Goal: Task Accomplishment & Management: Complete application form

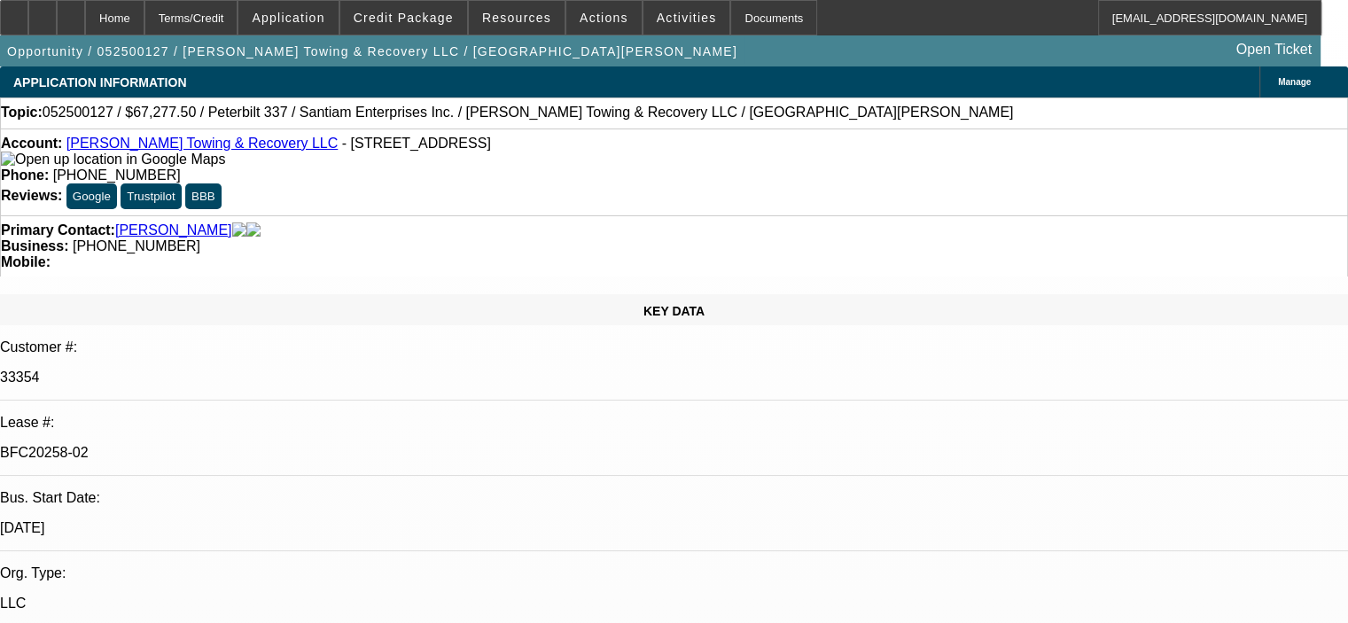
select select "0.15"
select select "2"
select select "0"
select select "0.15"
select select "2"
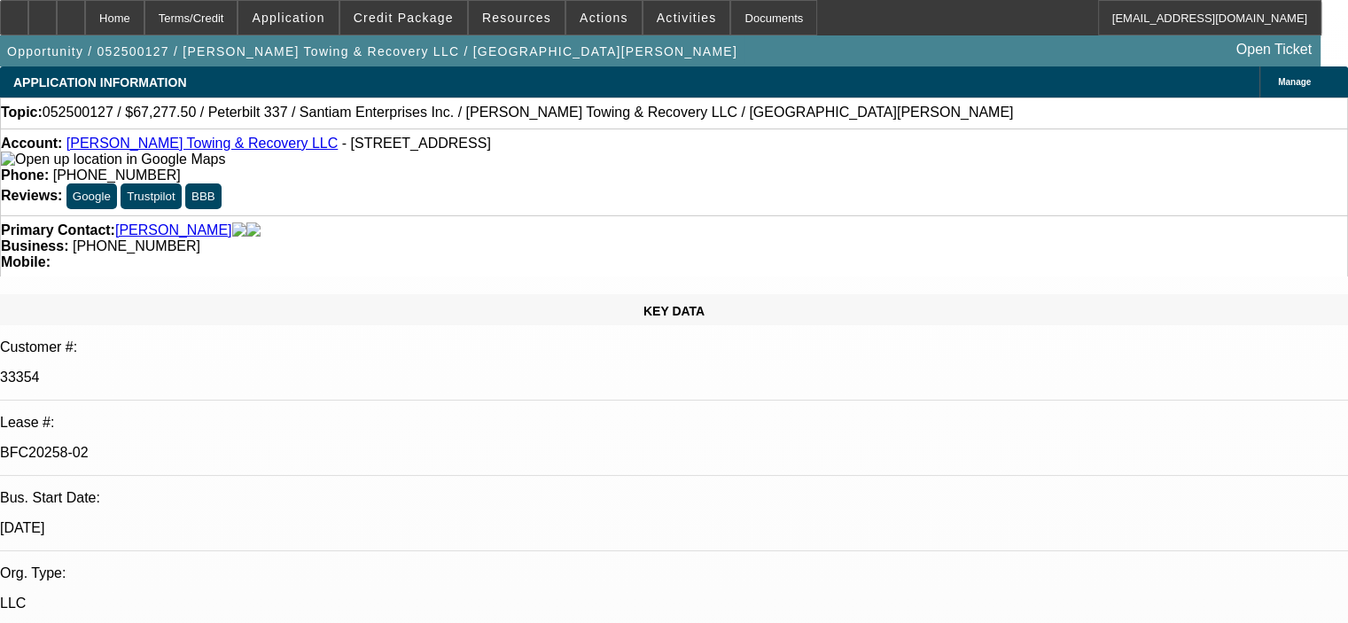
select select "0"
select select "0.15"
select select "2"
select select "0"
select select "0.15"
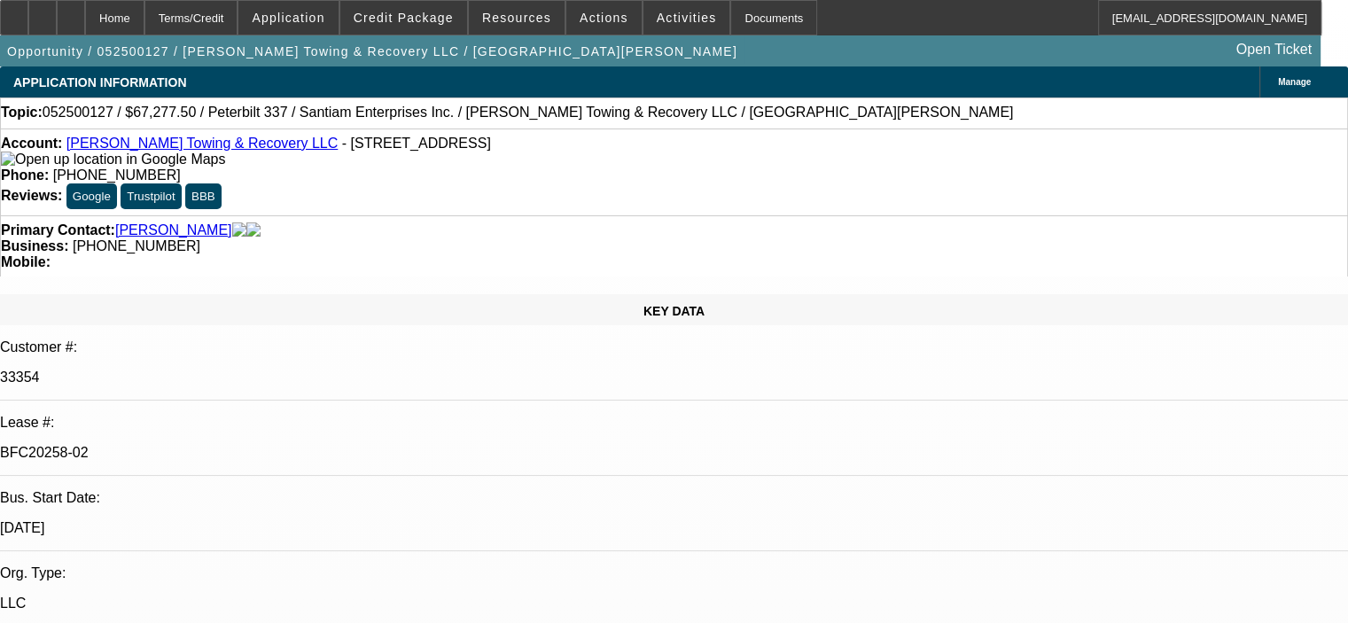
select select "2"
select select "0"
select select "1"
select select "2"
select select "6"
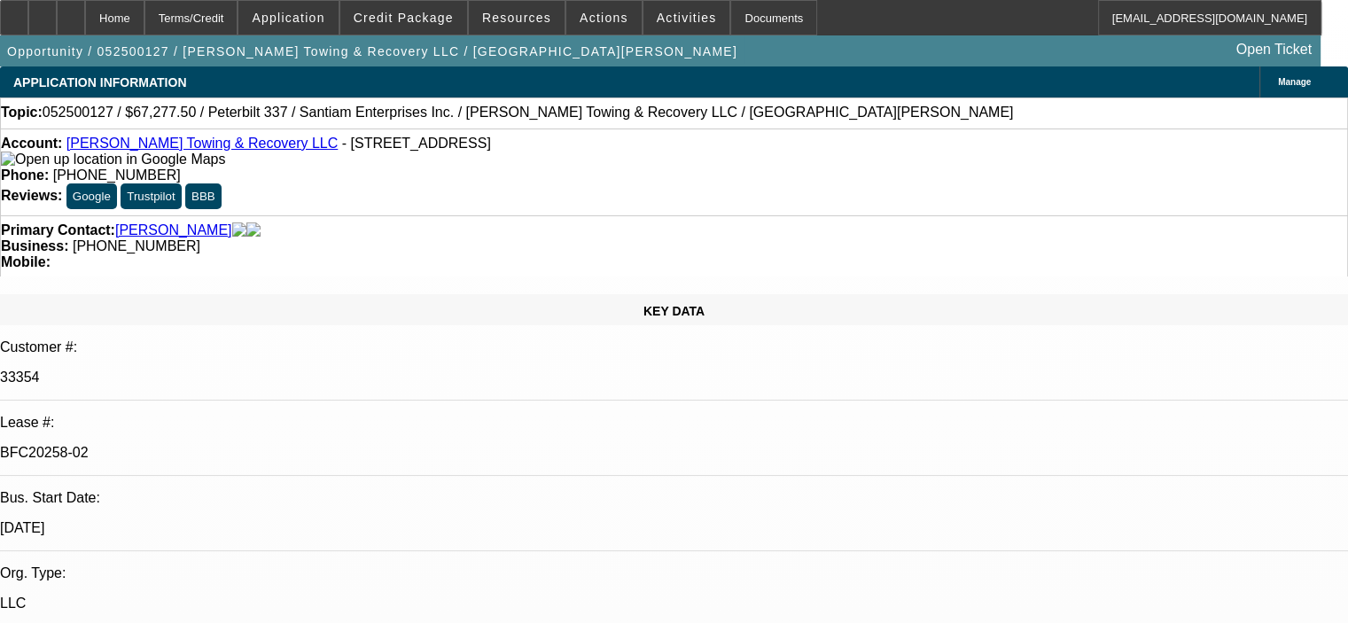
select select "1"
select select "2"
select select "6"
select select "1"
select select "2"
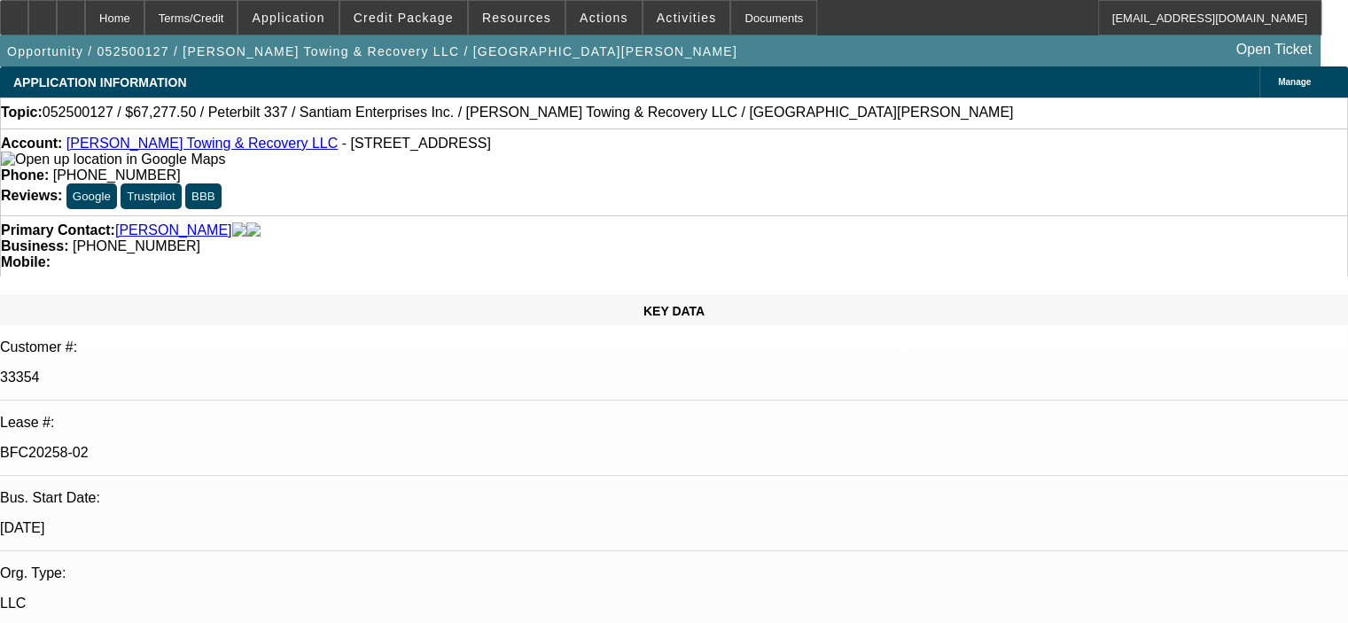
select select "6"
select select "1"
select select "2"
select select "6"
click at [43, 12] on icon at bounding box center [43, 12] width 0 height 0
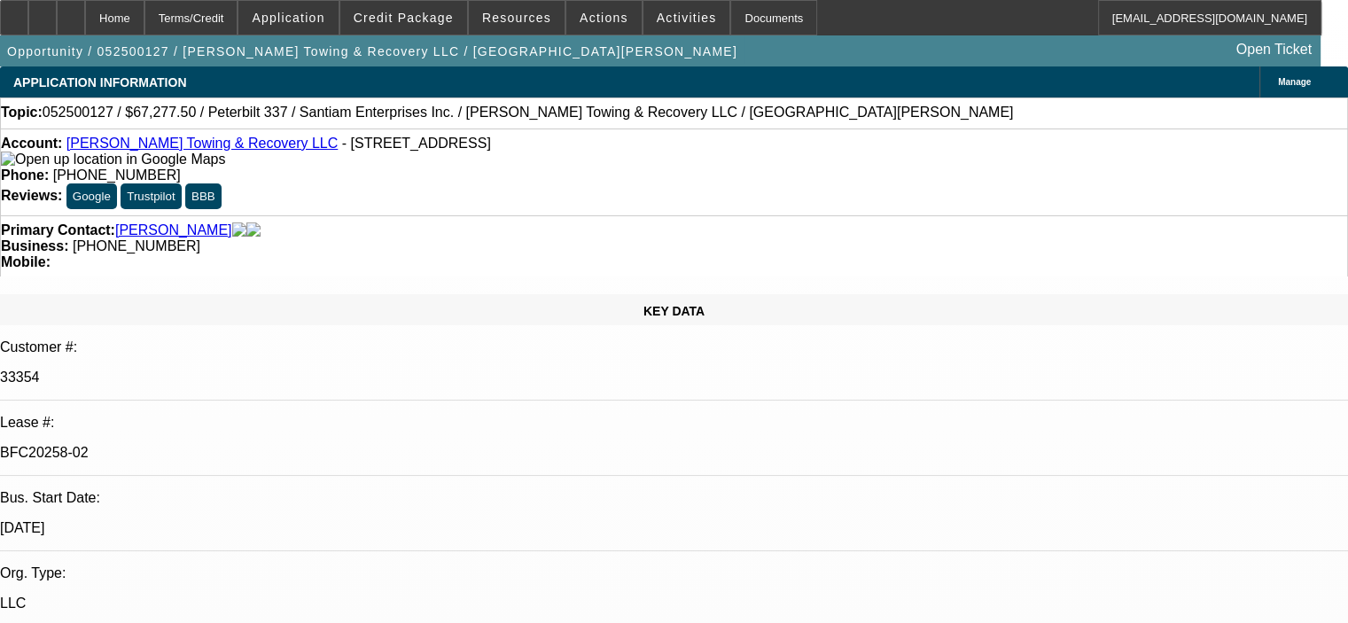
drag, startPoint x: 244, startPoint y: 317, endPoint x: 169, endPoint y: 325, distance: 74.8
click at [169, 445] on div "BFC20258-02" at bounding box center [674, 453] width 1348 height 16
copy p "BFC20258-02"
click at [28, 22] on div at bounding box center [14, 17] width 28 height 35
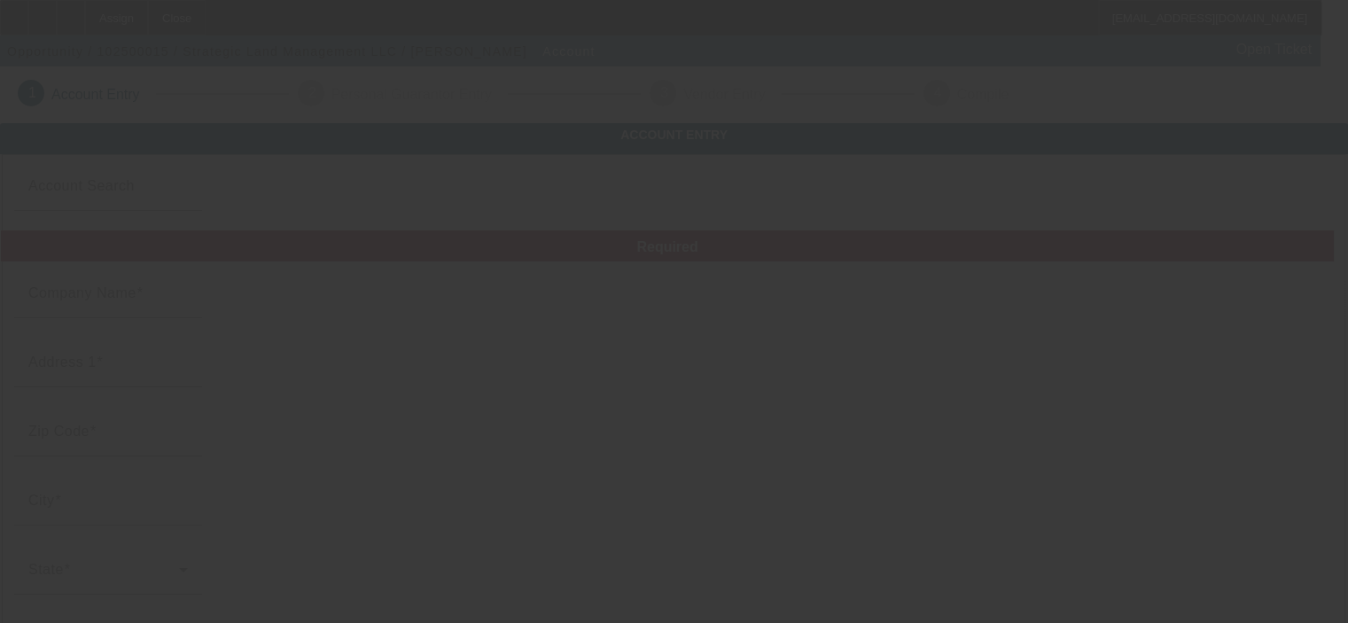
type input "Strategic Land Management LLC"
type input "[STREET_ADDRESS]"
type input "31804"
type input "Cataula"
type input "[PHONE_NUMBER]"
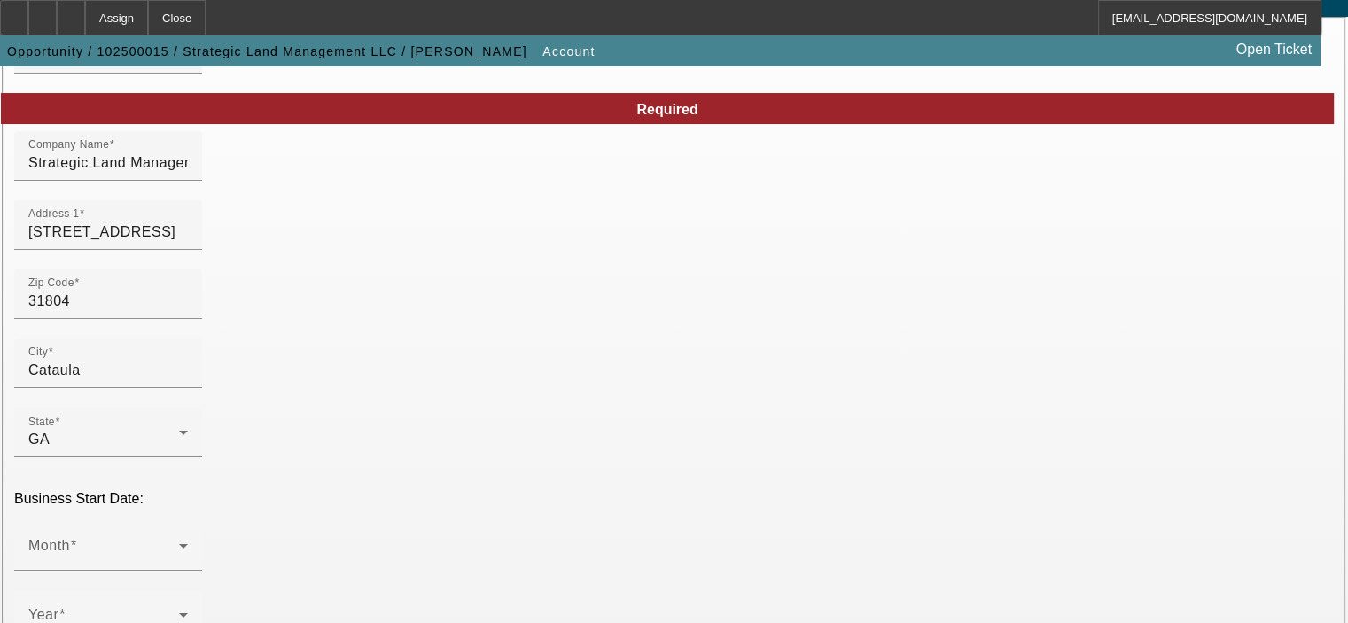
scroll to position [177, 0]
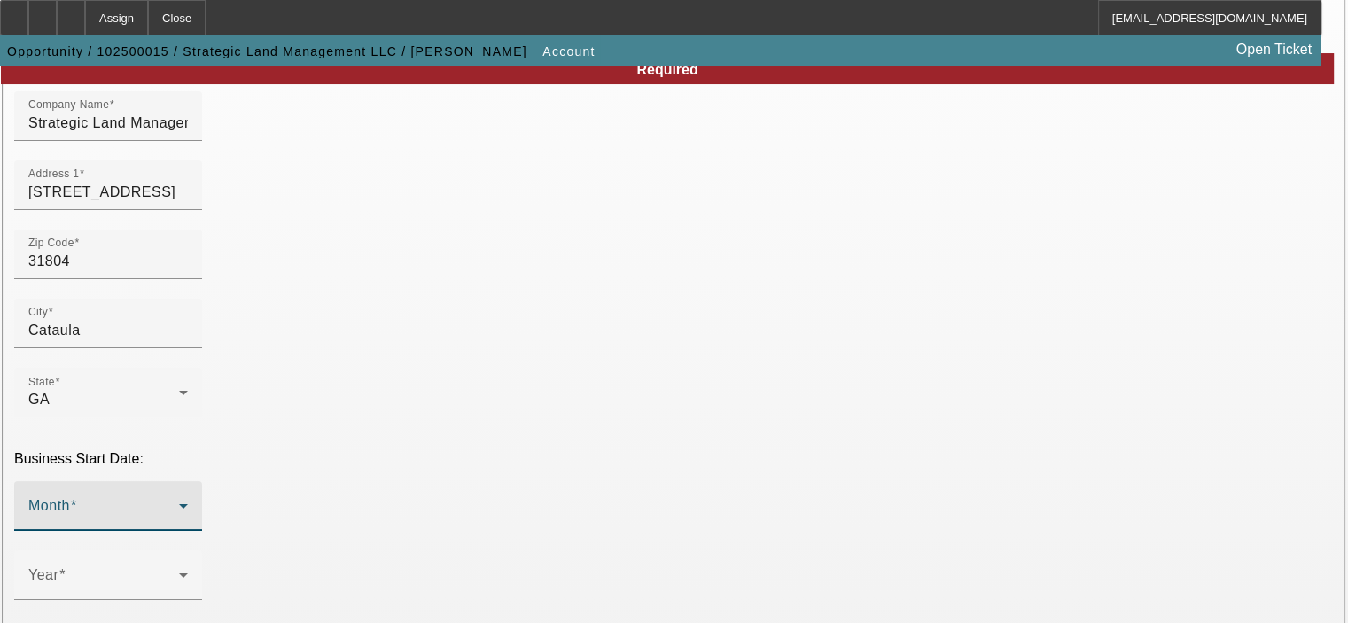
click at [194, 495] on icon at bounding box center [183, 505] width 21 height 21
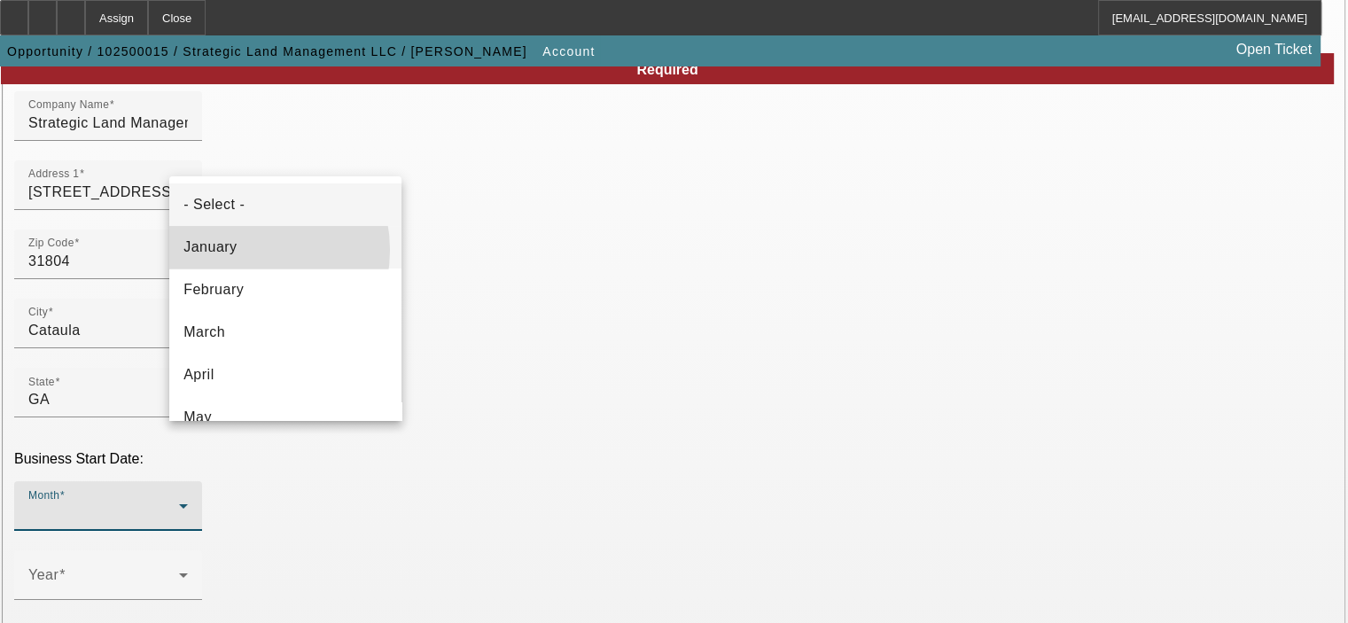
click at [235, 250] on span "January" at bounding box center [209, 247] width 53 height 21
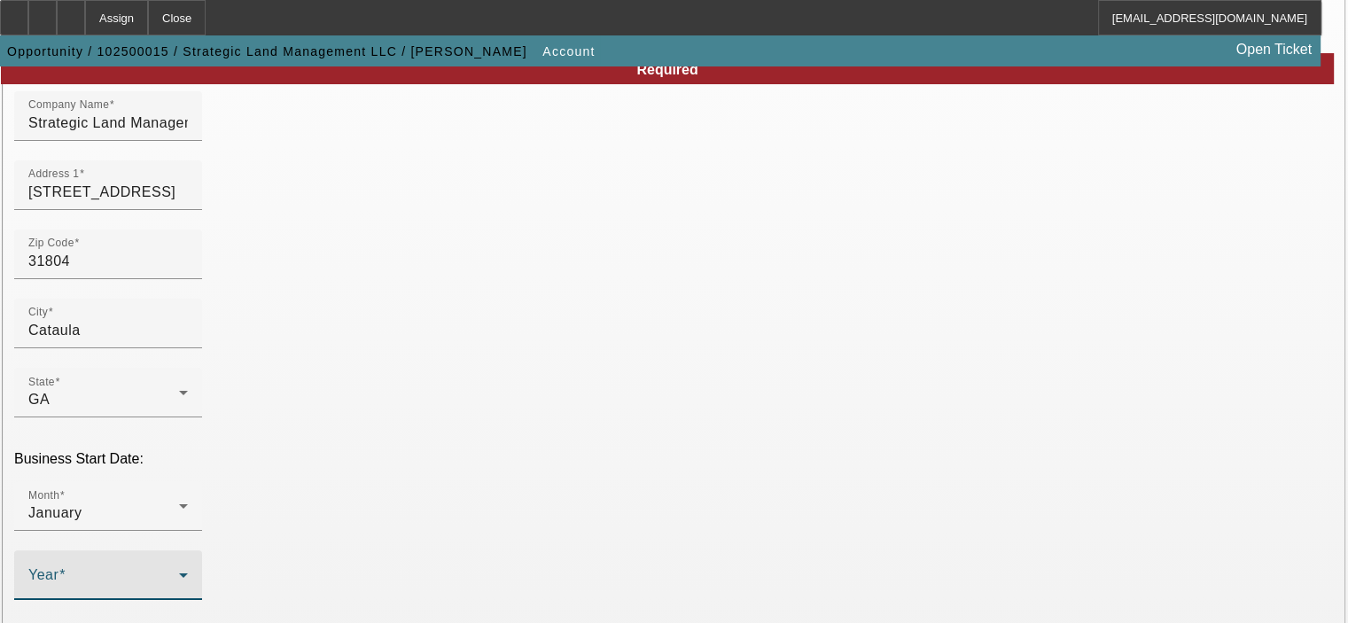
click at [179, 571] on span at bounding box center [103, 581] width 151 height 21
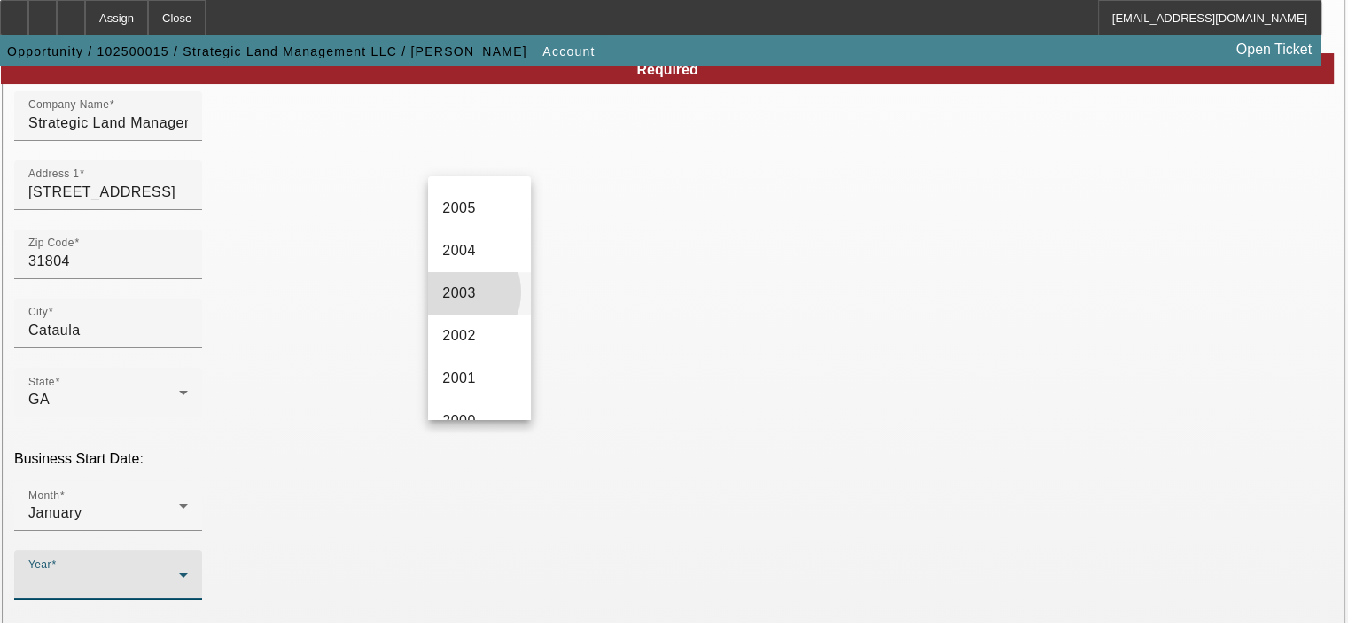
click at [455, 301] on span "2003" at bounding box center [459, 293] width 34 height 21
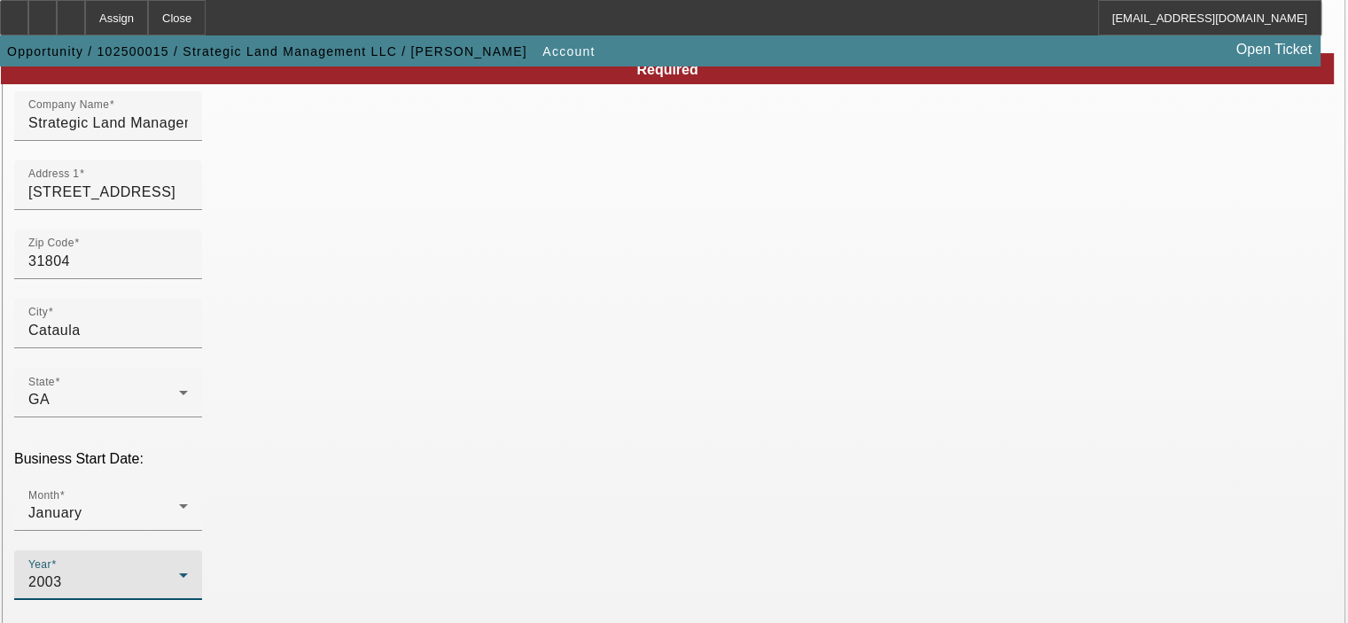
scroll to position [266, 0]
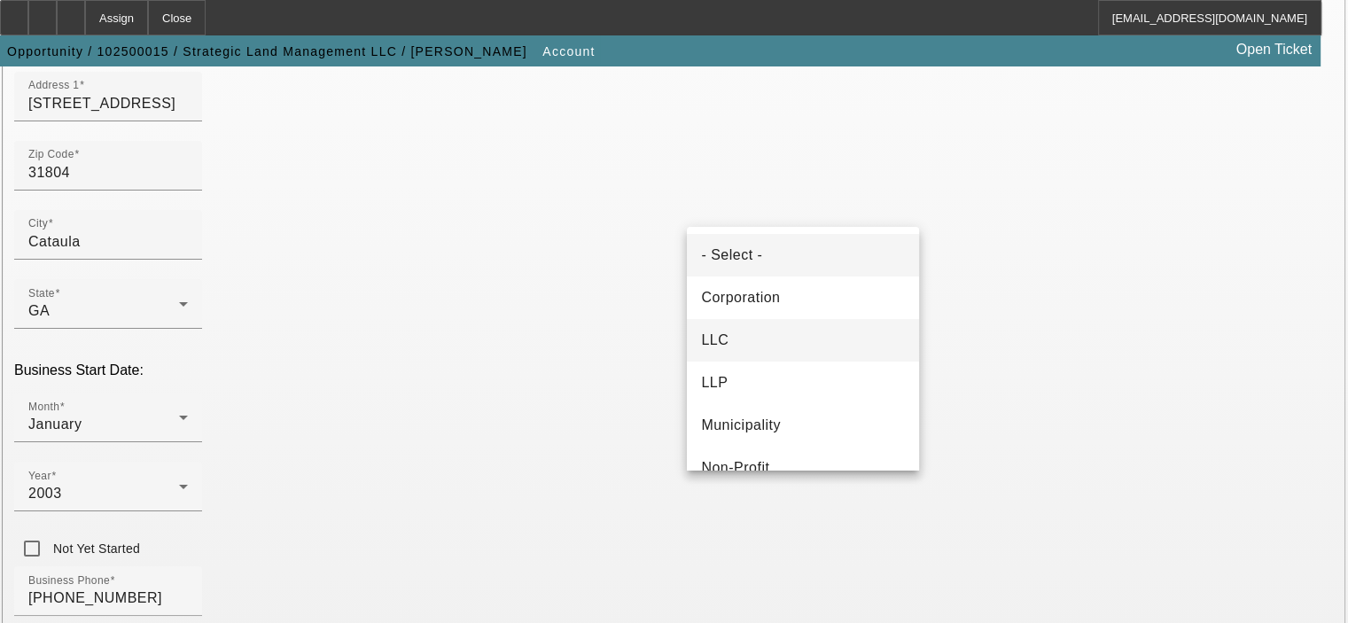
click at [807, 332] on mat-option "LLC" at bounding box center [803, 340] width 232 height 43
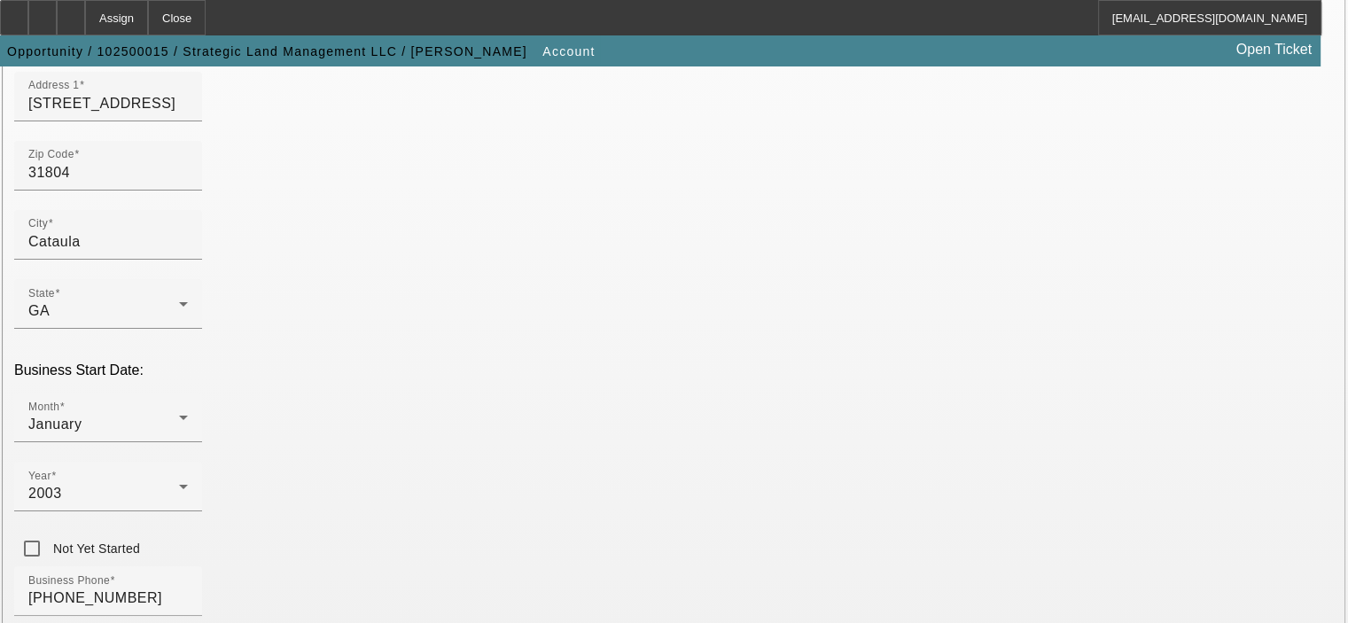
type input "852817193"
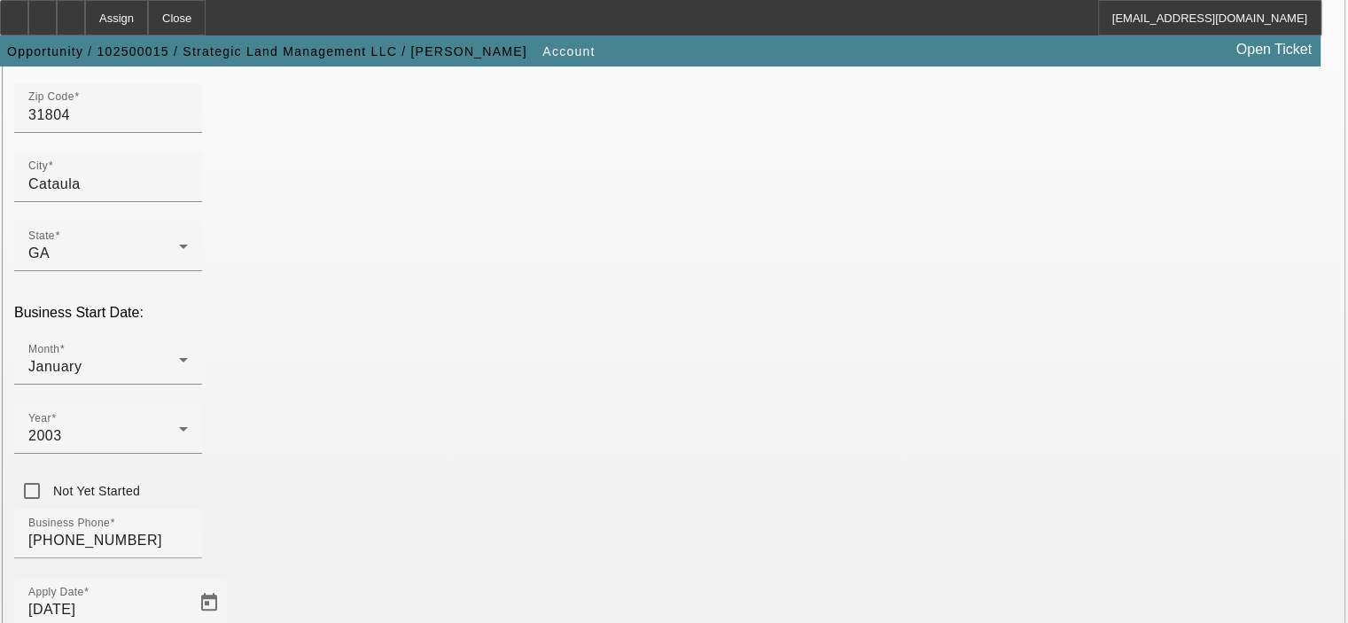
scroll to position [354, 0]
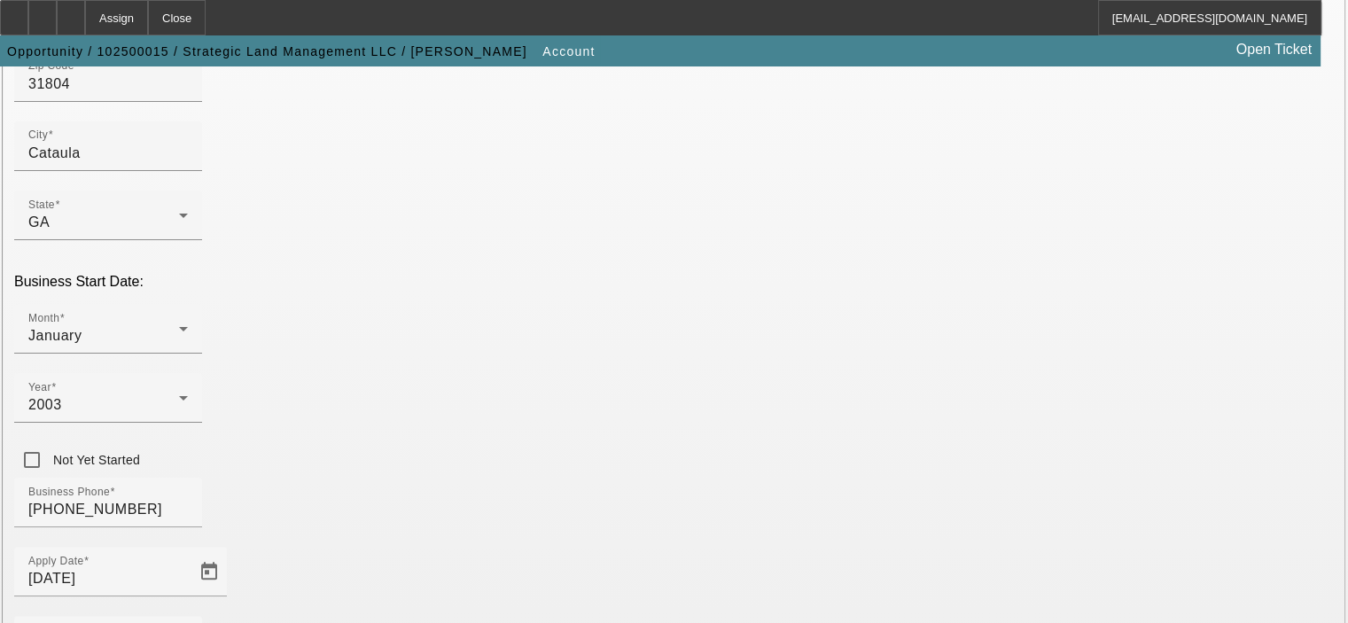
type input "Tree Services"
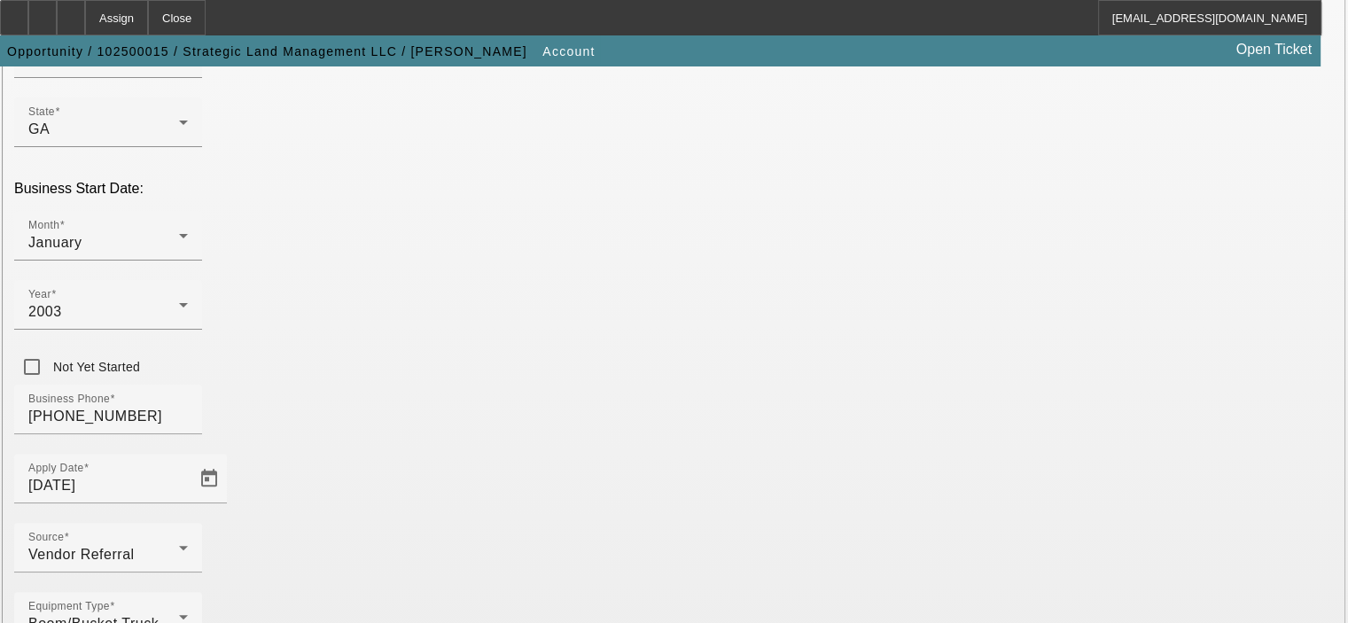
scroll to position [489, 0]
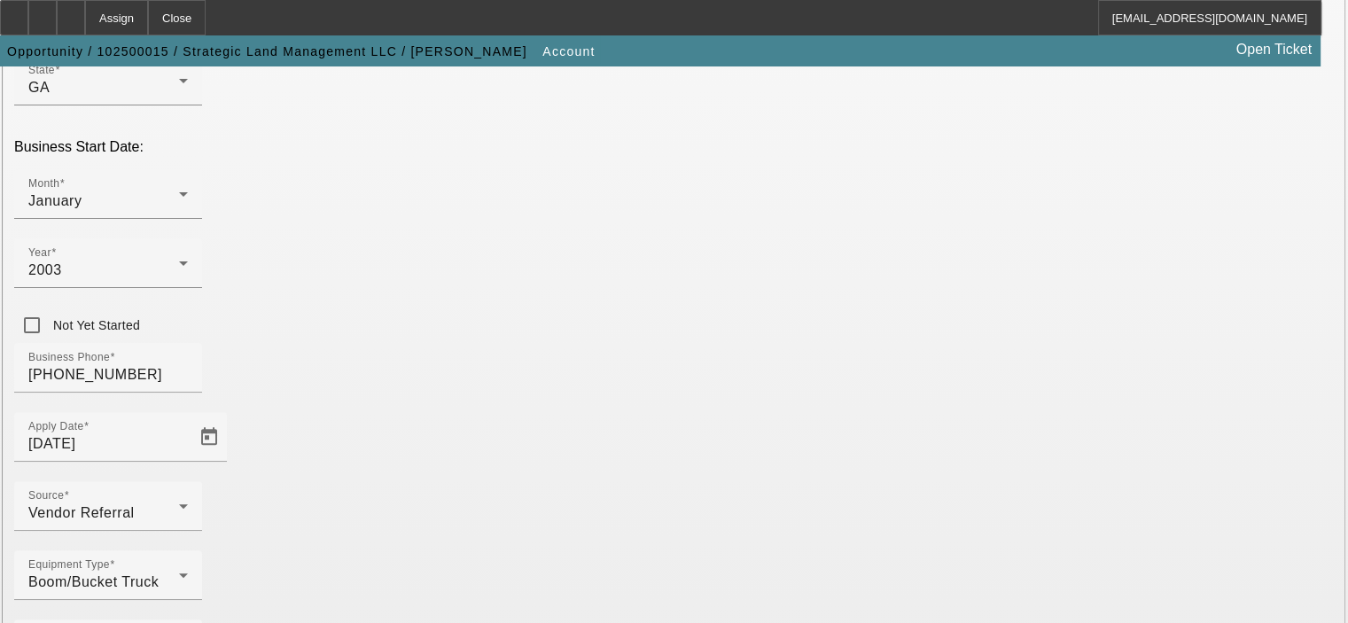
type input "www.strategiclandmgmt.com"
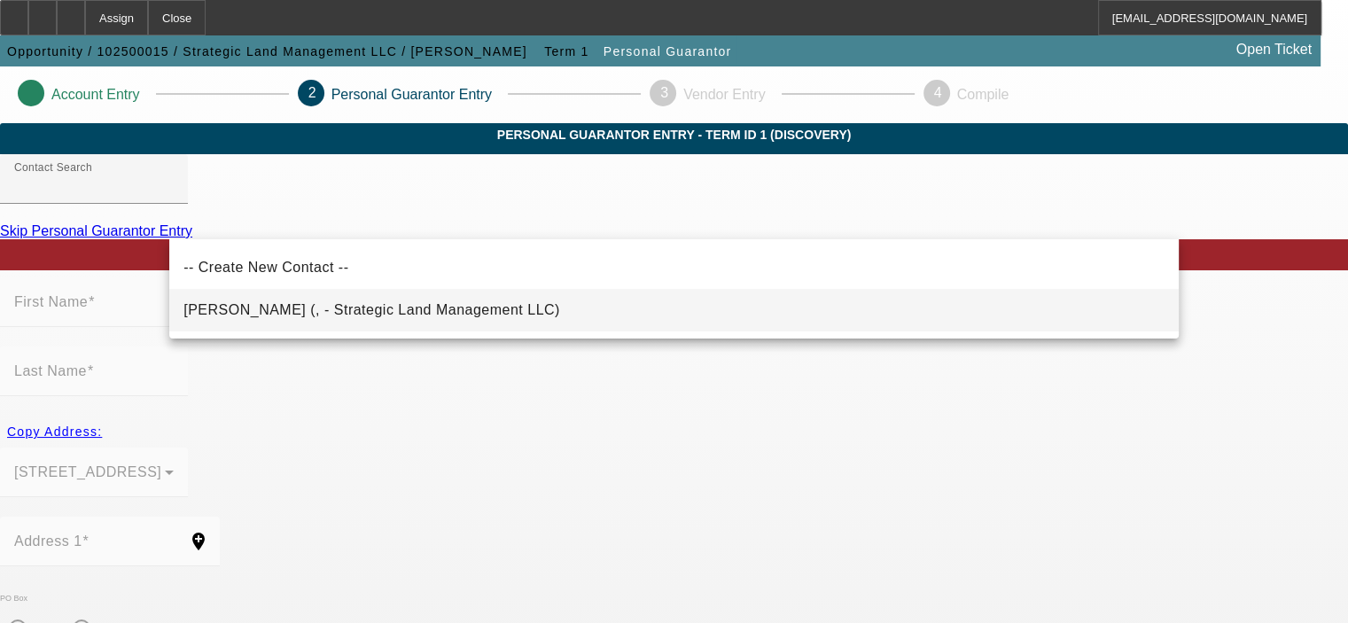
click at [321, 314] on span "Culpepper, John (, - Strategic Land Management LLC)" at bounding box center [371, 309] width 377 height 15
type input "Culpepper, John (, - Strategic Land Management LLC)"
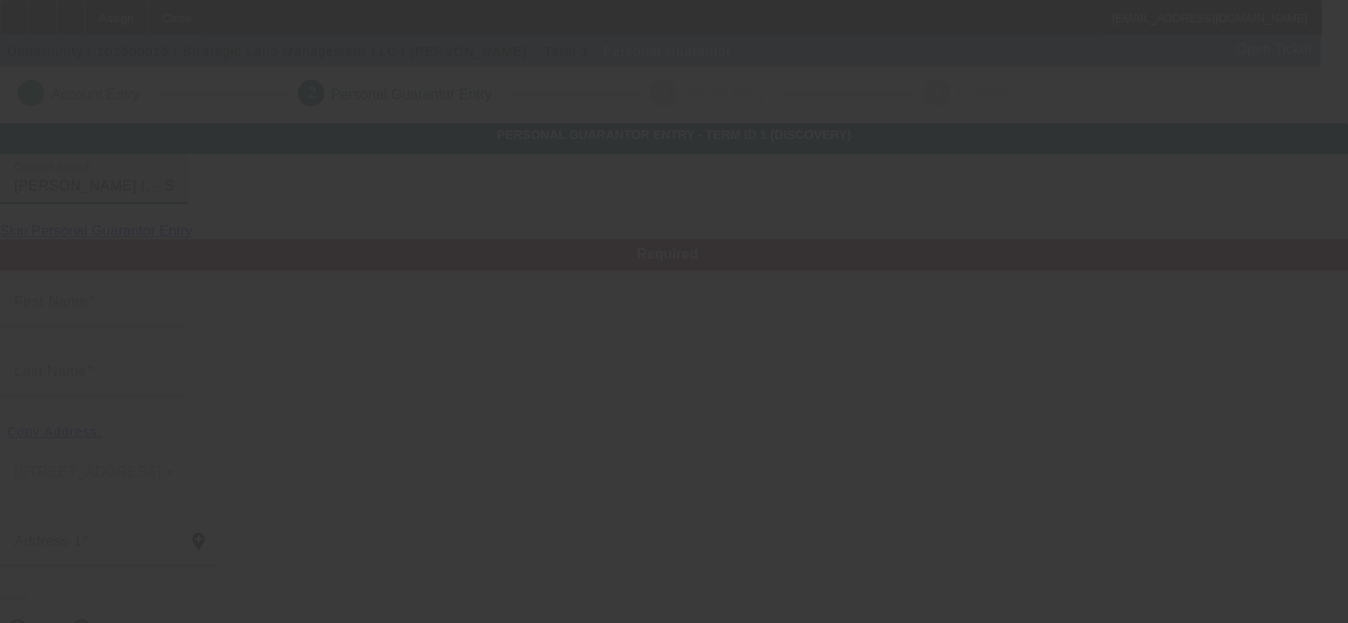
type input "John"
type input "Culpepper"
radio input "true"
type input "(888) 628-2229"
type input "john.culpepper@strategiclandmgmt.com"
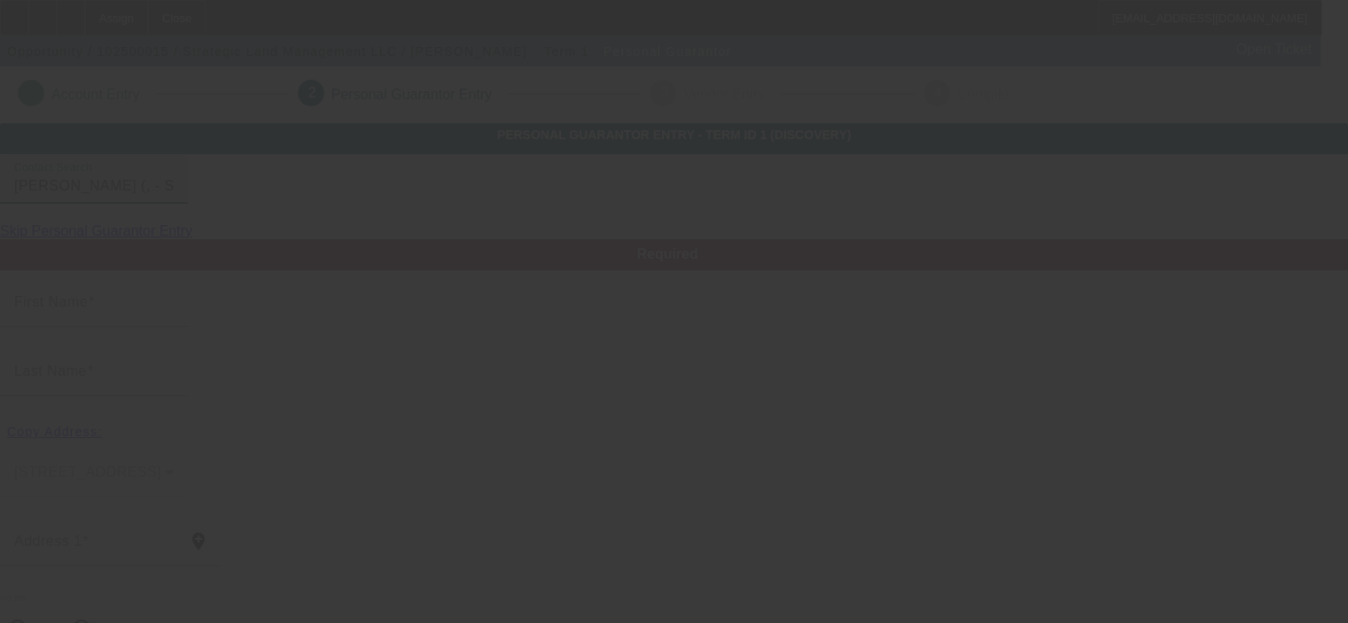
type input "(706) 604-4820"
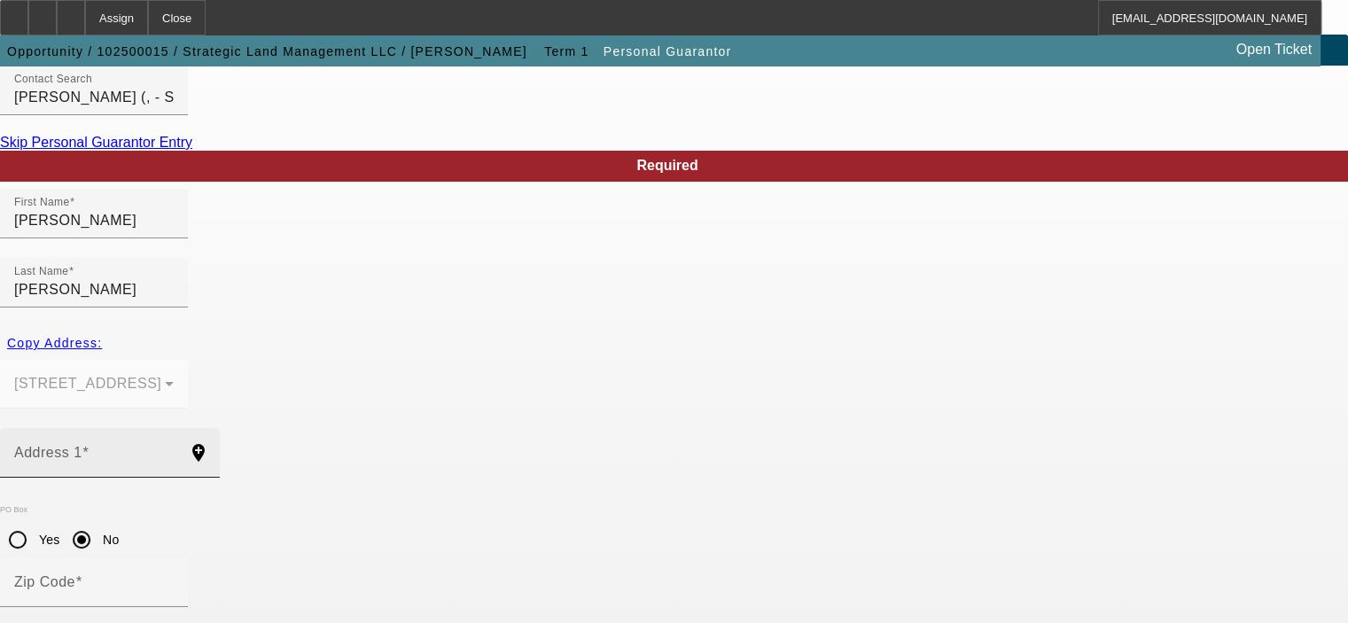
click at [82, 445] on mat-label "Address 1" at bounding box center [48, 452] width 68 height 15
click at [174, 449] on input "Address 1" at bounding box center [93, 459] width 159 height 21
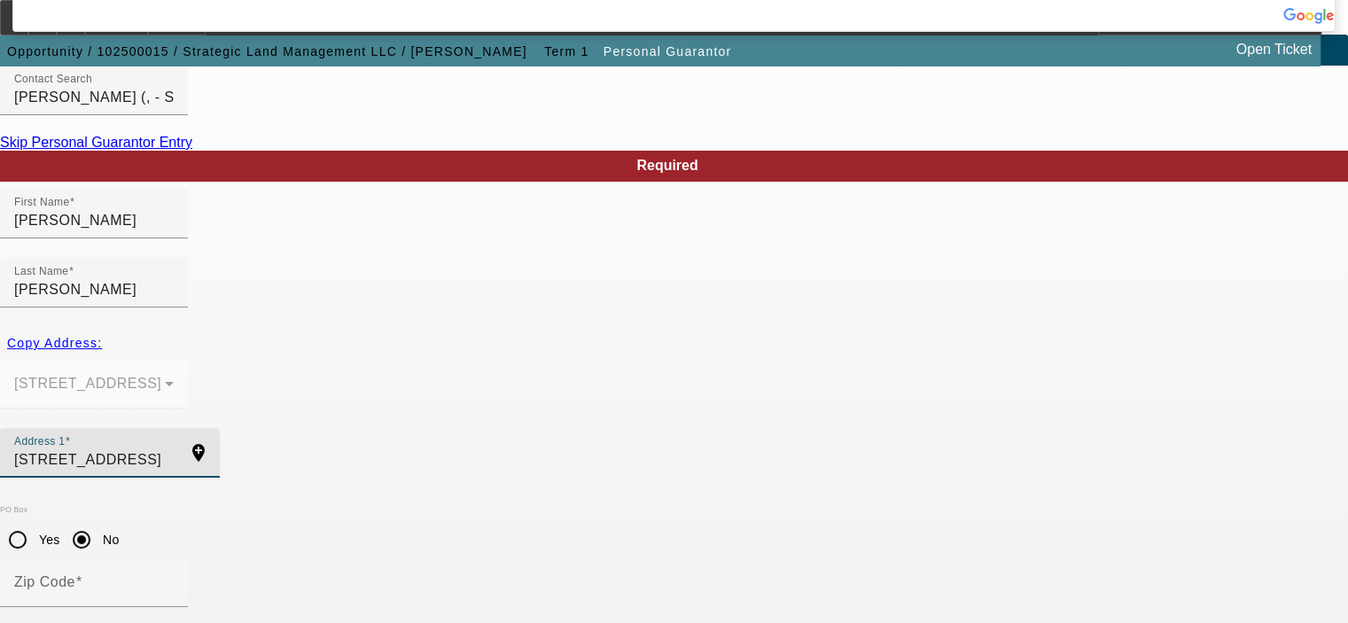
type input "9468 Forest Crown Drive"
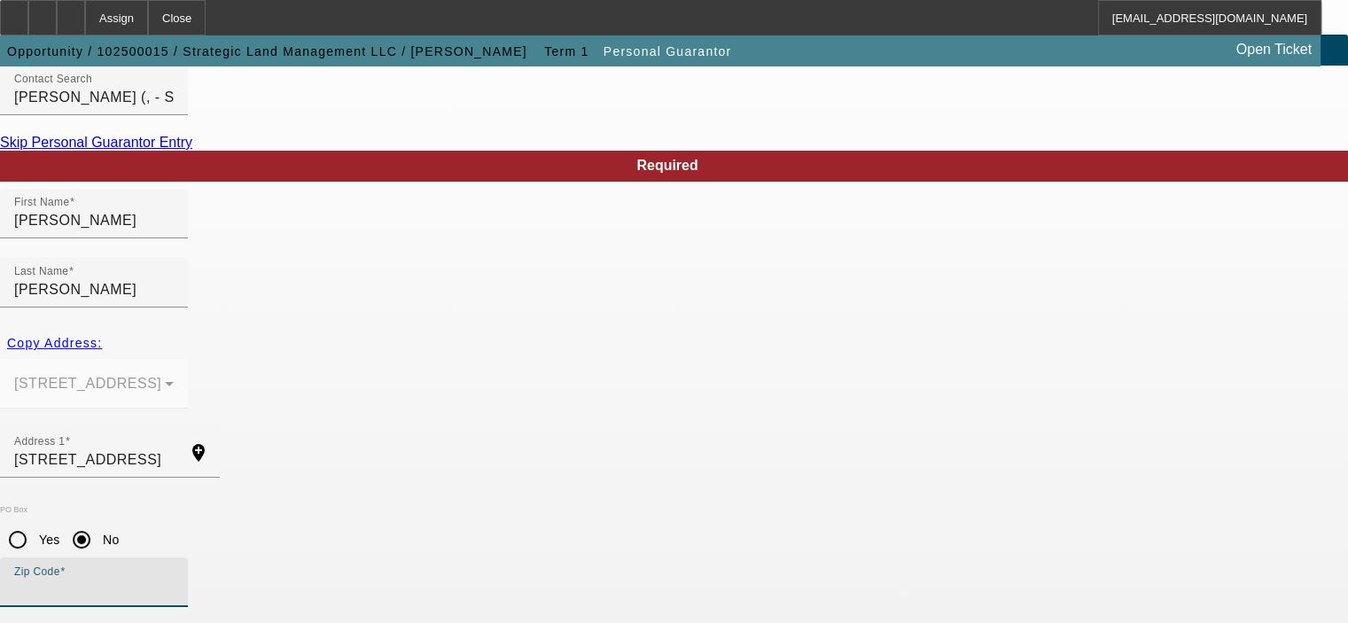
click at [174, 579] on input "Zip Code" at bounding box center [93, 589] width 159 height 21
type input "31804"
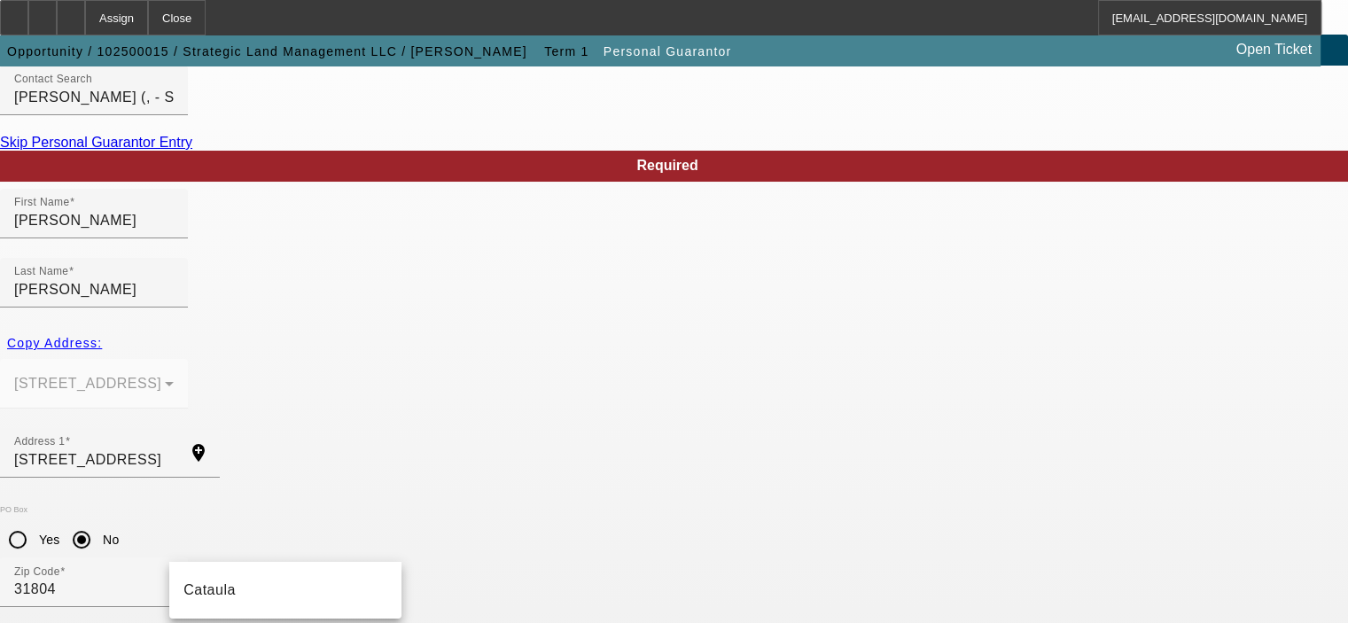
type input "Fortson"
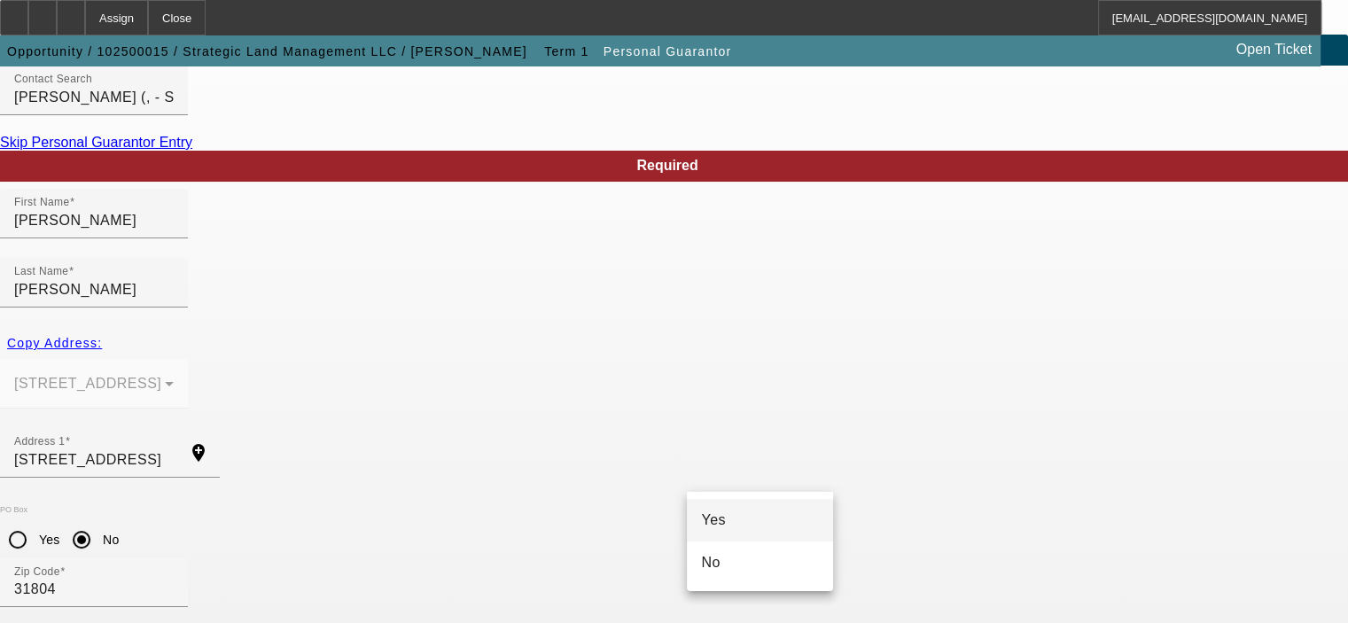
click at [790, 520] on mat-option "Yes" at bounding box center [760, 520] width 146 height 43
type input "$198,891.00"
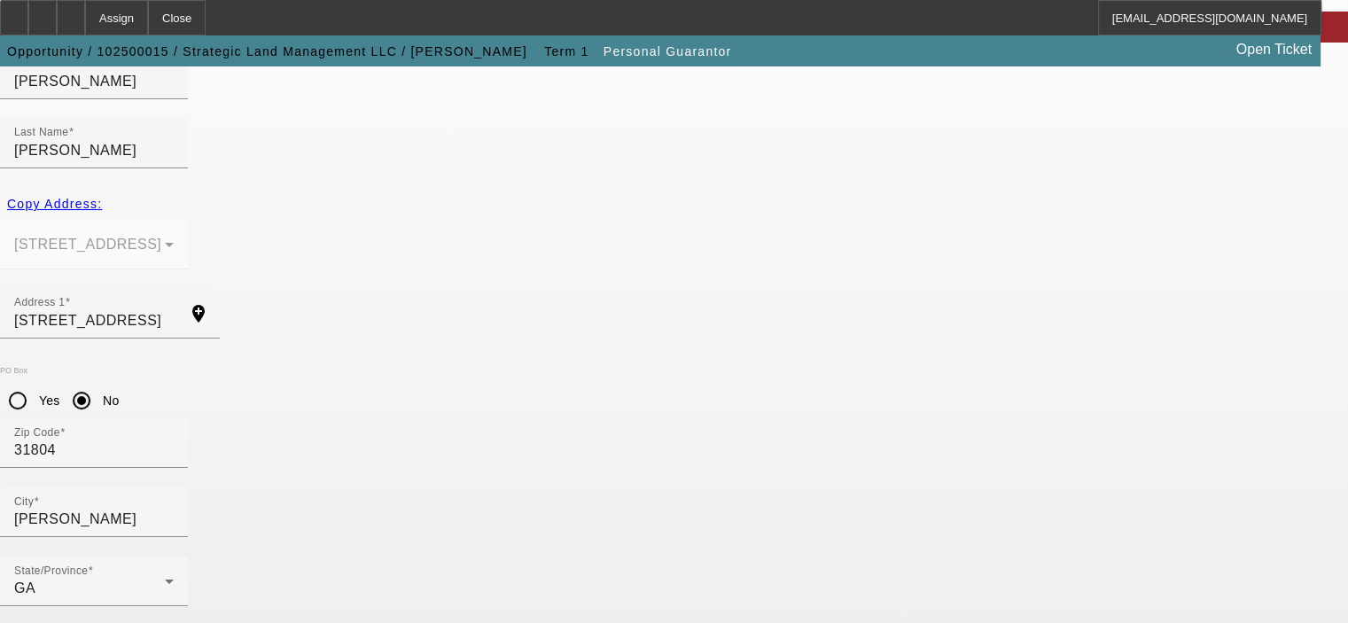
scroll to position [238, 0]
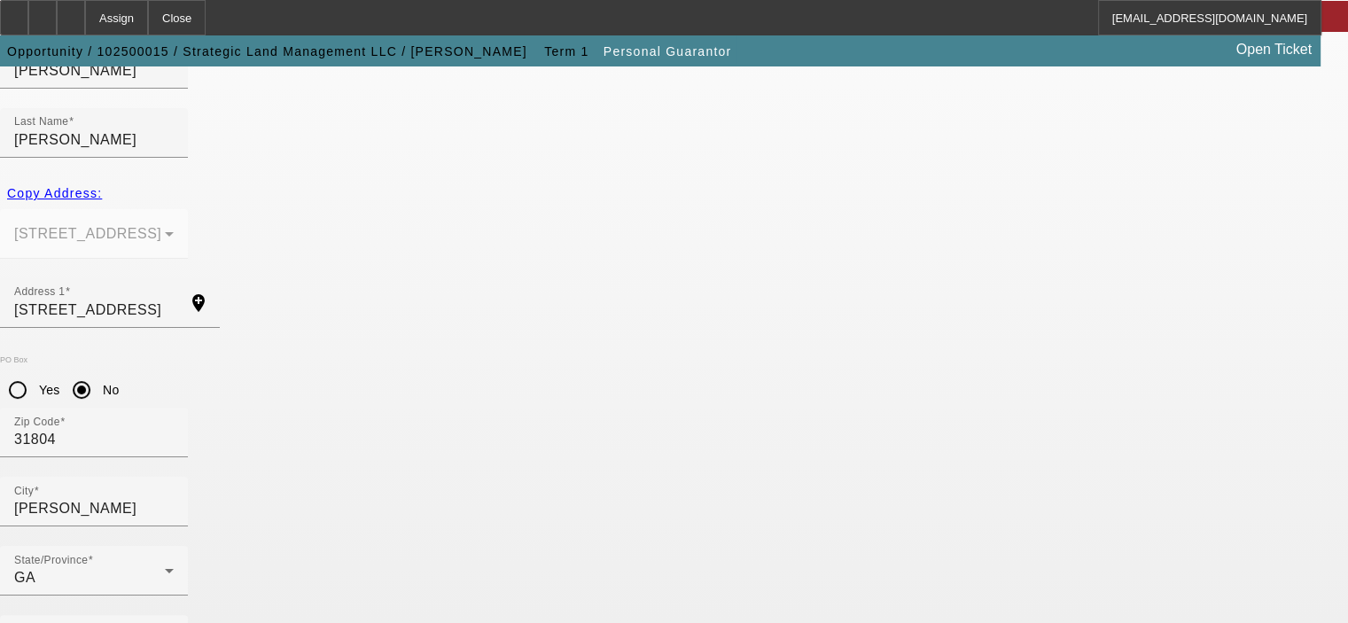
type input "100"
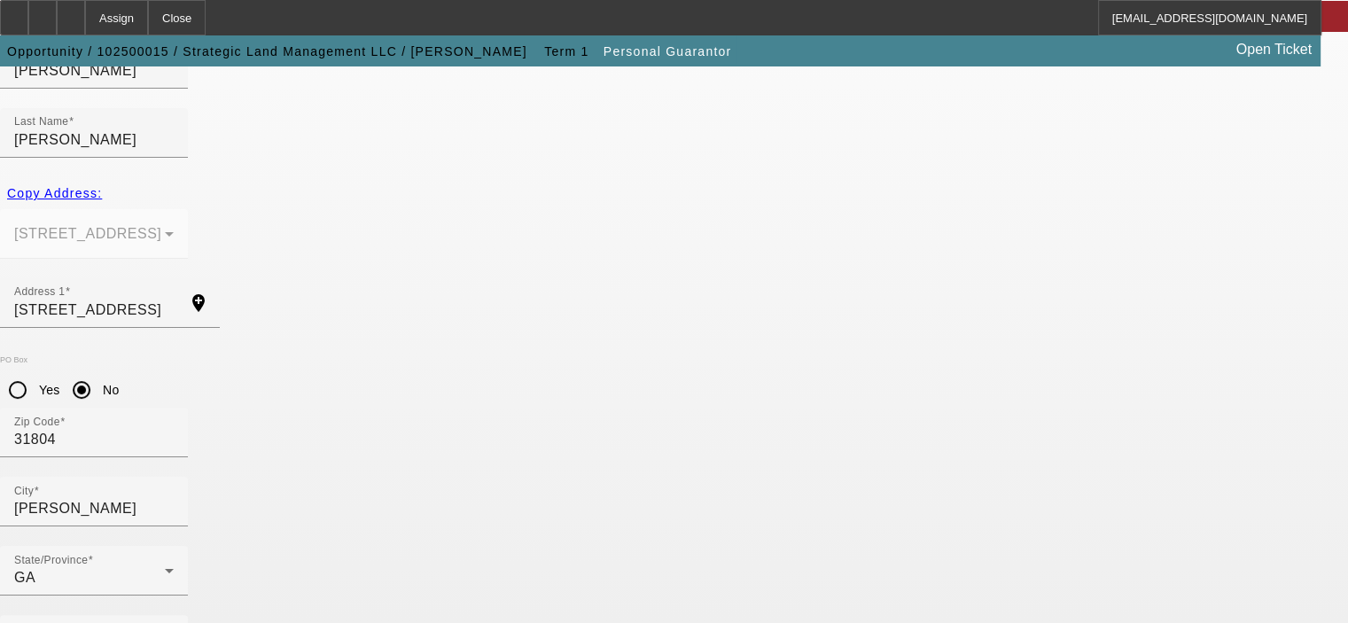
type input "254-37-6364"
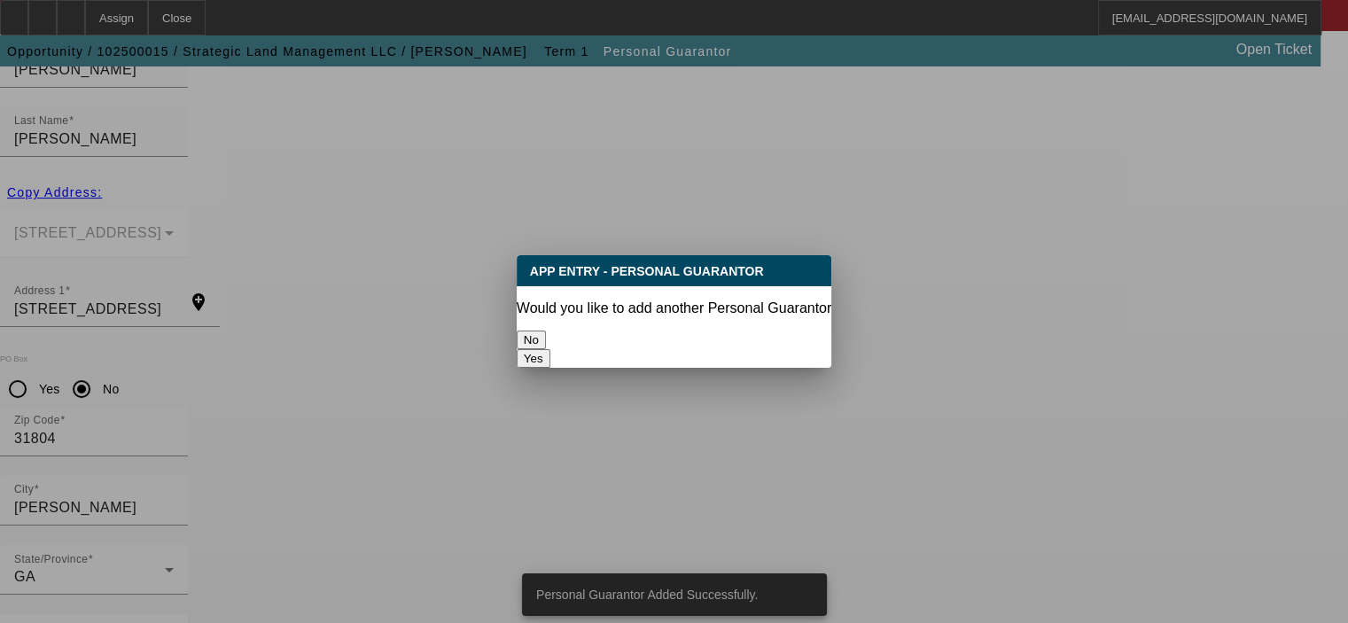
scroll to position [0, 0]
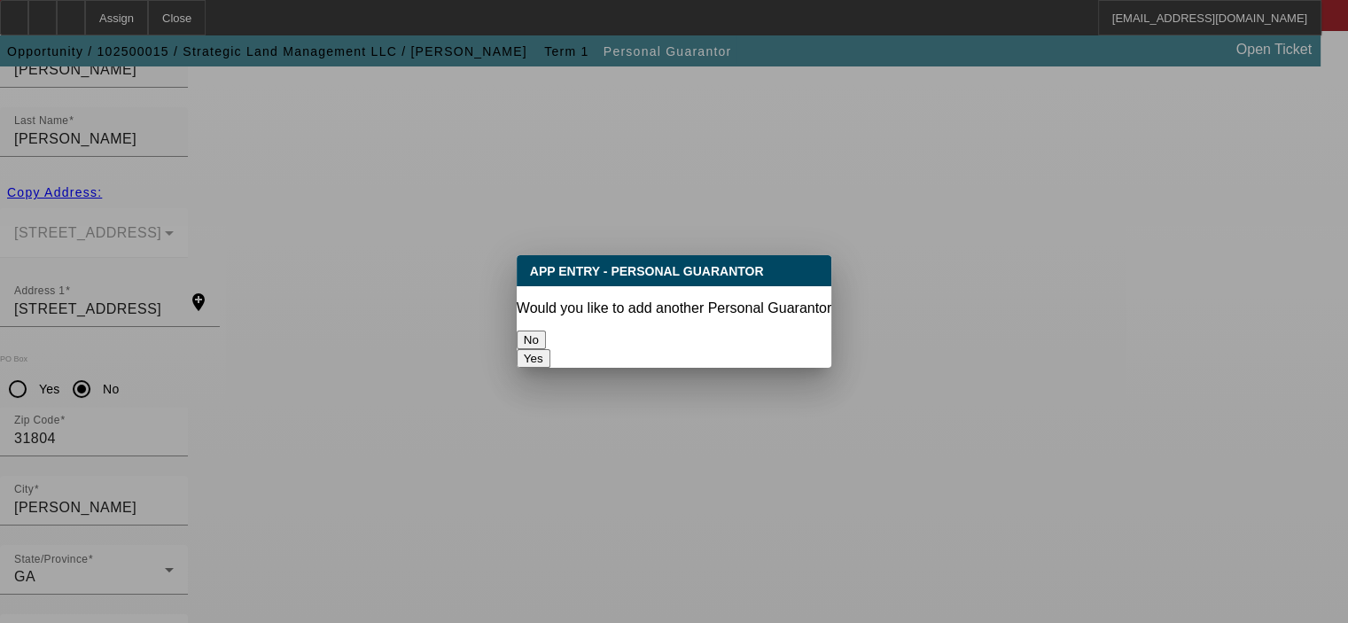
click at [546, 330] on button "No" at bounding box center [531, 339] width 29 height 19
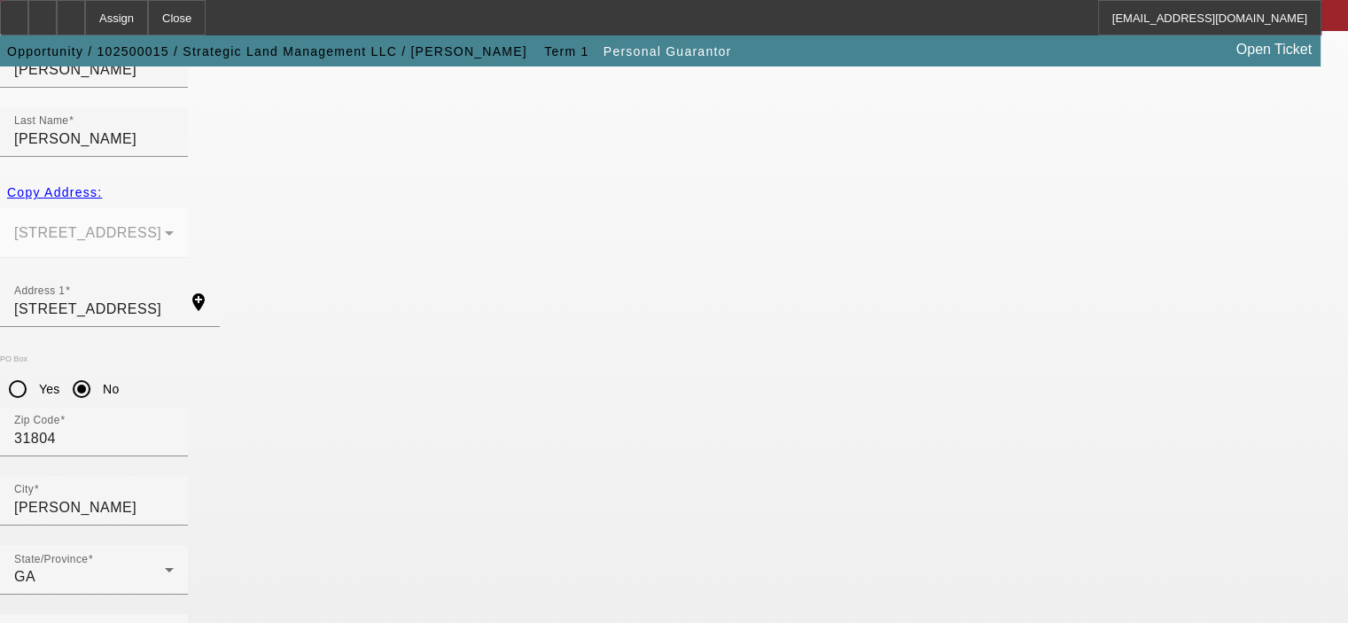
scroll to position [238, 0]
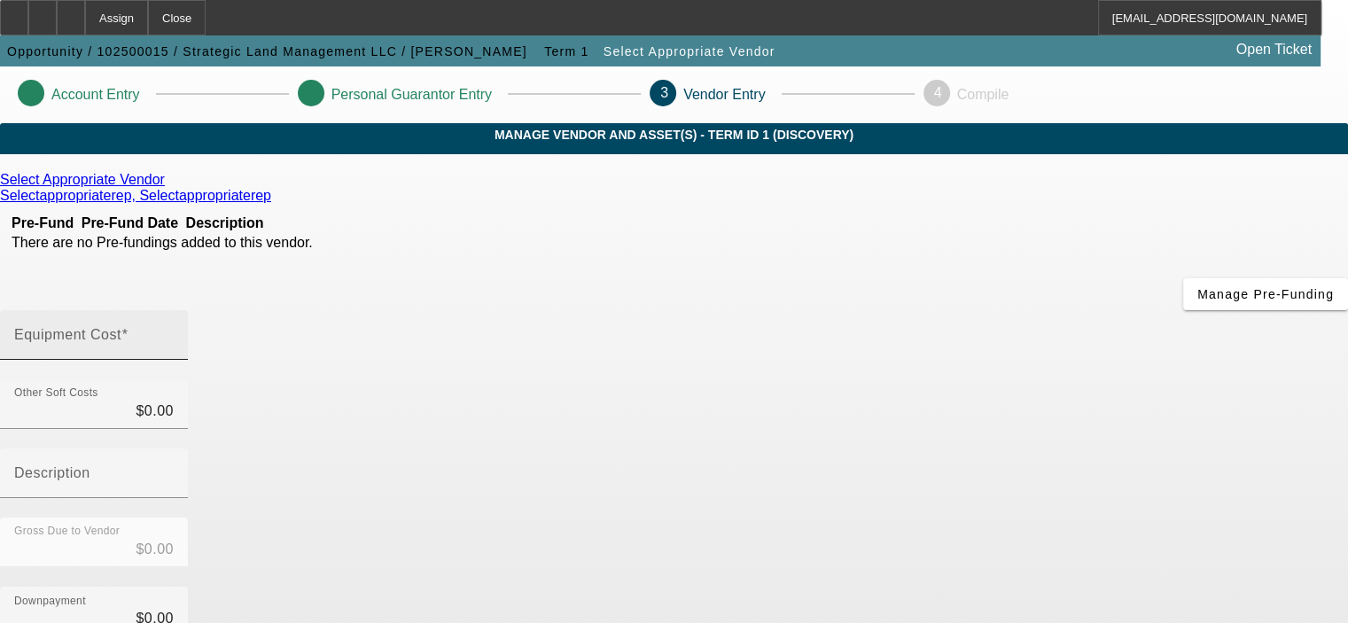
click at [174, 331] on input "Equipment Cost" at bounding box center [93, 341] width 159 height 21
type input "2"
type input "$2.00"
type input "29"
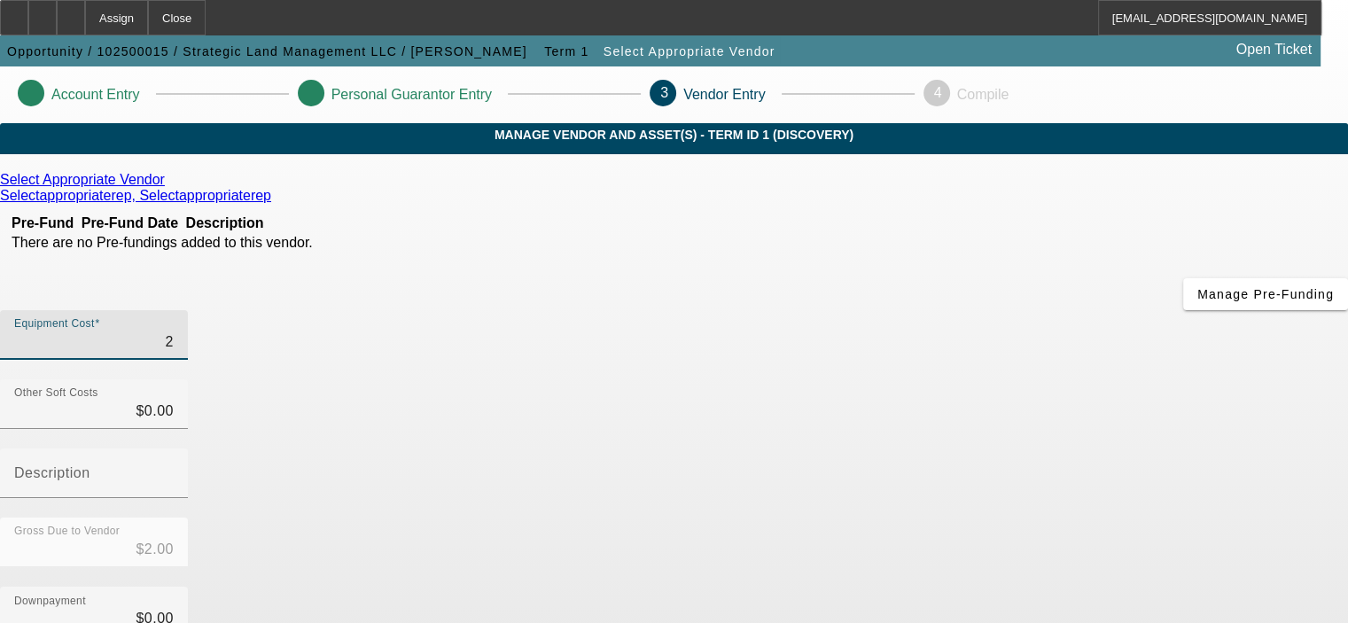
type input "$29.00"
type input "291"
type input "$291.00"
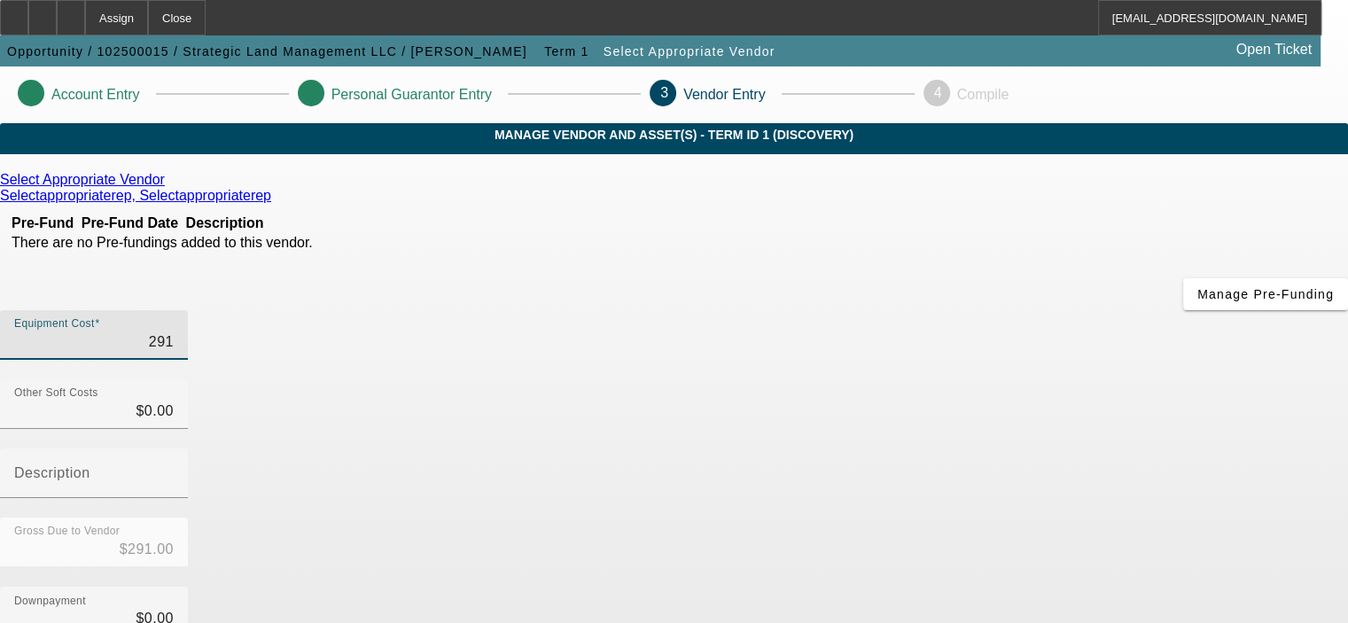
type input "2910"
type input "$2,910.00"
type input "29100"
type input "$29,100.00"
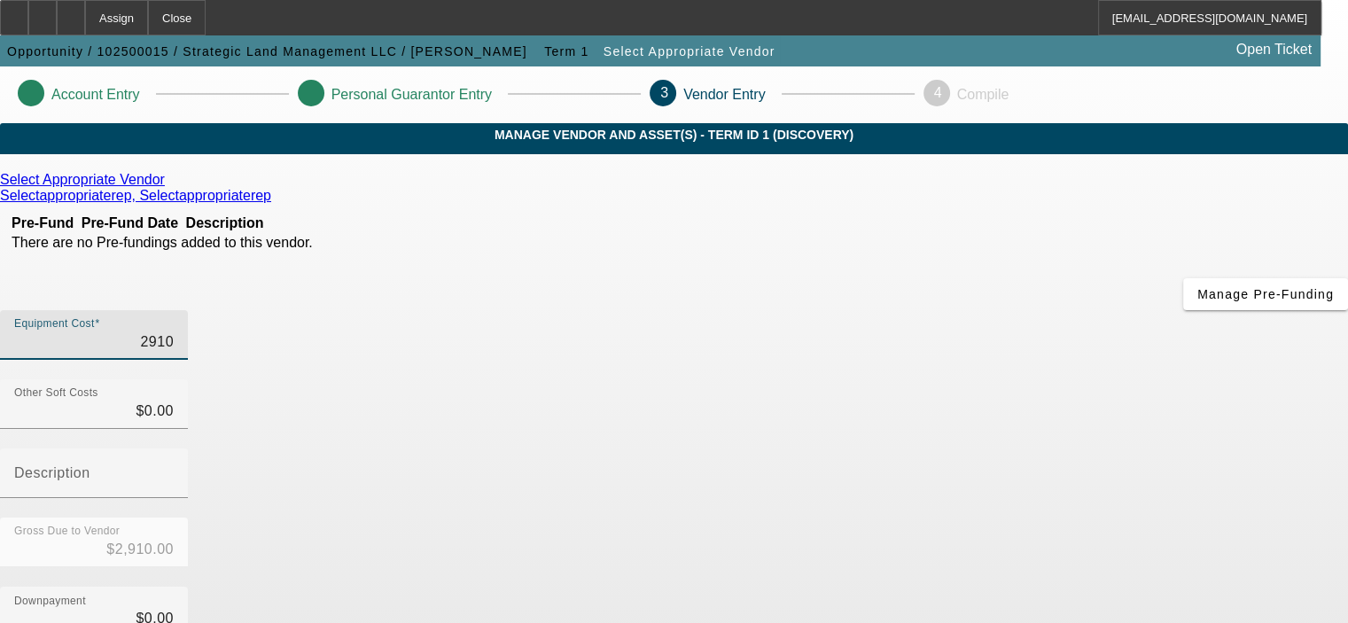
type input "$29,100.00"
type input "291000"
type input "$291,000.00"
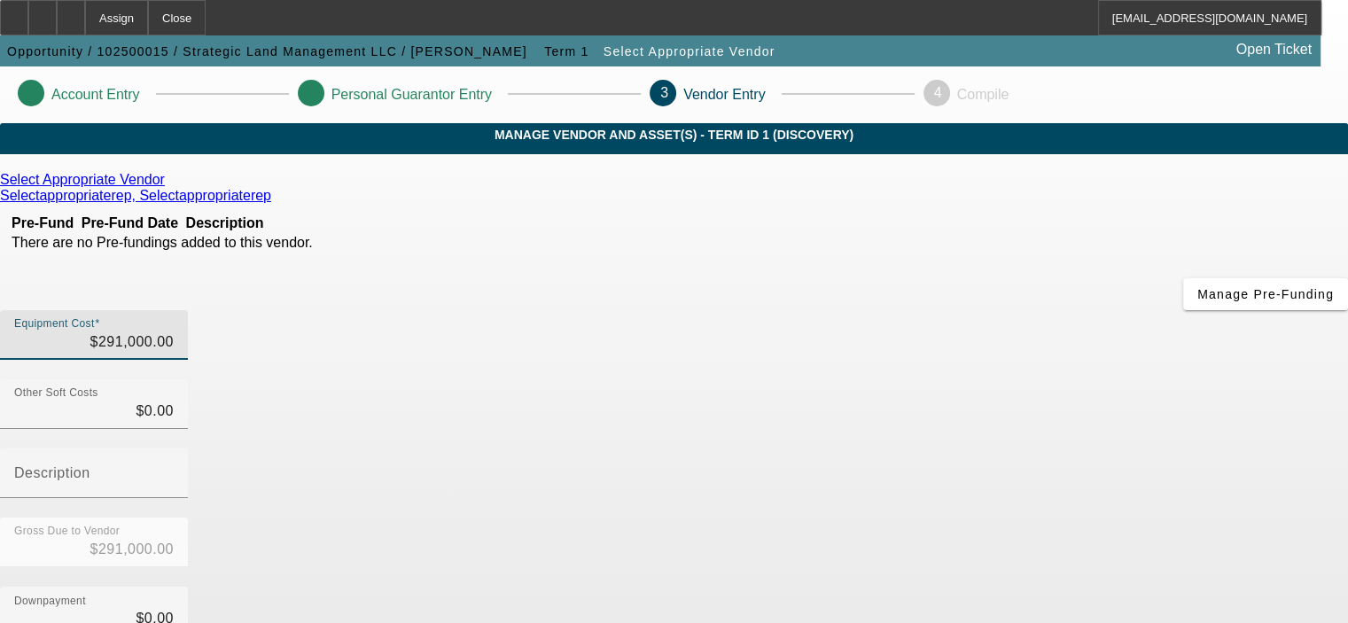
click at [1042, 517] on div "Gross Due to Vendor $291,000.00" at bounding box center [674, 551] width 1348 height 69
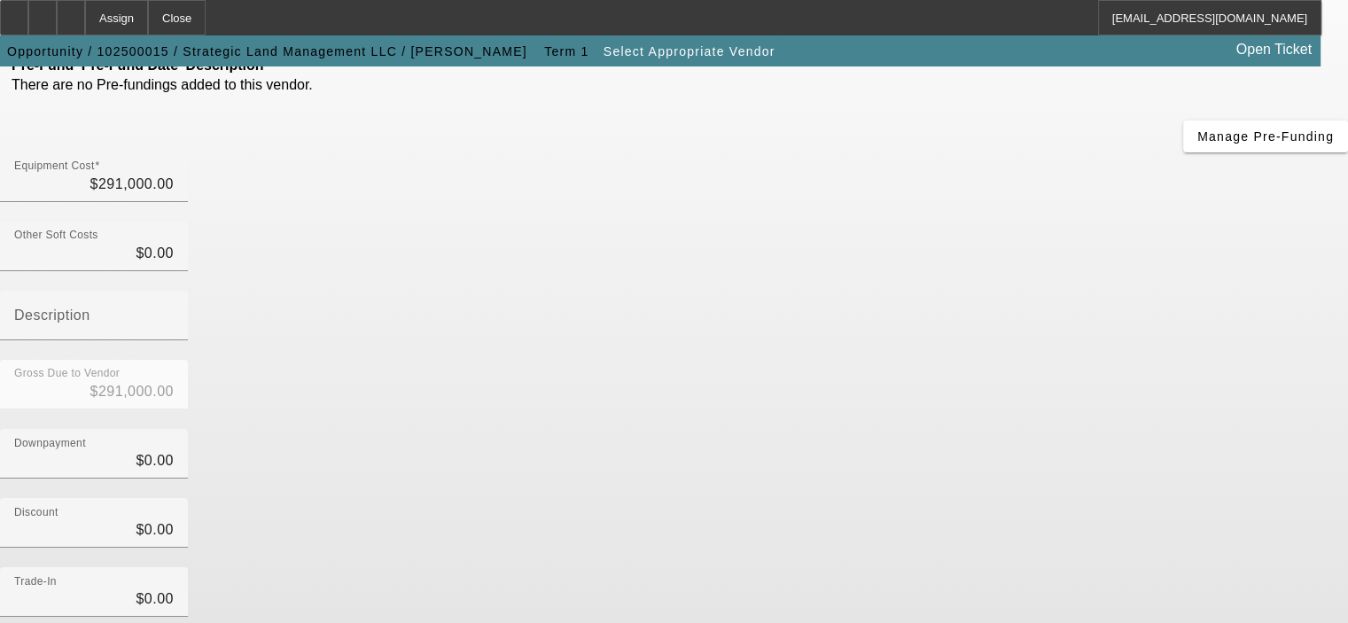
scroll to position [177, 0]
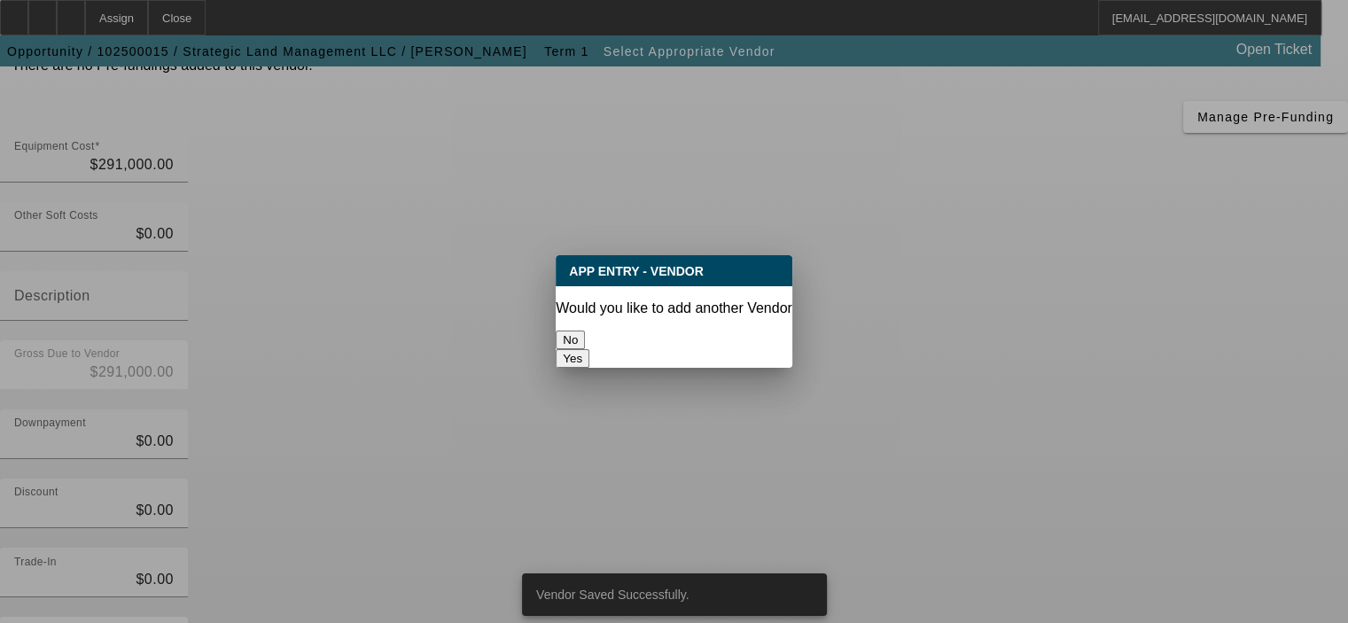
scroll to position [0, 0]
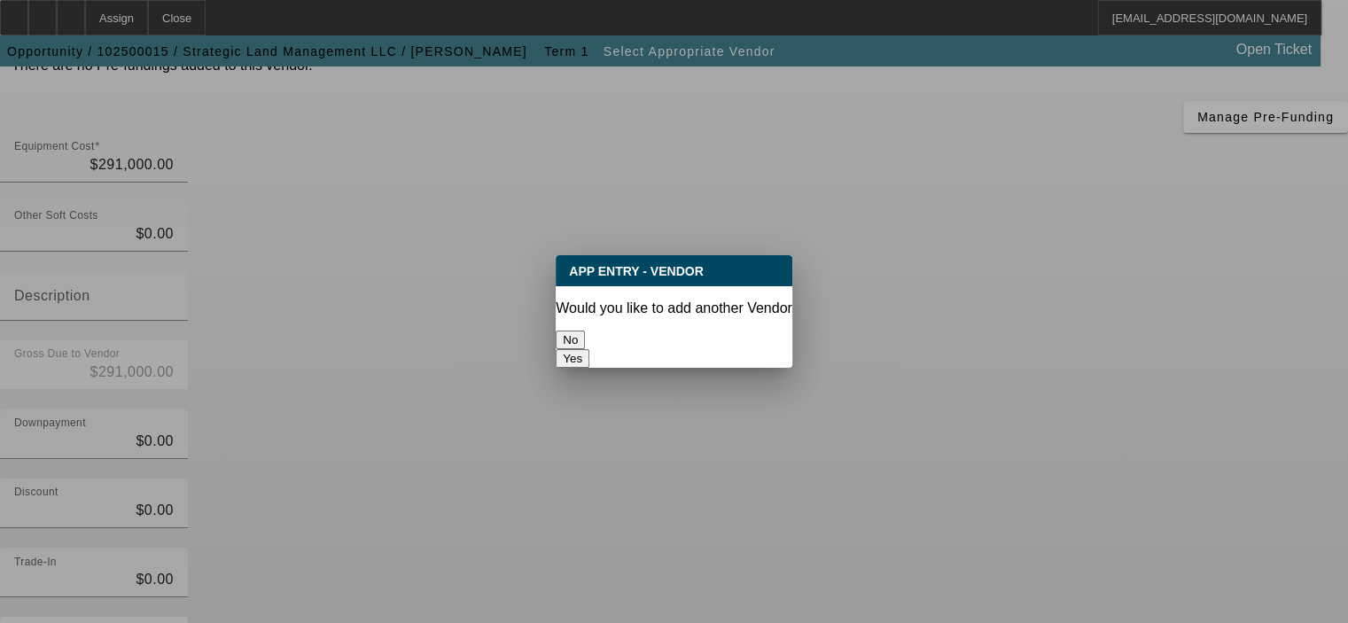
click at [585, 330] on button "No" at bounding box center [570, 339] width 29 height 19
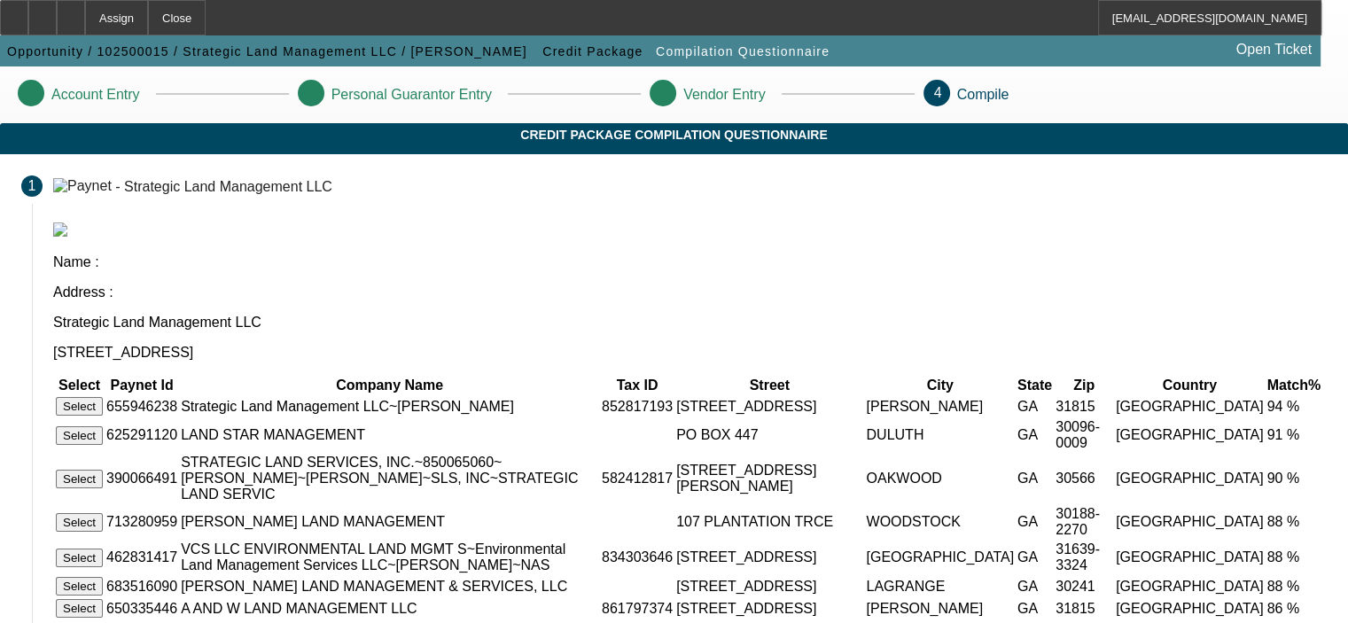
click at [103, 397] on button "Select" at bounding box center [79, 406] width 47 height 19
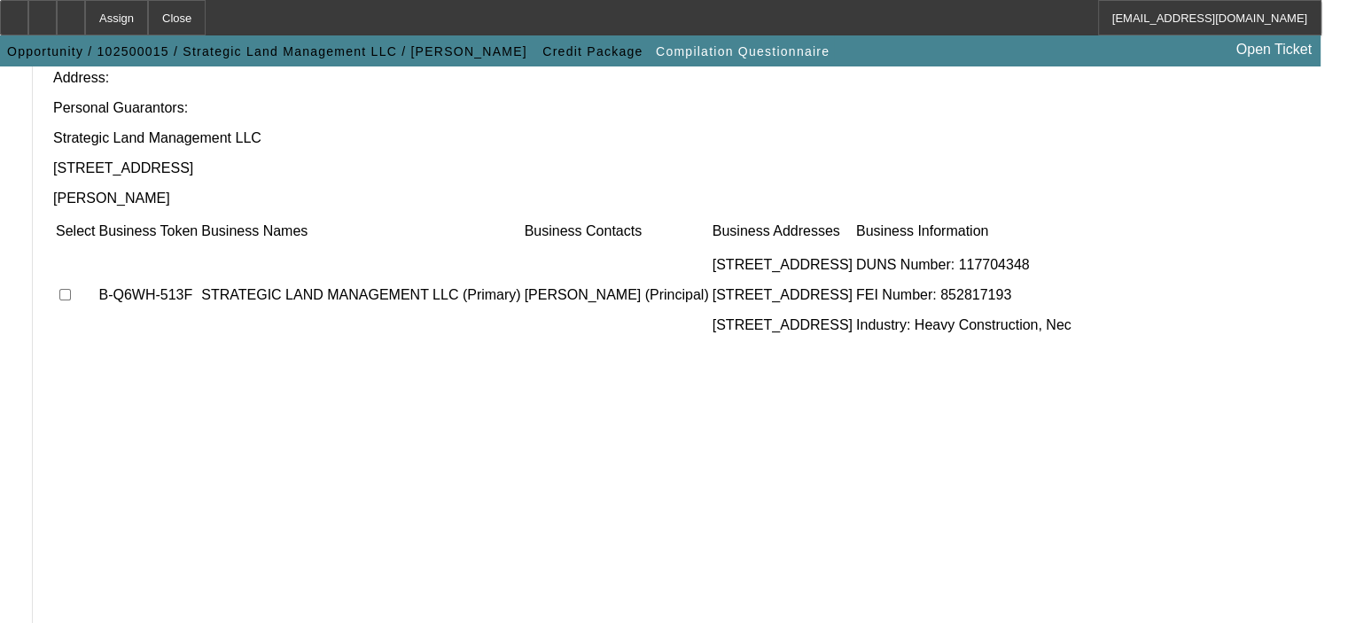
click at [71, 289] on input "checkbox" at bounding box center [65, 295] width 12 height 12
checkbox input "true"
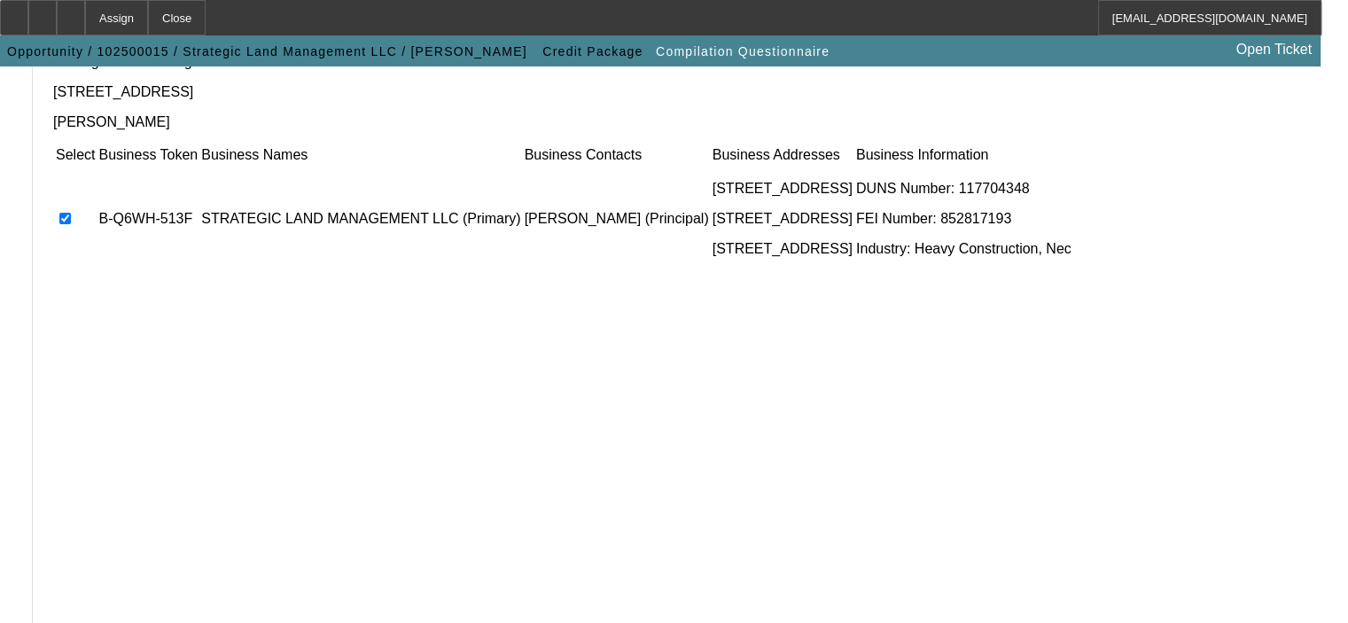
scroll to position [357, 0]
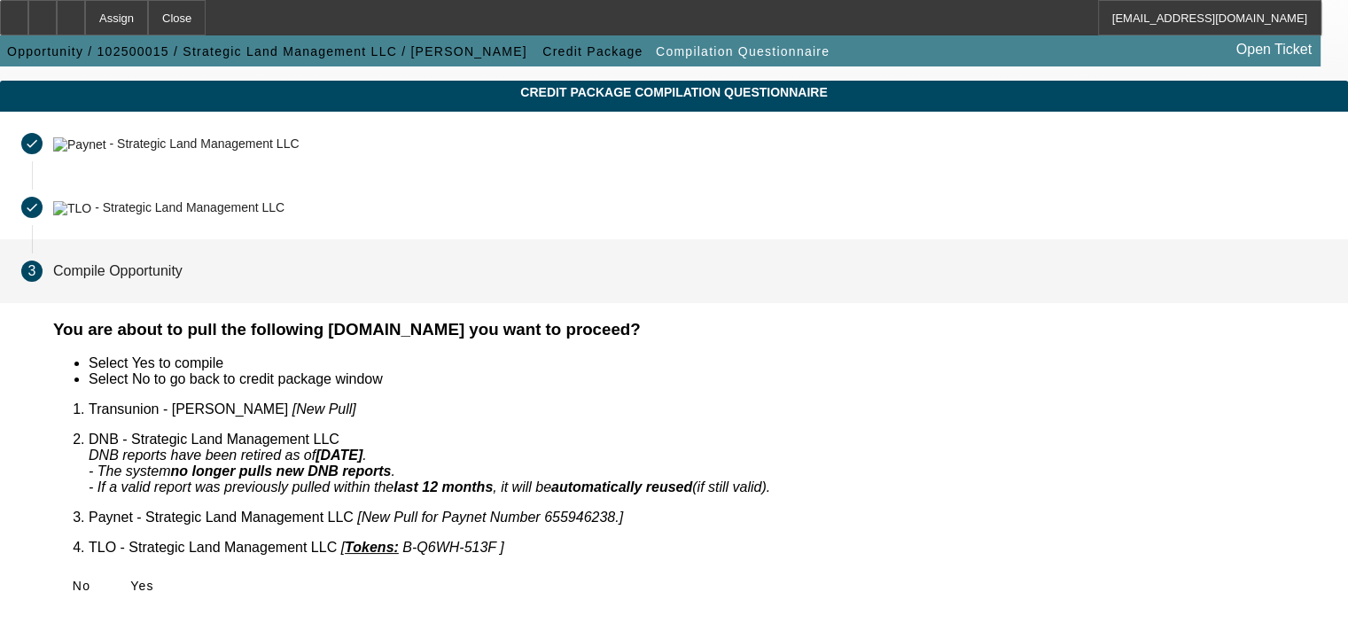
scroll to position [18, 0]
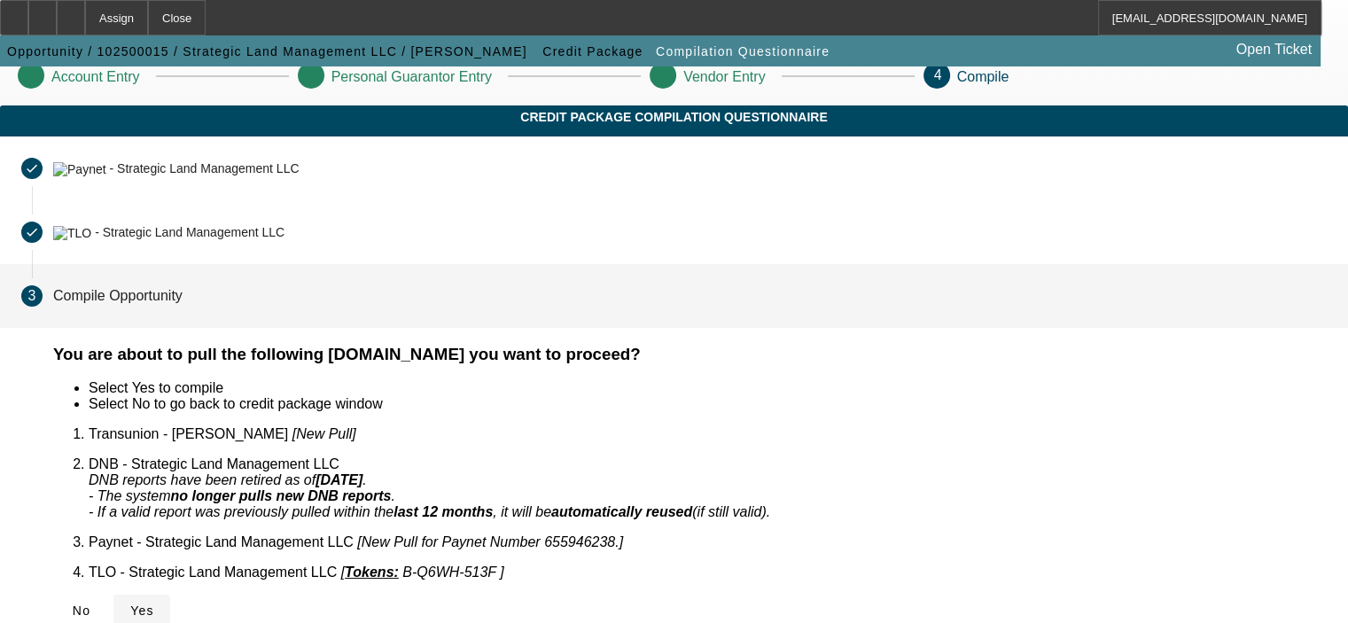
click at [154, 603] on span "Yes" at bounding box center [142, 610] width 24 height 14
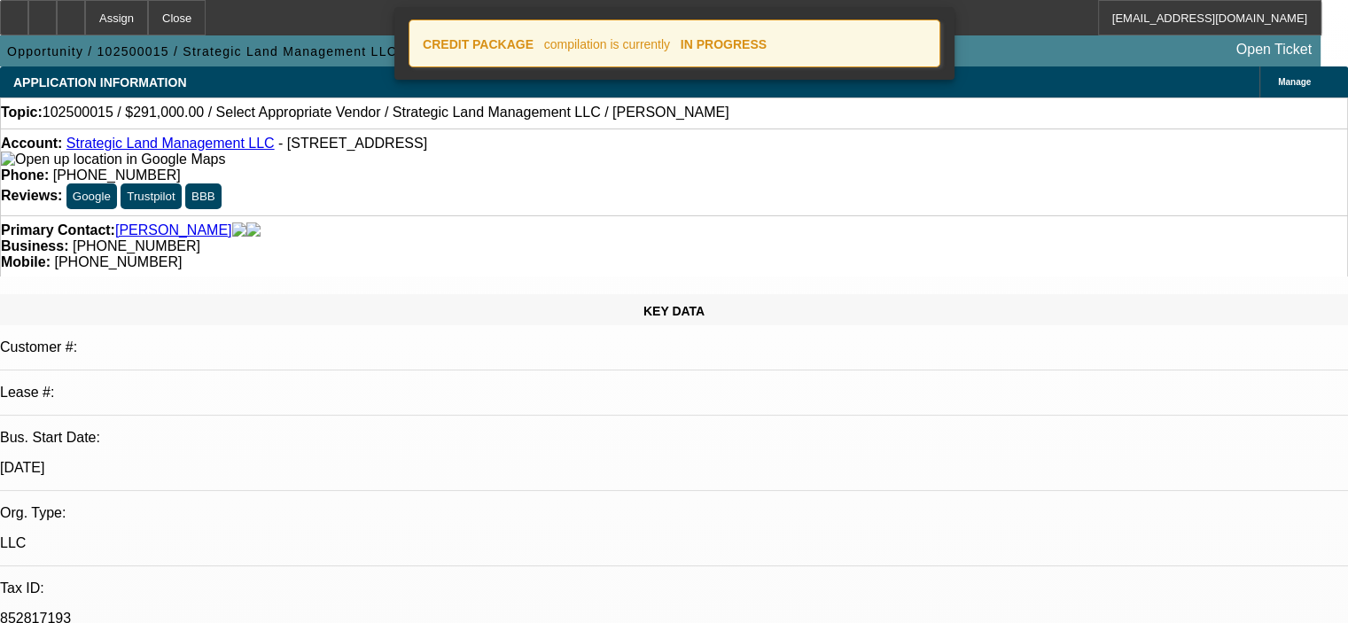
select select "0"
select select "2"
select select "0.1"
select select "4"
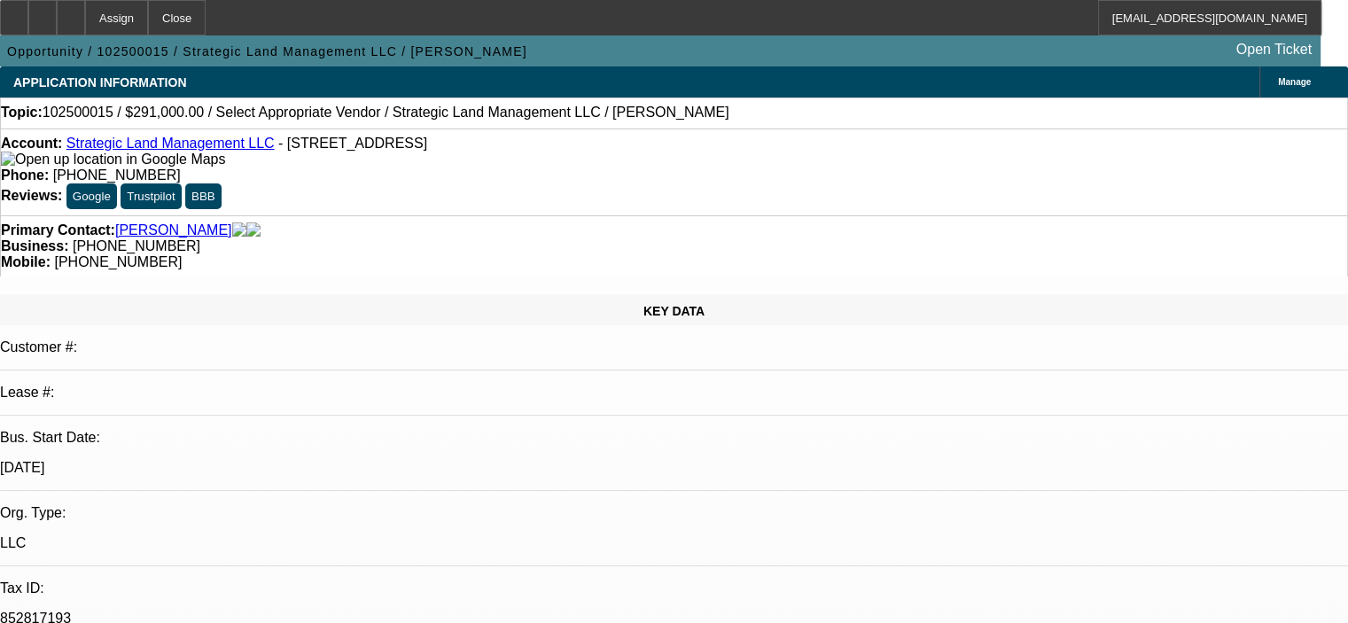
click at [341, 222] on div "Primary Contact: Culpepper, John" at bounding box center [674, 230] width 1346 height 16
click at [71, 12] on icon at bounding box center [71, 12] width 0 height 0
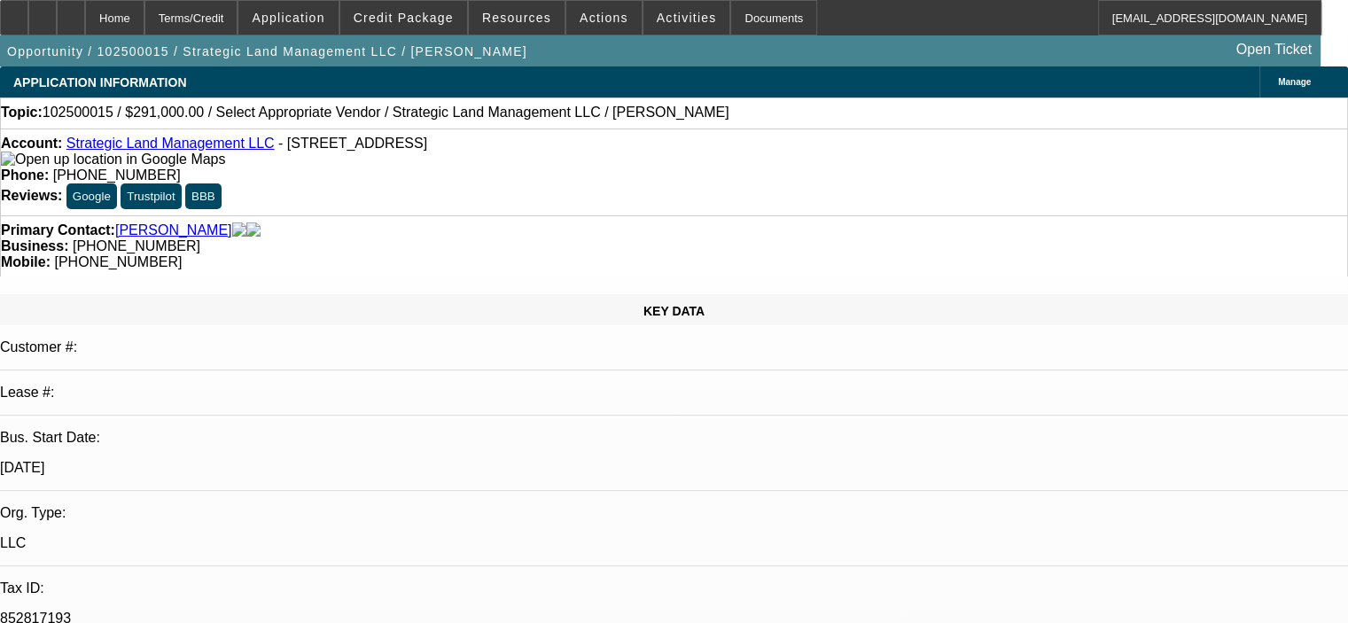
select select "0"
select select "2"
select select "0.1"
select select "4"
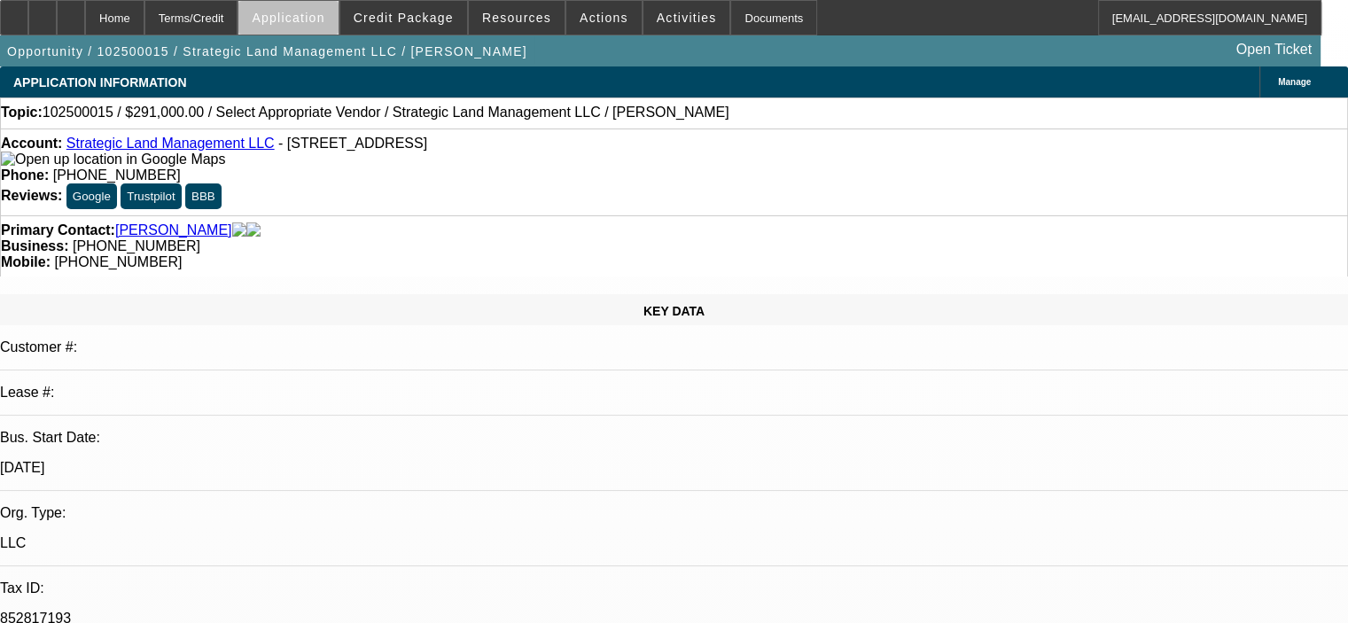
click at [337, 27] on span at bounding box center [287, 17] width 99 height 43
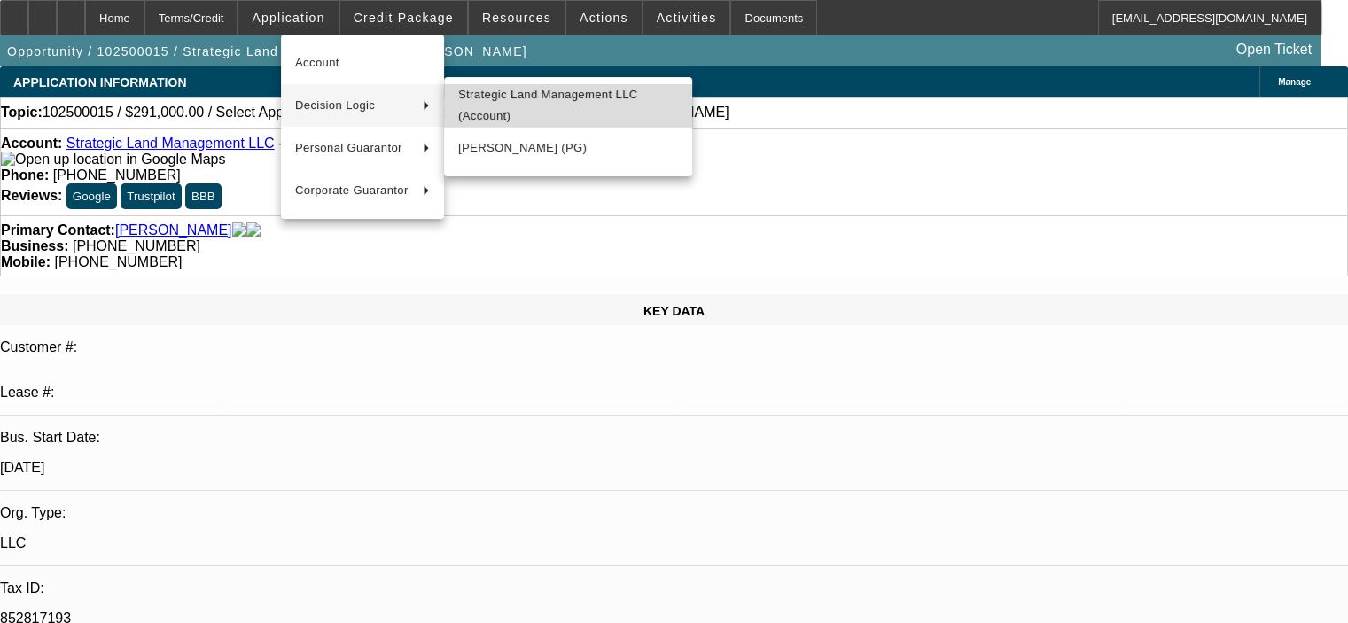
click at [523, 110] on span "Strategic Land Management LLC (Account)" at bounding box center [568, 105] width 220 height 43
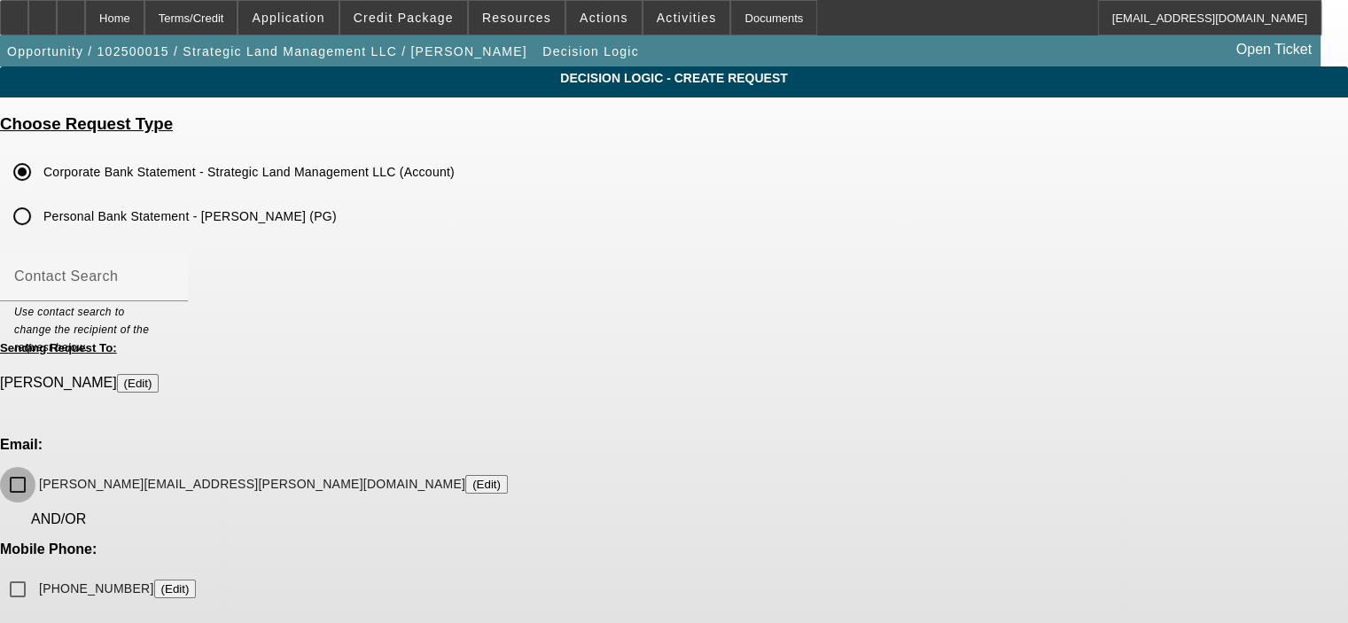
click at [35, 467] on input "john.culpepper@strategiclandmgmt.com (Edit)" at bounding box center [17, 484] width 35 height 35
checkbox input "true"
type input "06113415"
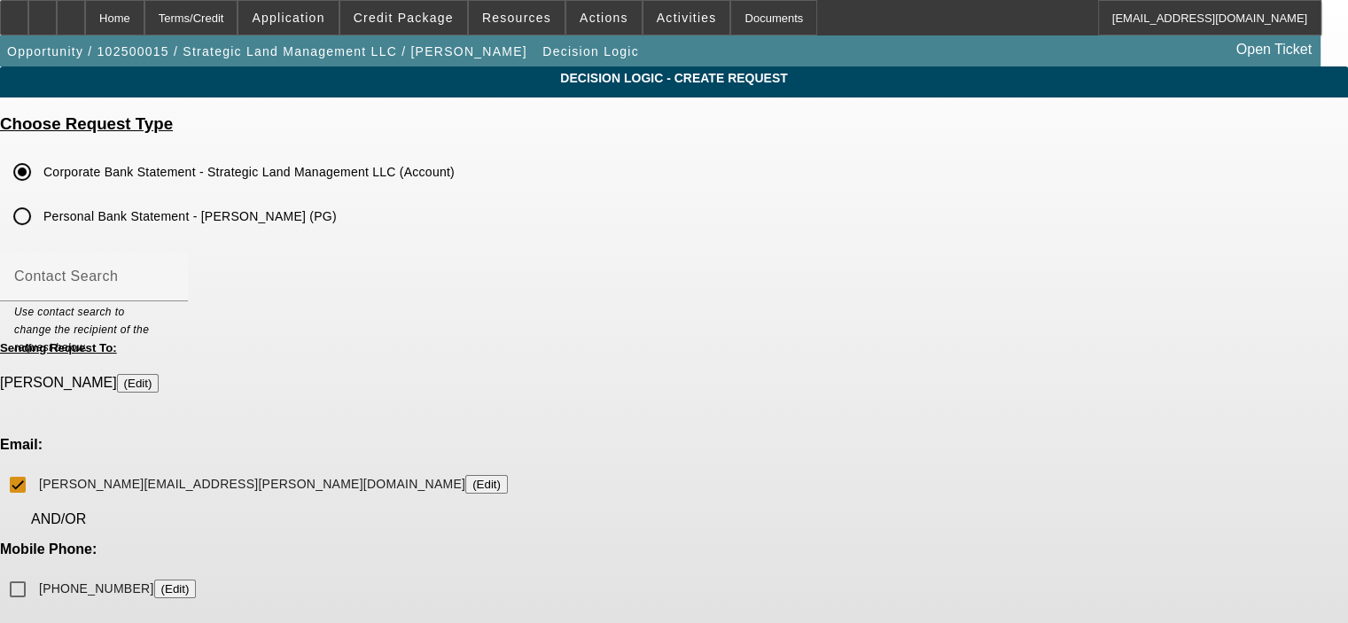
checkbox input "false"
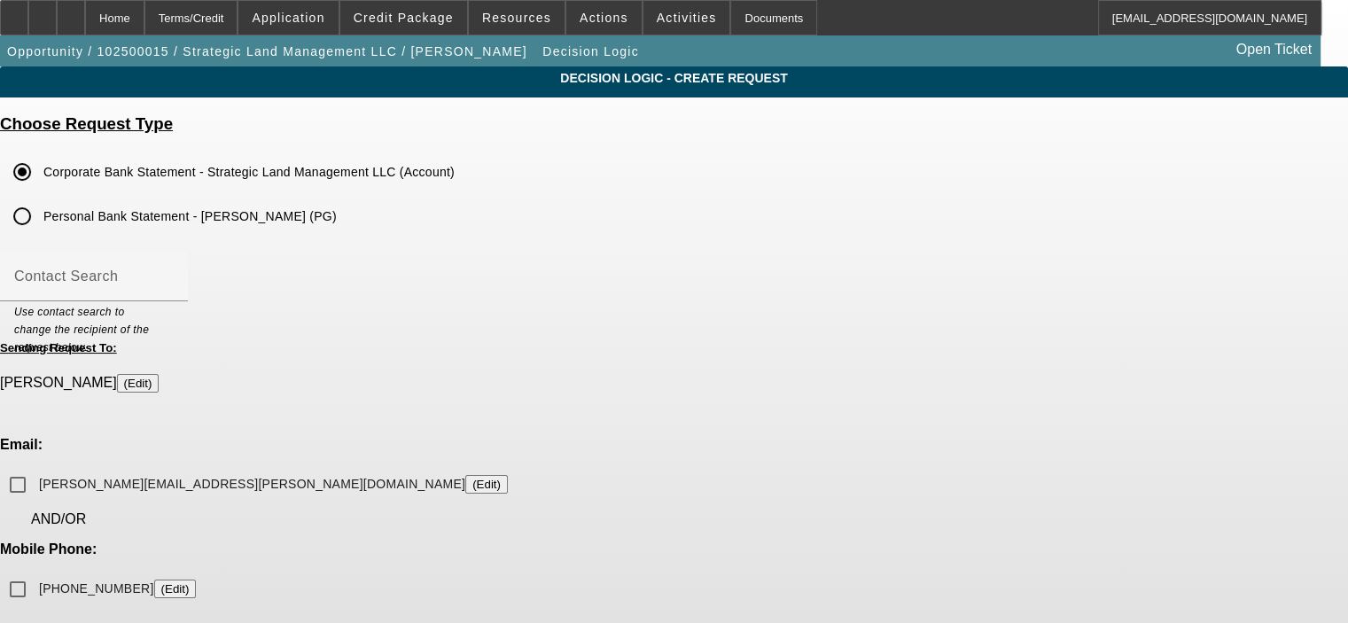
type input "06113415"
click at [144, 10] on div "Home" at bounding box center [114, 17] width 59 height 35
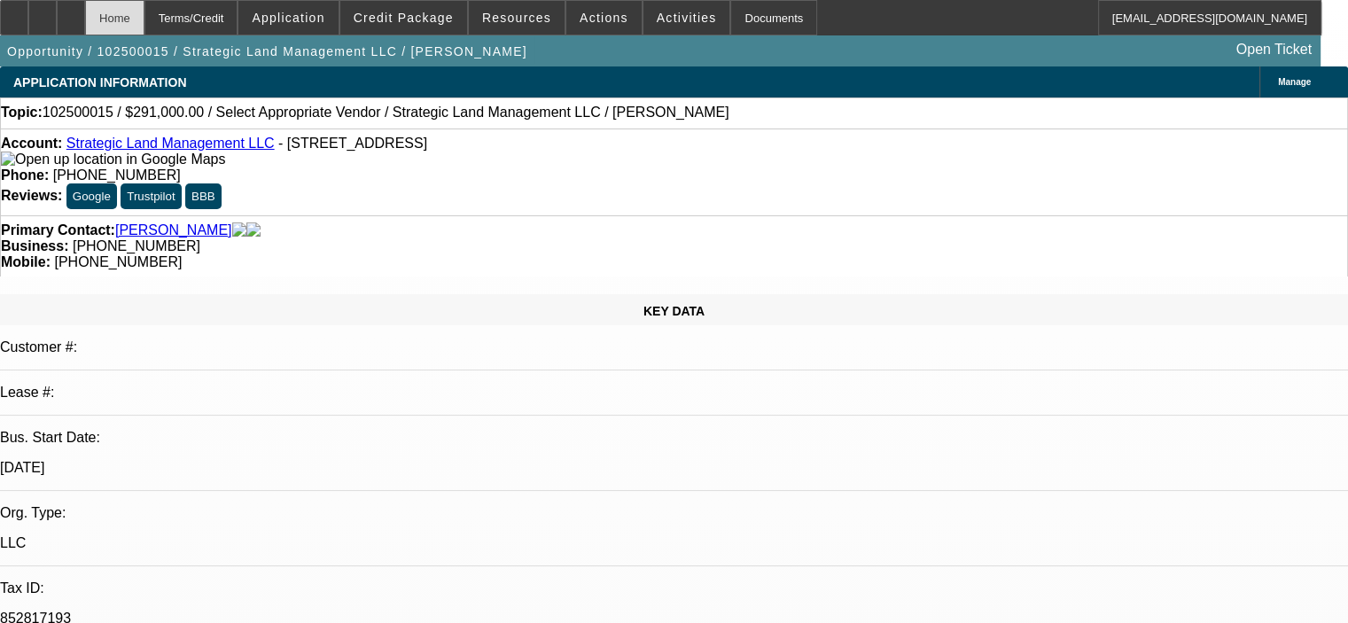
select select "0"
select select "2"
select select "0.1"
select select "4"
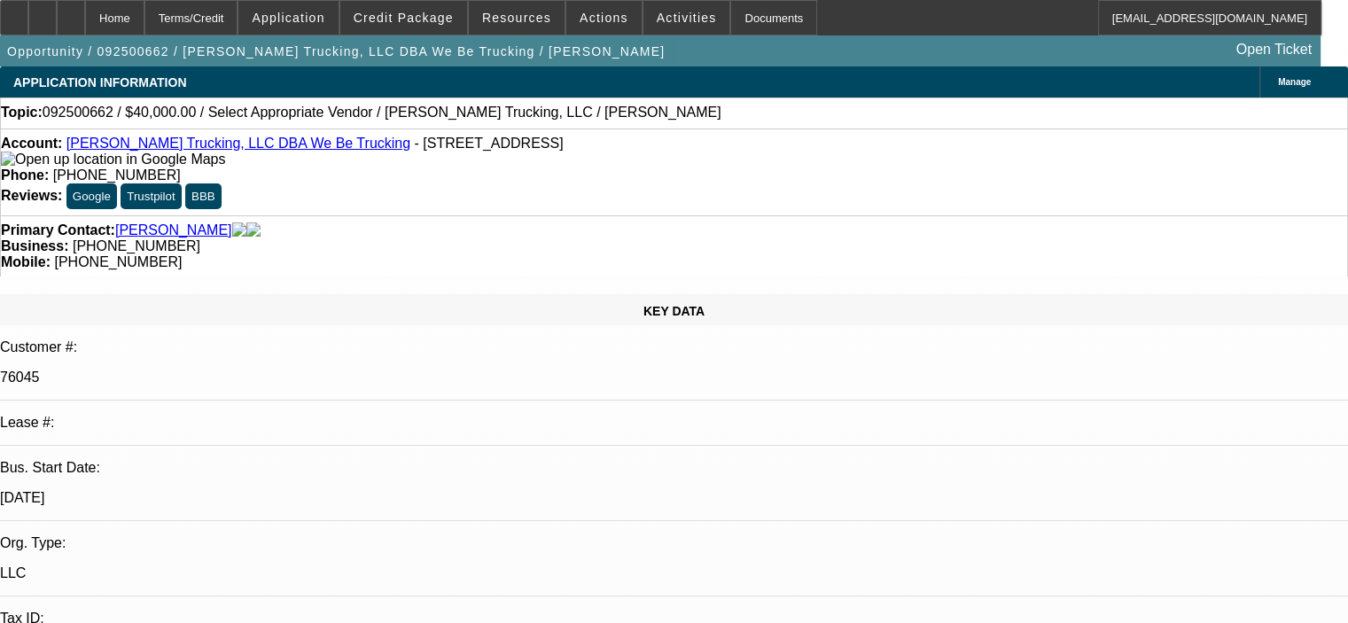
select select "0"
select select "2"
select select "0.1"
select select "4"
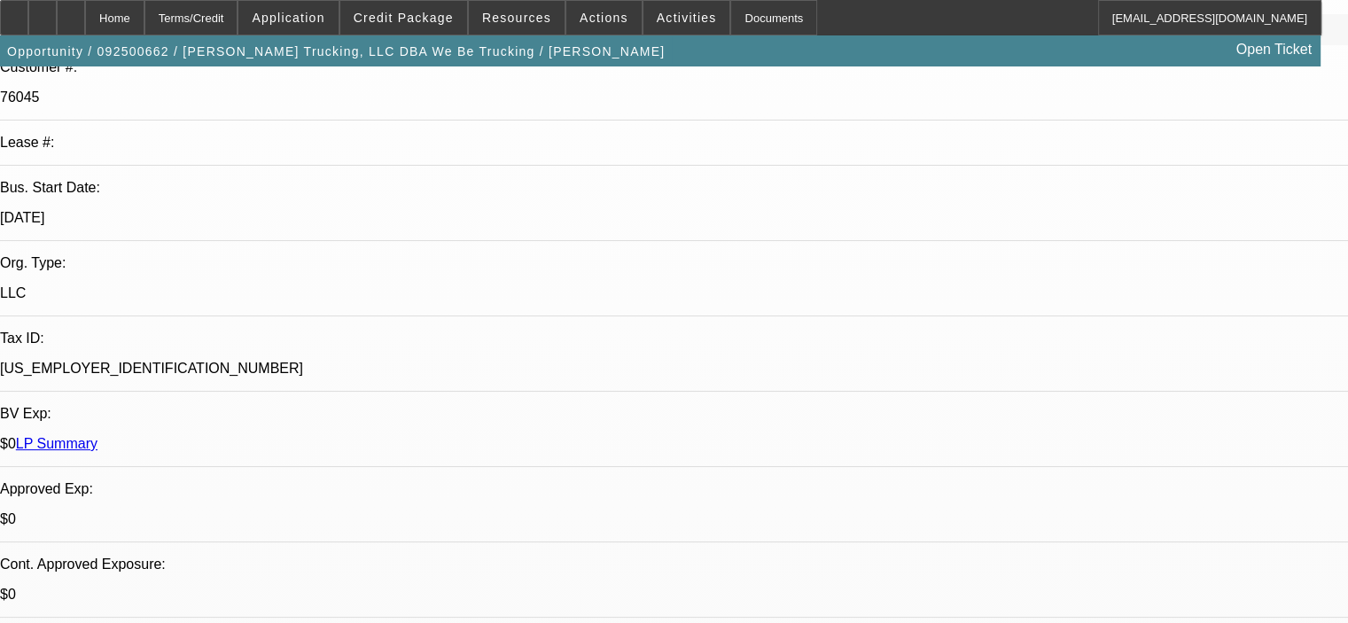
scroll to position [266, 0]
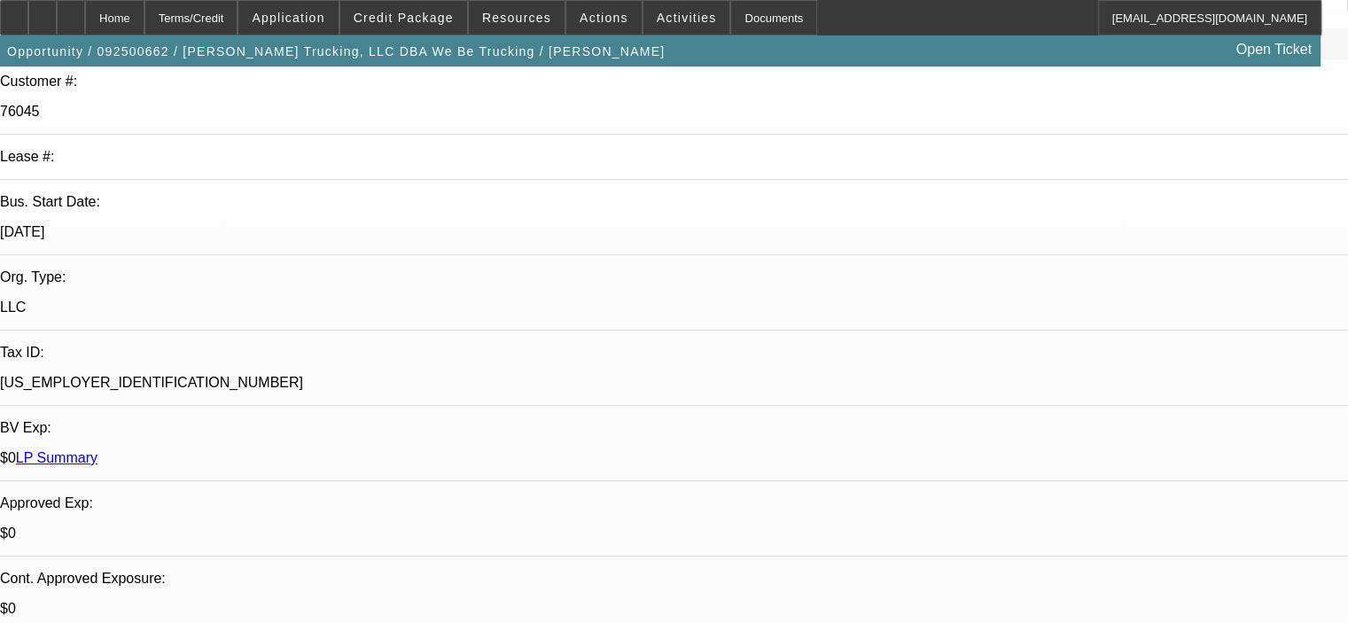
click at [97, 450] on link "LP Summary" at bounding box center [57, 457] width 82 height 15
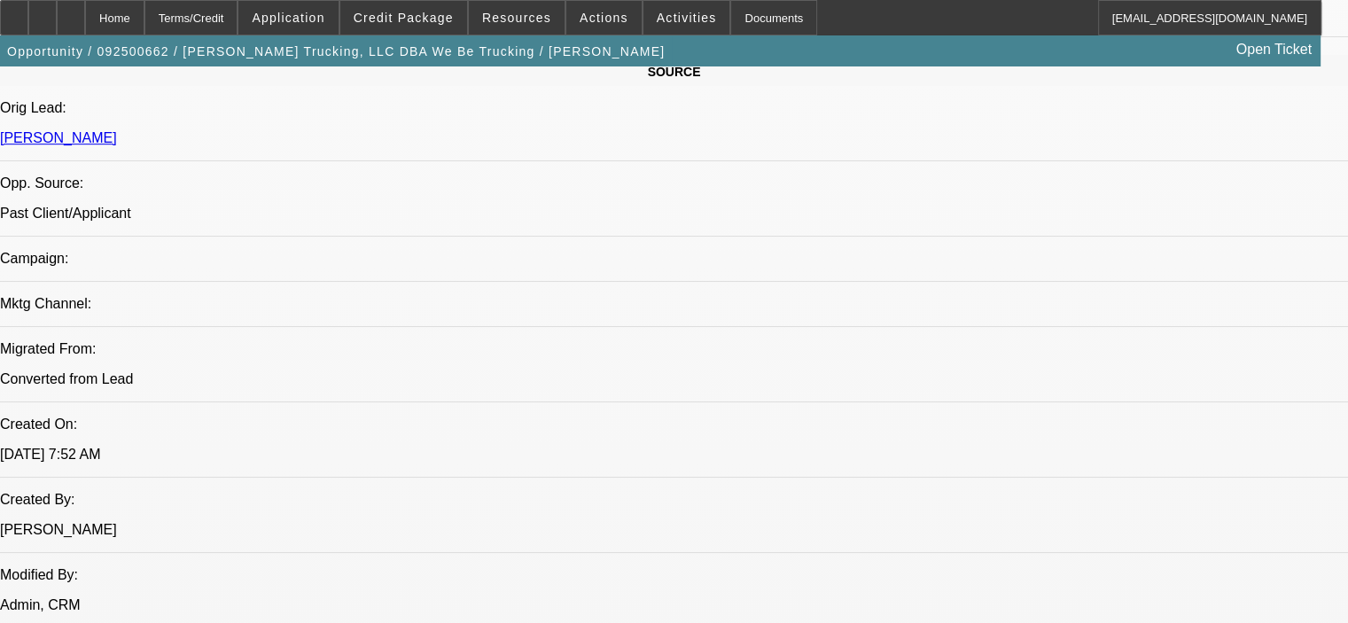
scroll to position [1152, 0]
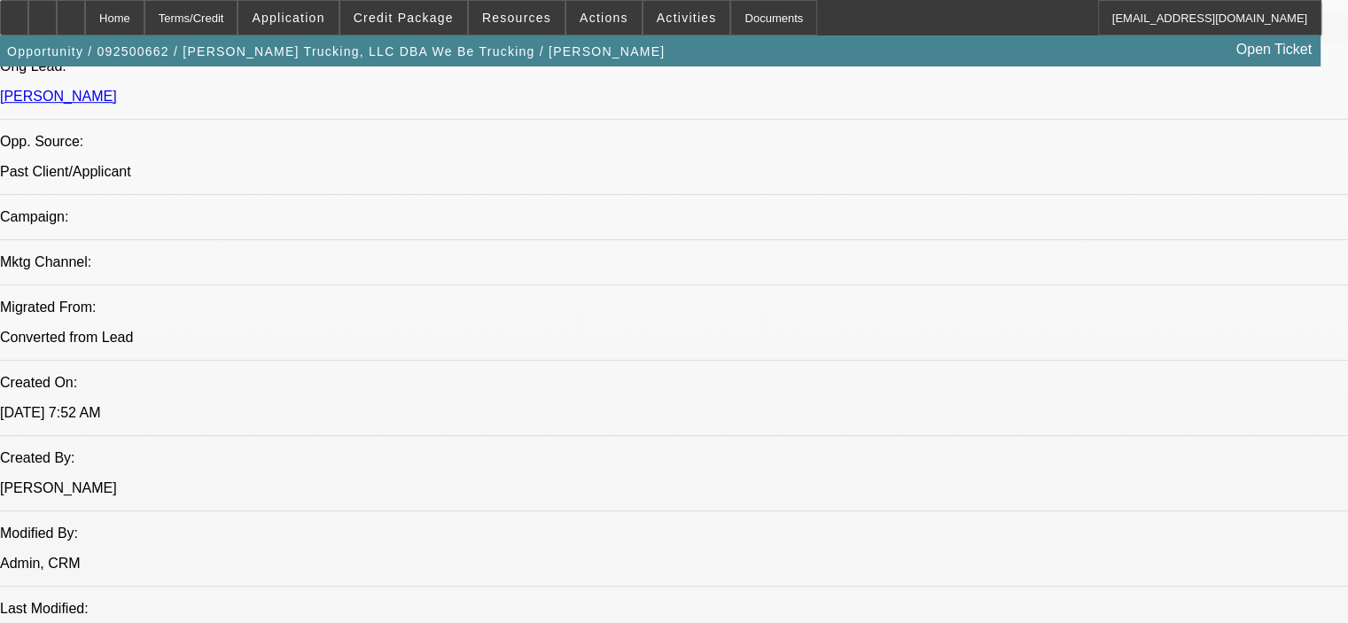
click at [437, 20] on span "Credit Package" at bounding box center [404, 18] width 100 height 14
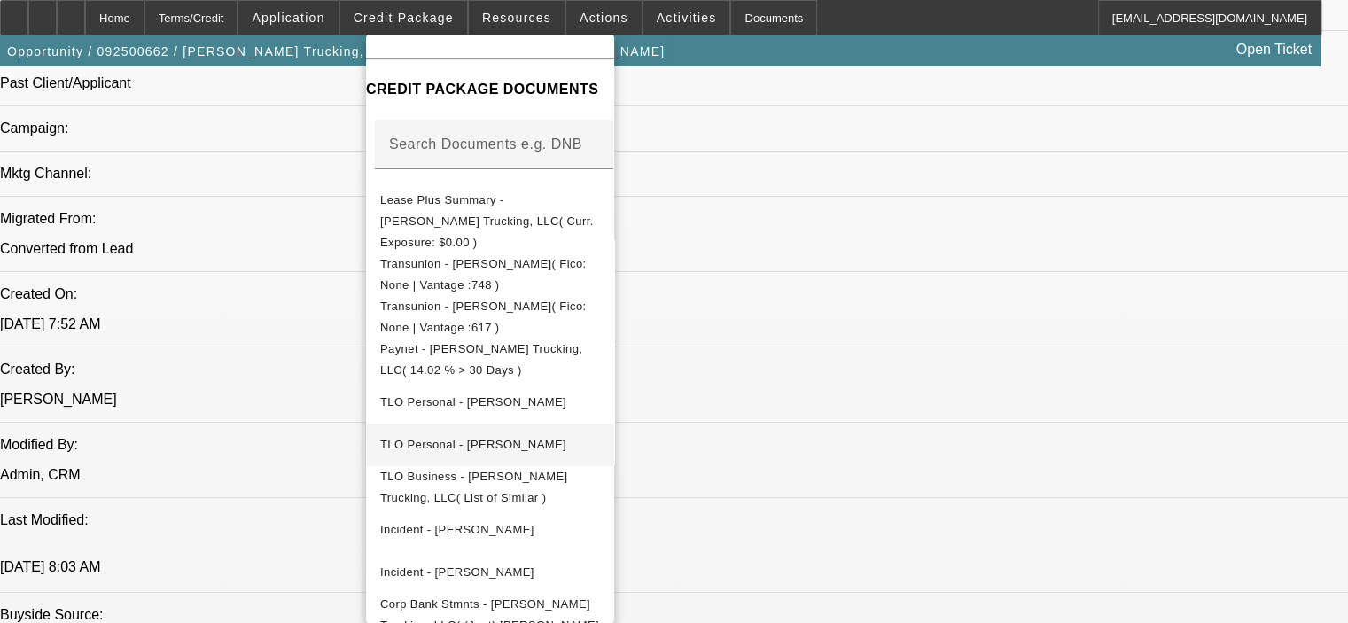
scroll to position [1418, 0]
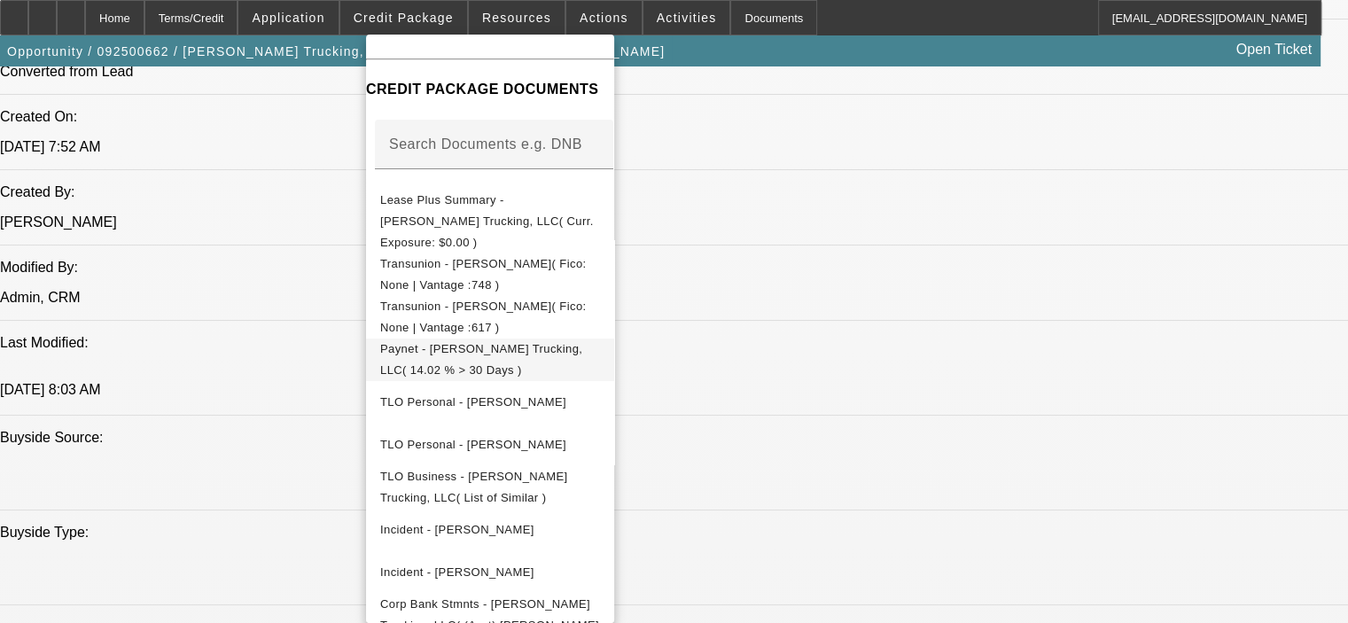
click at [517, 338] on span "Paynet - Roger T. Wiebe Trucking, LLC( 14.02 % > 30 Days )" at bounding box center [490, 359] width 220 height 43
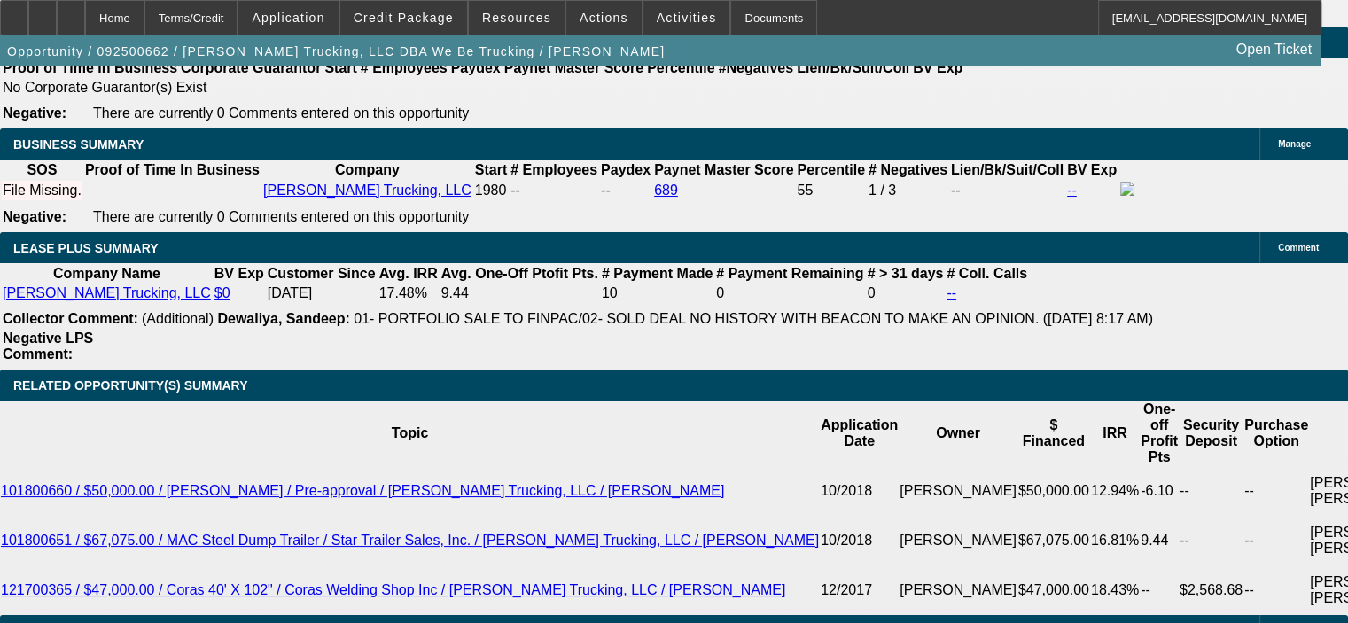
scroll to position [2835, 0]
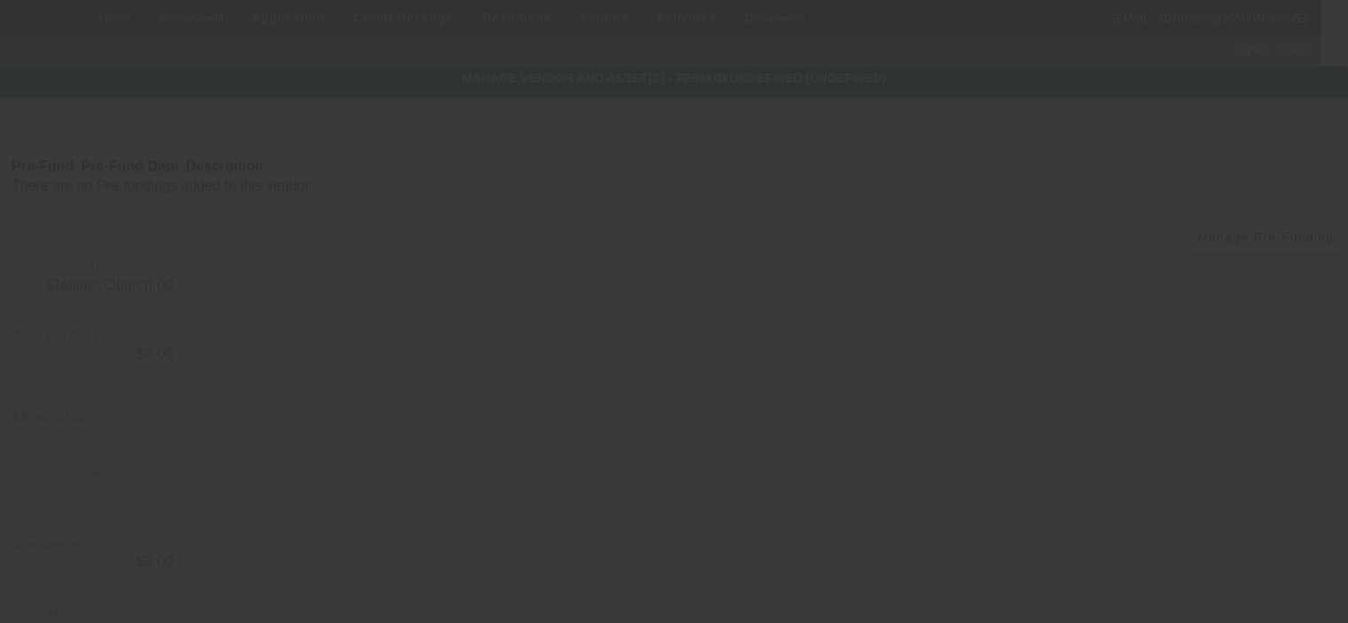
type input "$40,000.00"
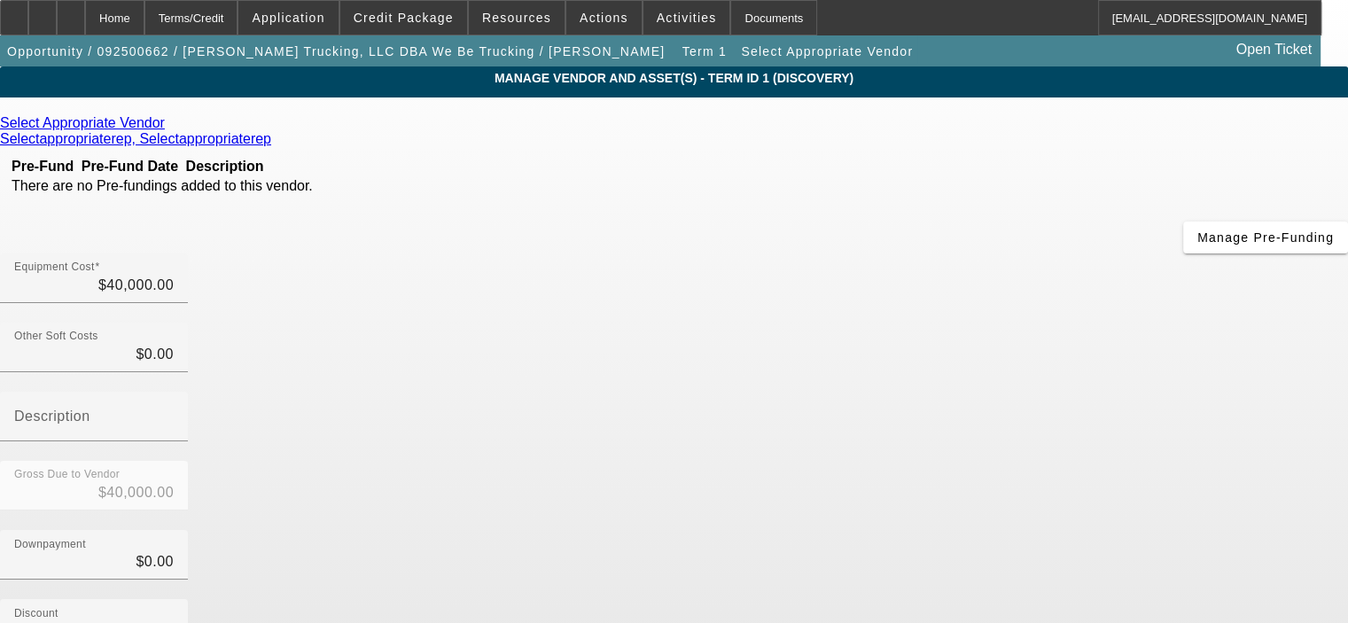
click at [169, 130] on icon at bounding box center [169, 122] width 0 height 15
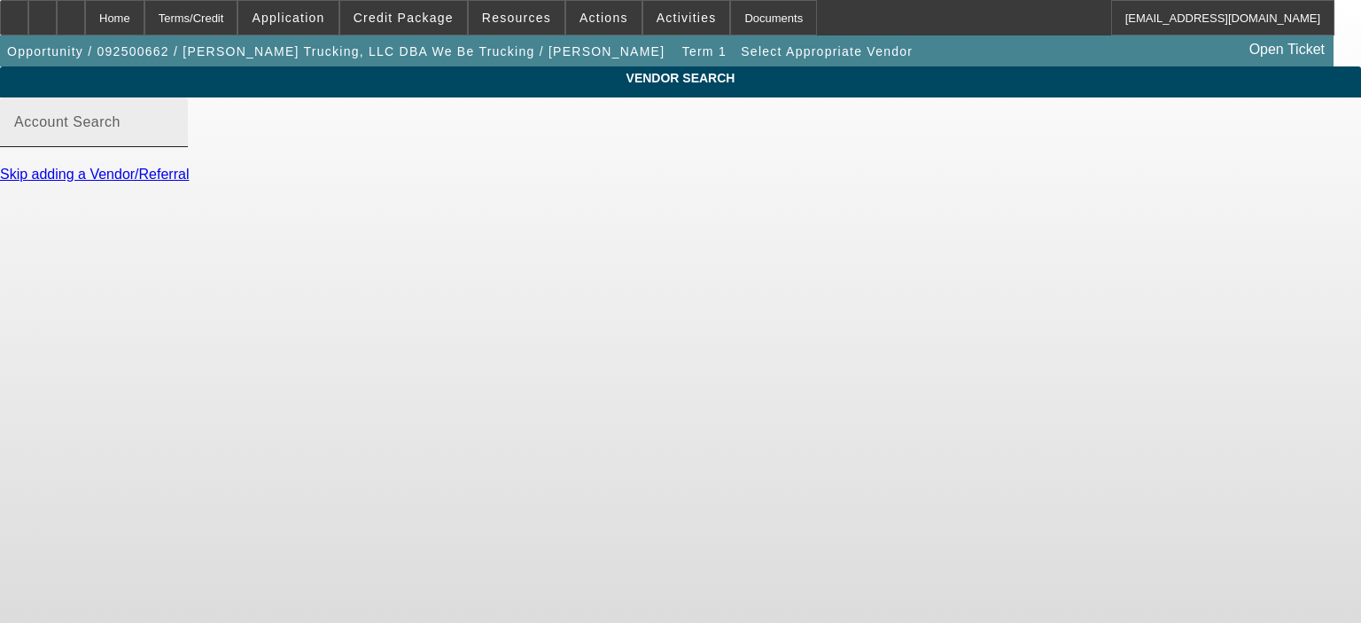
click at [174, 147] on div "Account Search" at bounding box center [93, 122] width 159 height 50
click at [174, 140] on input "Account Search" at bounding box center [93, 129] width 159 height 21
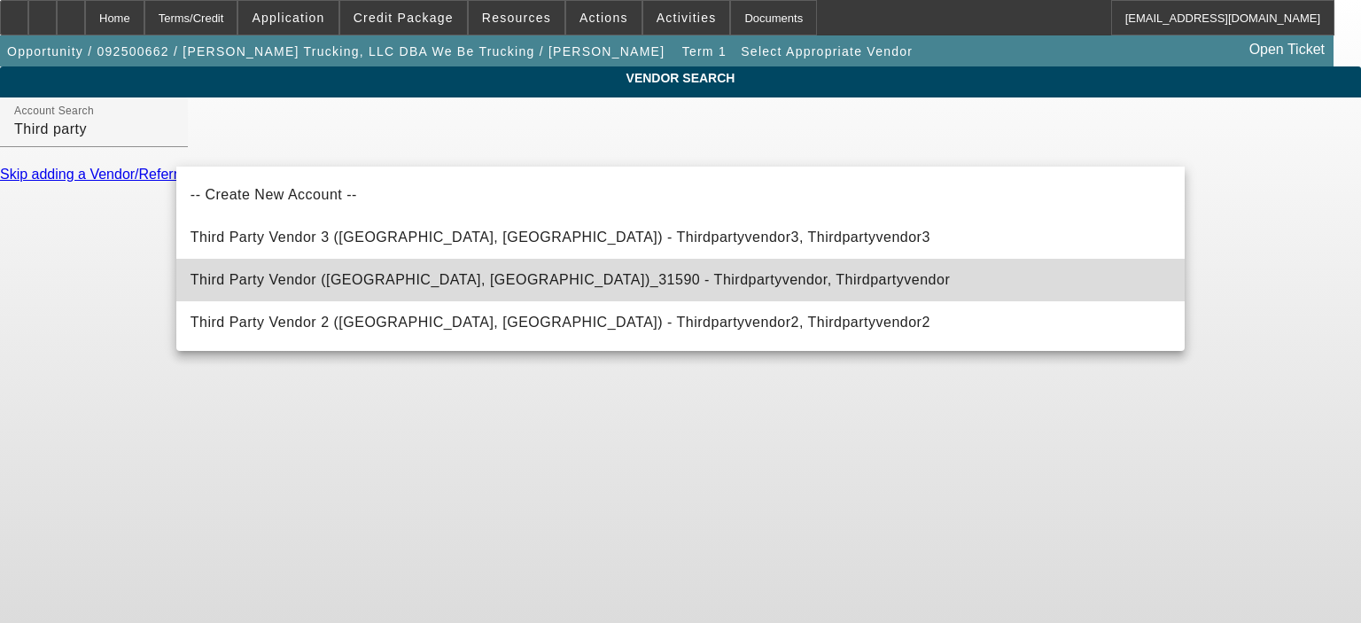
click at [377, 278] on span "Third Party Vendor (Northbrook, IL)_31590 - Thirdpartyvendor, Thirdpartyvendor" at bounding box center [569, 279] width 759 height 15
type input "Third Party Vendor (Northbrook, IL)_31590 - Thirdpartyvendor, Thirdpartyvendor"
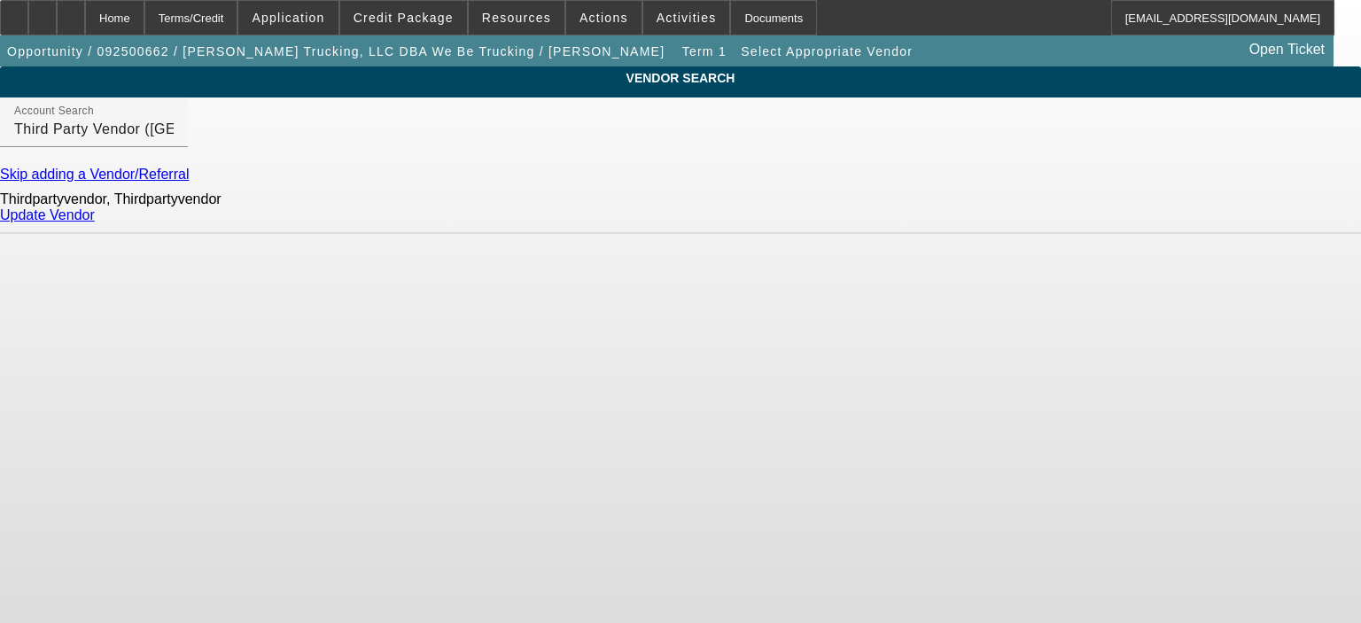
click at [95, 222] on link "Update Vendor" at bounding box center [47, 214] width 95 height 15
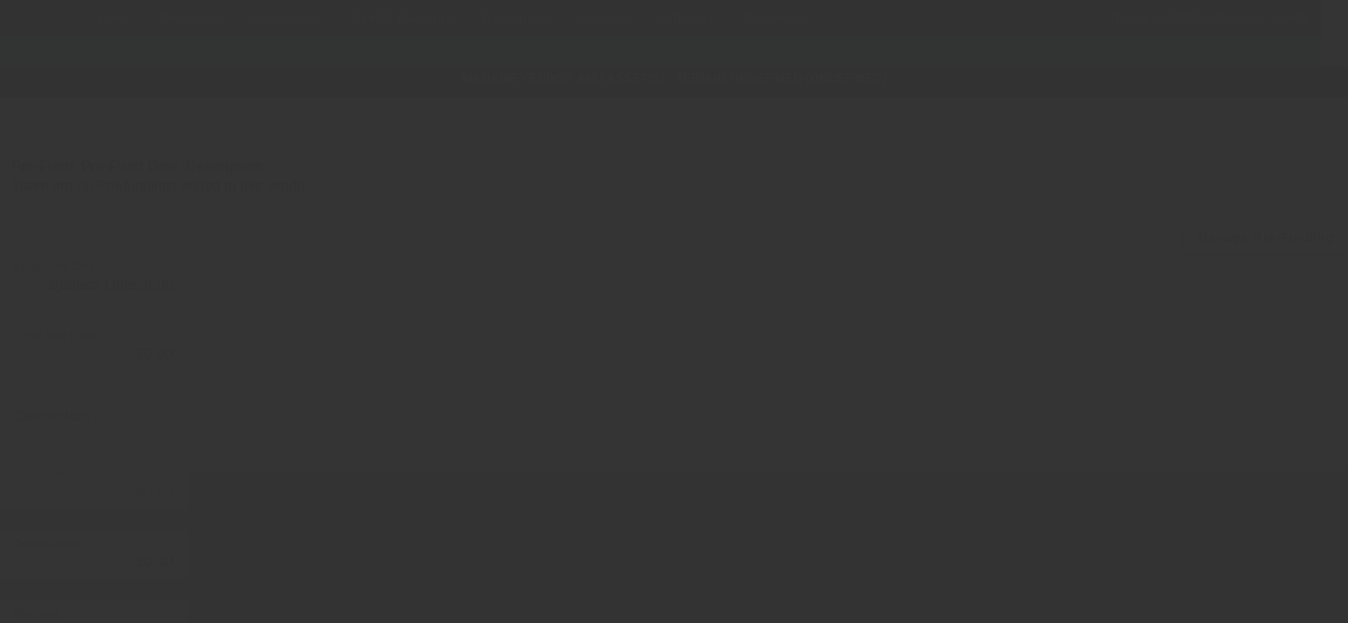
type input "$40,000.00"
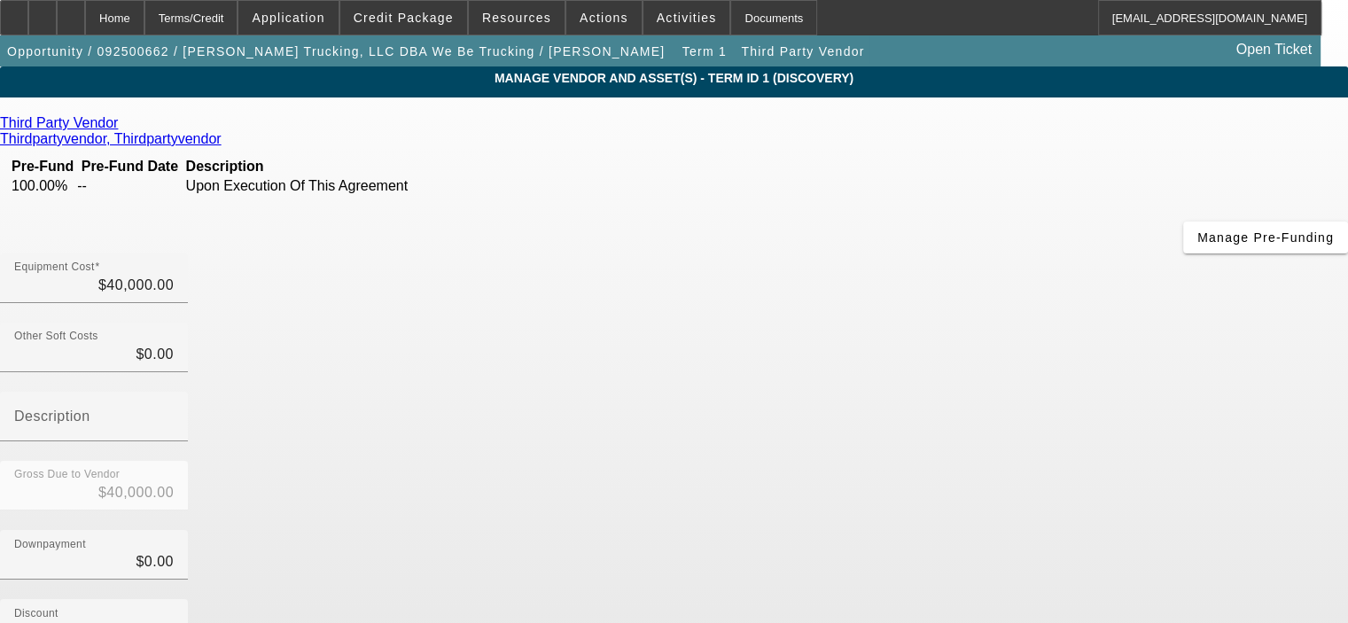
click at [1008, 599] on div "Discount $0.00" at bounding box center [674, 633] width 1348 height 69
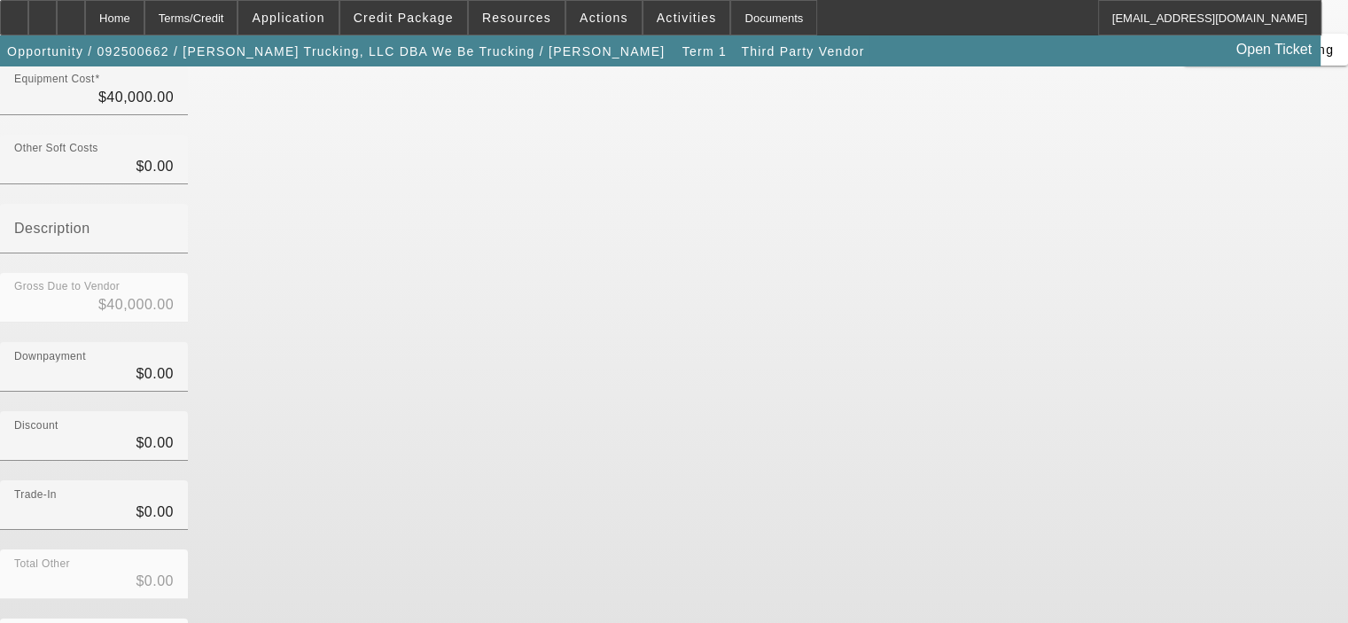
scroll to position [196, 0]
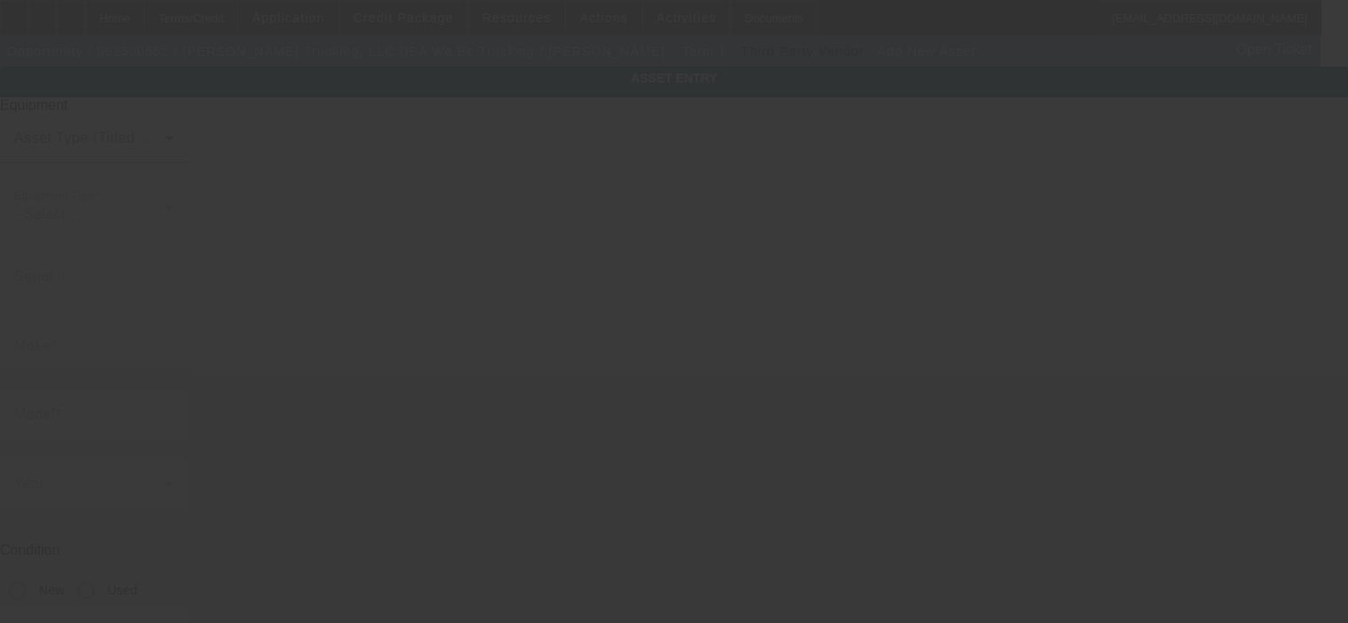
type input "5231 Pleasant Valley Rd"
type input "Grafton"
type input "53024"
type input "Ozaukee"
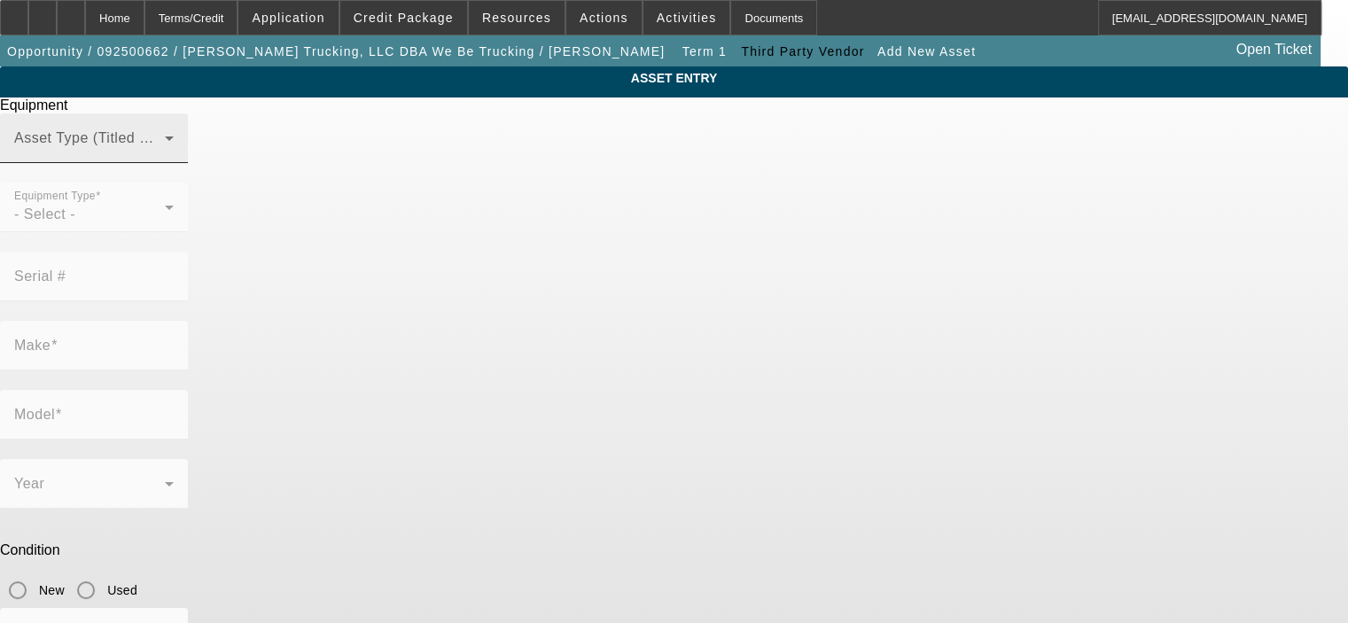
click at [174, 163] on div "Asset Type (Titled or Non-Titled)" at bounding box center [93, 138] width 159 height 50
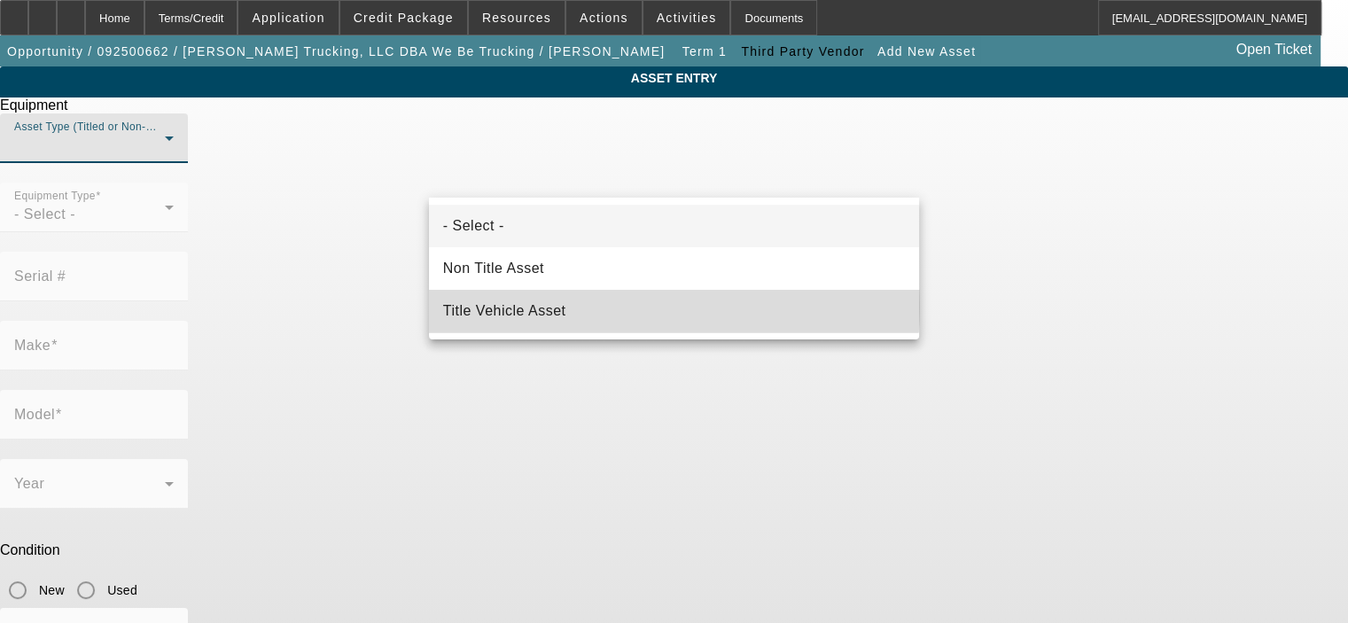
click at [608, 306] on mat-option "Title Vehicle Asset" at bounding box center [674, 311] width 490 height 43
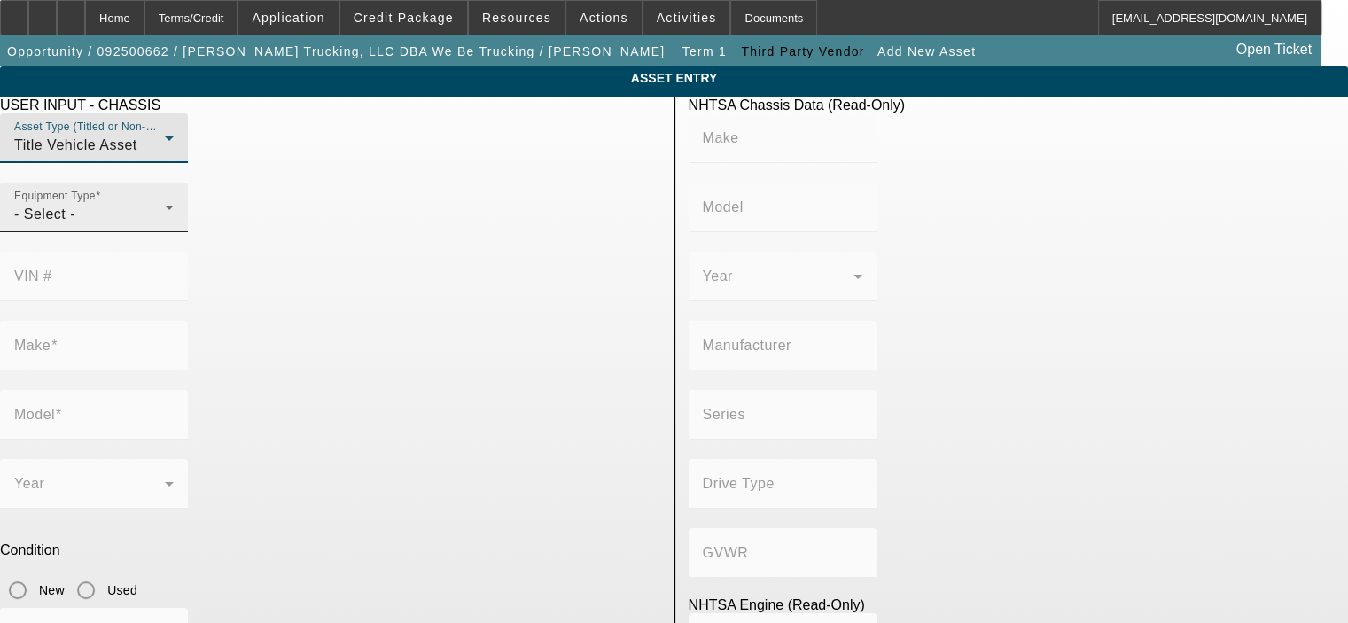
click at [165, 225] on div "- Select -" at bounding box center [89, 214] width 151 height 21
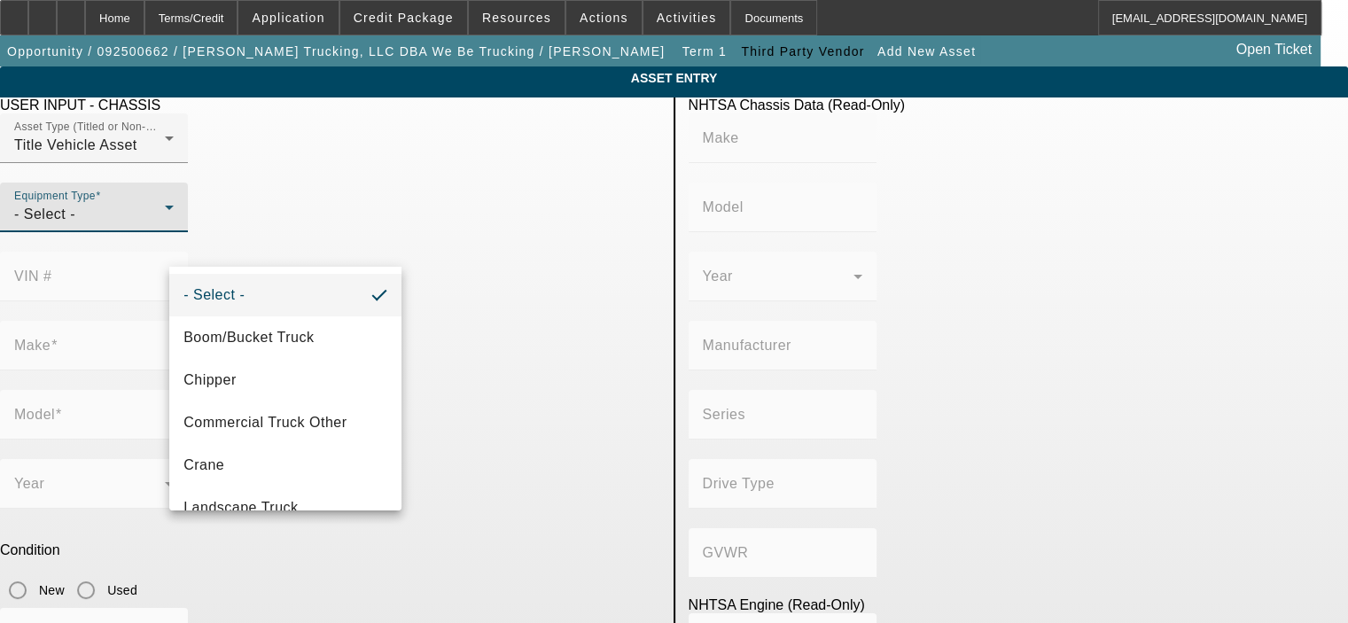
scroll to position [195, 0]
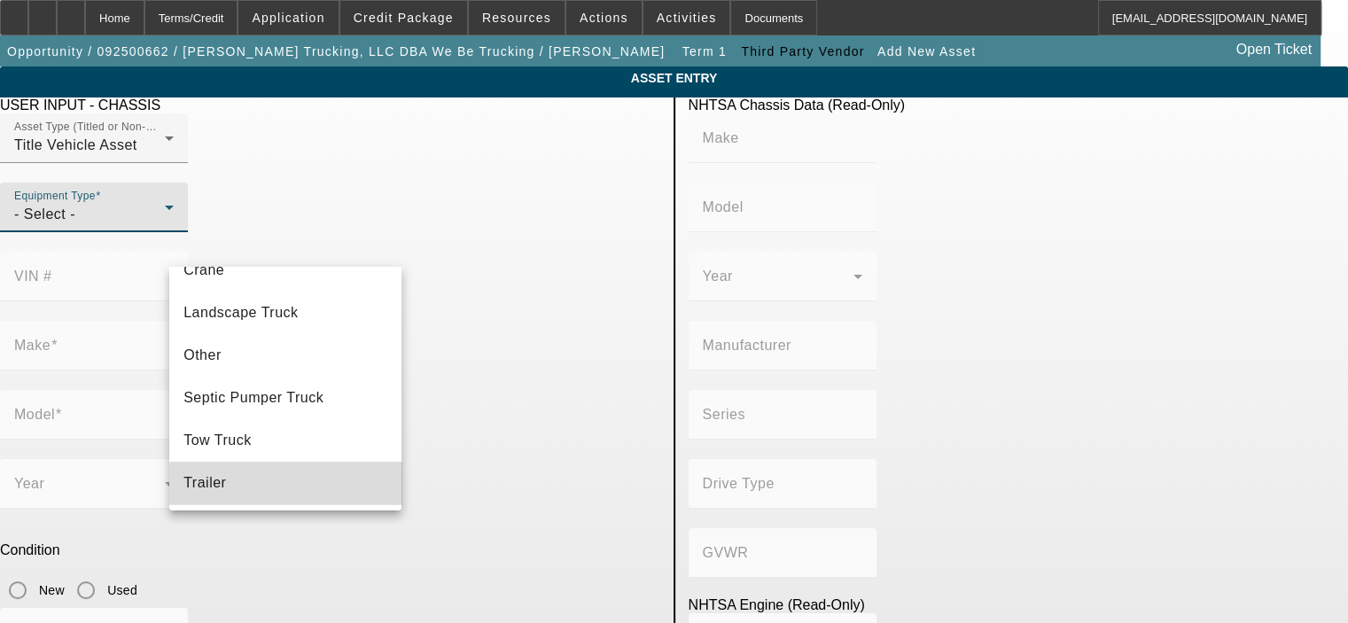
click at [351, 484] on mat-option "Trailer" at bounding box center [285, 483] width 232 height 43
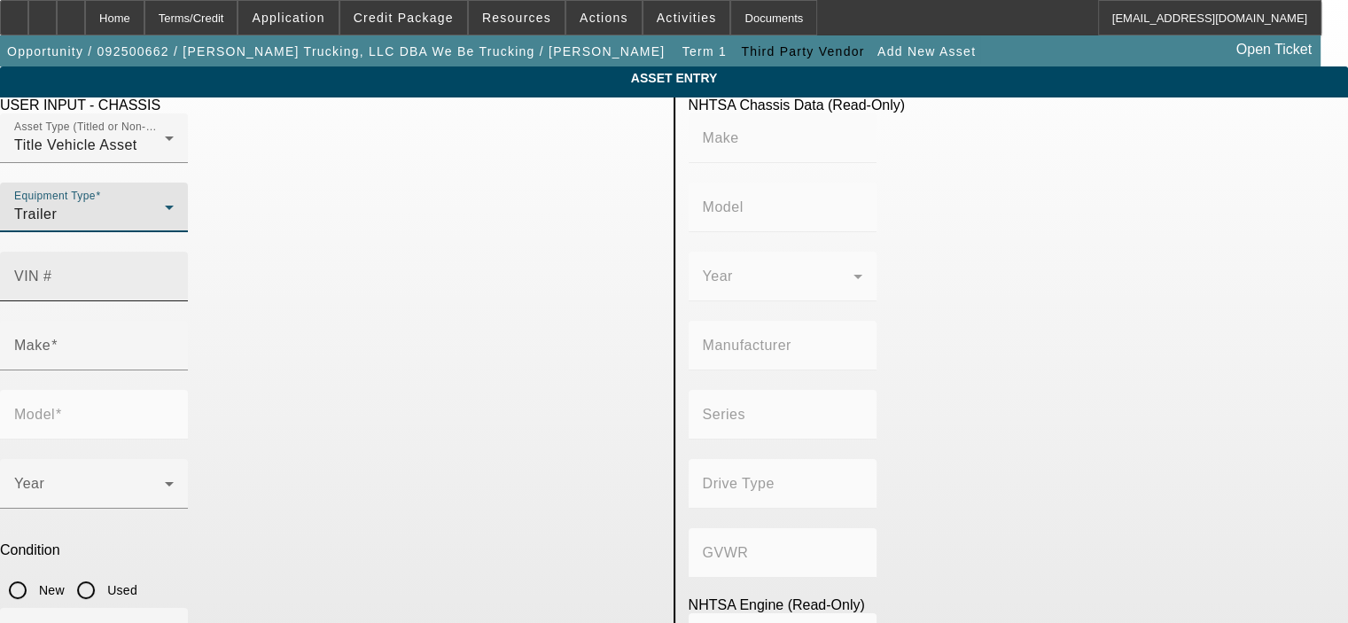
click at [52, 268] on mat-label "VIN #" at bounding box center [33, 275] width 38 height 15
click at [174, 273] on input "VIN #" at bounding box center [93, 283] width 159 height 21
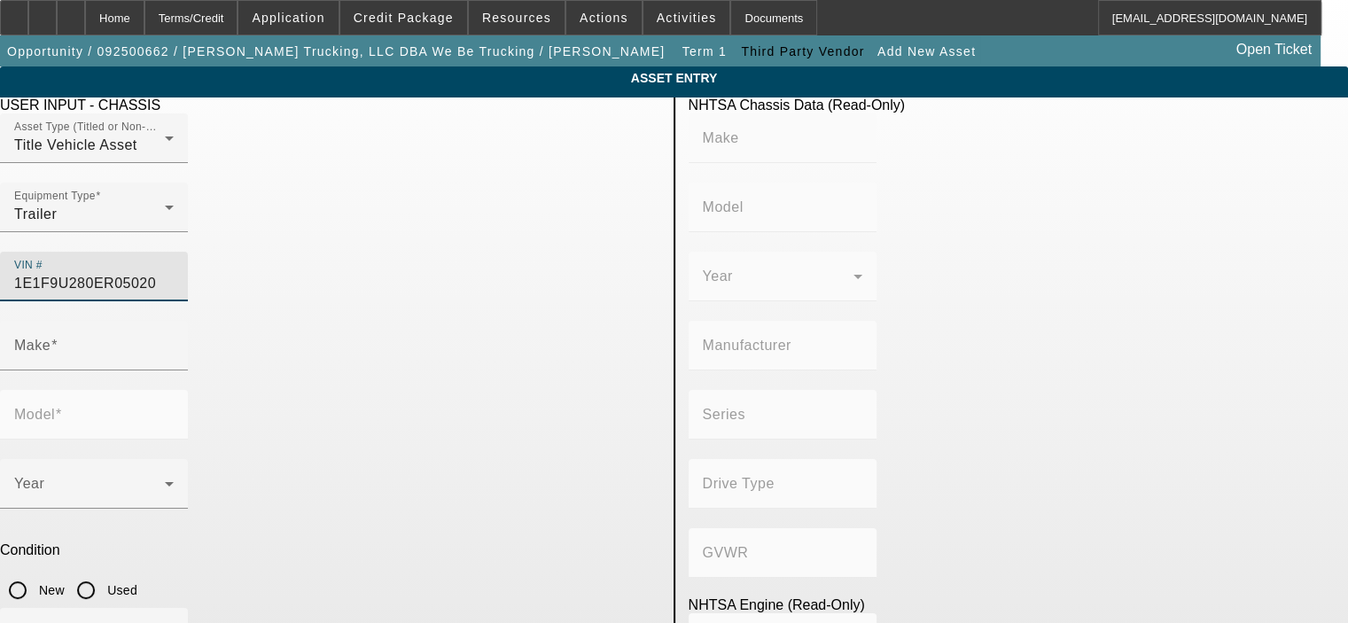
type input "1E1F9U280ER050204"
type input "EAST MANUFACTURING CORP."
type input "East Manufacturing Corp"
type input "EAST MANUFACTURING CORP."
type input "Not Applicable"
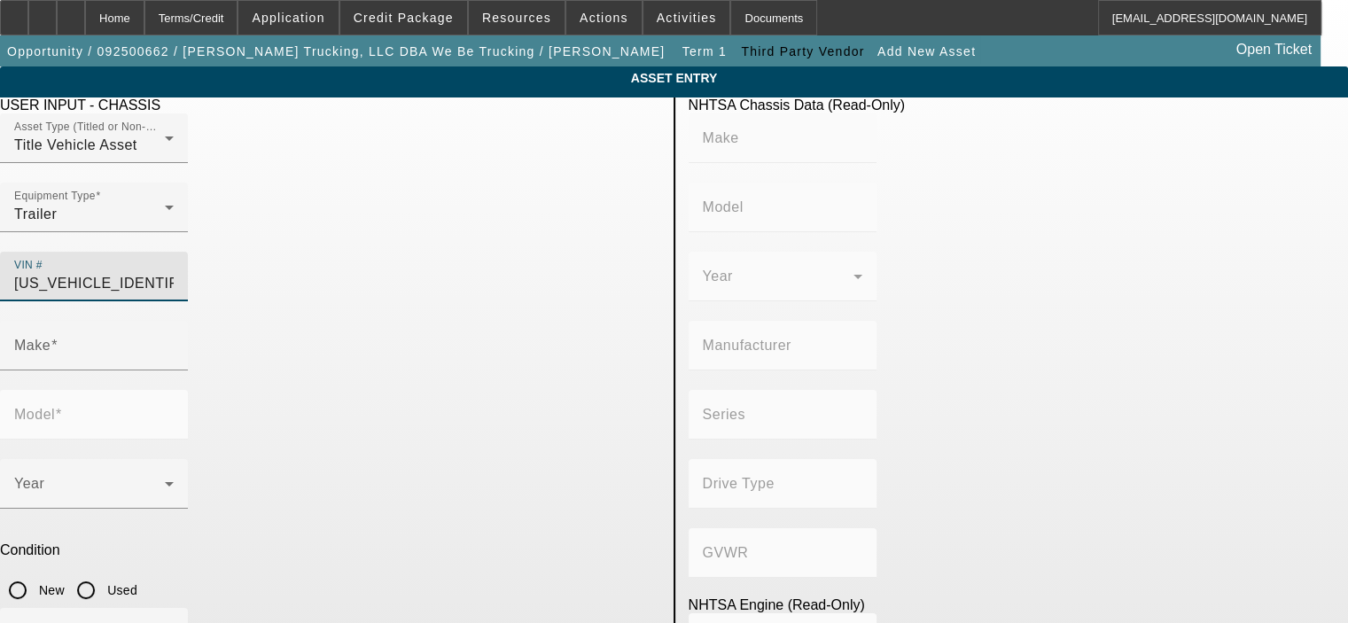
type input "Class 8: 33,001 lb and above (14,969 kg and above)"
type input "Not Applicable"
type input "EAST MANUFACTURING CORP."
type input "East Manufacturing Corp"
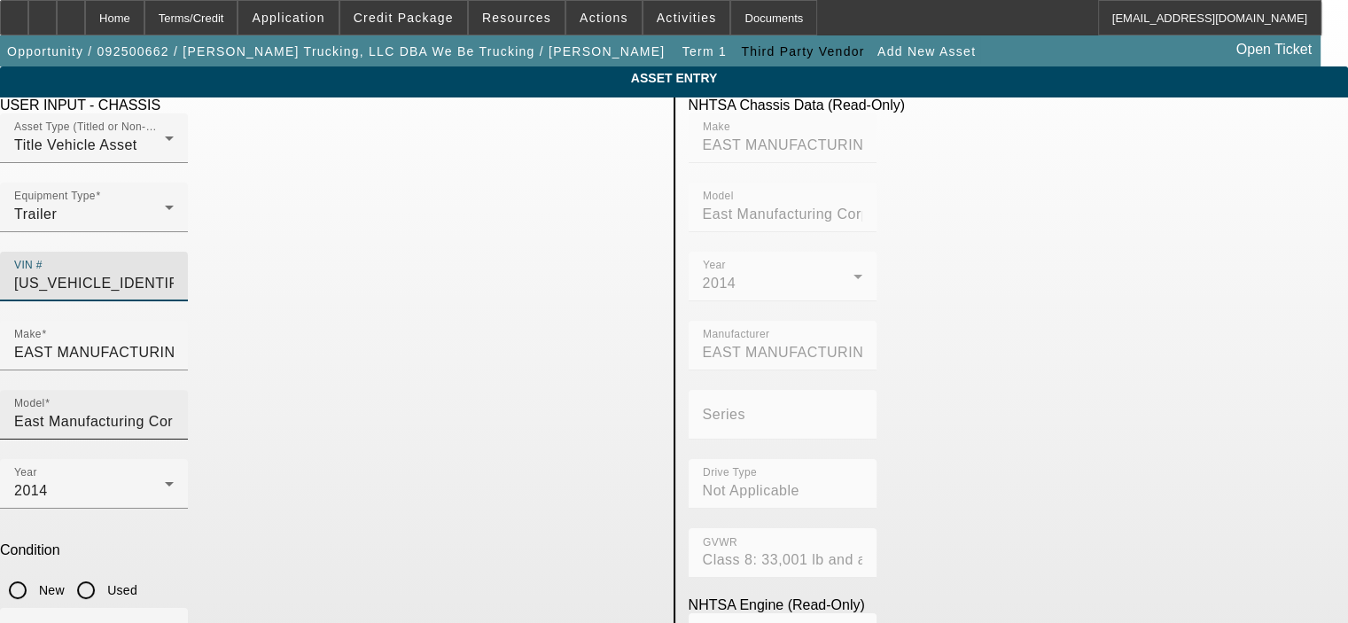
type input "1E1F9U280ER050204"
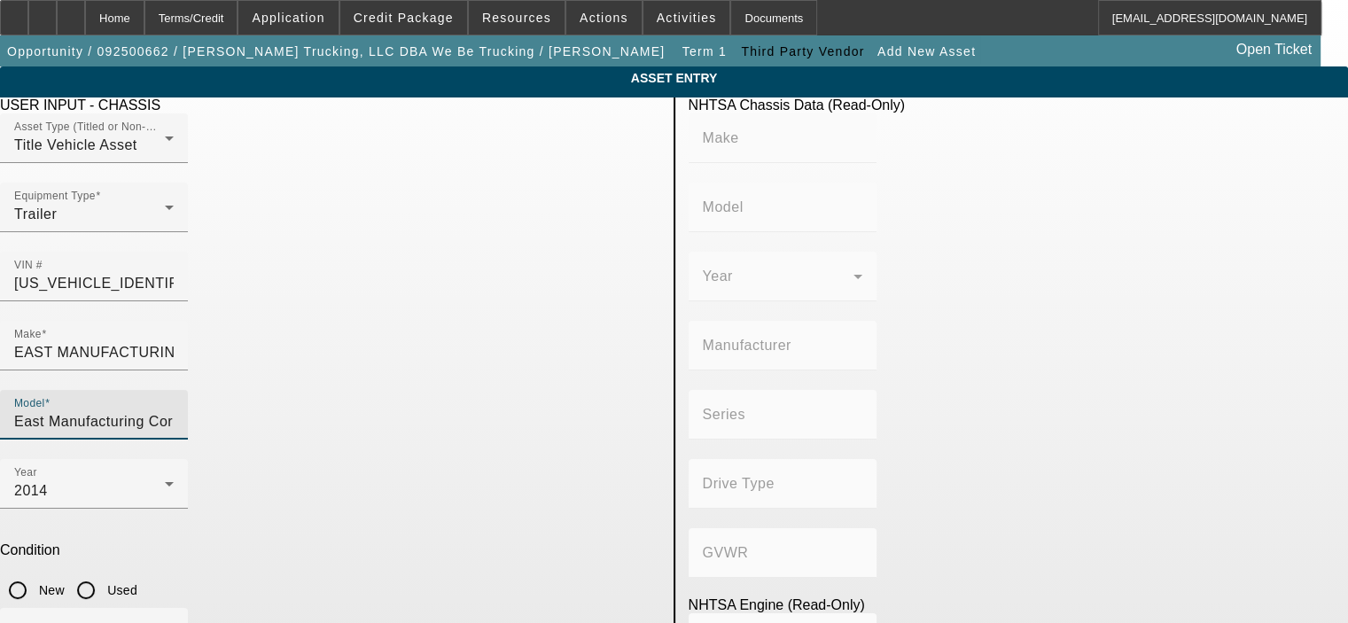
click at [174, 411] on input "East Manufacturing Corp" at bounding box center [93, 421] width 159 height 21
type input "EAST MANUFACTURING CORP."
type input "East Manufacturing Corp"
type input "EAST MANUFACTURING CORP."
type input "Not Applicable"
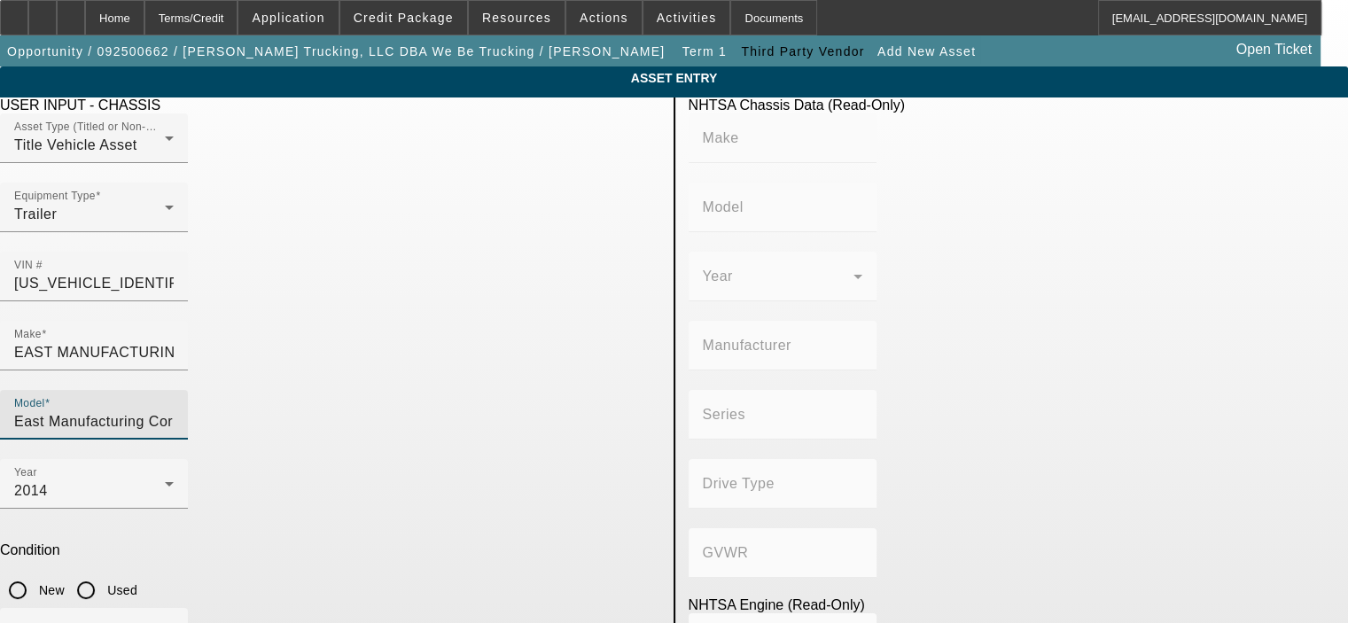
type input "Class 8: 33,001 lb and above (14,969 kg and above)"
type input "Not Applicable"
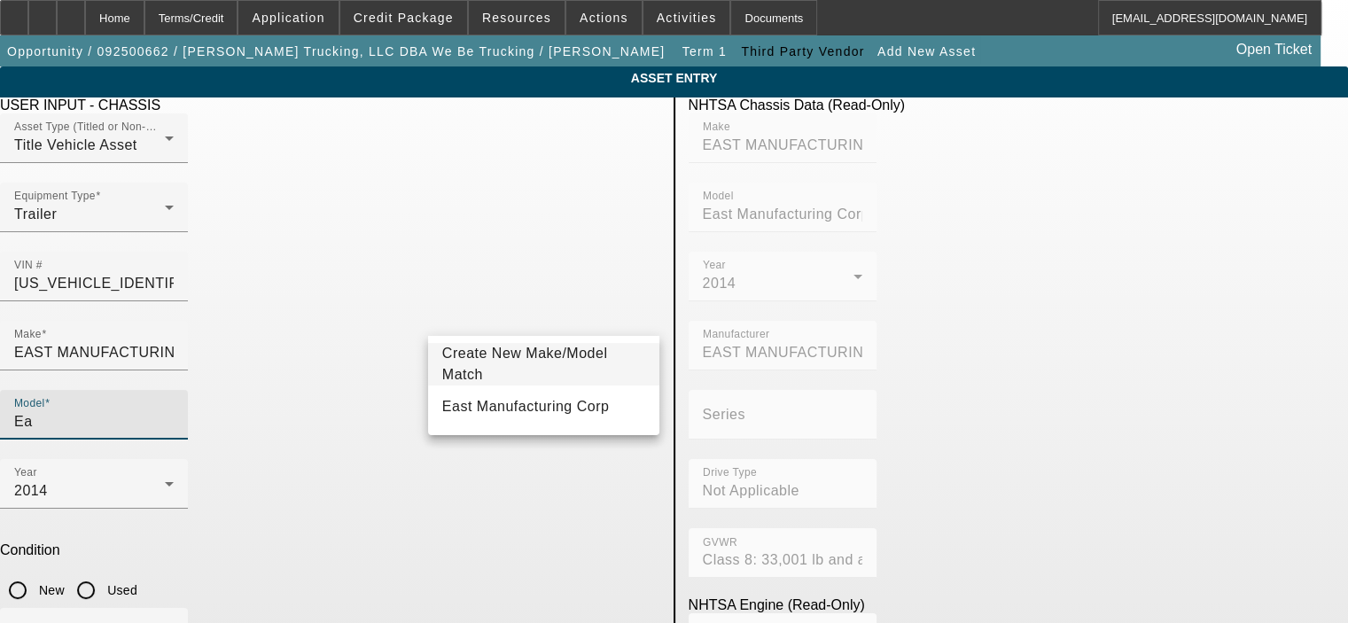
type input "E"
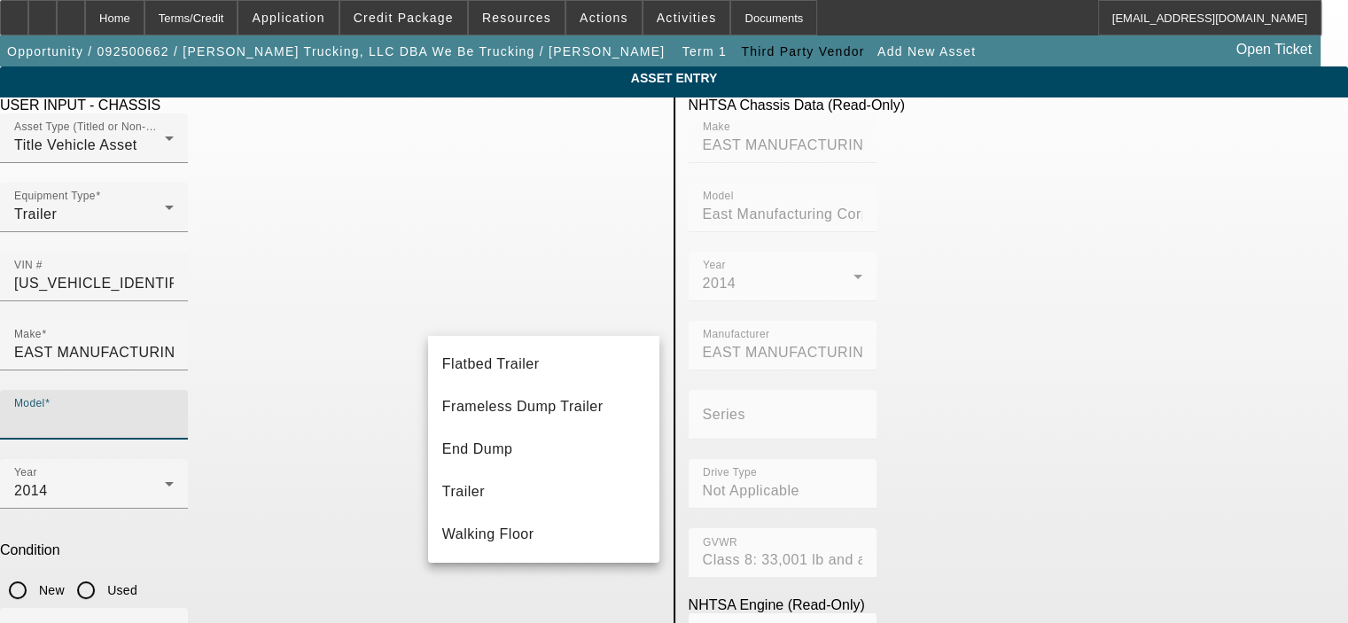
scroll to position [65, 0]
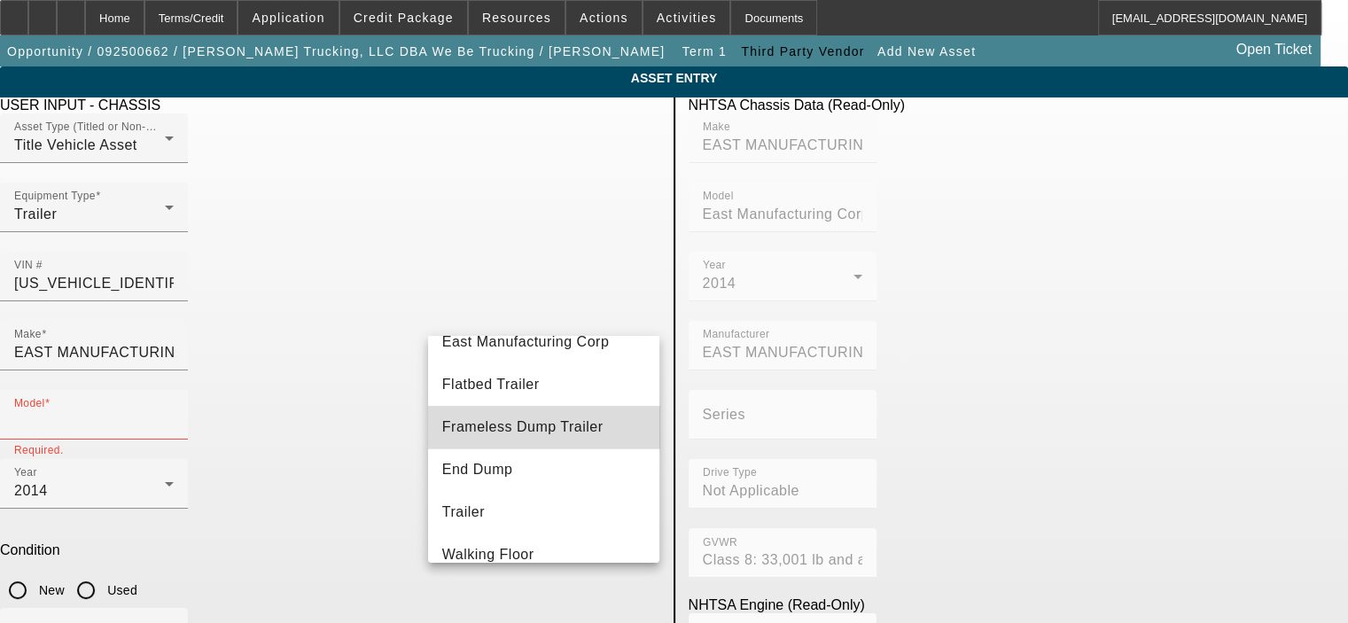
click at [570, 441] on mat-option "Frameless Dump Trailer" at bounding box center [544, 427] width 232 height 43
type input "Frameless Dump Trailer"
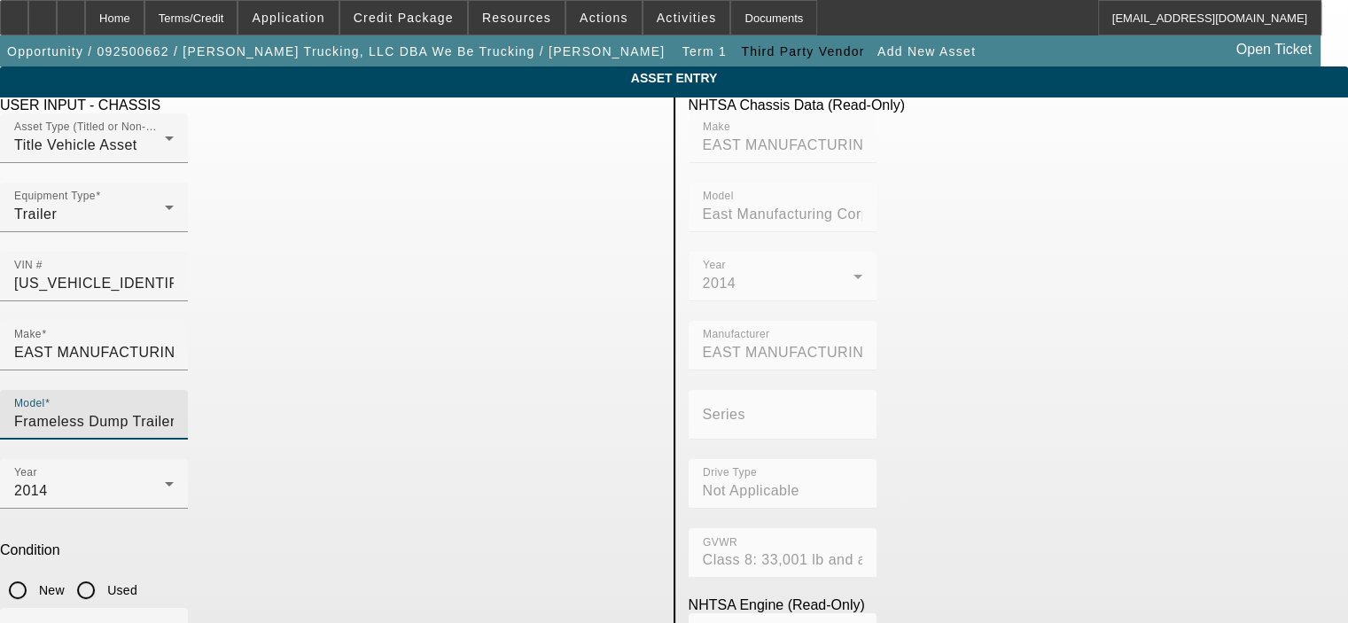
click at [104, 572] on input "Used" at bounding box center [85, 589] width 35 height 35
radio input "true"
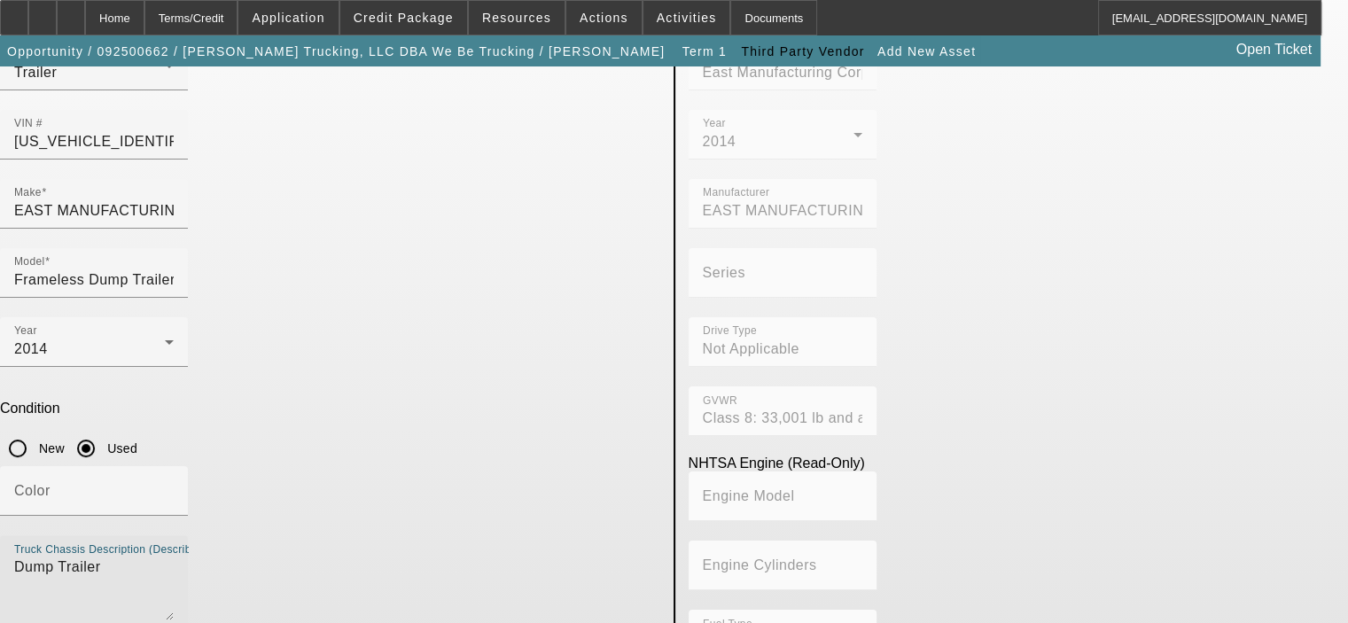
scroll to position [149, 0]
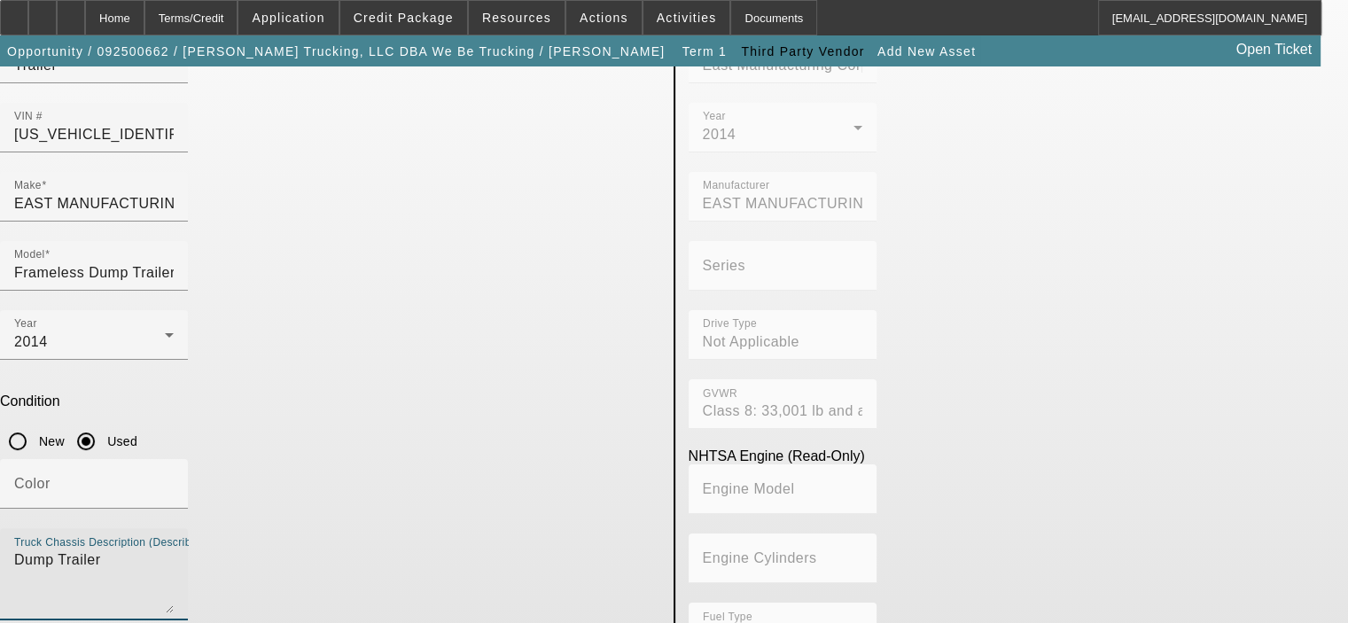
type textarea "Dump Trailer"
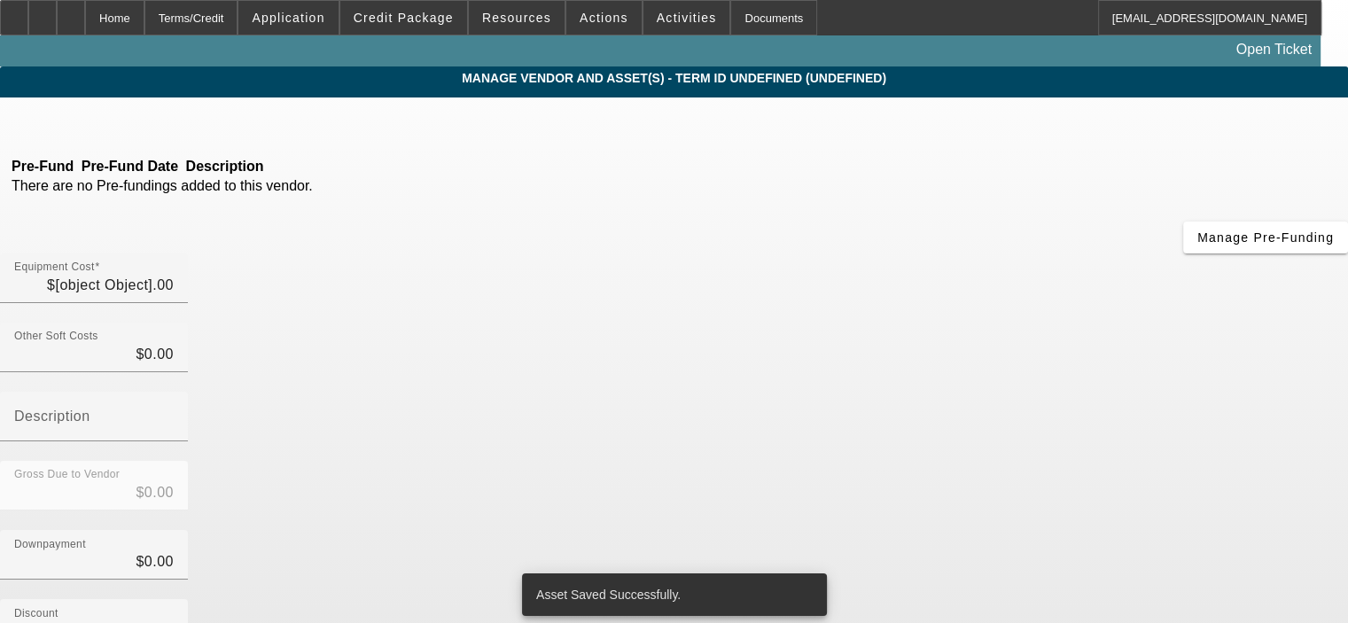
type input "$40,000.00"
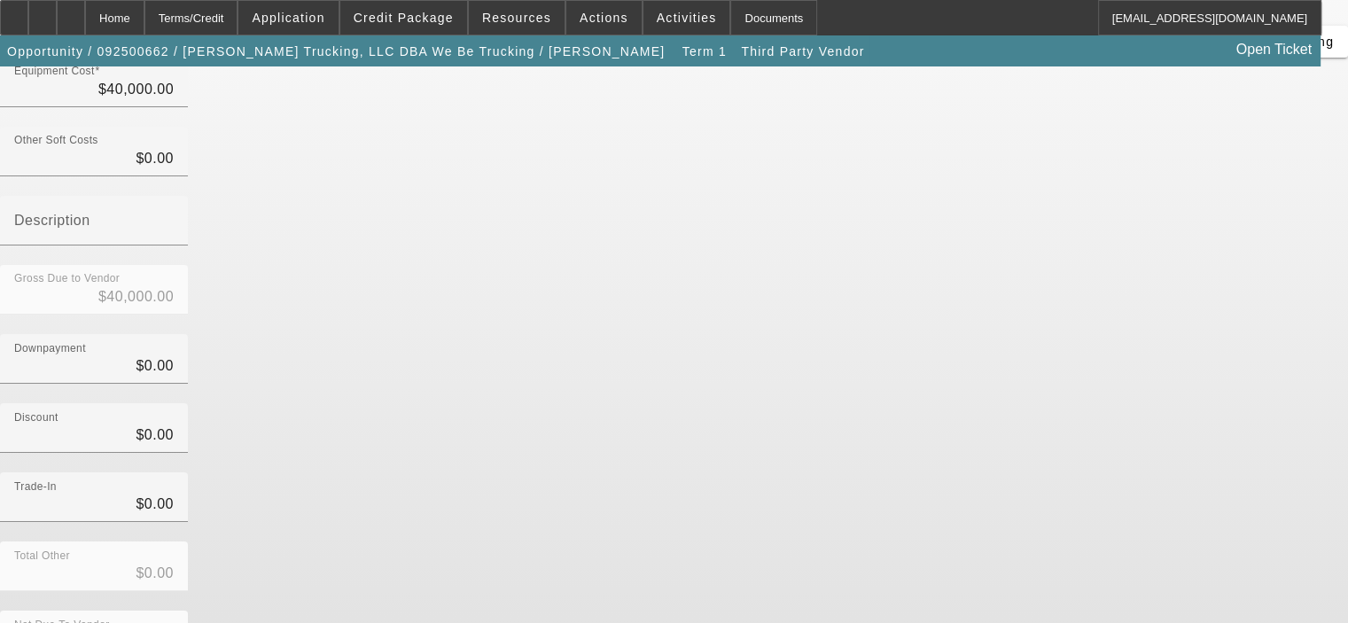
scroll to position [203, 0]
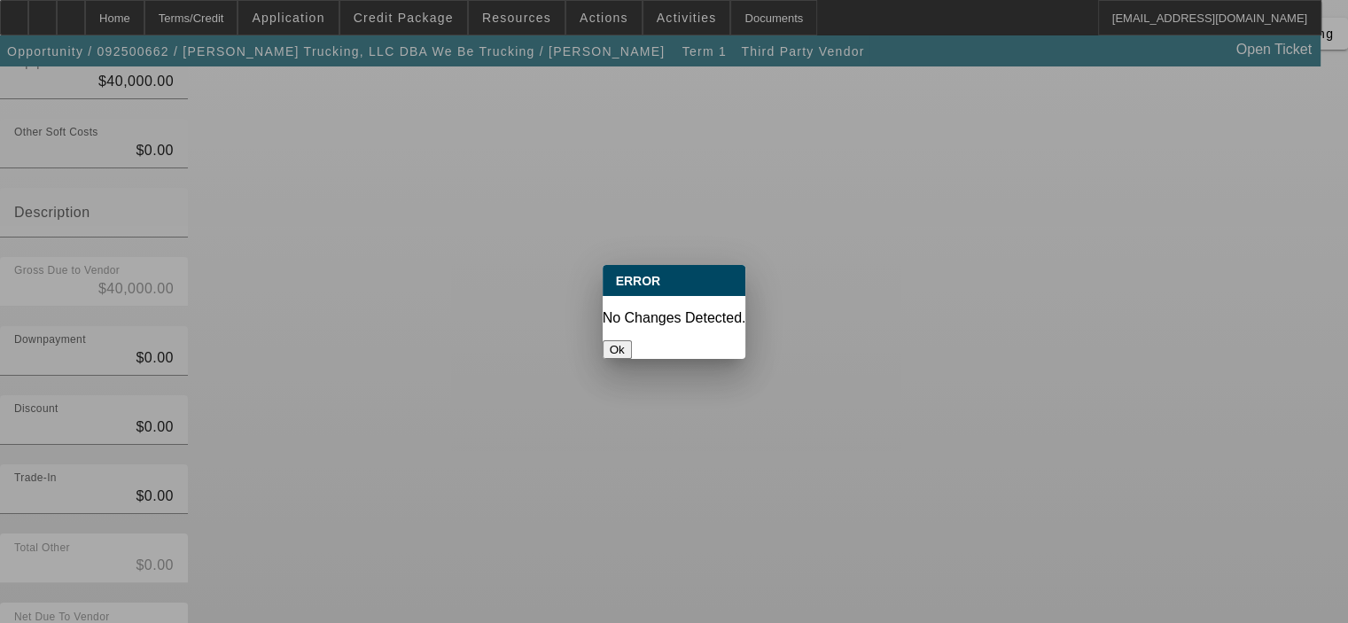
scroll to position [0, 0]
click at [632, 340] on button "Ok" at bounding box center [616, 349] width 29 height 19
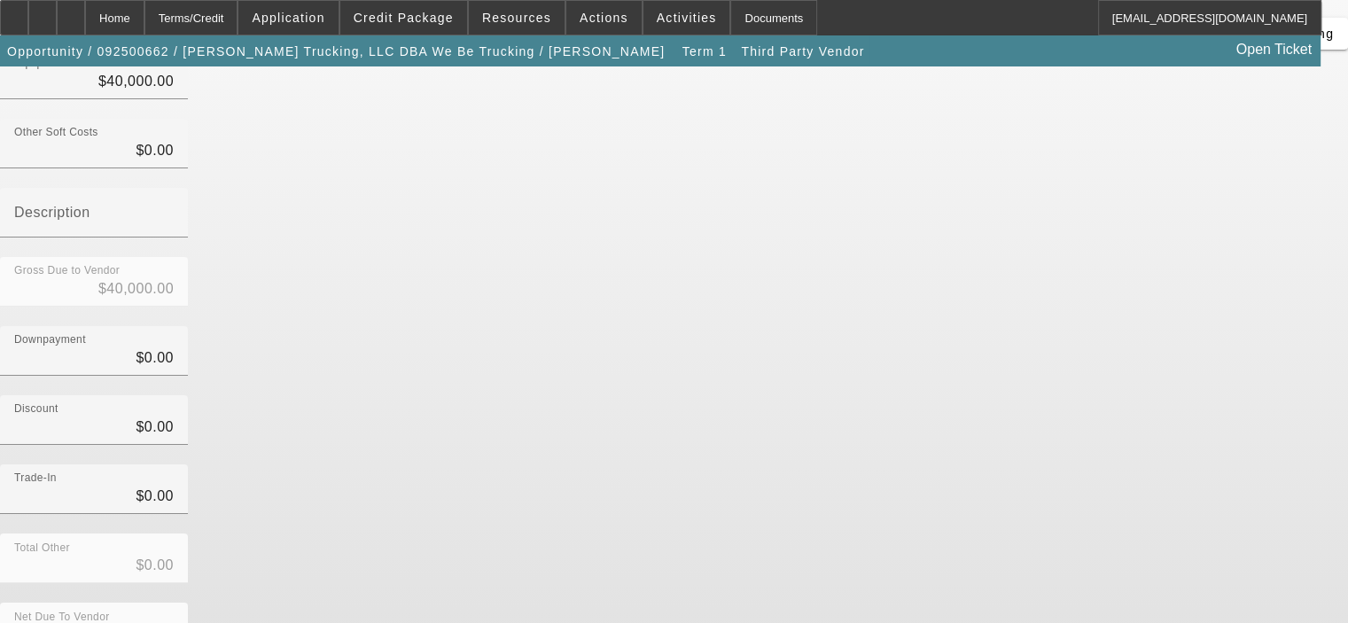
scroll to position [203, 0]
click at [144, 20] on div "Home" at bounding box center [114, 17] width 59 height 35
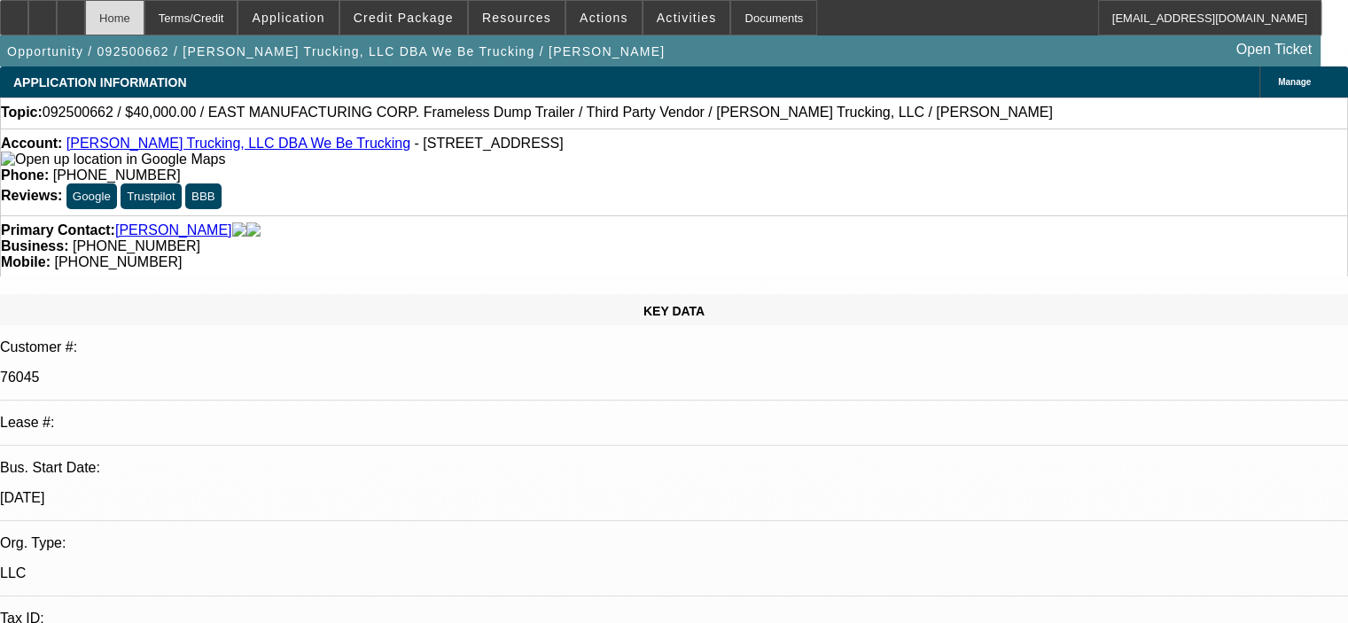
select select "0"
select select "2"
select select "0.1"
select select "4"
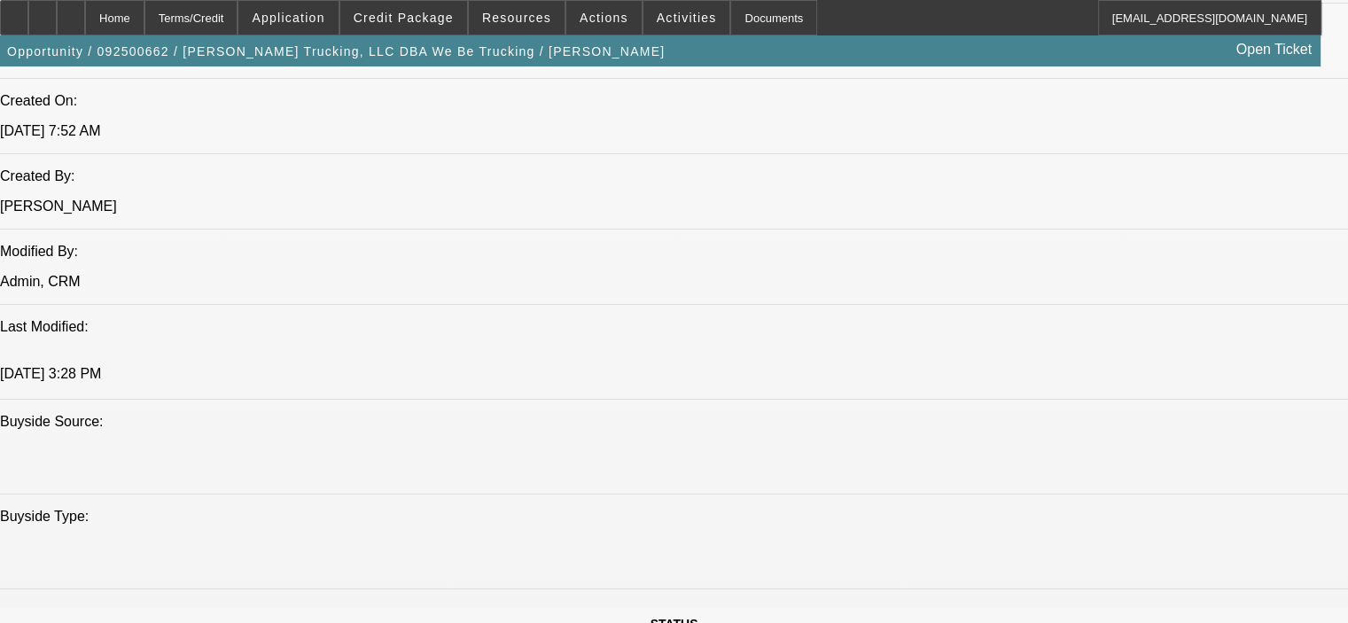
scroll to position [1418, 0]
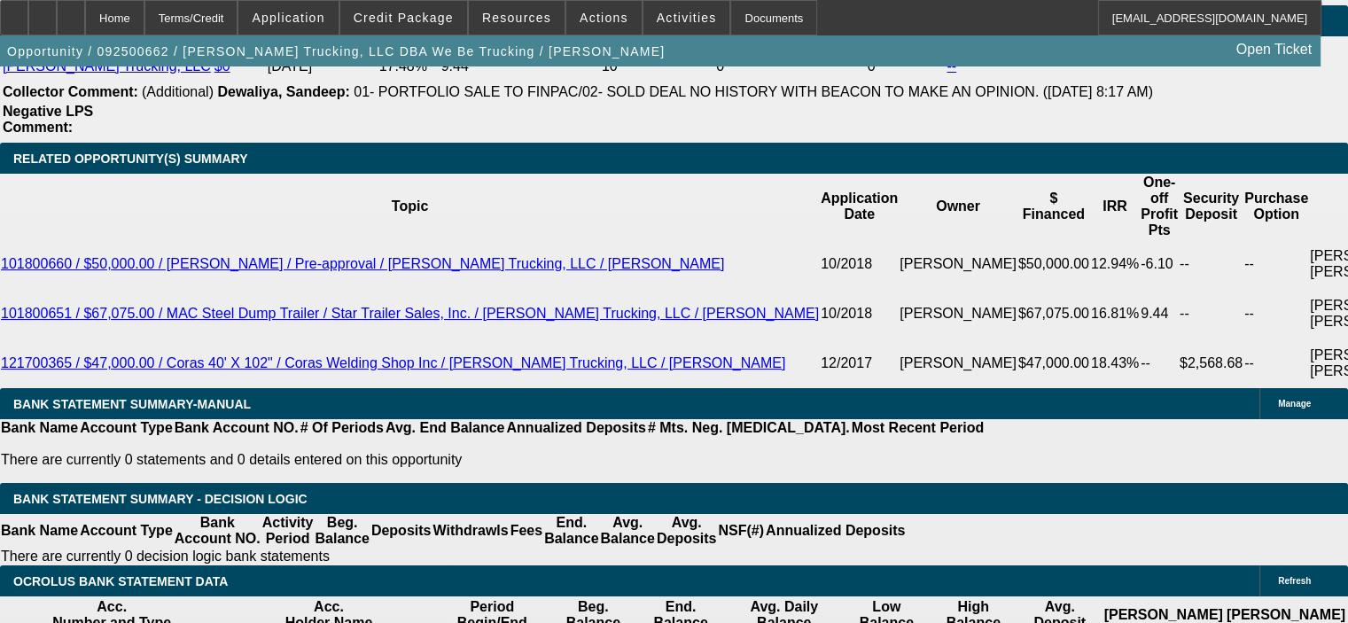
scroll to position [3190, 0]
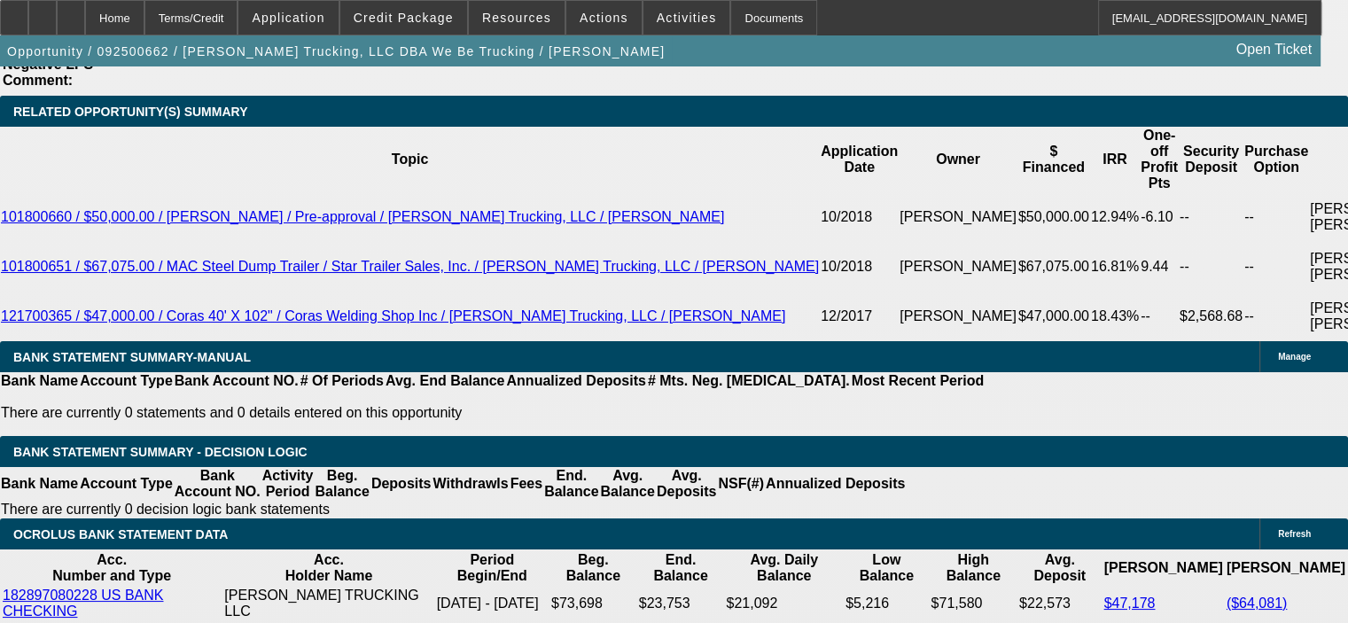
type input "$0.00"
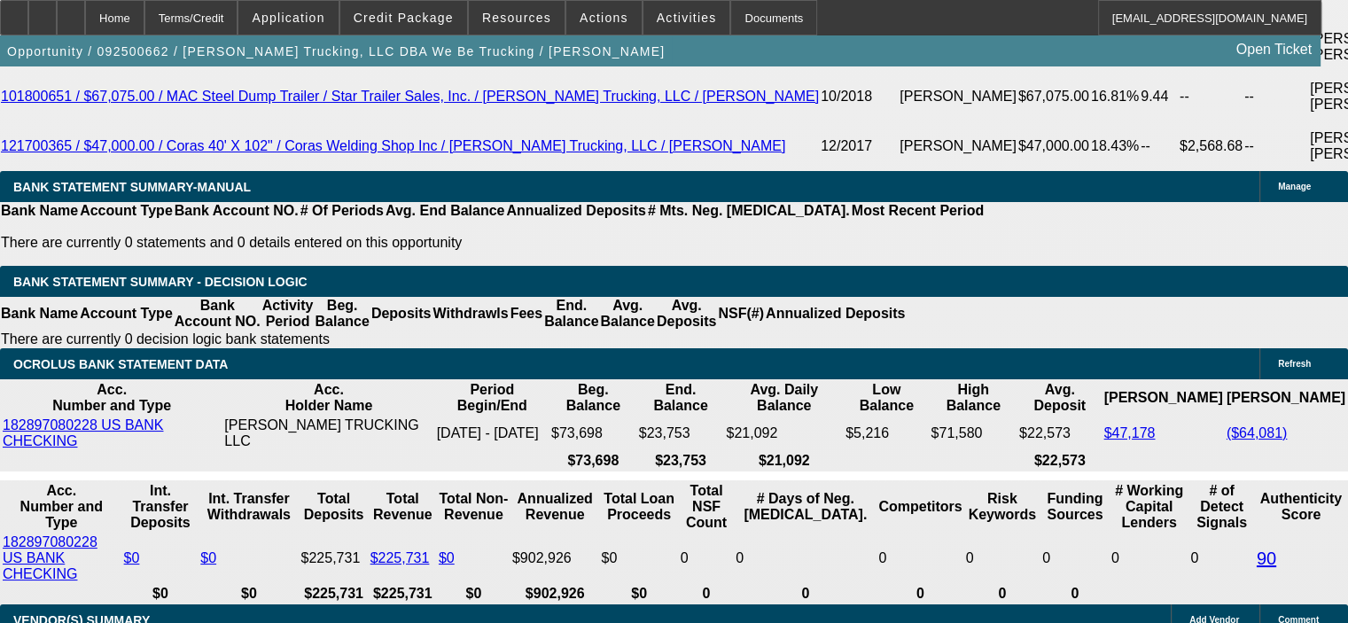
scroll to position [3367, 0]
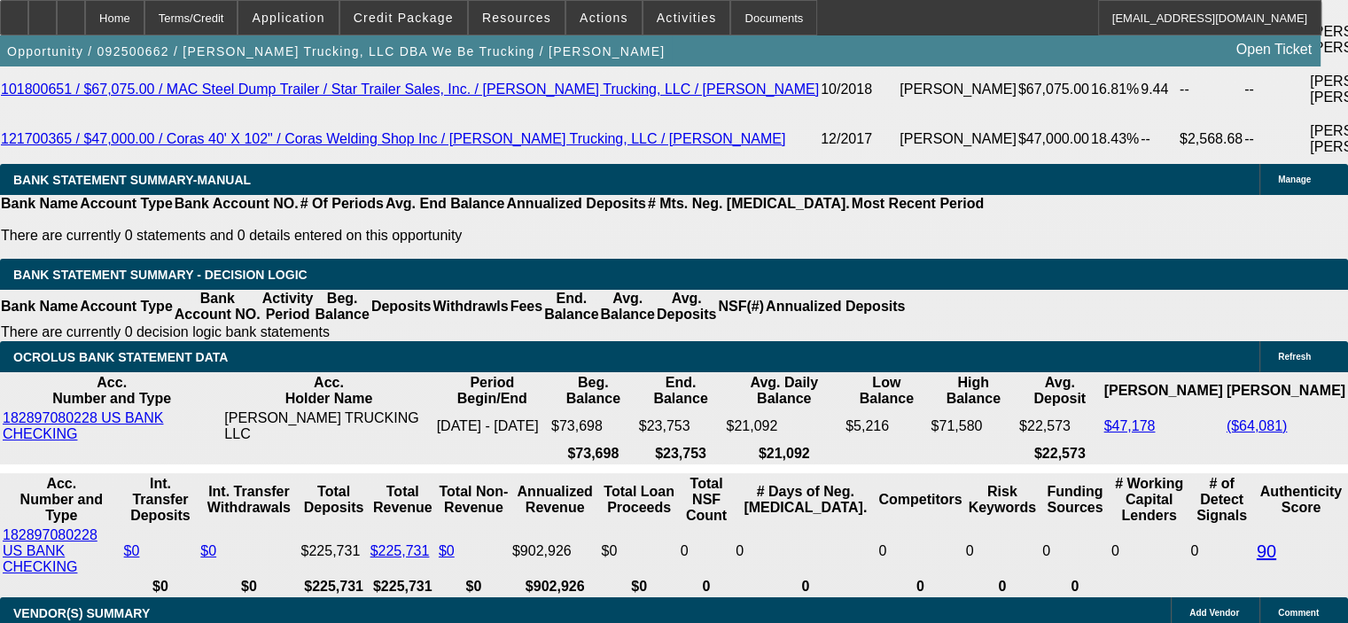
type input "48"
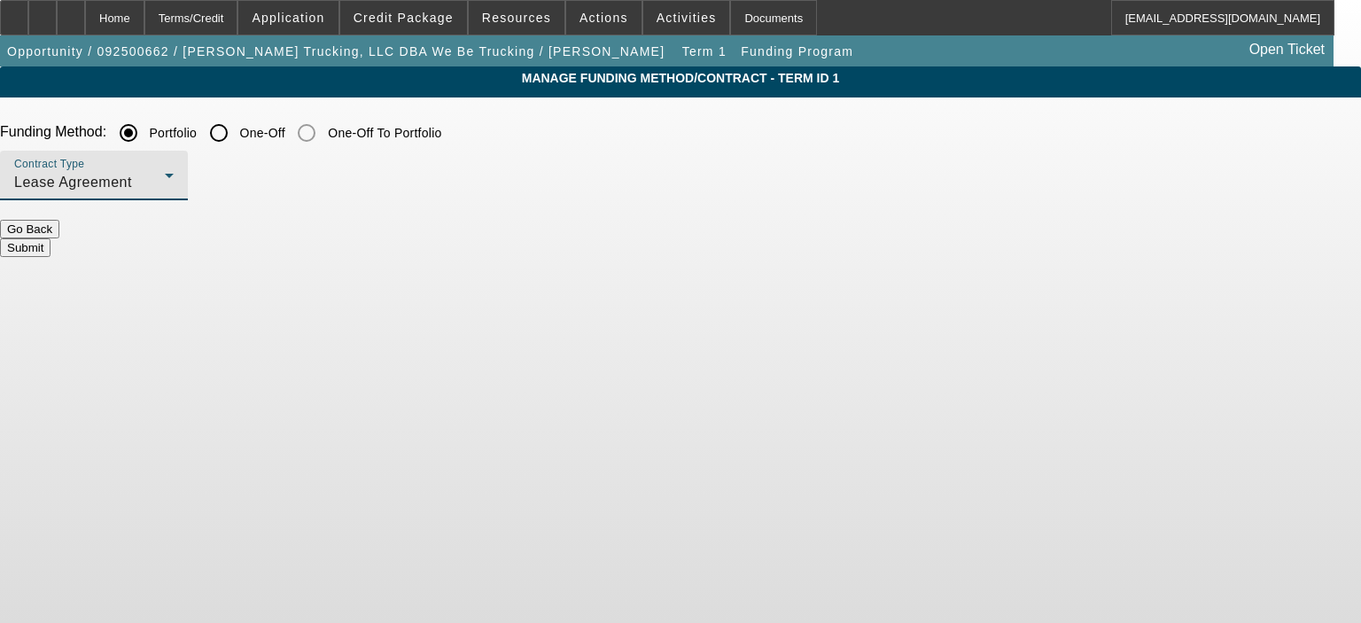
click at [165, 175] on div "Lease Agreement" at bounding box center [89, 182] width 151 height 21
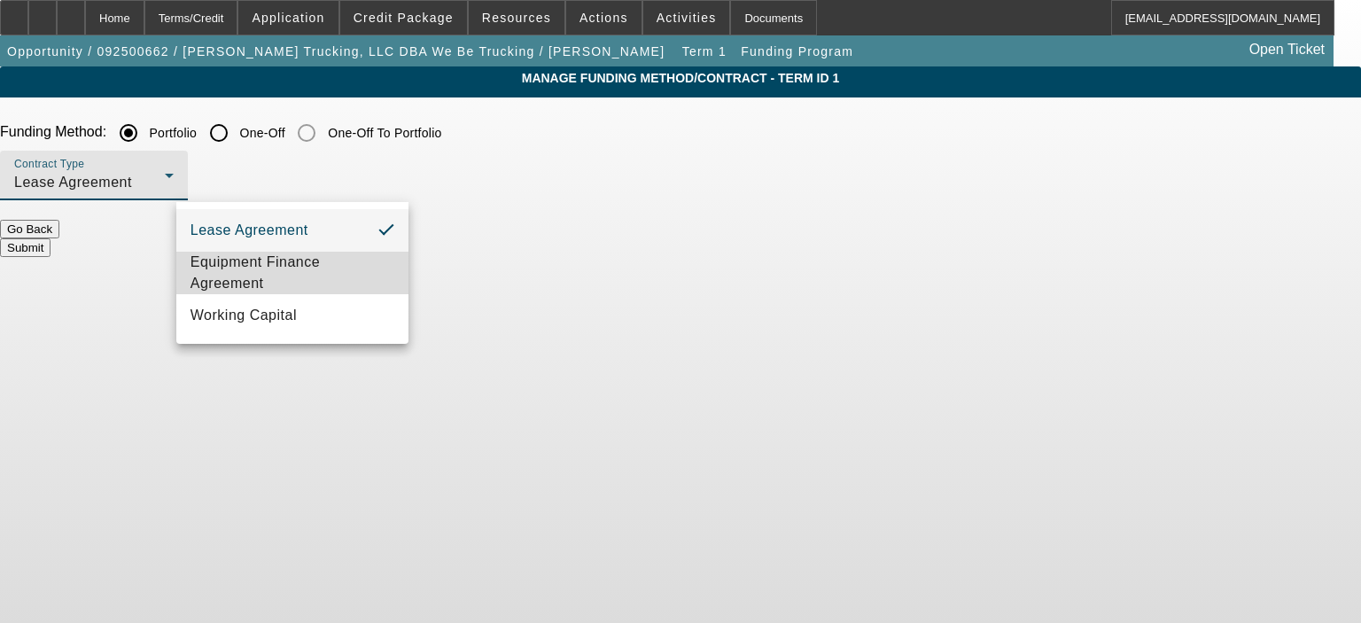
click at [319, 272] on span "Equipment Finance Agreement" at bounding box center [292, 273] width 204 height 43
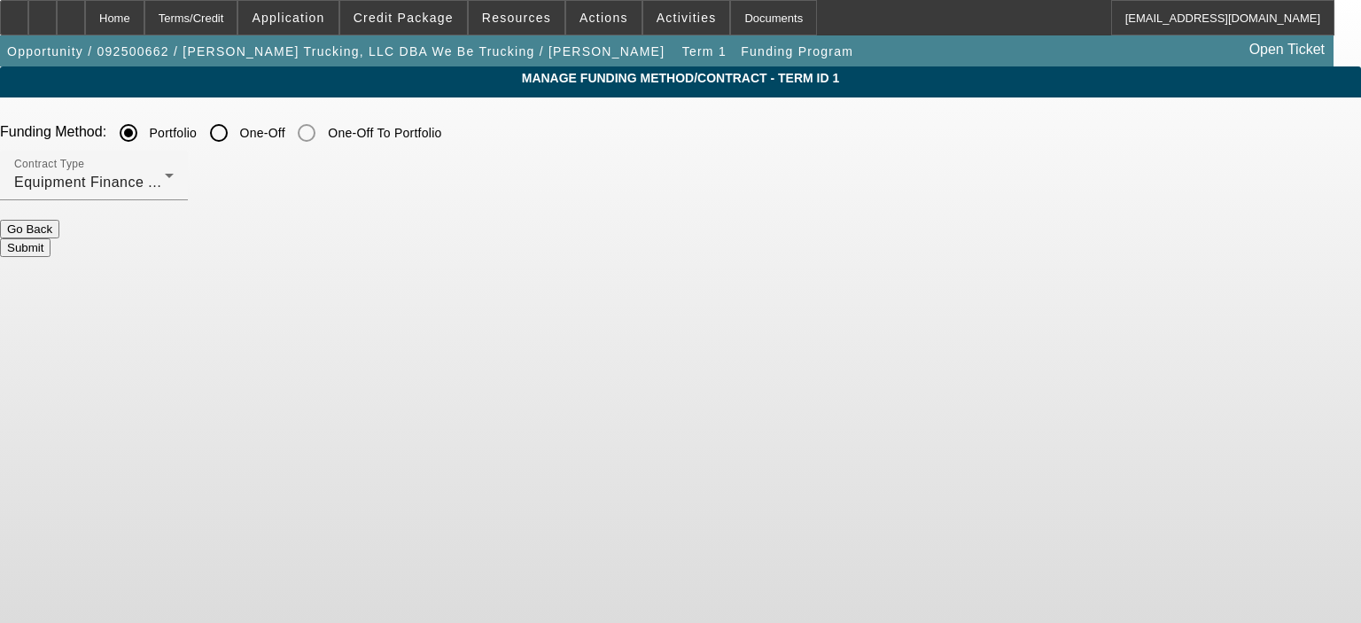
click at [51, 238] on button "Submit" at bounding box center [25, 247] width 51 height 19
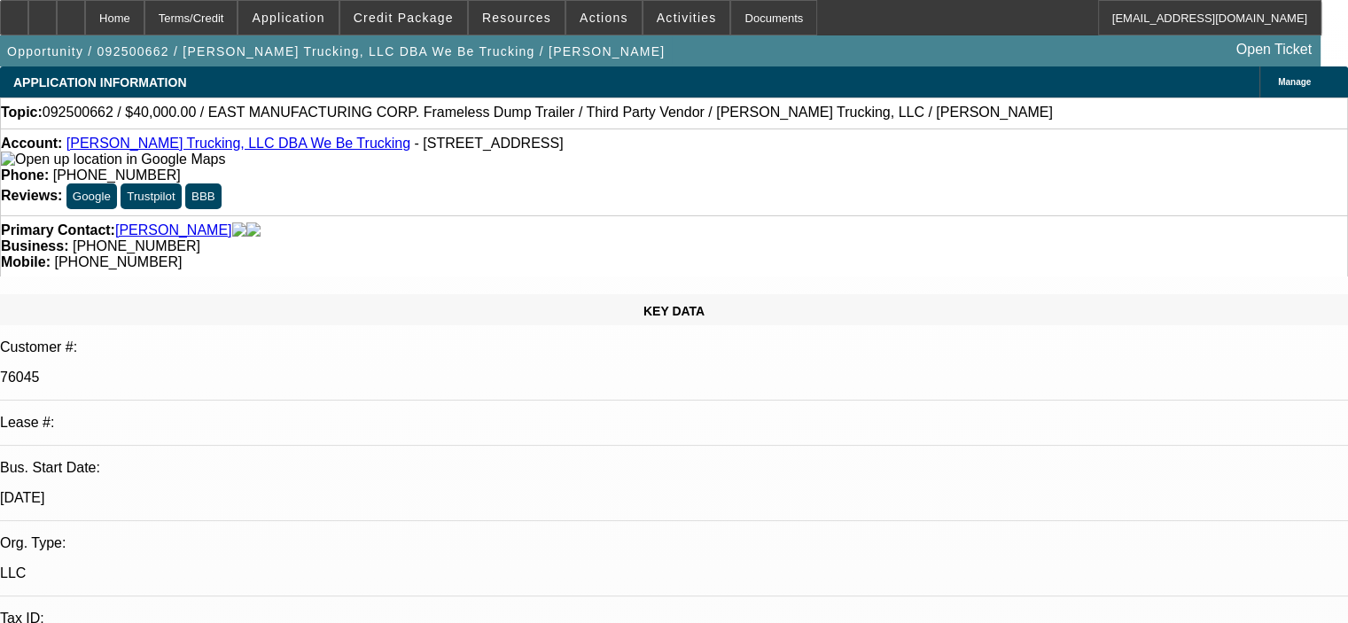
select select "0"
select select "2"
select select "0"
select select "6"
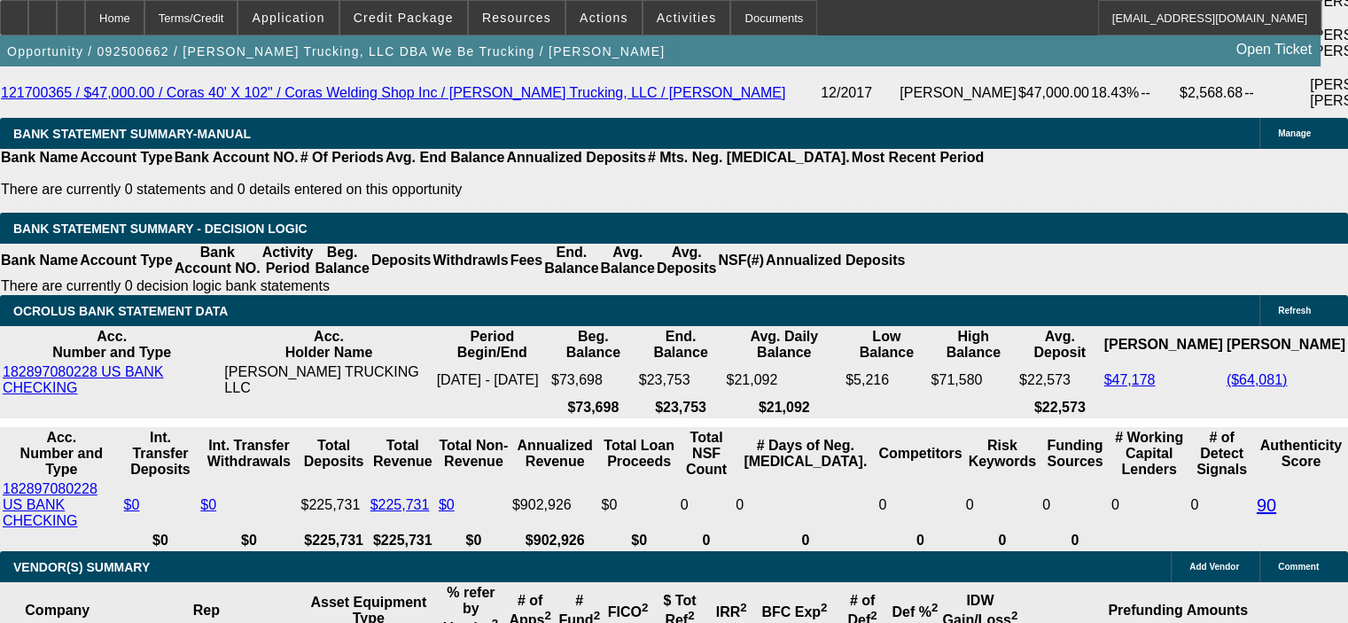
scroll to position [3455, 0]
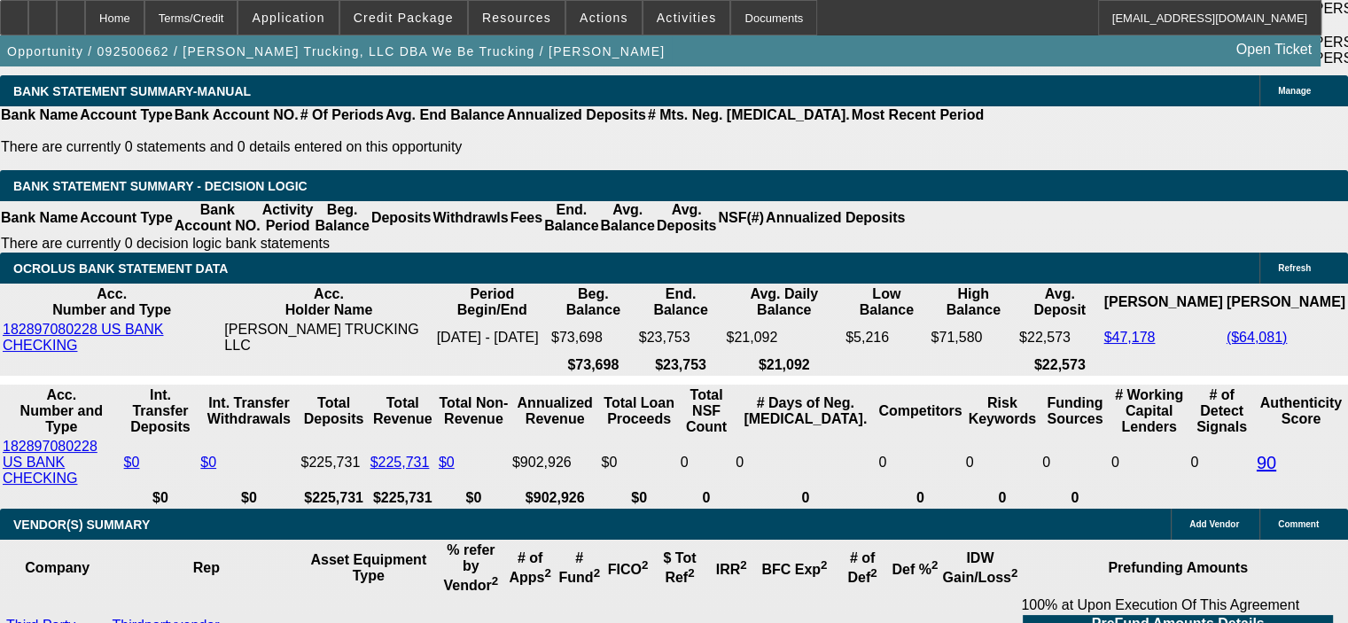
drag, startPoint x: 241, startPoint y: 415, endPoint x: 311, endPoint y: 416, distance: 70.0
type input "$4,000.00"
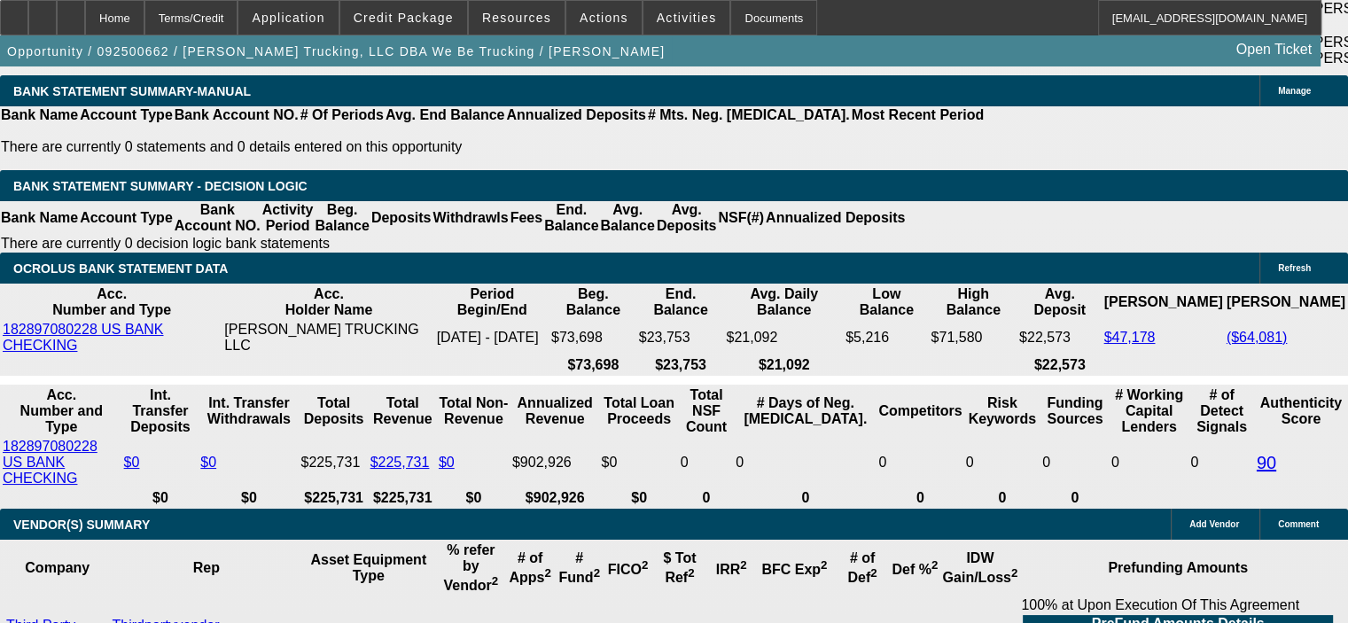
type input "11"
type input "$850.46"
type input "$1,700.92"
type input "$1,033.82"
type input "$2,067.64"
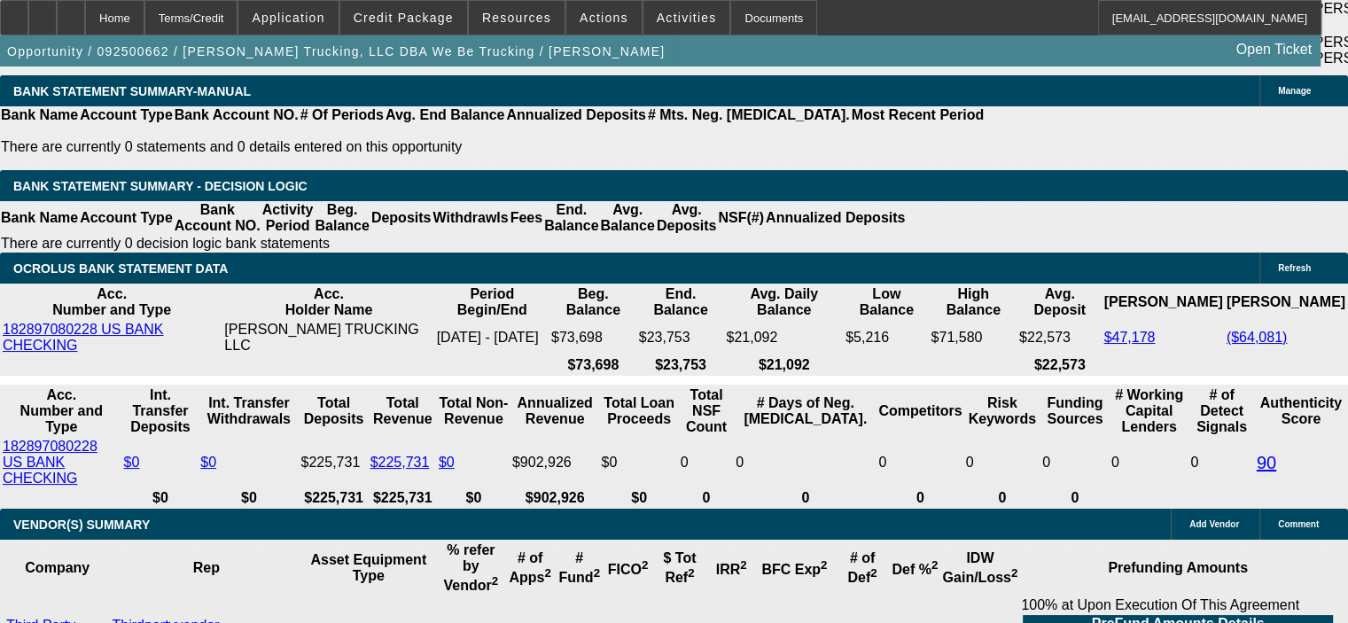
type input "11"
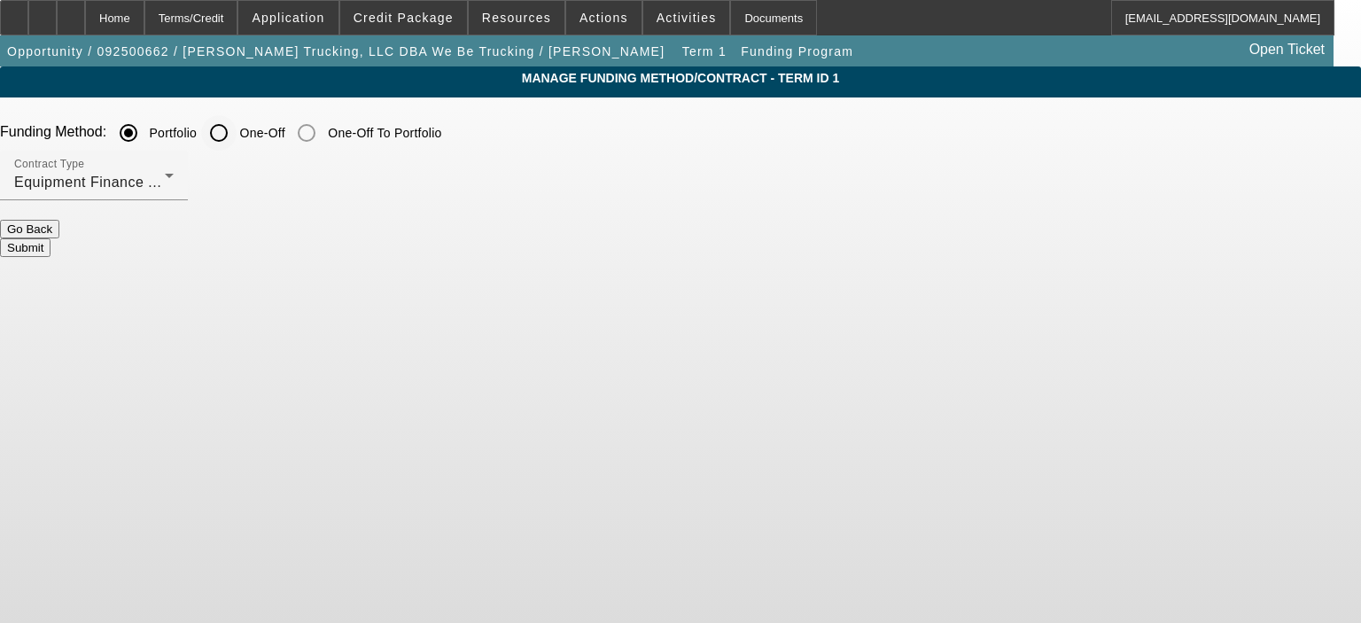
click at [237, 129] on input "One-Off" at bounding box center [218, 132] width 35 height 35
radio input "true"
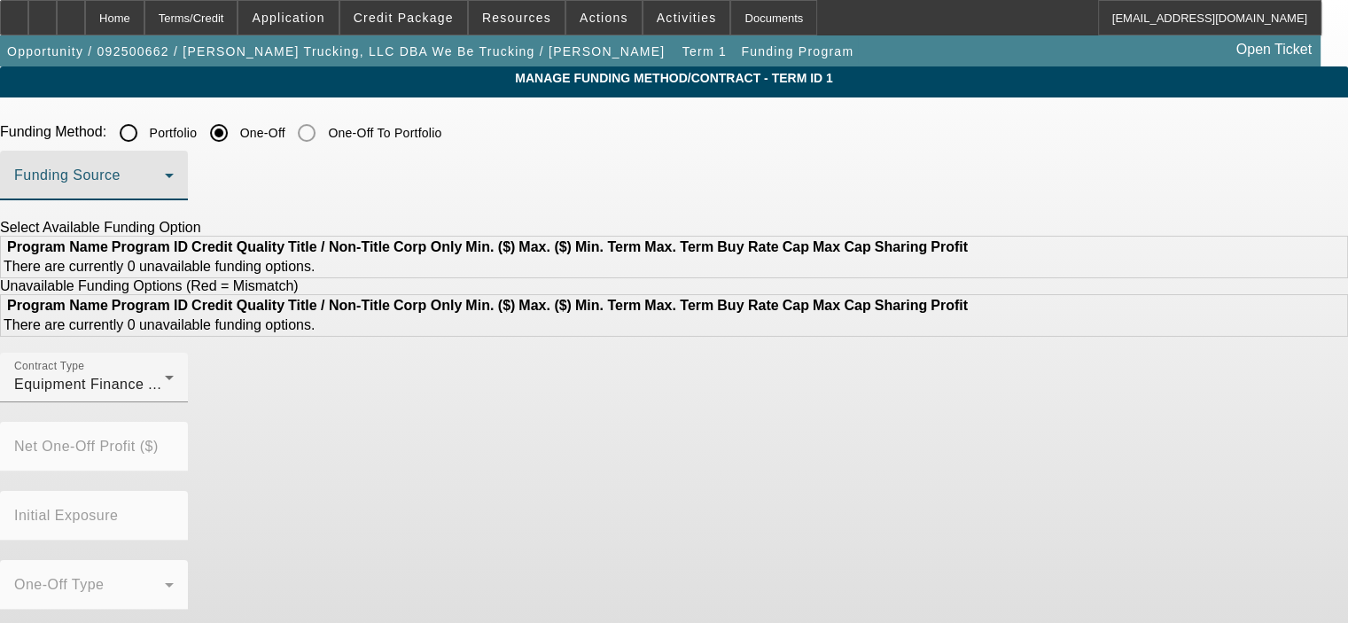
click at [165, 179] on span at bounding box center [89, 182] width 151 height 21
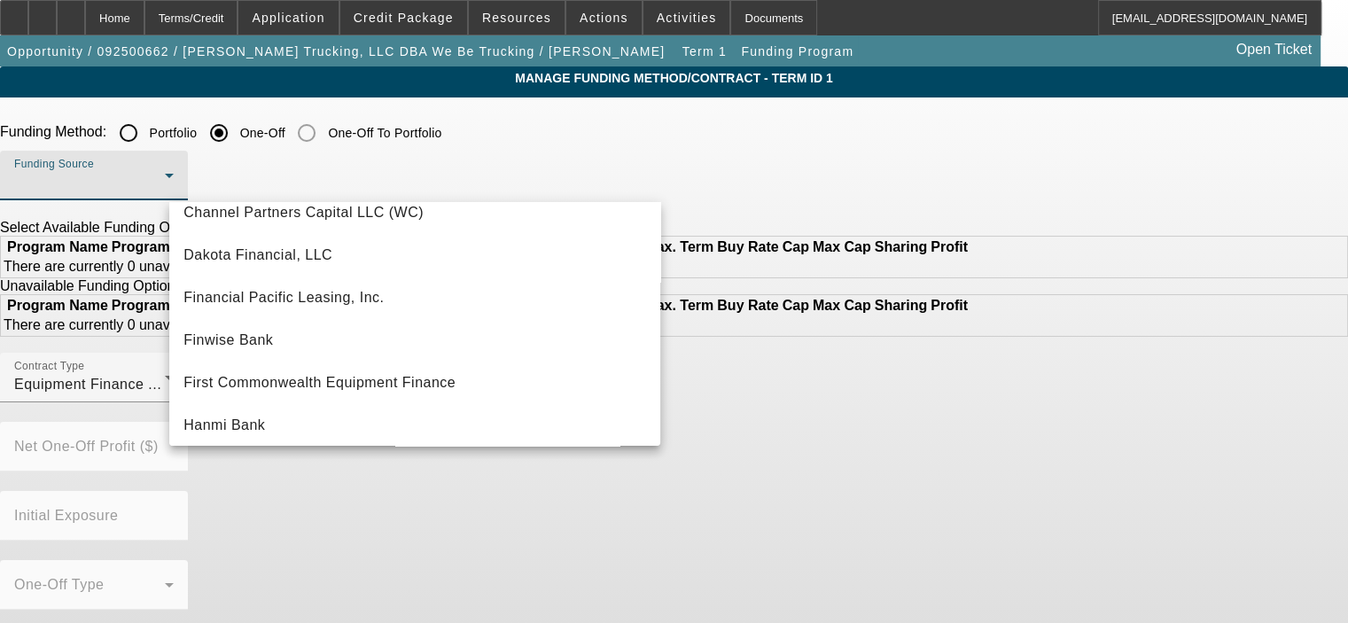
scroll to position [153, 0]
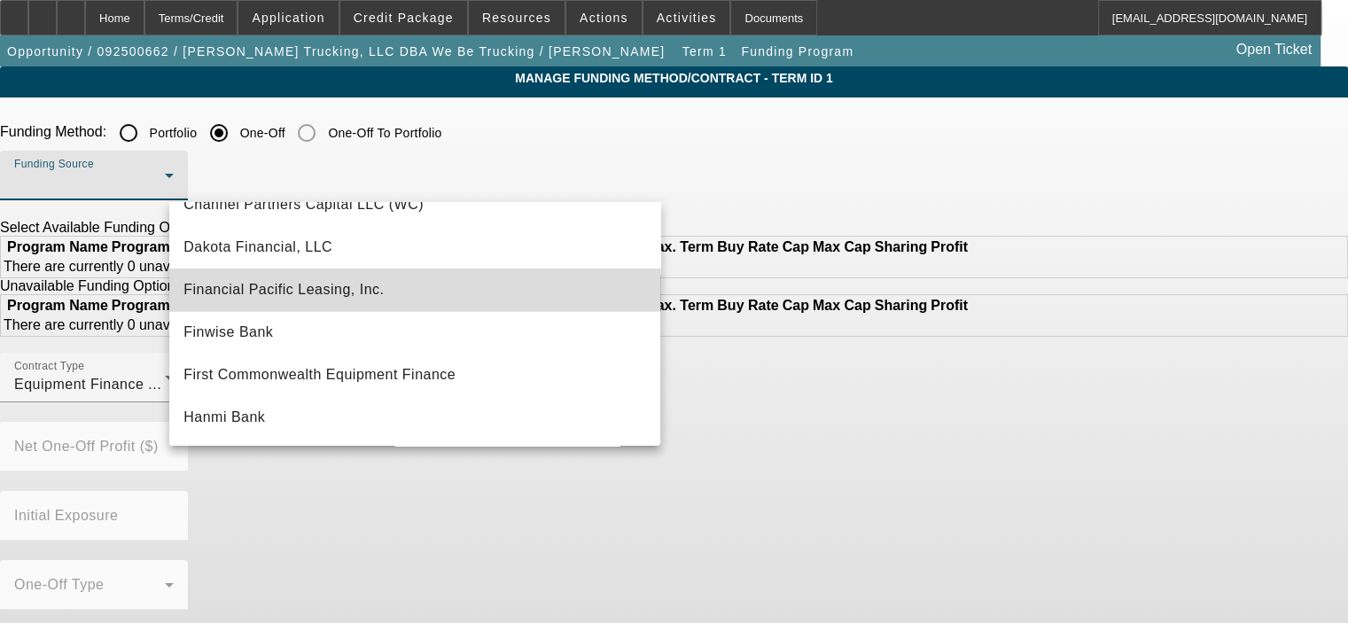
click at [419, 299] on mat-option "Financial Pacific Leasing, Inc." at bounding box center [414, 289] width 491 height 43
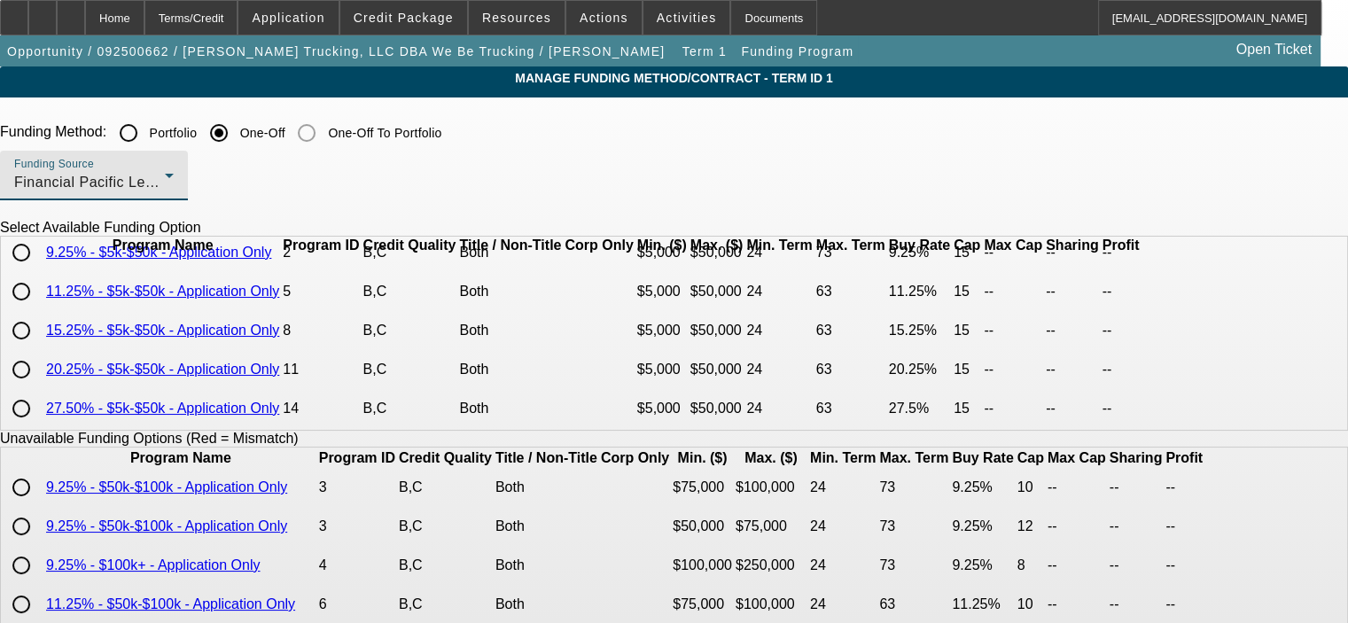
scroll to position [0, 0]
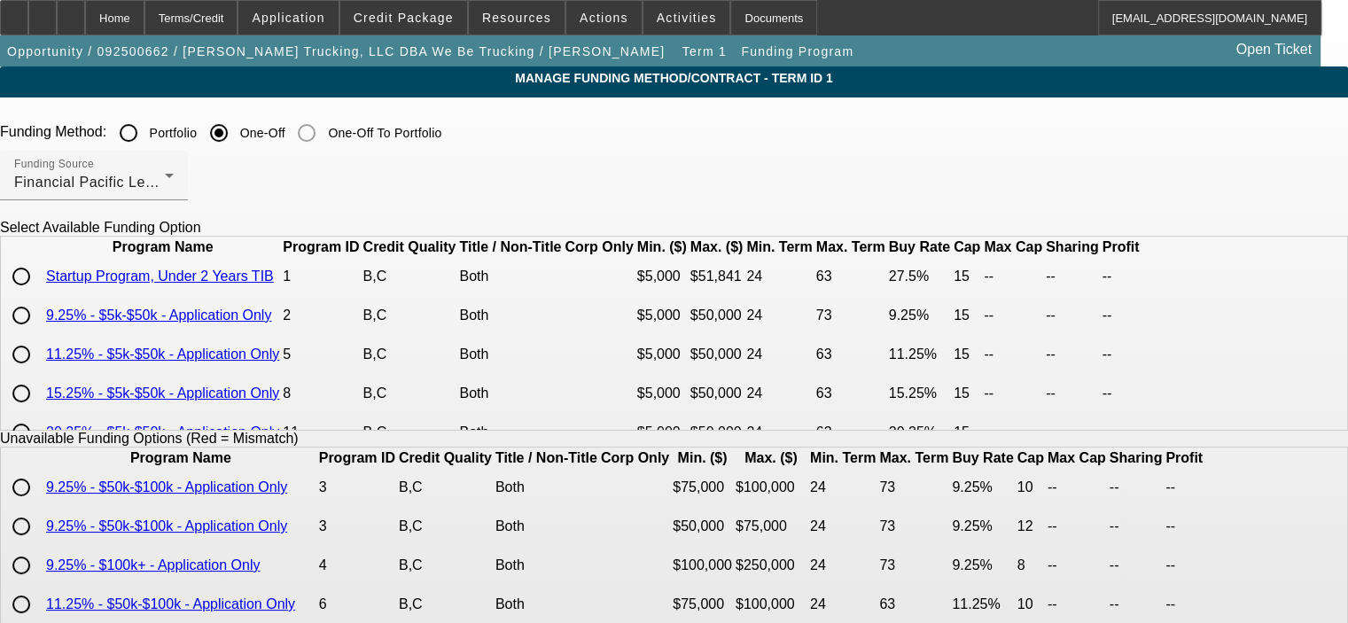
click at [39, 333] on input "radio" at bounding box center [21, 315] width 35 height 35
radio input "true"
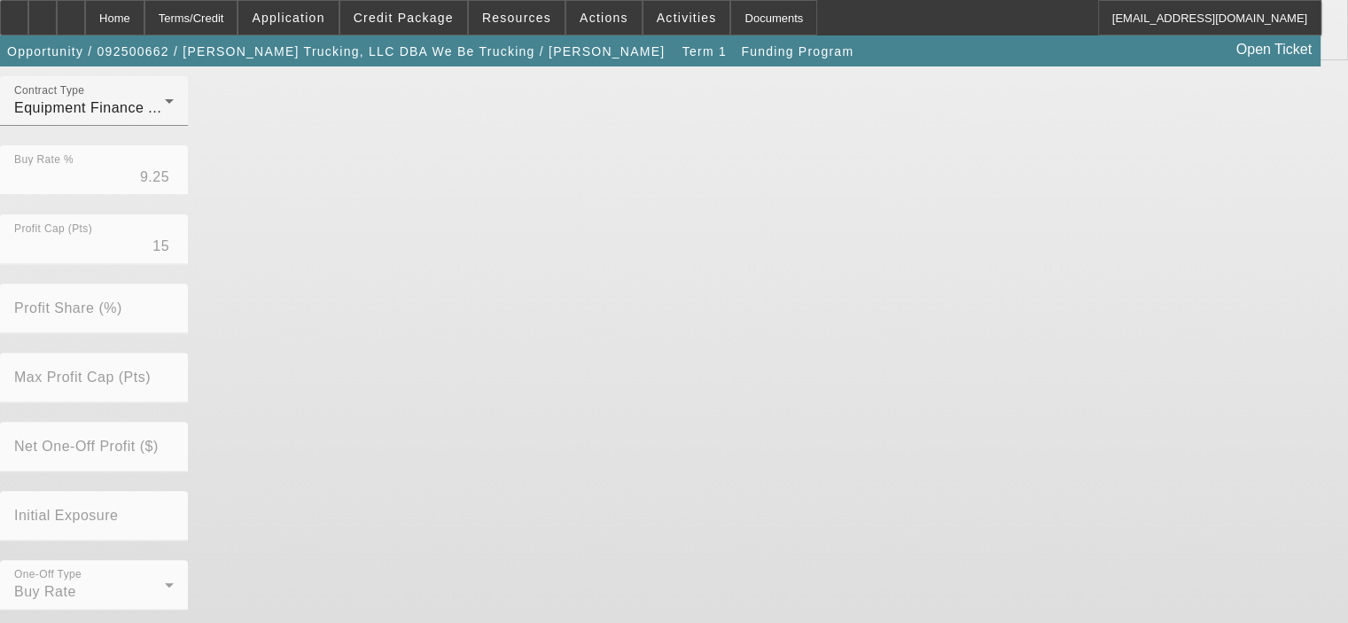
scroll to position [582, 0]
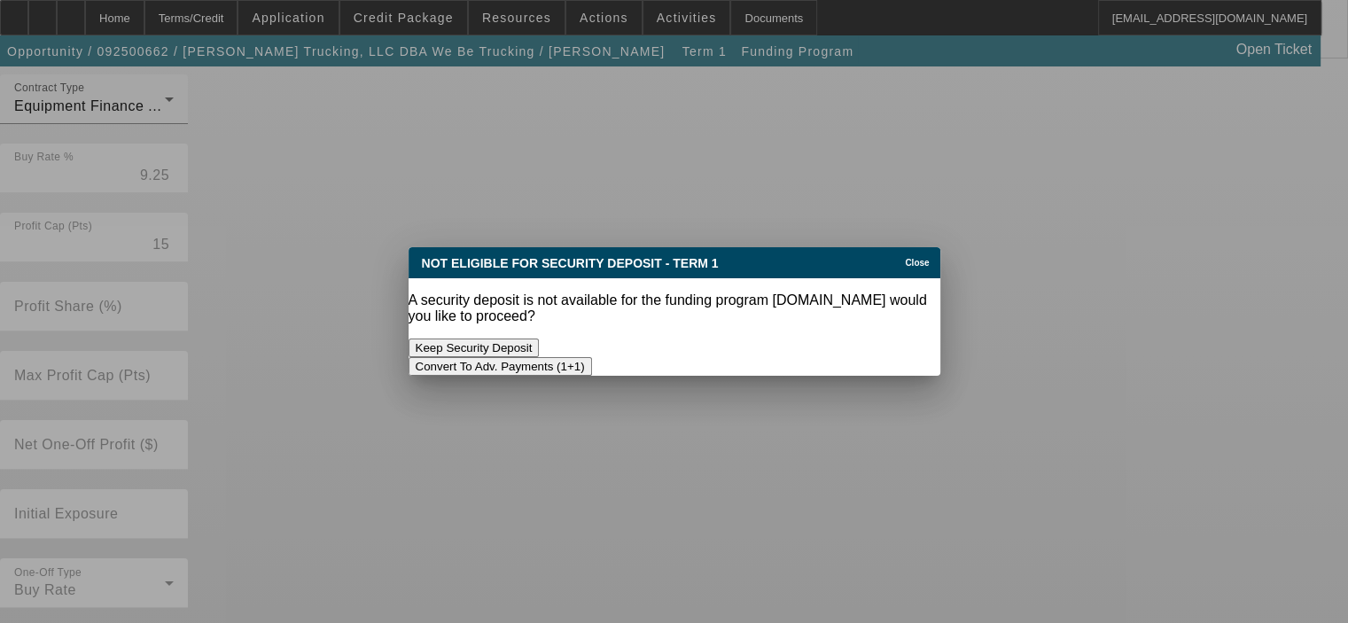
click at [592, 357] on button "Convert To Adv. Payments (1+1)" at bounding box center [499, 366] width 183 height 19
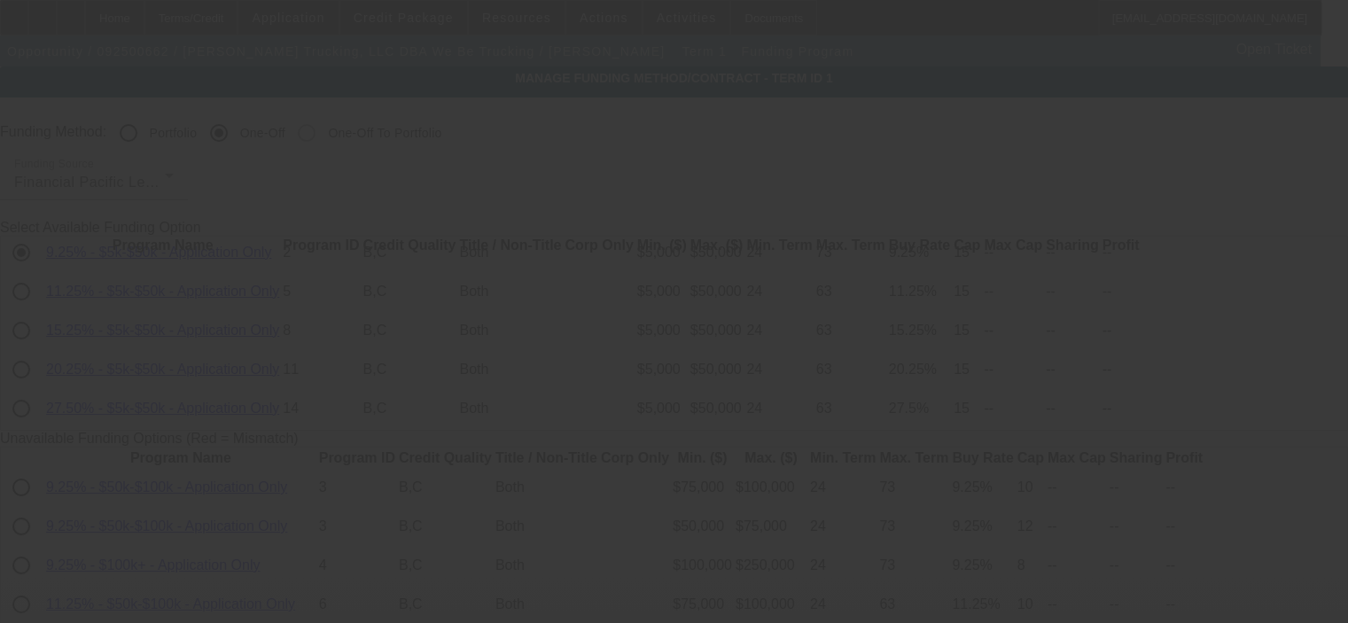
scroll to position [582, 0]
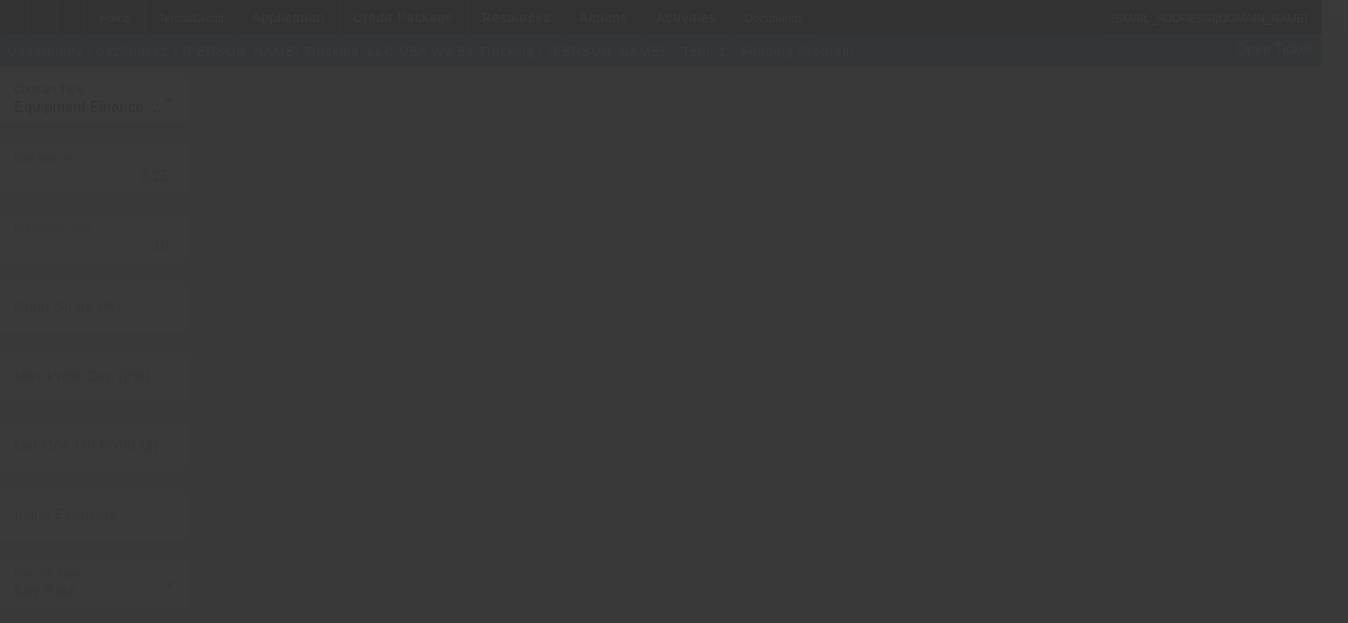
radio input "true"
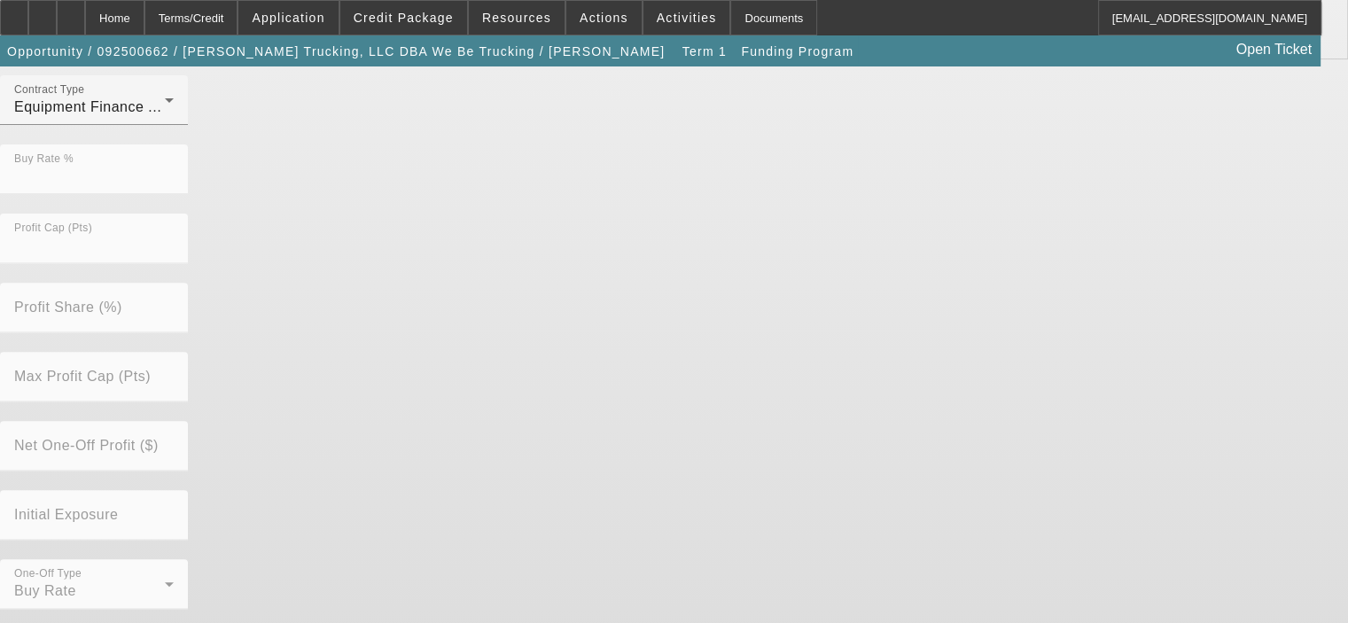
scroll to position [0, 0]
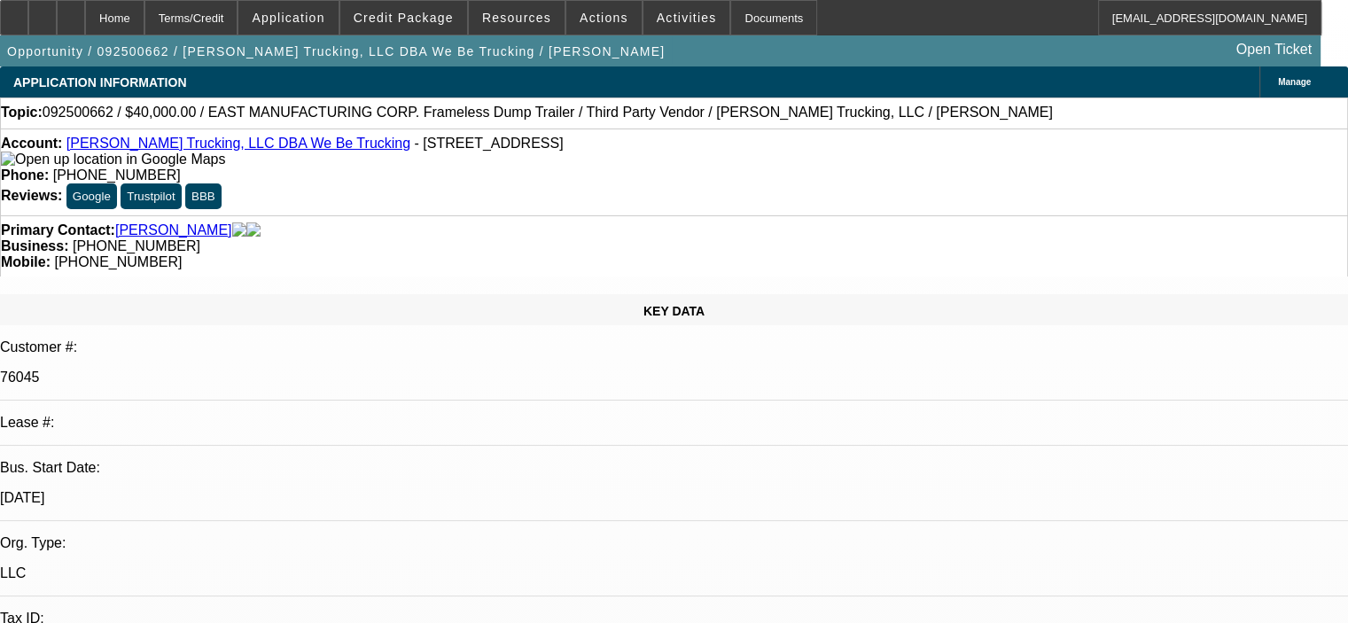
select select "0"
select select "6"
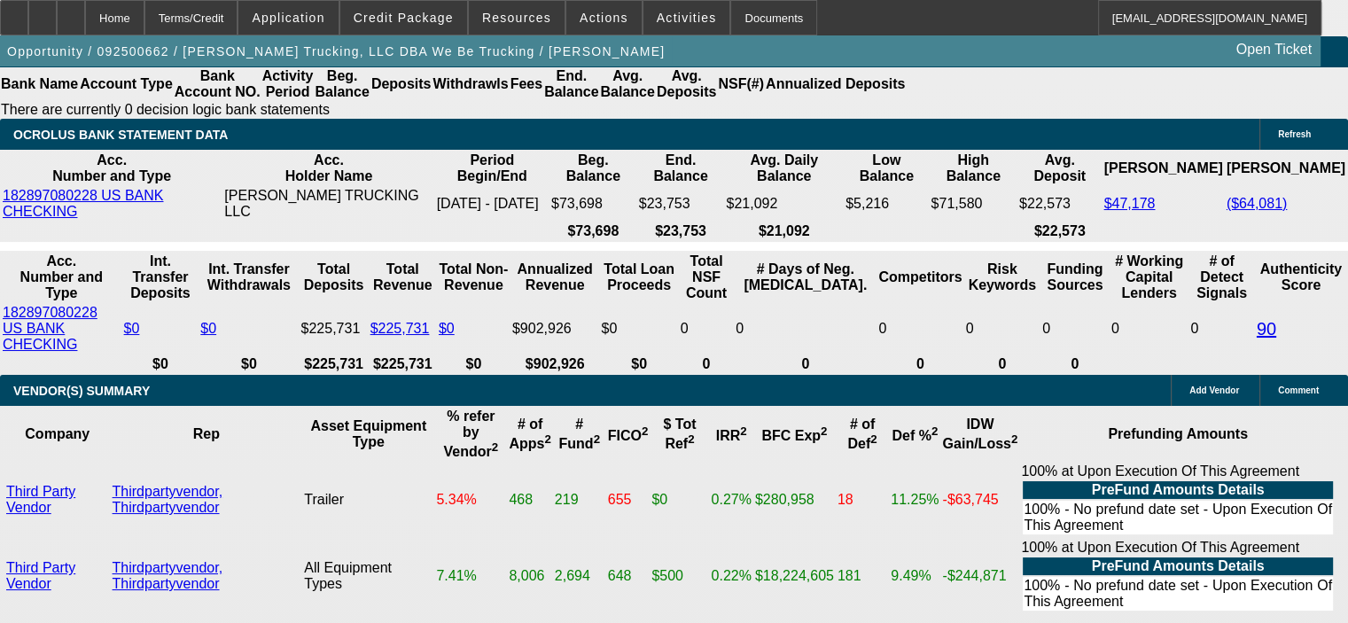
scroll to position [3633, 0]
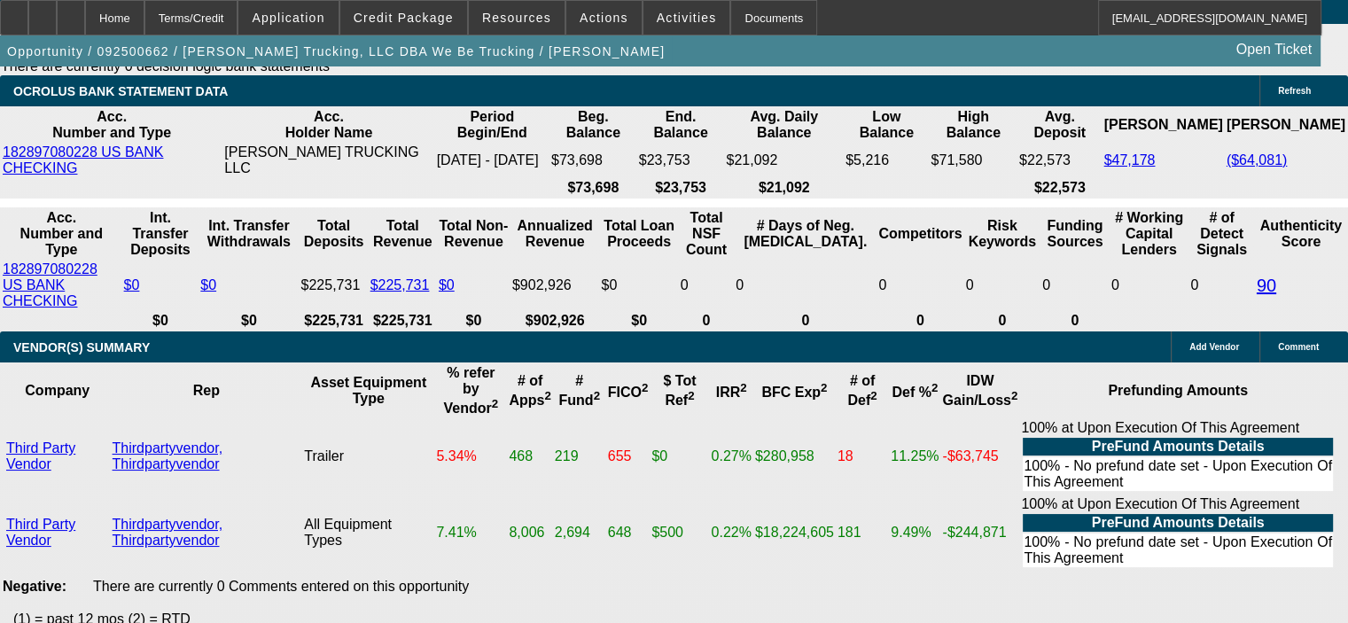
drag, startPoint x: 344, startPoint y: 222, endPoint x: 451, endPoint y: 214, distance: 107.5
type input "UNKNOWN"
type input "9."
type input "$995.40"
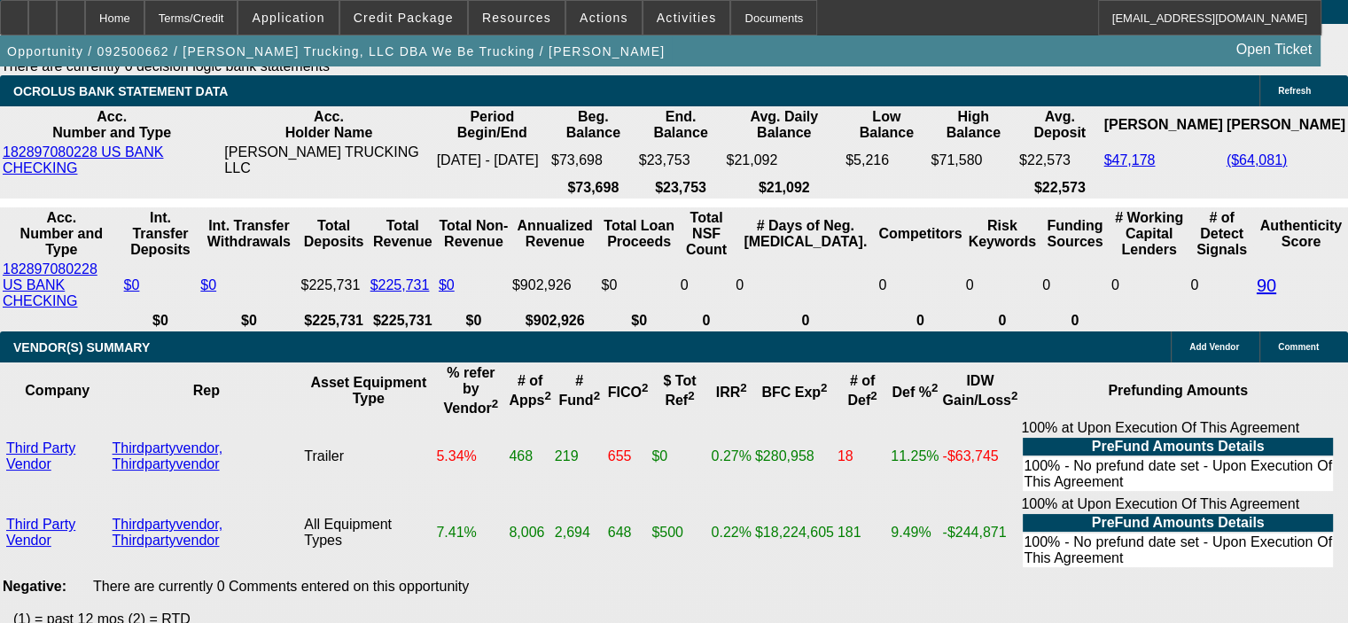
type input "9.9"
type input "$1,012.58"
drag, startPoint x: 343, startPoint y: 221, endPoint x: 392, endPoint y: 212, distance: 49.7
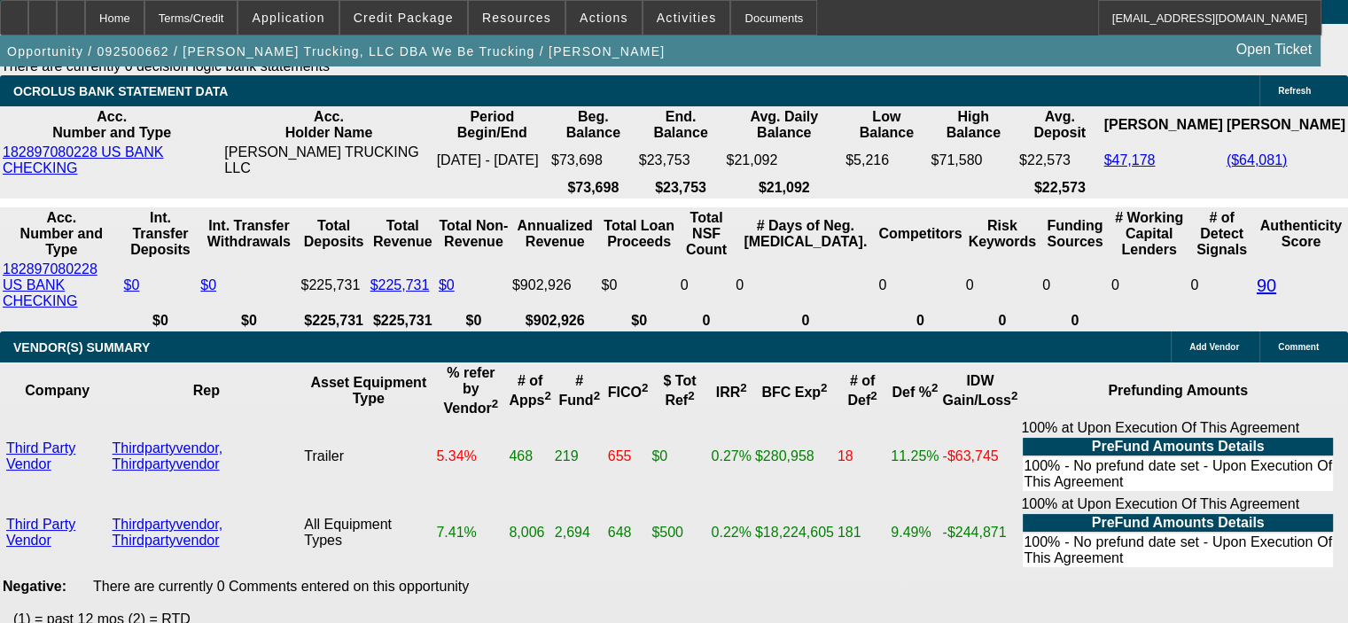
type input "9"
type input "$995.40"
type input "9.5"
type input "$1,004.93"
type input "9."
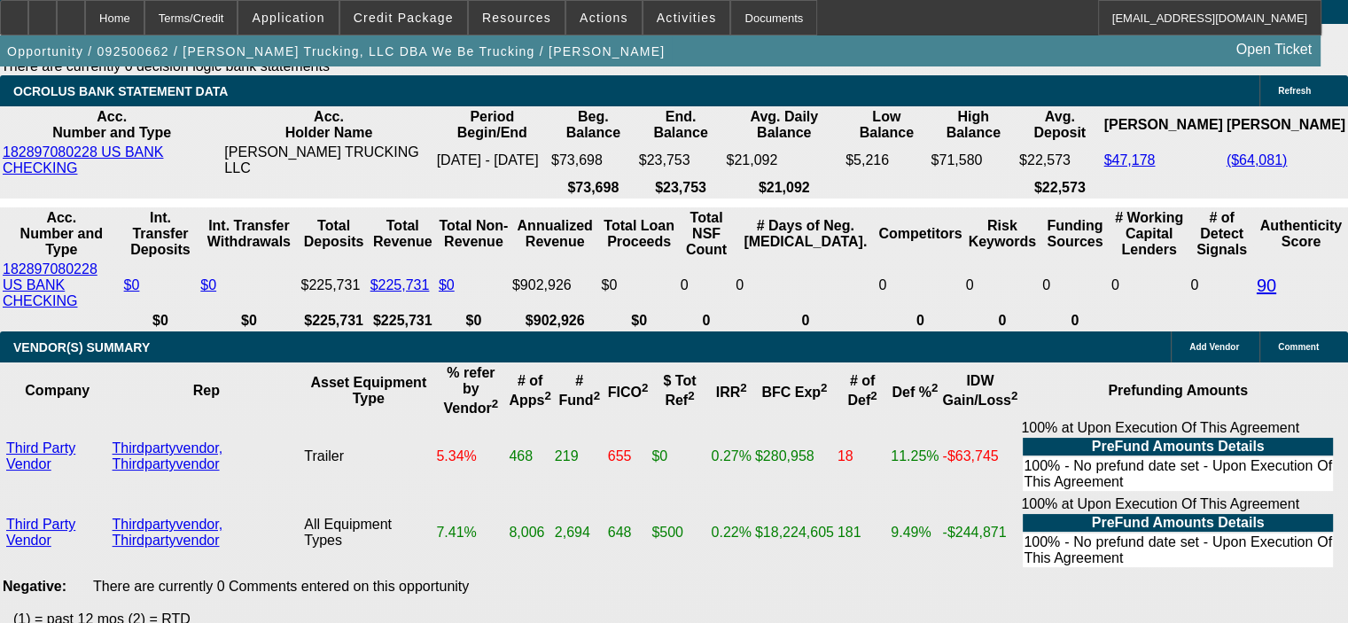
type input "$995.40"
type input "9"
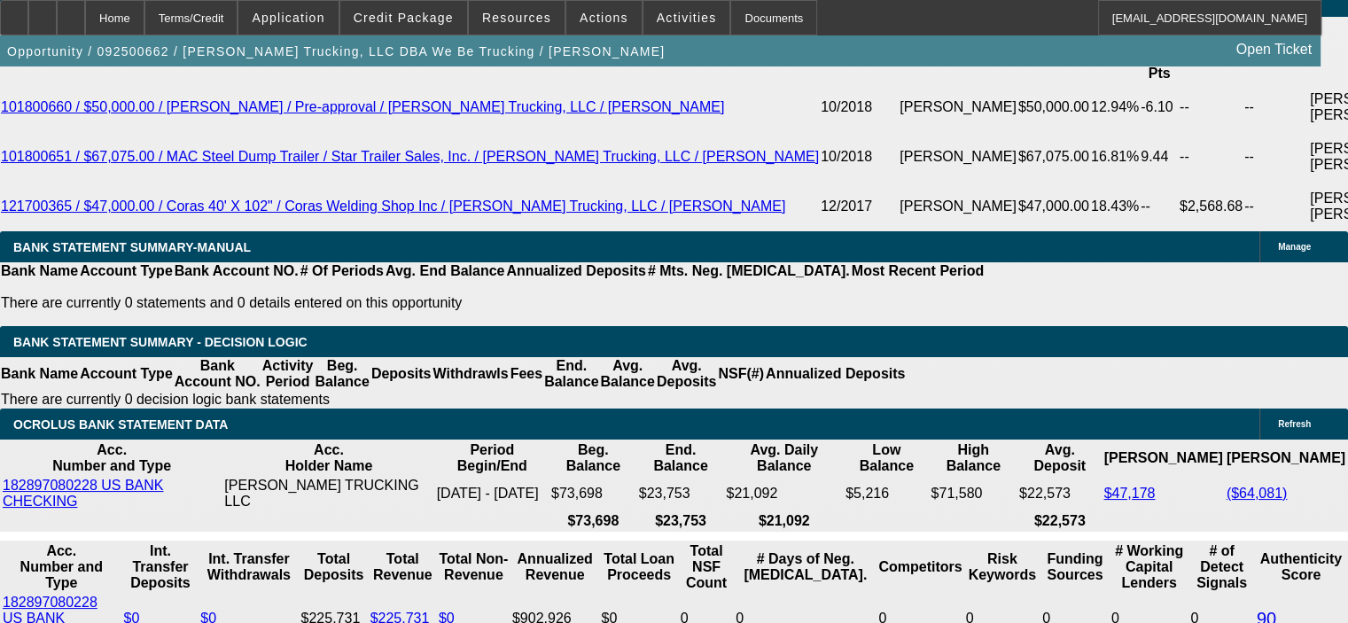
scroll to position [3190, 0]
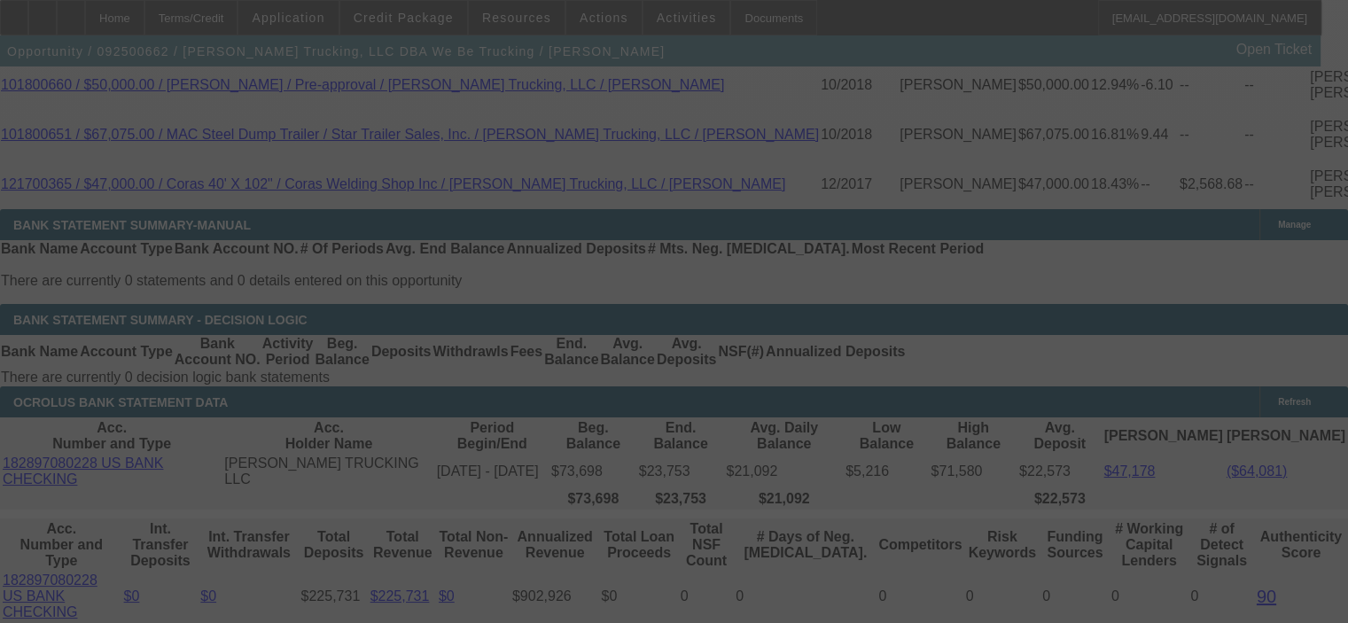
select select "0"
select select "6"
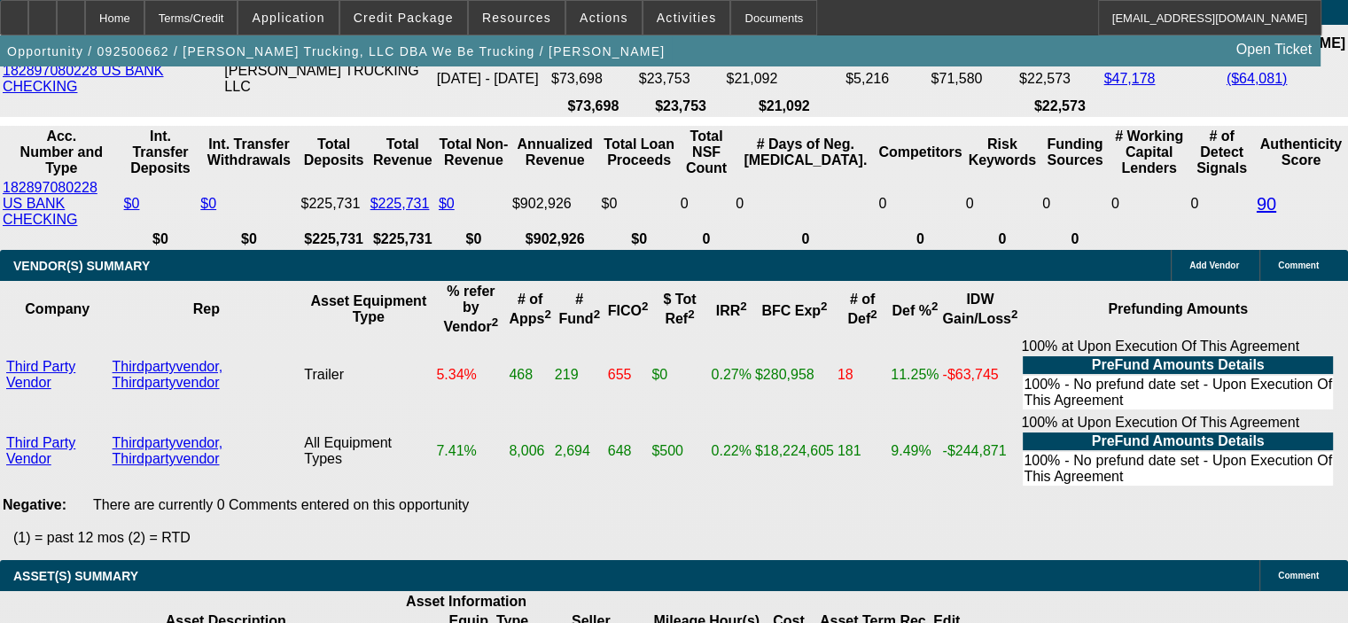
scroll to position [3721, 0]
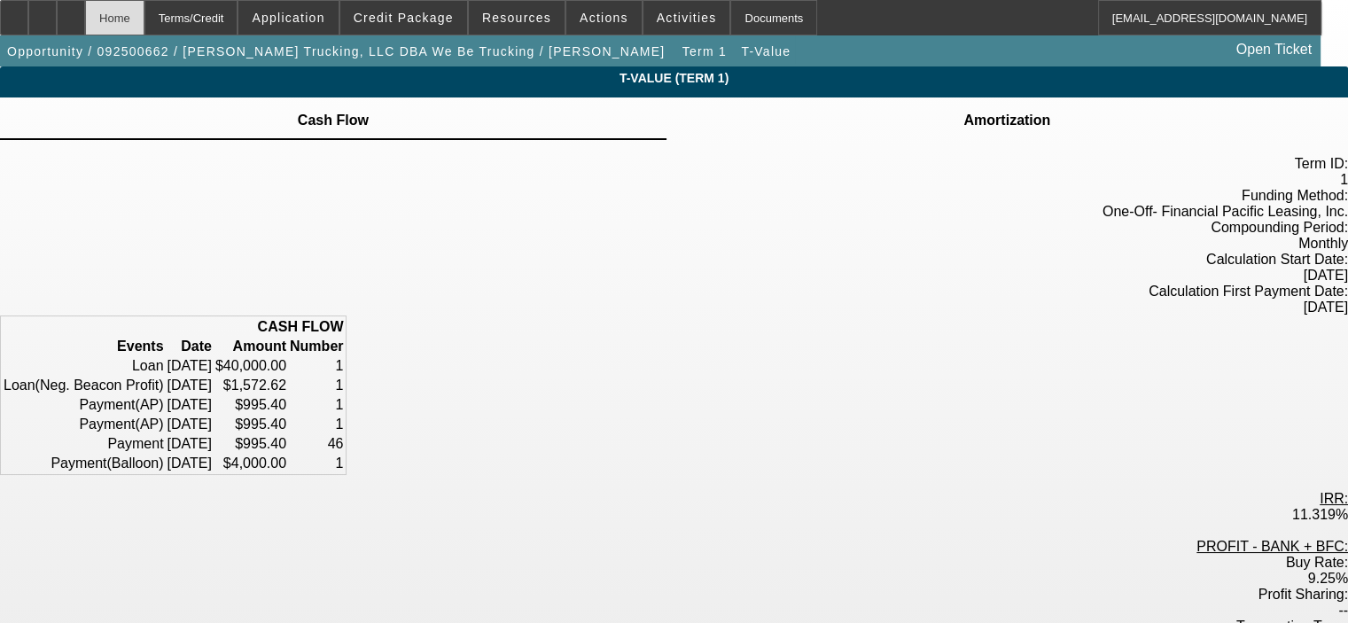
click at [144, 17] on div "Home" at bounding box center [114, 17] width 59 height 35
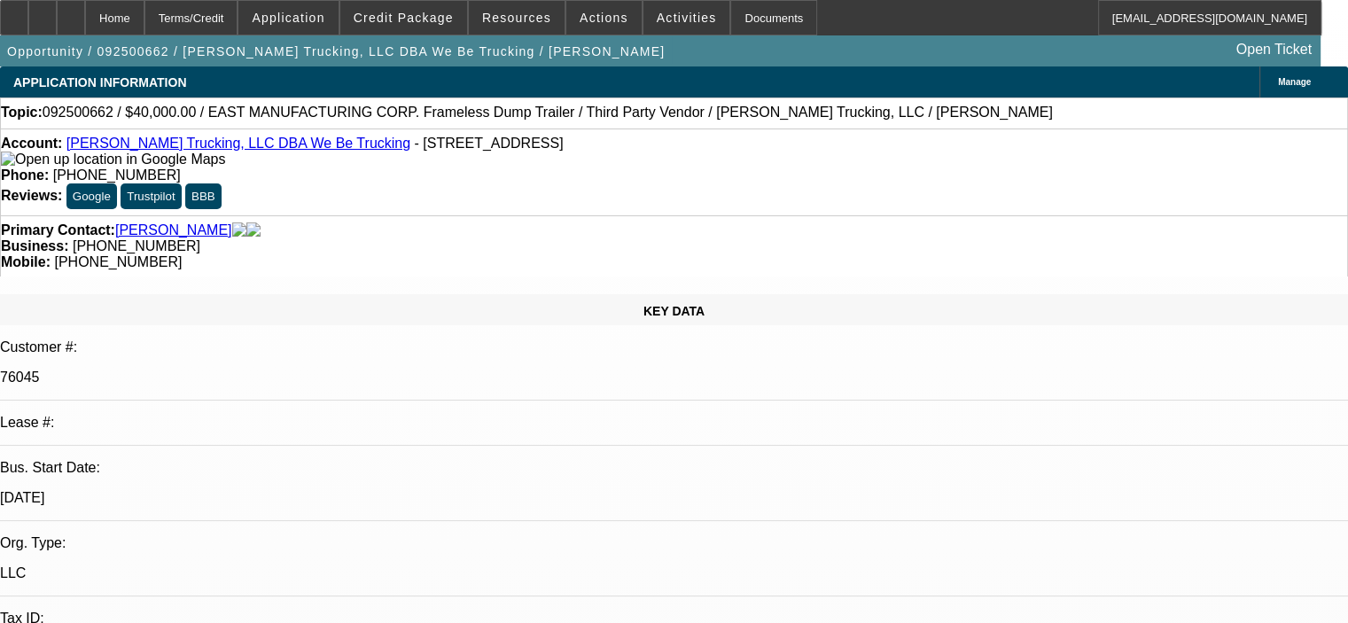
select select "0"
select select "6"
click at [418, 18] on span "Credit Package" at bounding box center [404, 18] width 100 height 14
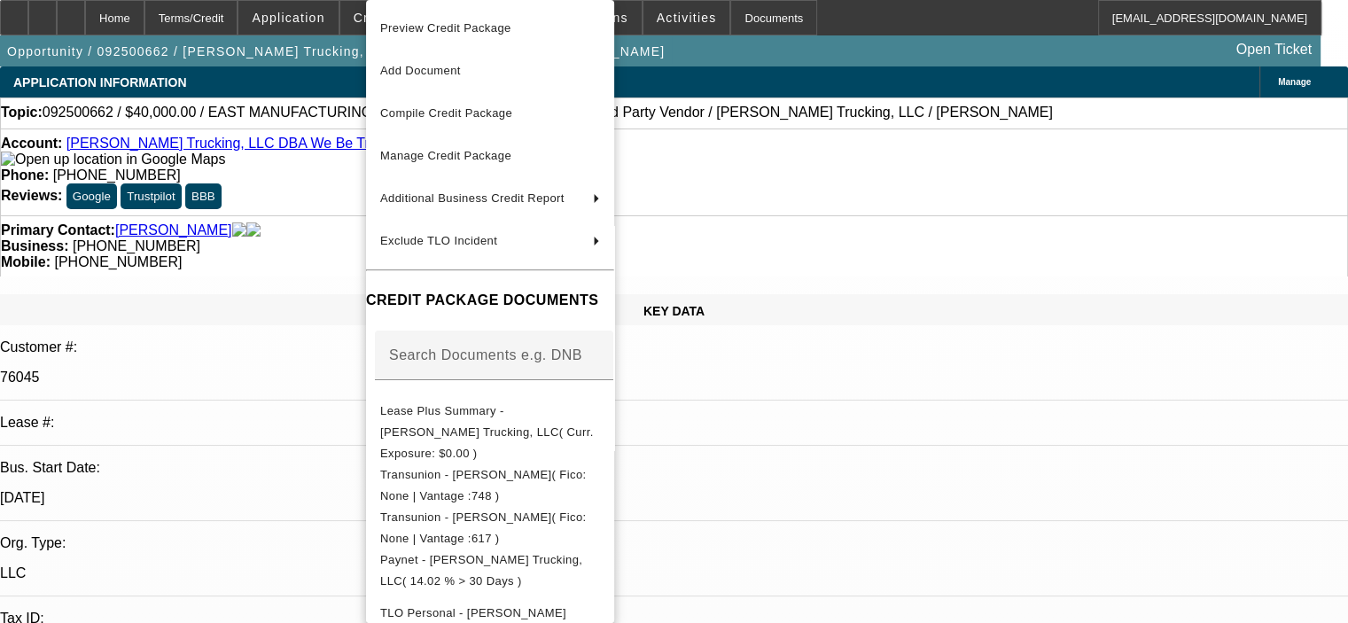
click at [1068, 466] on div at bounding box center [674, 311] width 1348 height 623
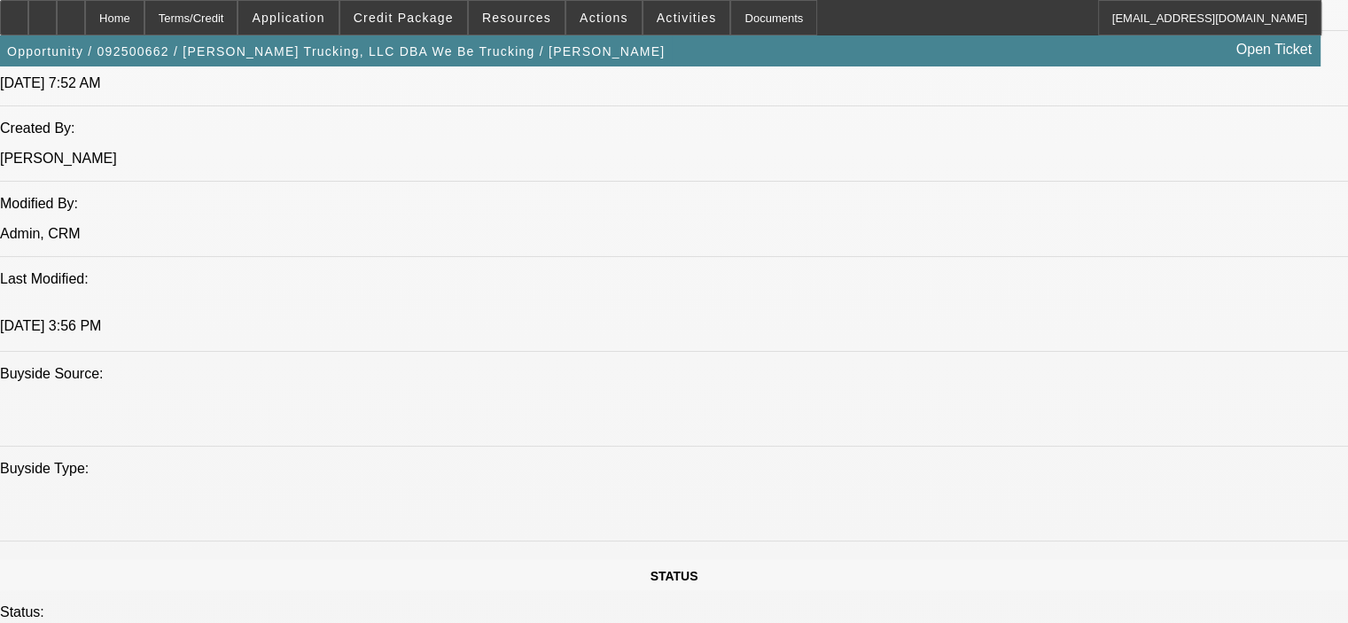
scroll to position [1506, 0]
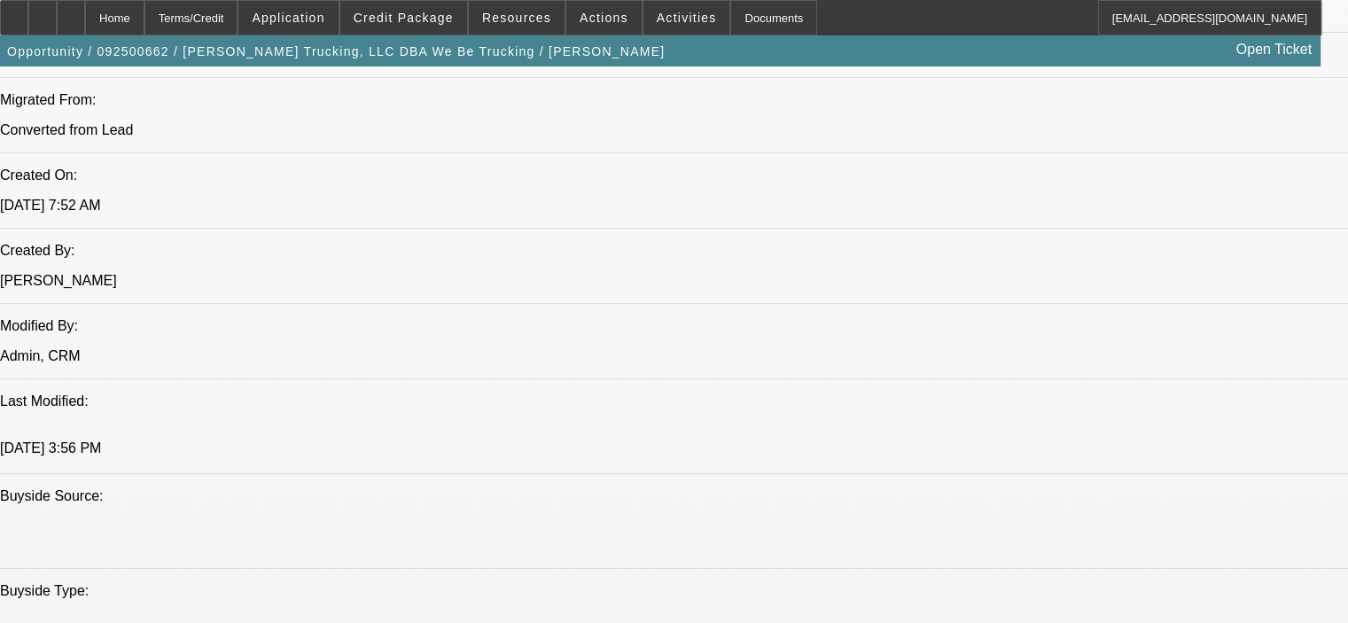
scroll to position [1329, 0]
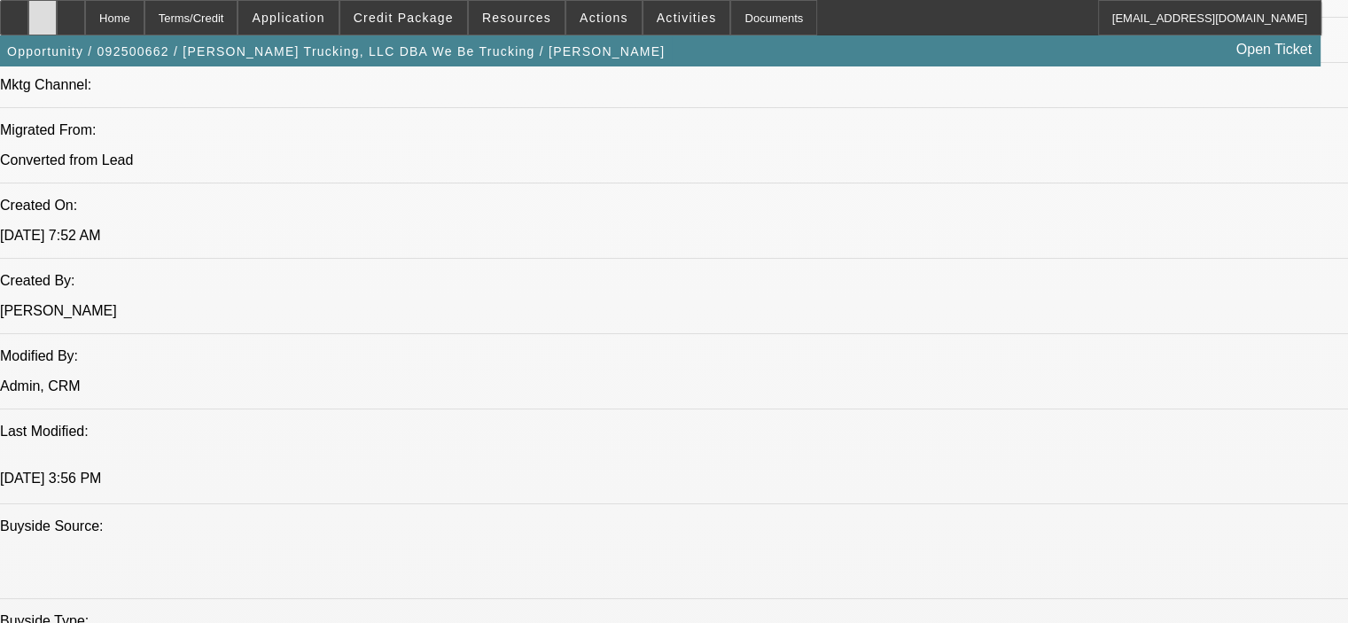
click at [43, 12] on icon at bounding box center [43, 12] width 0 height 0
click at [408, 12] on span "Credit Package" at bounding box center [404, 18] width 100 height 14
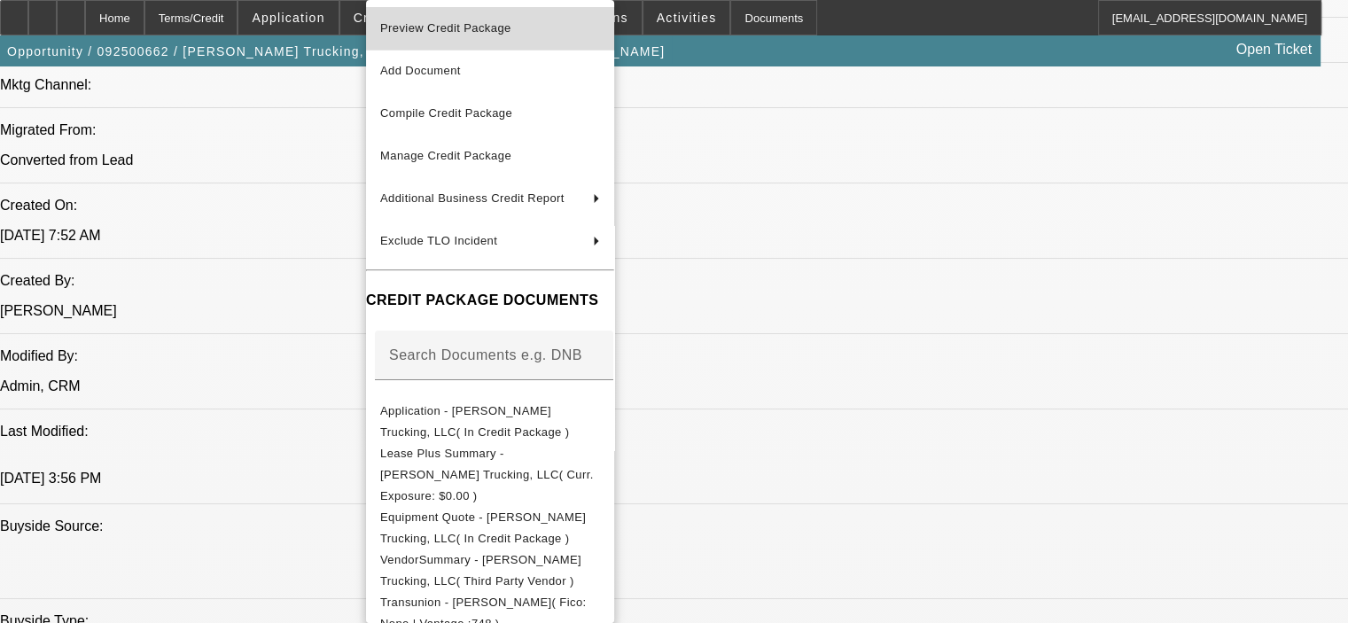
click at [493, 34] on span "Preview Credit Package" at bounding box center [445, 27] width 131 height 13
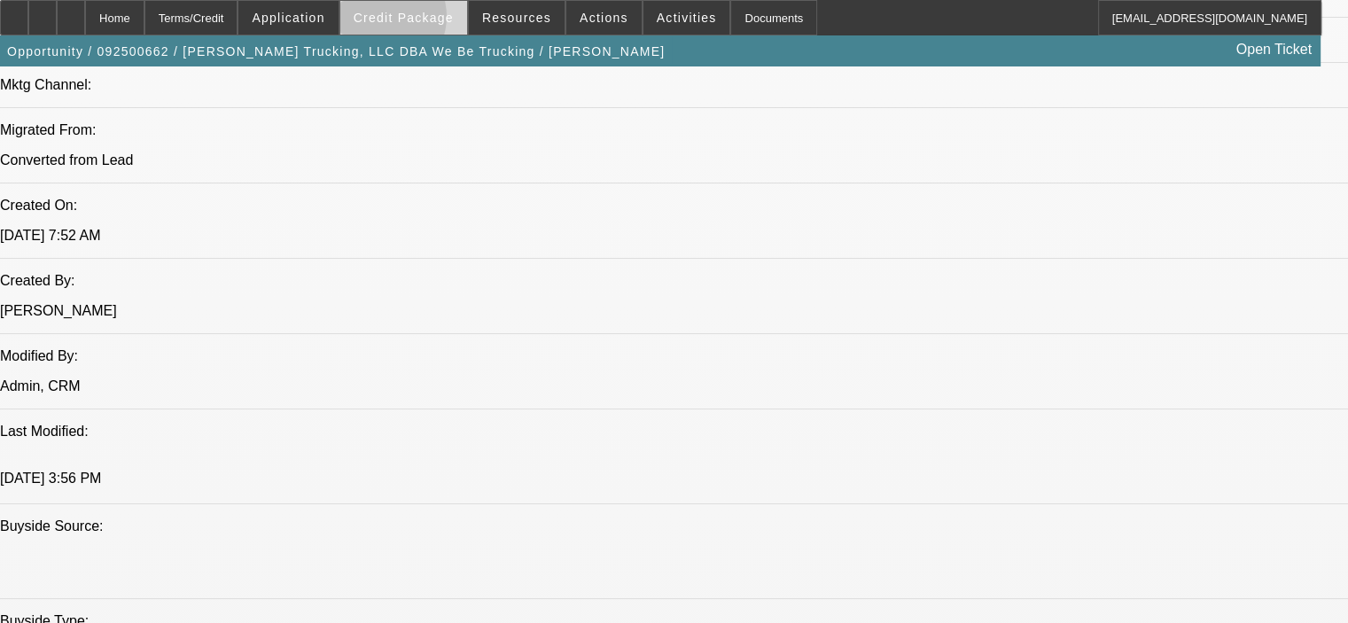
click at [404, 20] on span "Credit Package" at bounding box center [404, 18] width 100 height 14
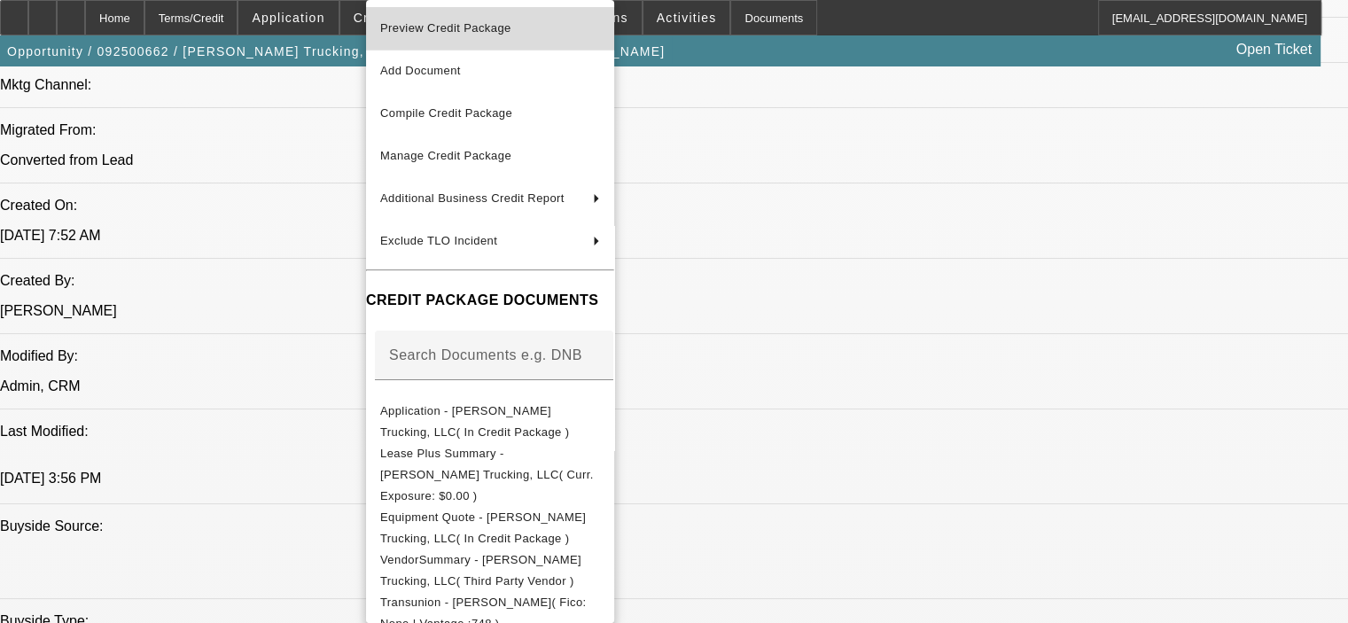
click at [425, 31] on span "Preview Credit Package" at bounding box center [445, 27] width 131 height 13
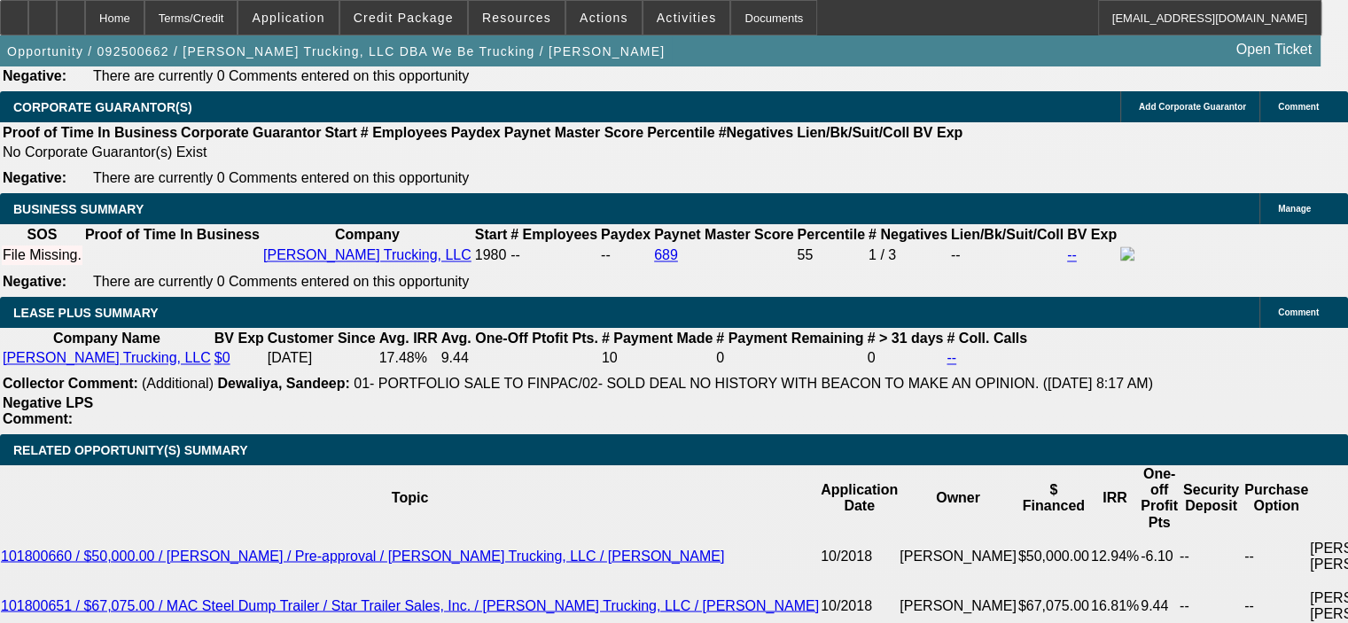
scroll to position [2835, 0]
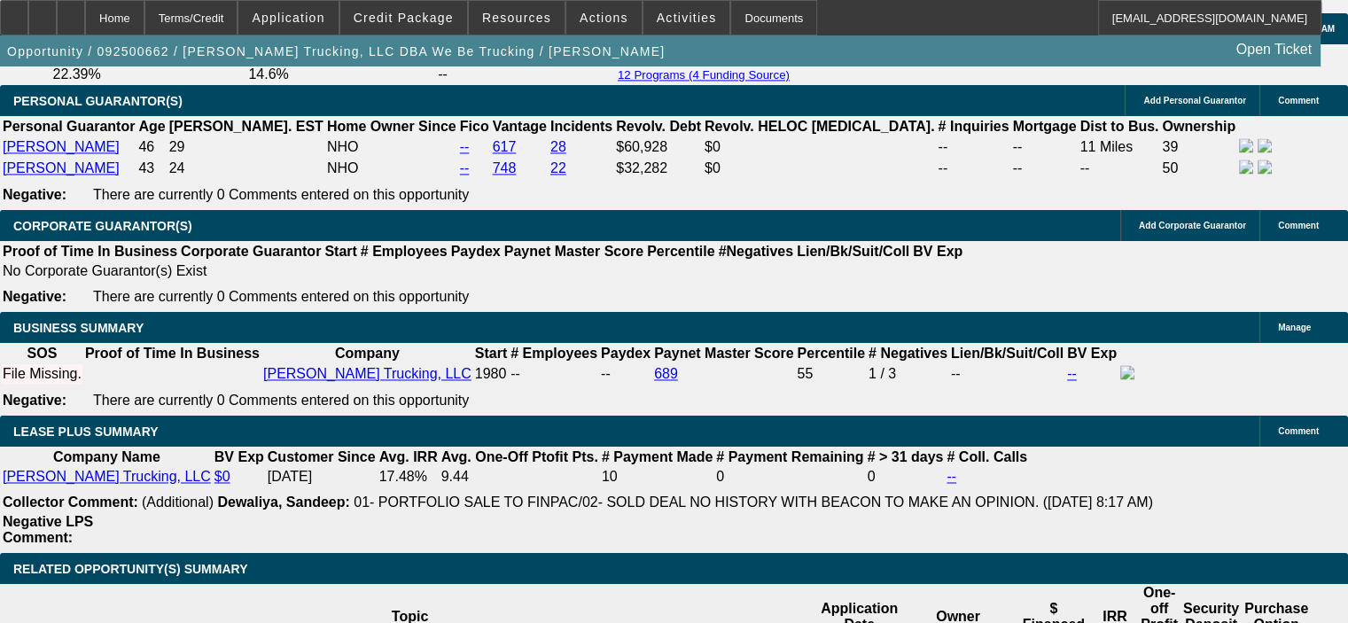
scroll to position [2658, 0]
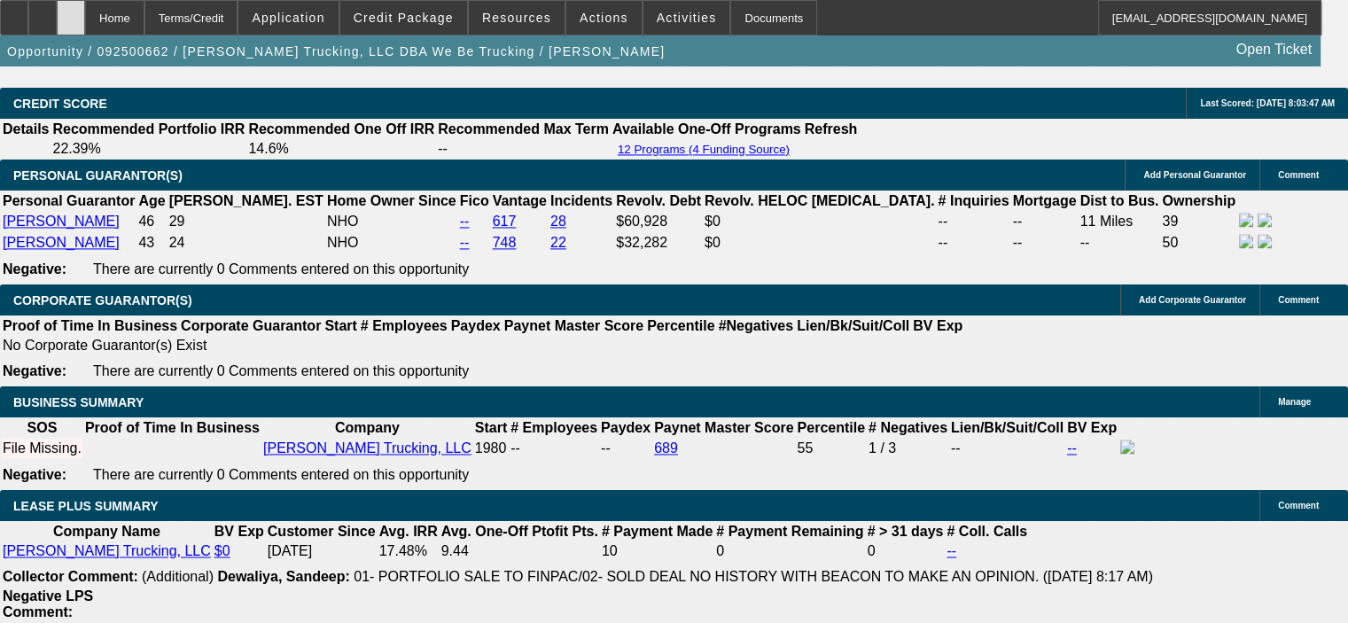
click at [71, 12] on icon at bounding box center [71, 12] width 0 height 0
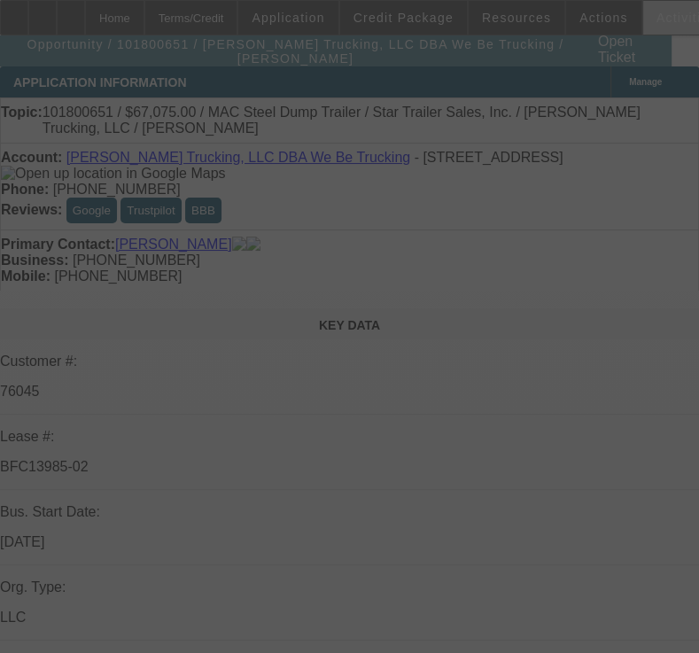
select select "0"
select select "6"
select select "0"
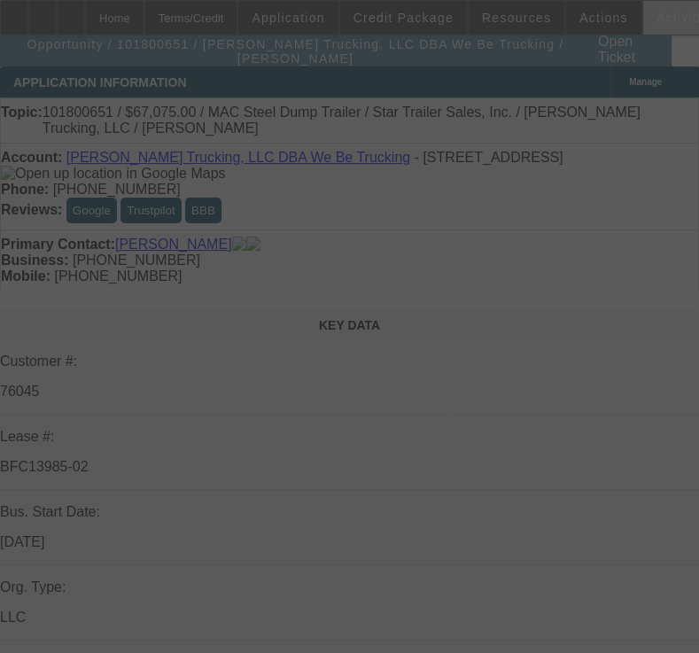
select select "0"
select select "6"
select select "0"
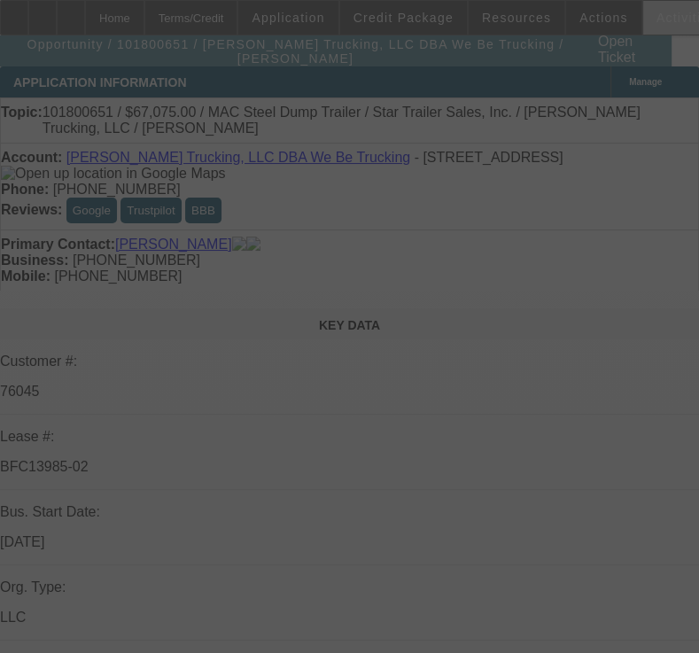
select select "0"
select select "6"
select select "0"
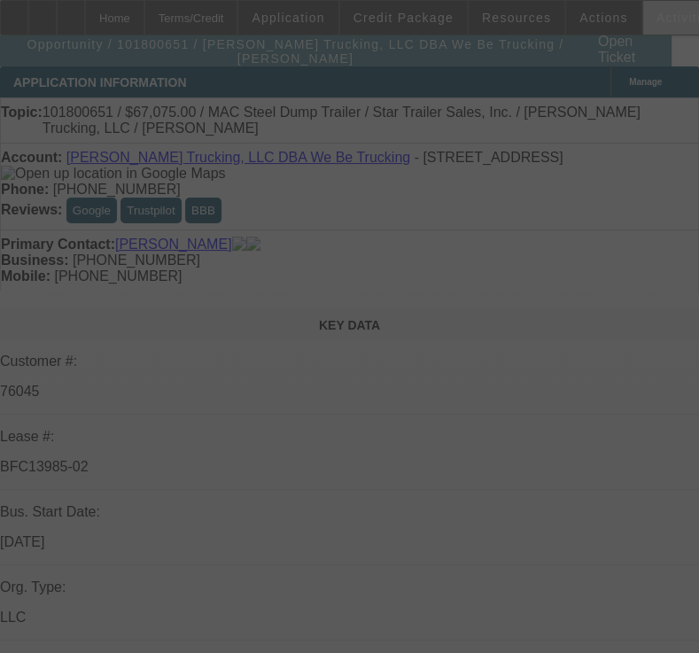
select select "6"
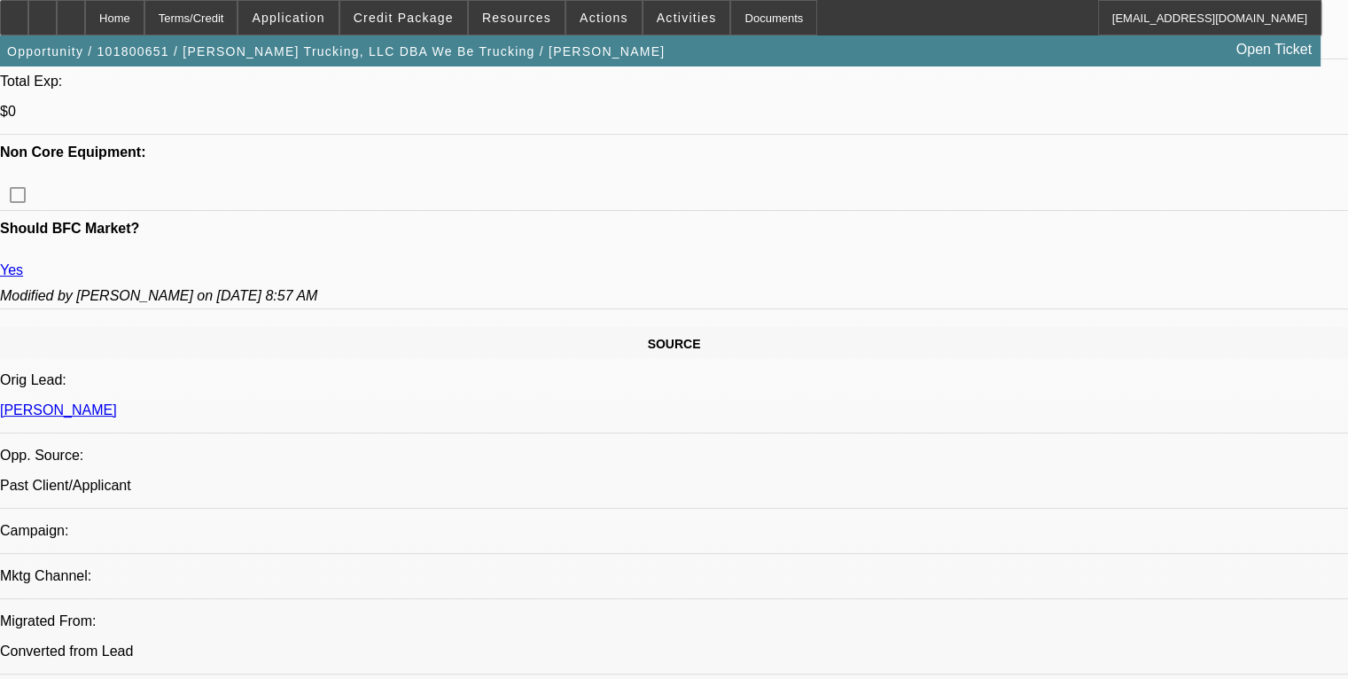
scroll to position [975, 0]
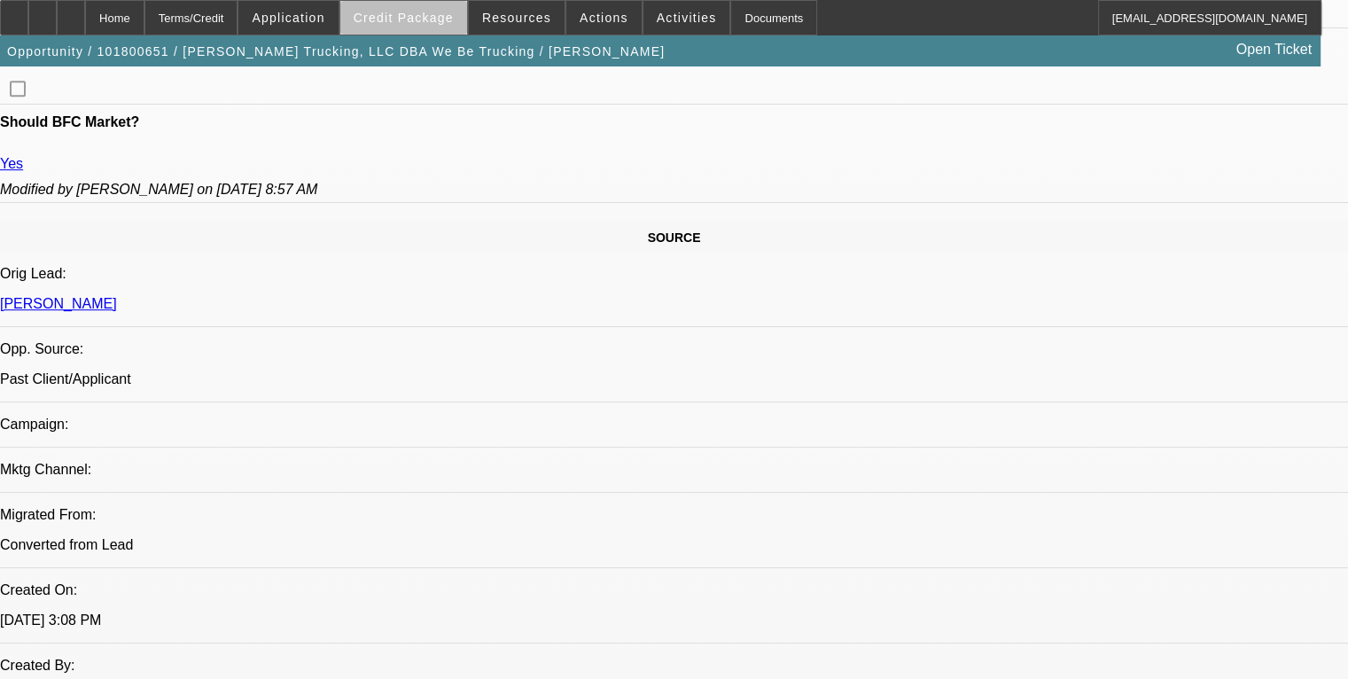
click at [443, 19] on span "Credit Package" at bounding box center [404, 18] width 100 height 14
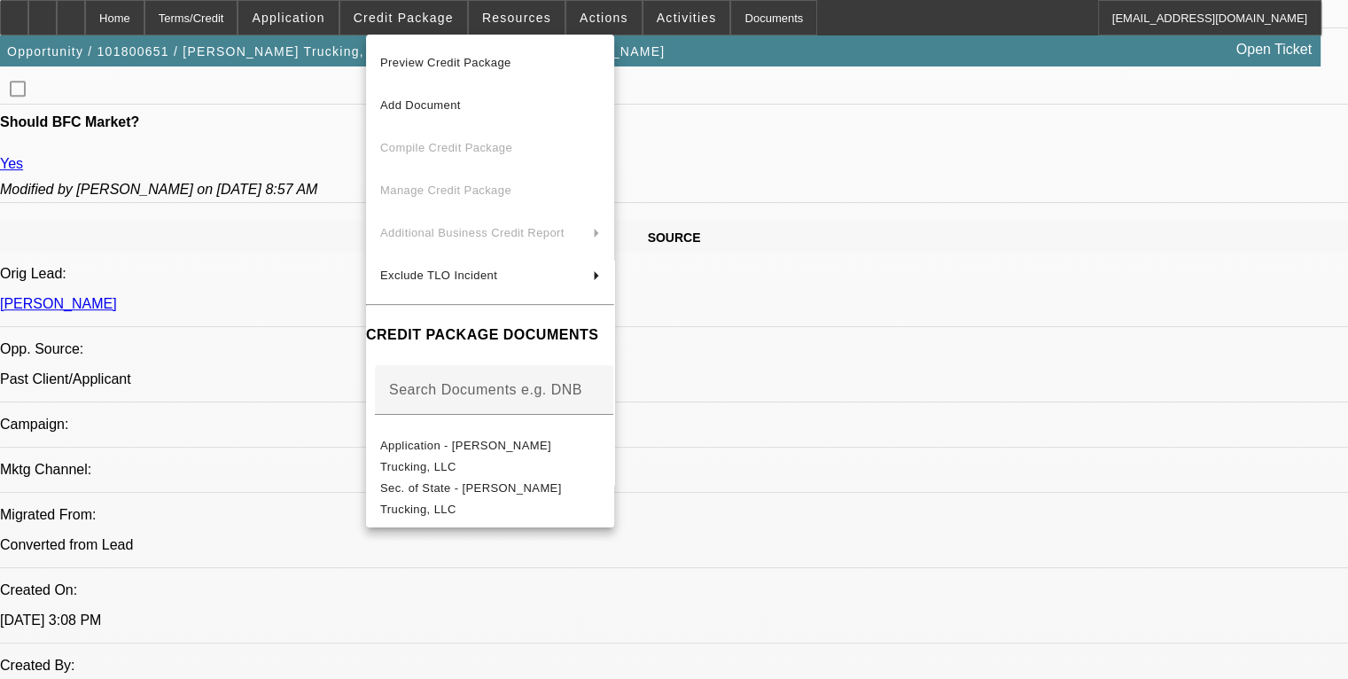
click at [711, 579] on div at bounding box center [674, 339] width 1348 height 679
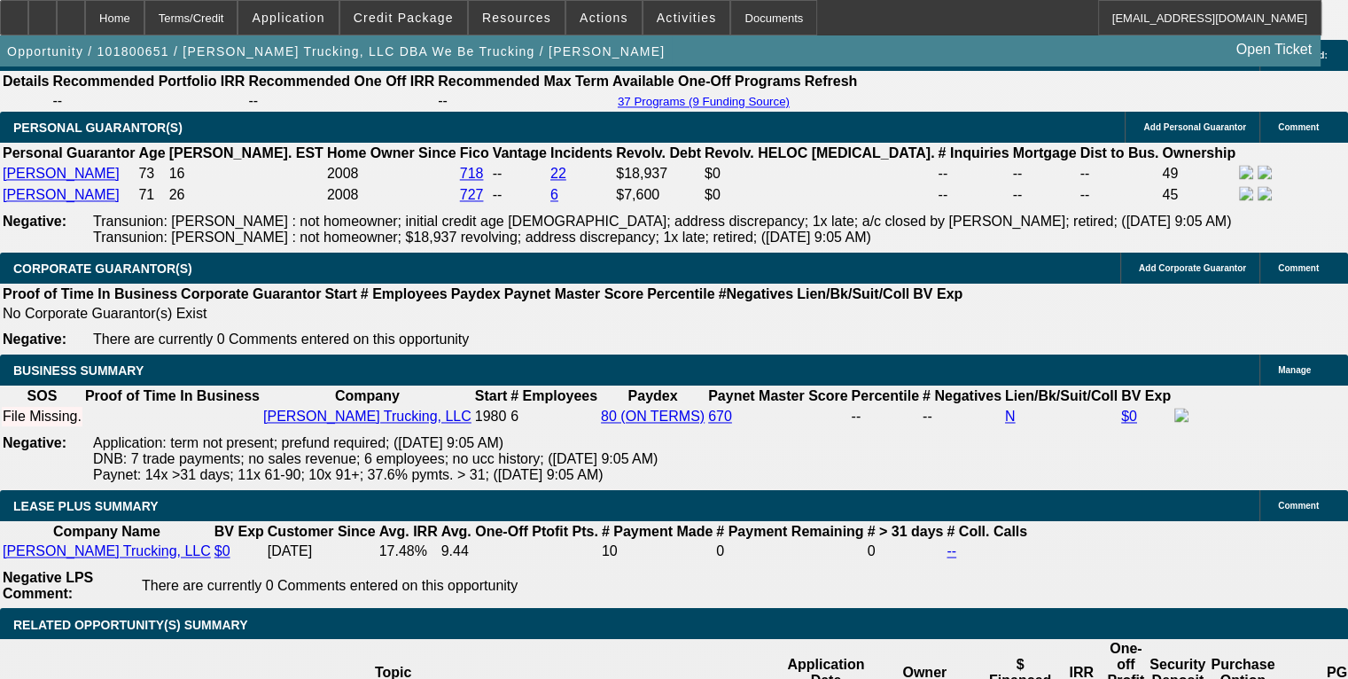
scroll to position [2693, 0]
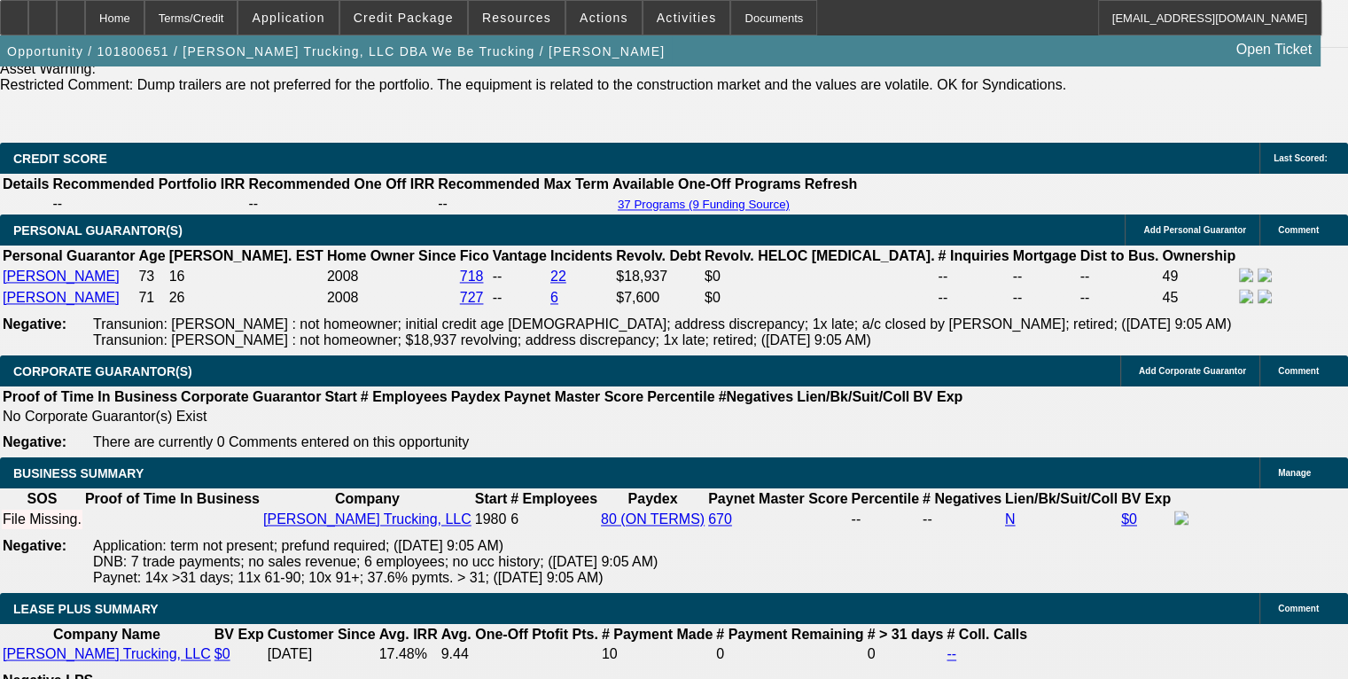
drag, startPoint x: 103, startPoint y: 214, endPoint x: 470, endPoint y: 319, distance: 382.5
copy span "Roger has been a sole proprietor in trucking since 1980, setting up his LLC in …"
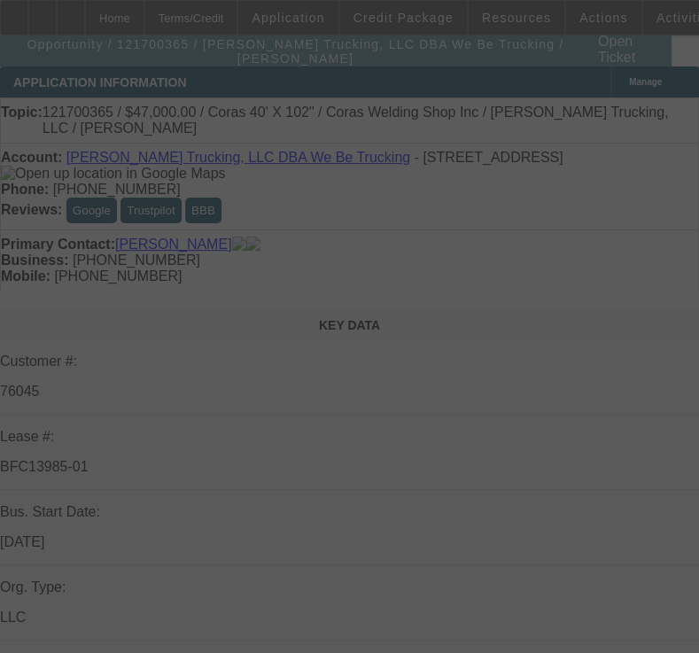
select select "0"
select select "2"
select select "0"
select select "6"
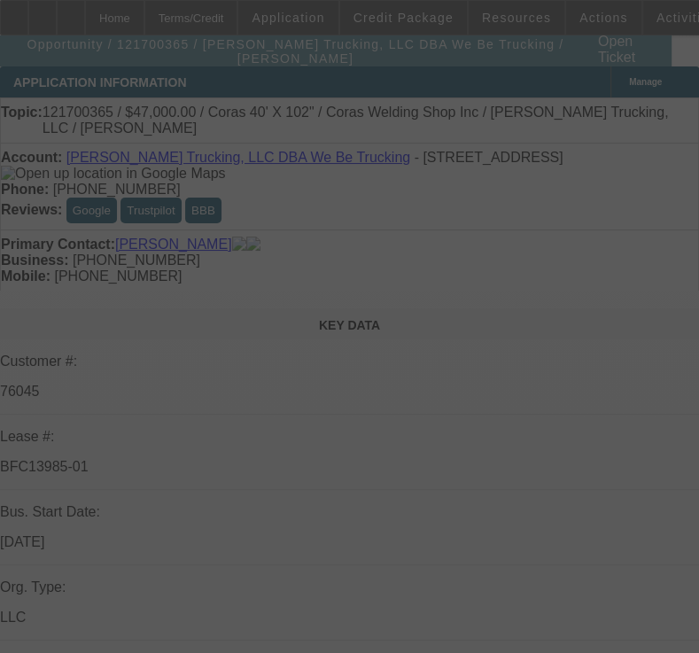
select select "0"
select select "2"
select select "0"
select select "6"
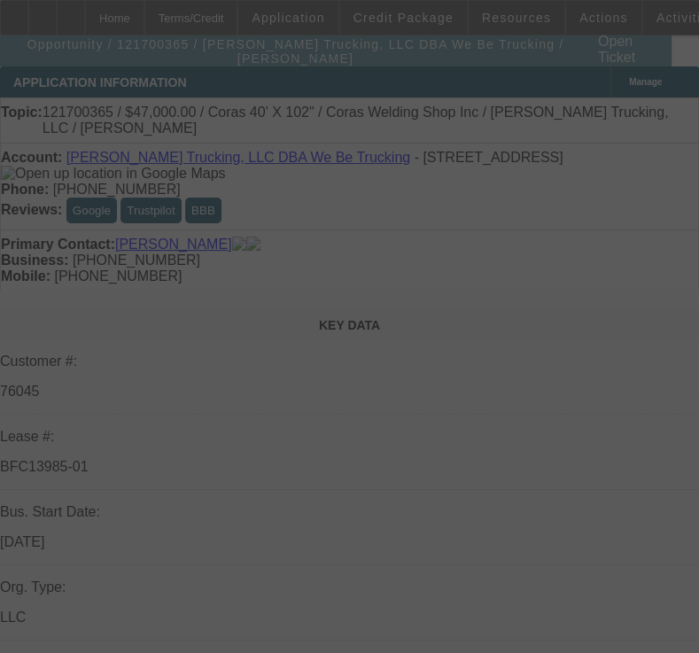
select select "0"
select select "2"
select select "0"
select select "6"
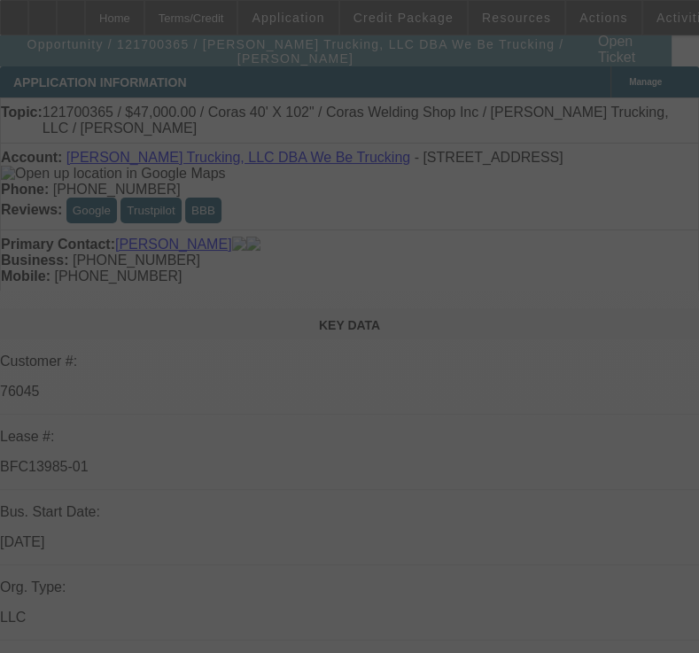
select select "0"
select select "2"
select select "0"
select select "6"
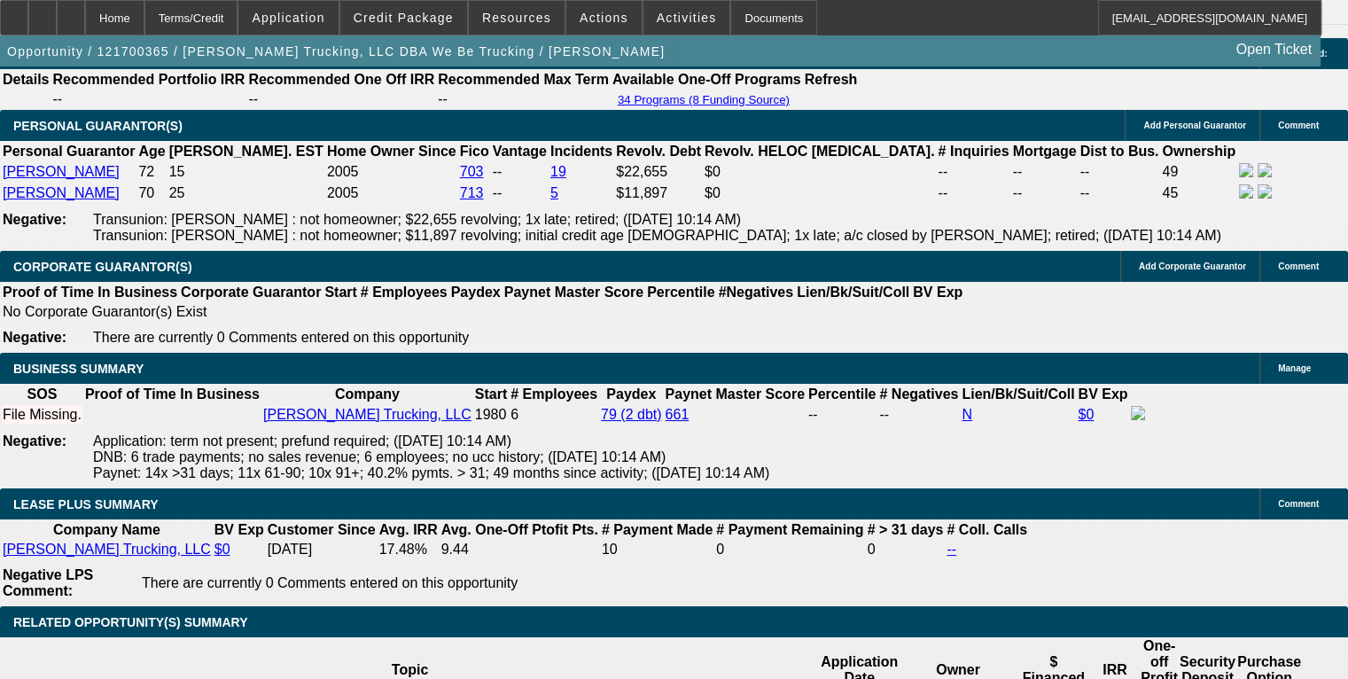
scroll to position [2658, 0]
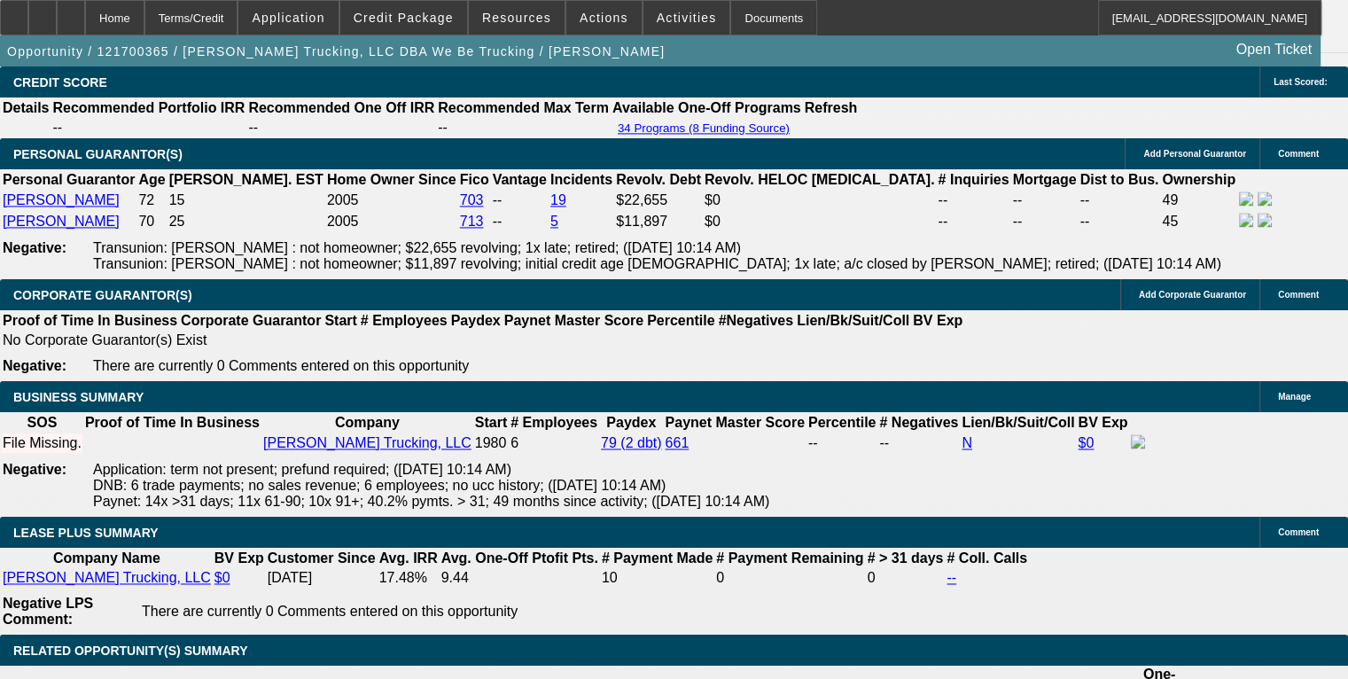
drag, startPoint x: 102, startPoint y: 177, endPoint x: 866, endPoint y: 265, distance: 769.6
copy span "[PERSON_NAME] has been a sole proprietor in trucking since [DATE], setting up h…"
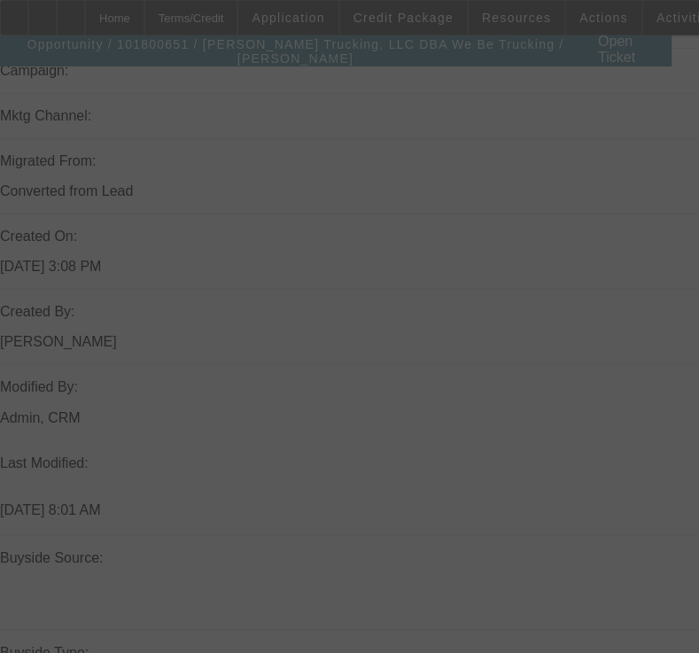
scroll to position [2465, 0]
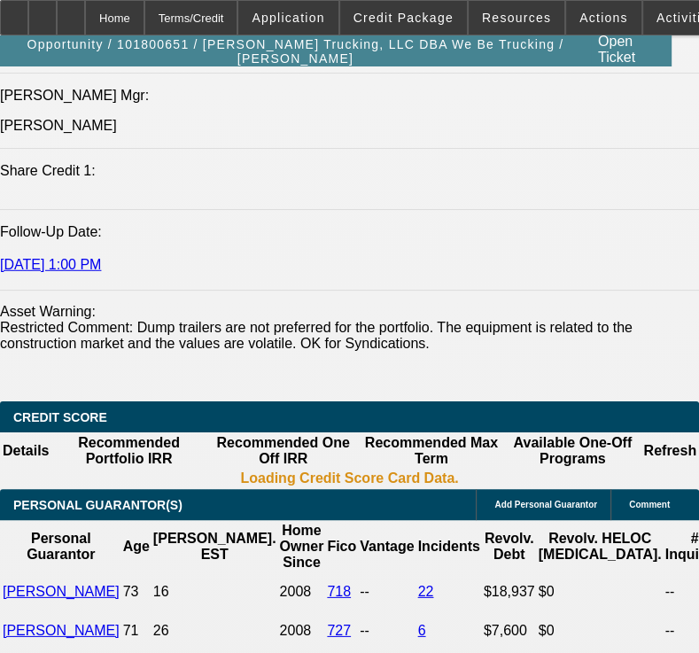
select select "0"
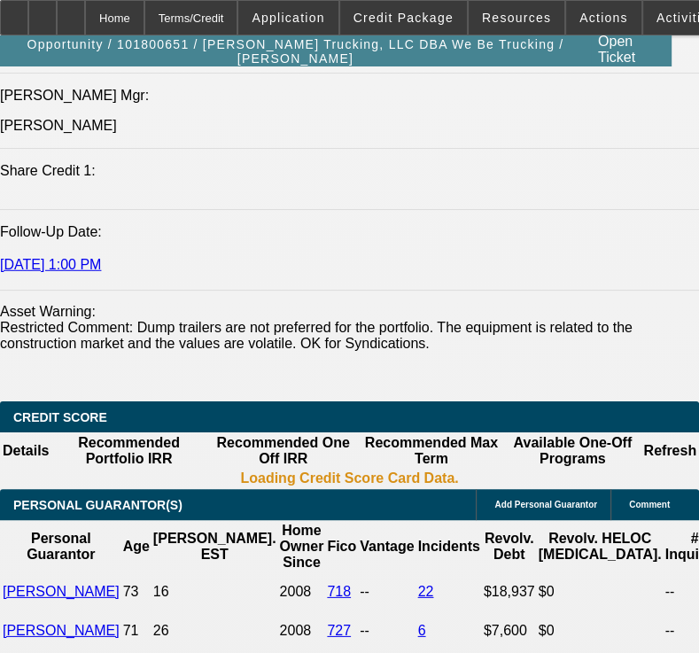
select select "0"
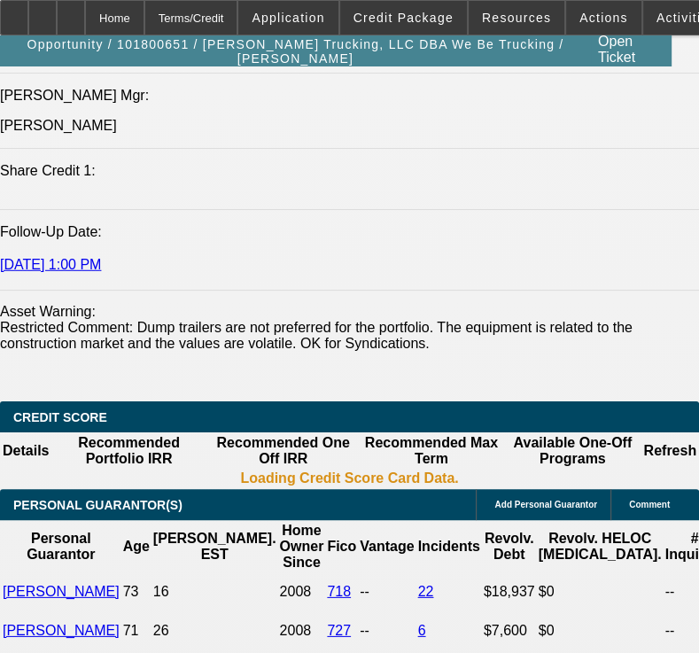
select select "0"
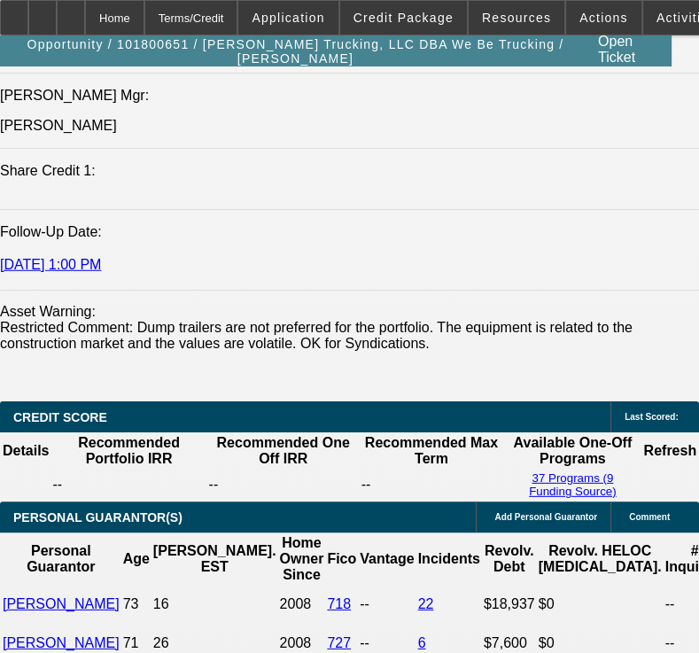
select select "1"
select select "6"
select select "1"
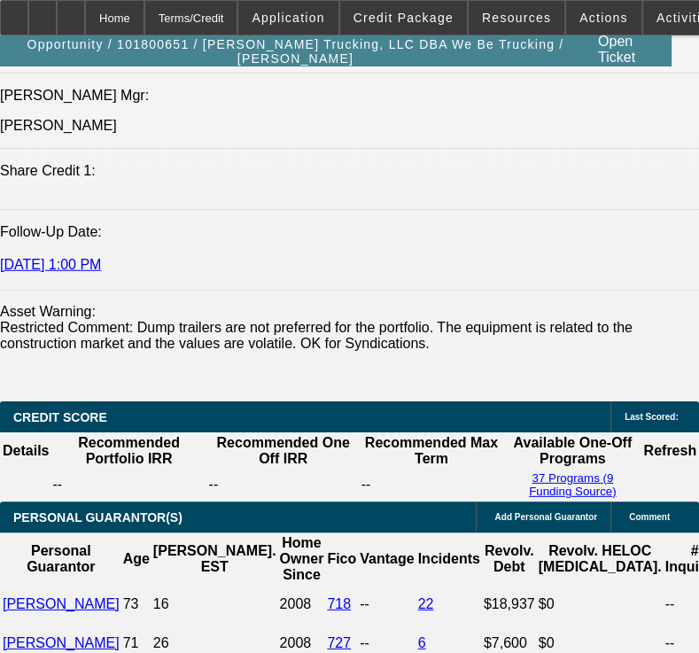
select select "6"
select select "1"
select select "6"
select select "1"
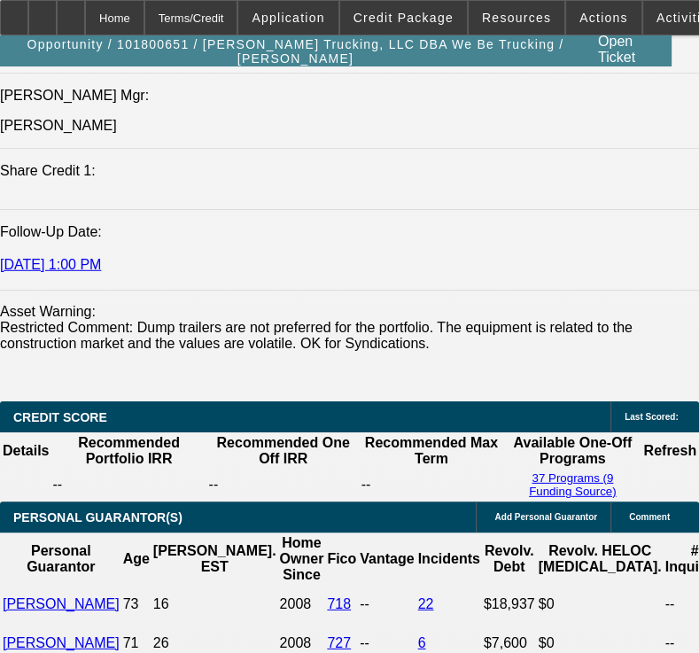
select select "1"
select select "6"
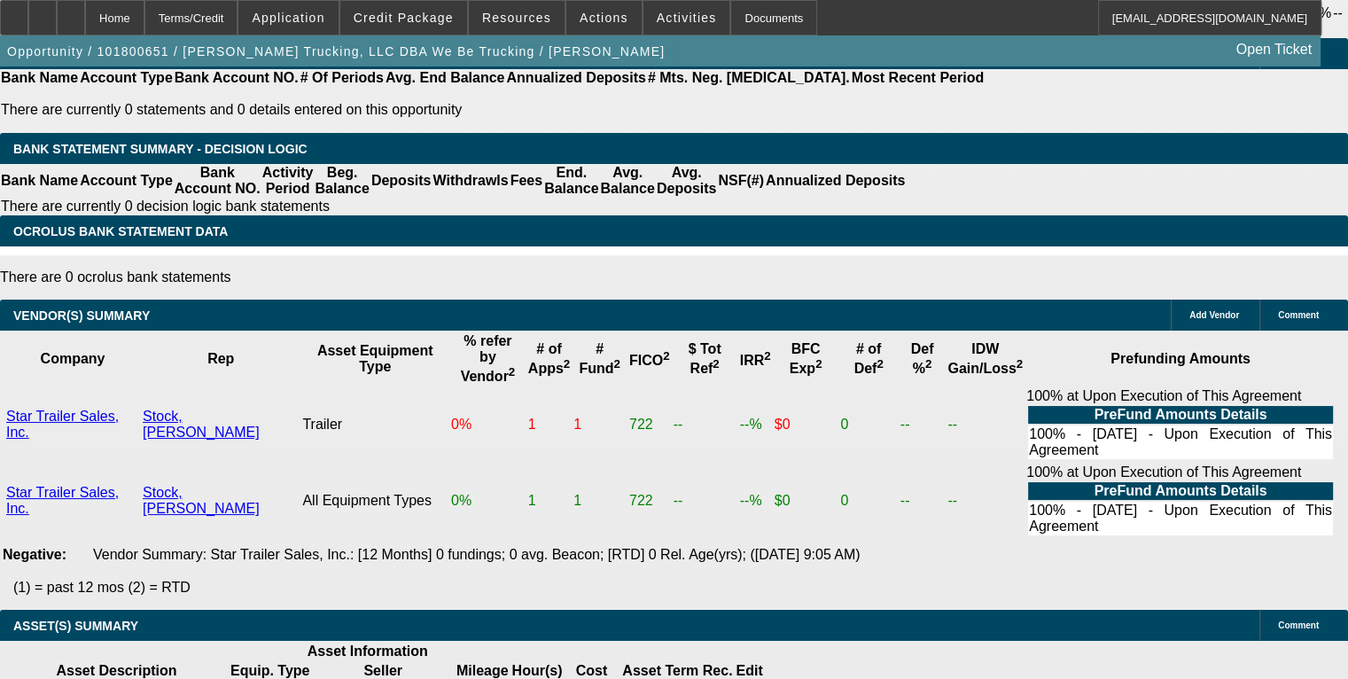
scroll to position [3588, 0]
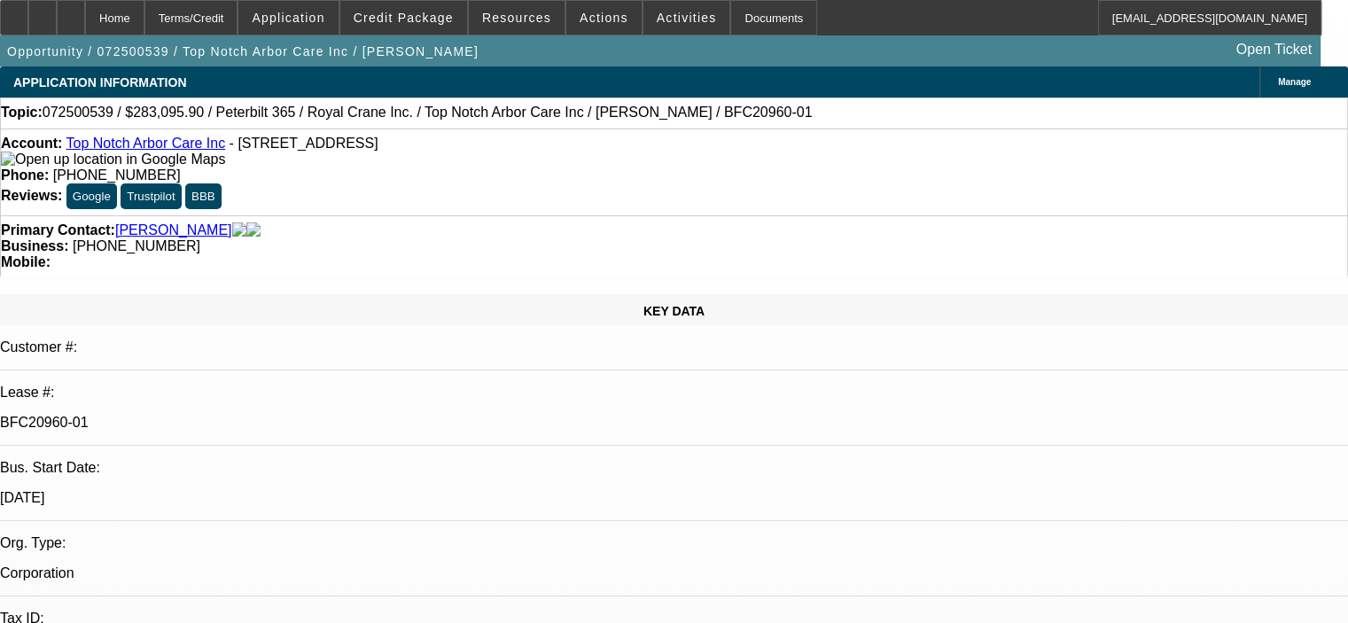
select select "0"
select select "2"
select select "0"
select select "6"
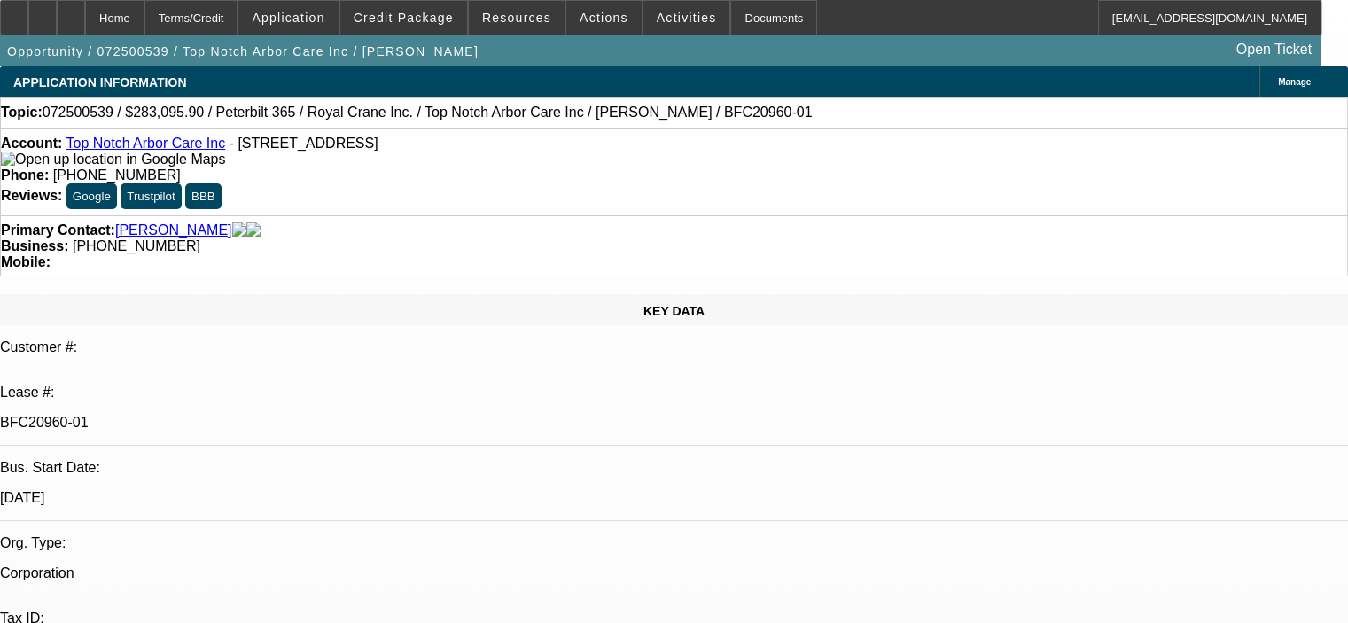
select select "0.15"
select select "2"
select select "0"
select select "6"
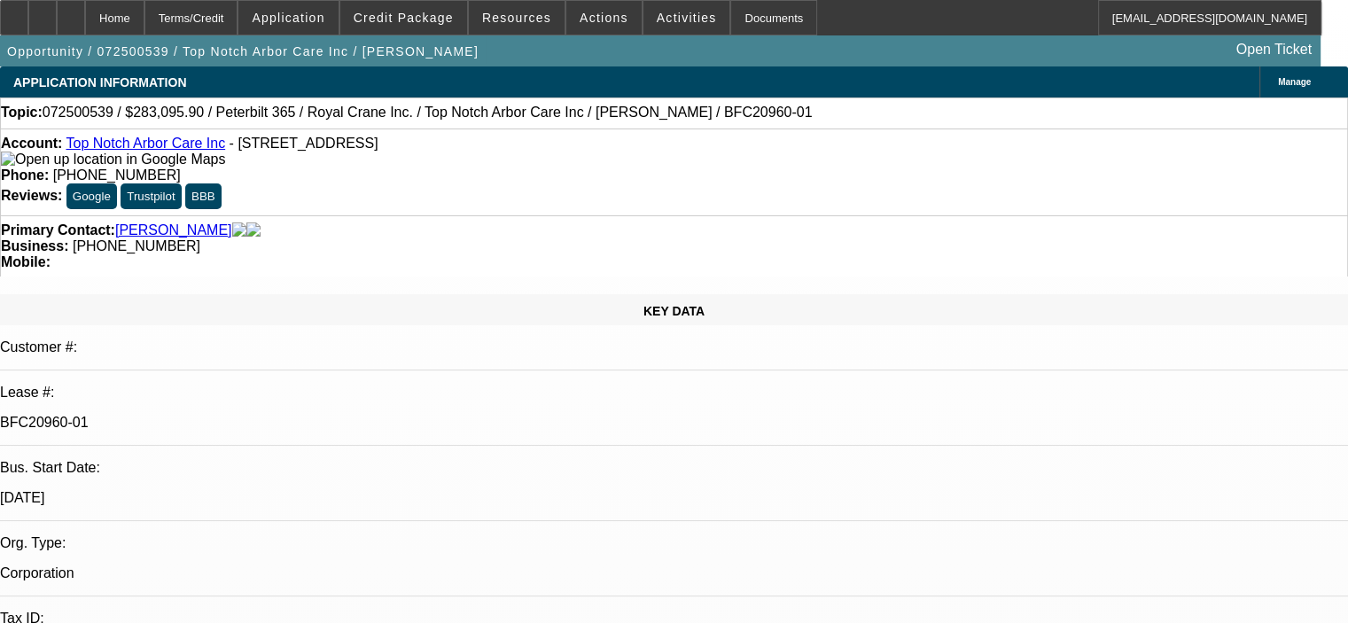
select select "0.15"
select select "2"
select select "0"
select select "6"
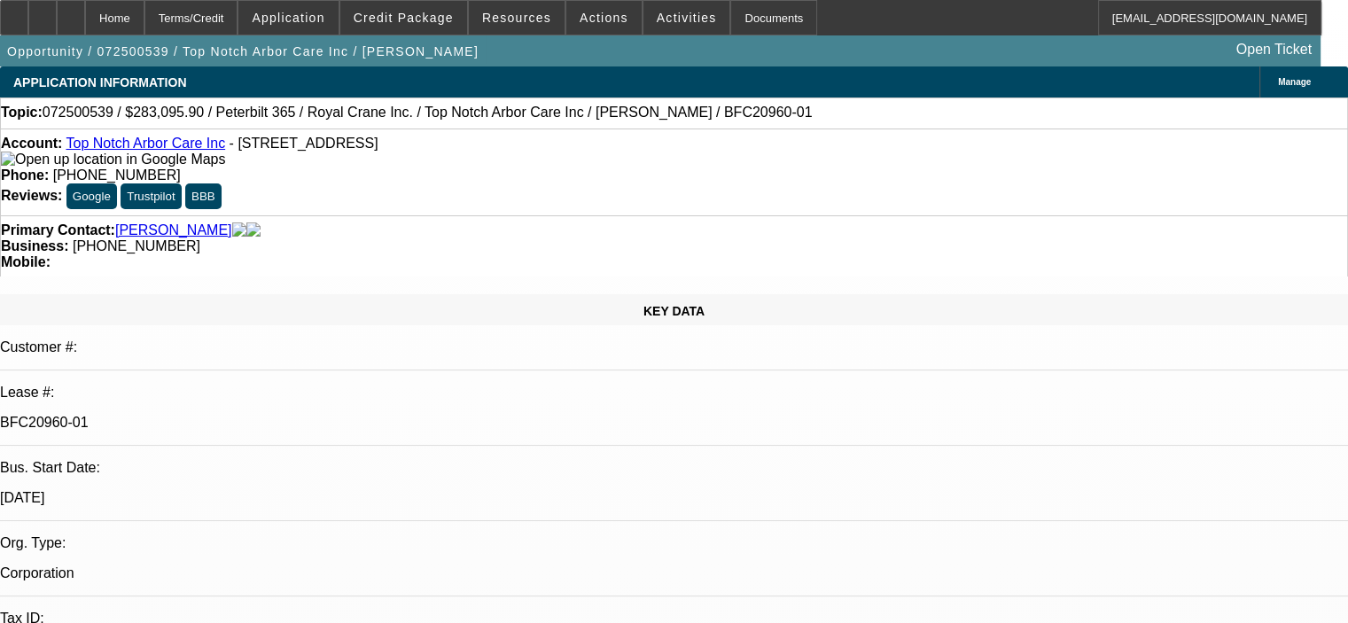
select select "0.15"
select select "2"
select select "0"
select select "6"
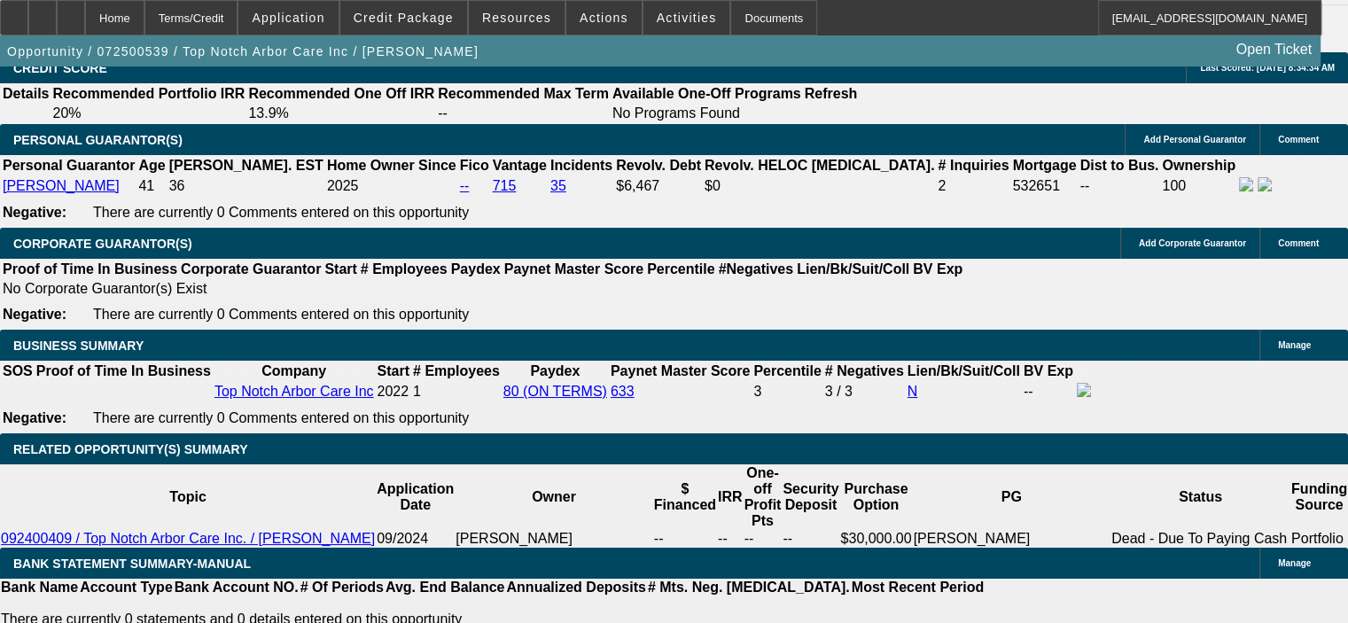
scroll to position [1152, 0]
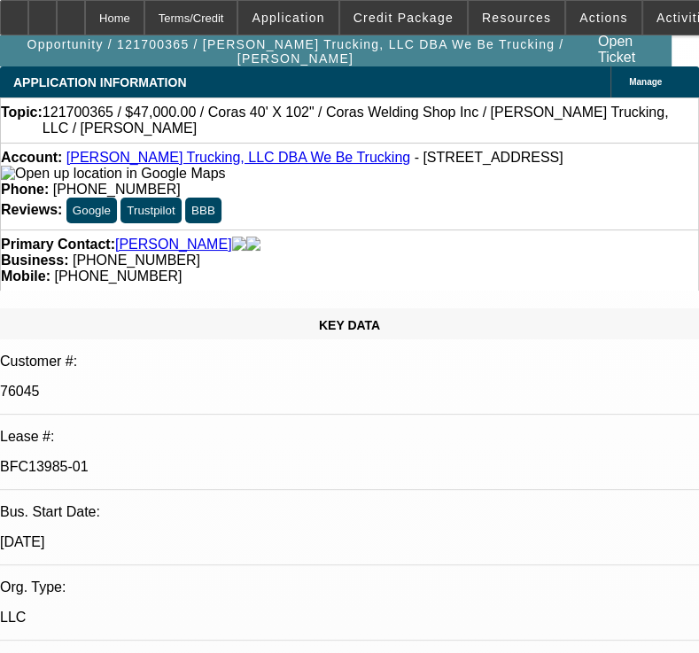
select select "0"
select select "2"
select select "0"
select select "6"
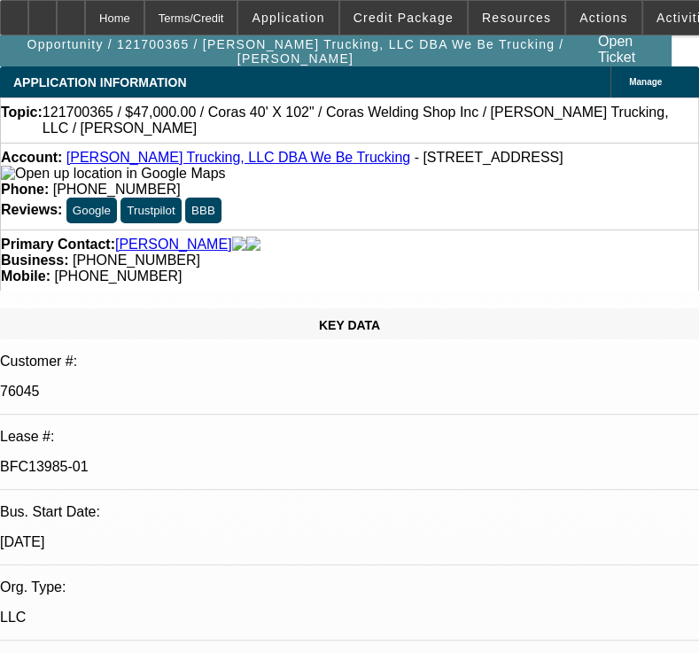
select select "0"
select select "2"
select select "0"
select select "6"
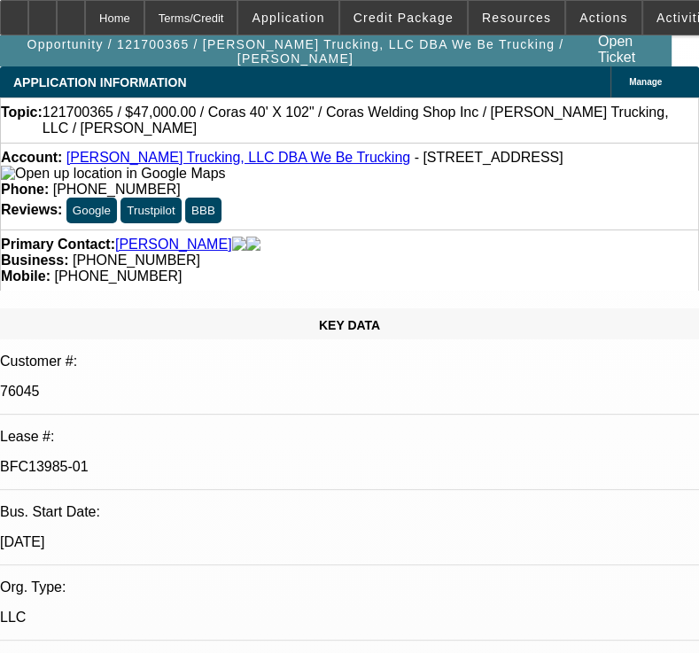
select select "0"
select select "2"
select select "0"
select select "6"
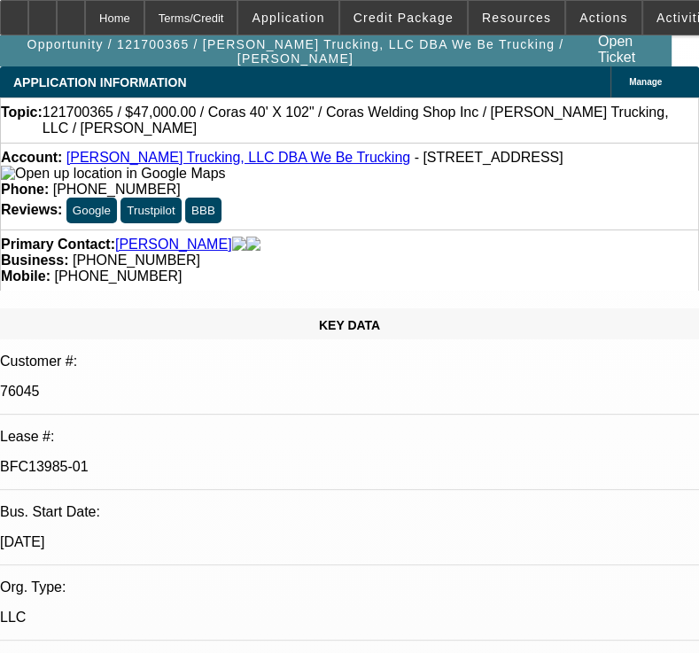
select select "0"
select select "2"
select select "0"
select select "6"
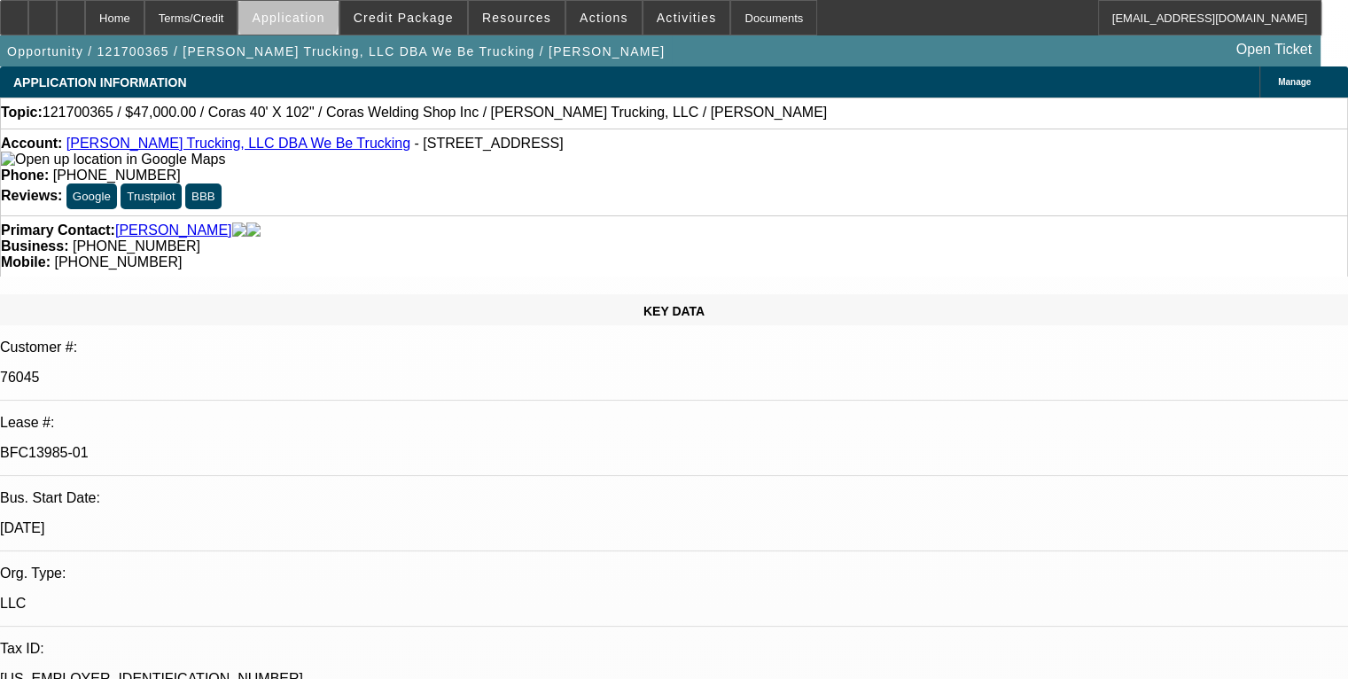
click at [324, 19] on span "Application" at bounding box center [288, 18] width 73 height 14
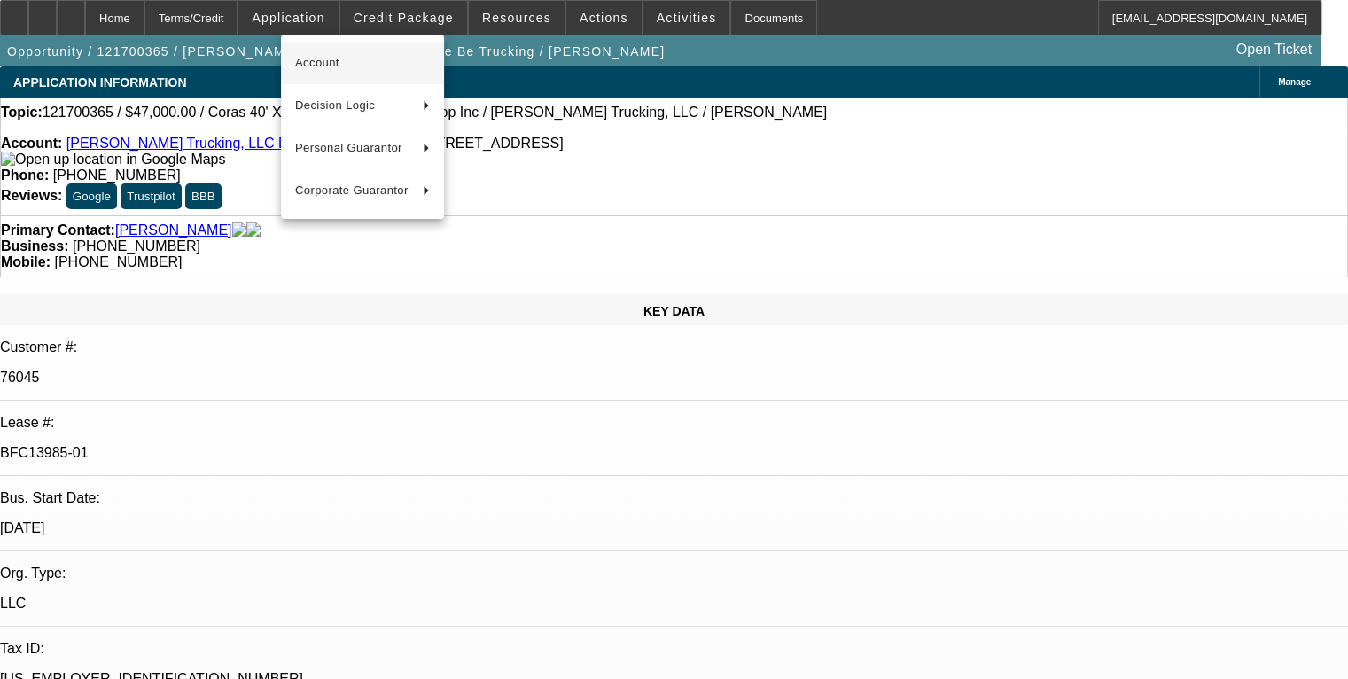
click at [341, 70] on span "Account" at bounding box center [362, 62] width 135 height 21
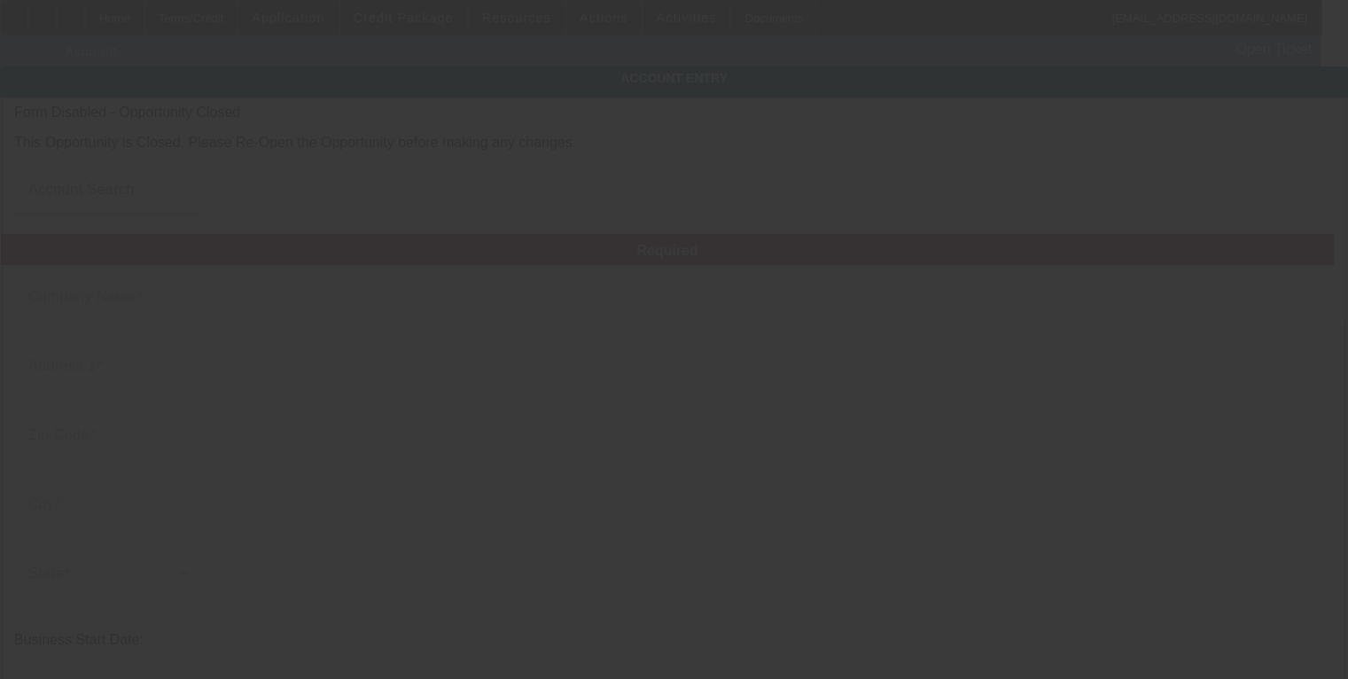
type input "[PERSON_NAME] Trucking, LLC"
type input "5231 Pleasant Valley Rd"
type input "53024"
type input "Grafton"
type input "[PHONE_NUMBER]"
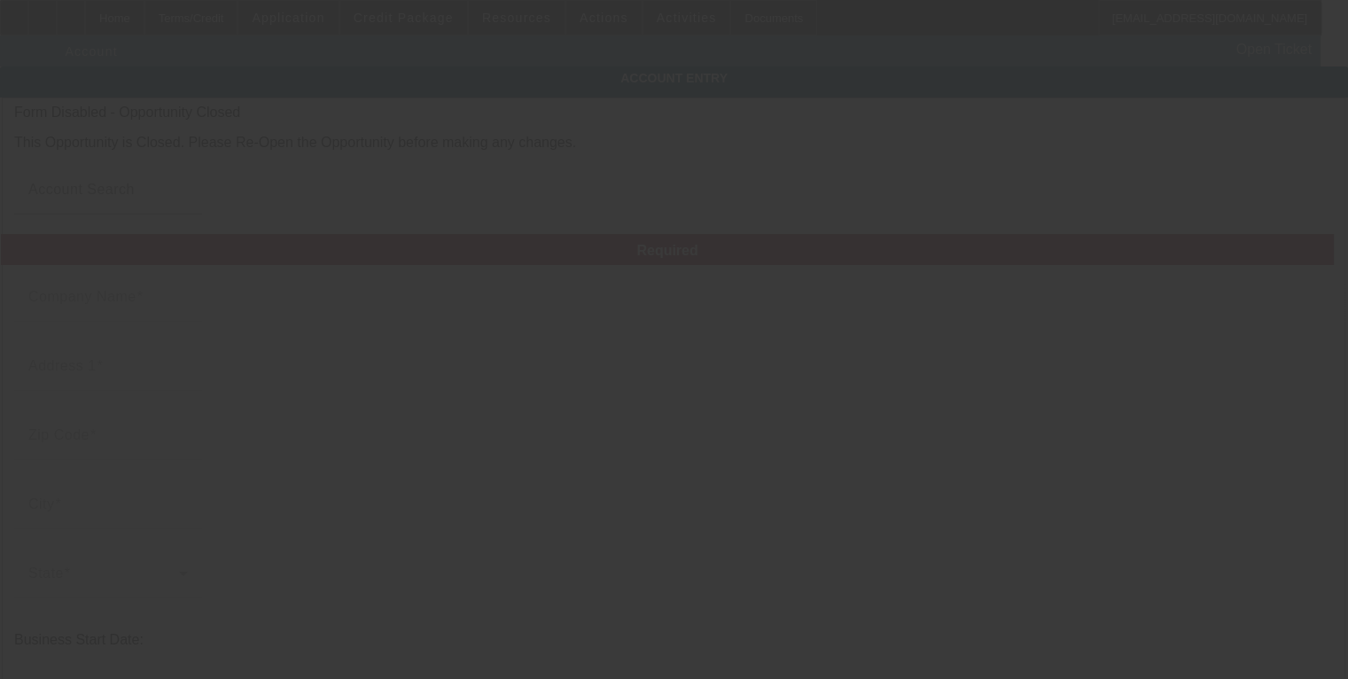
type input "We Be Trucking"
type input "we.be.trucking@att.net"
type input "Ozaukee"
type input "[US_EMPLOYER_IDENTIFICATION_NUMBER]"
type input "Scrap/Stone Hauling"
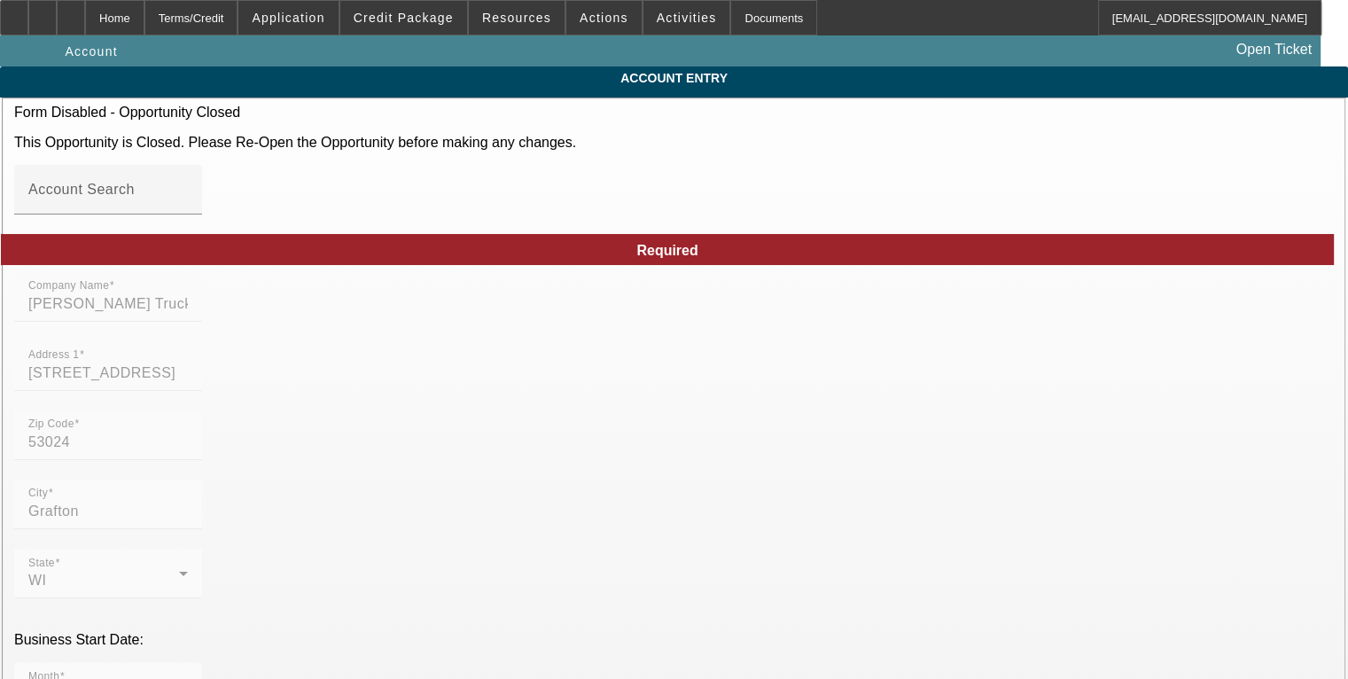
type input "12/13/2017"
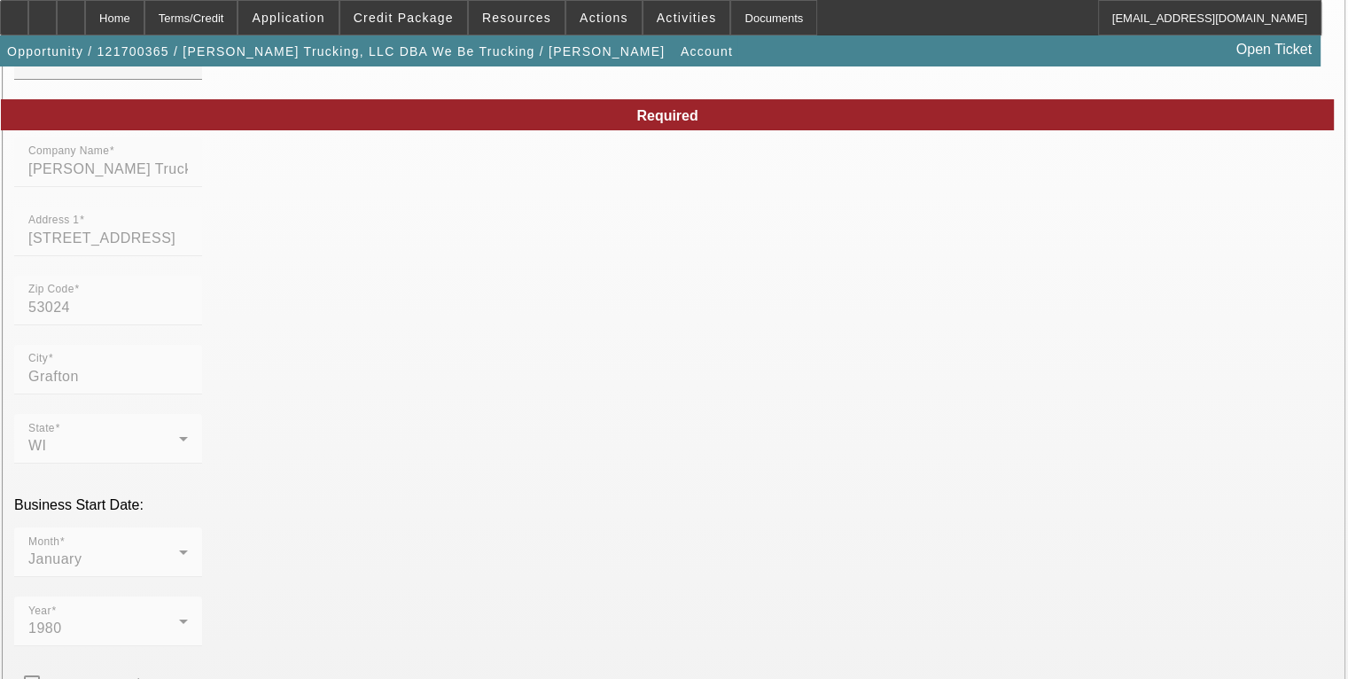
scroll to position [177, 0]
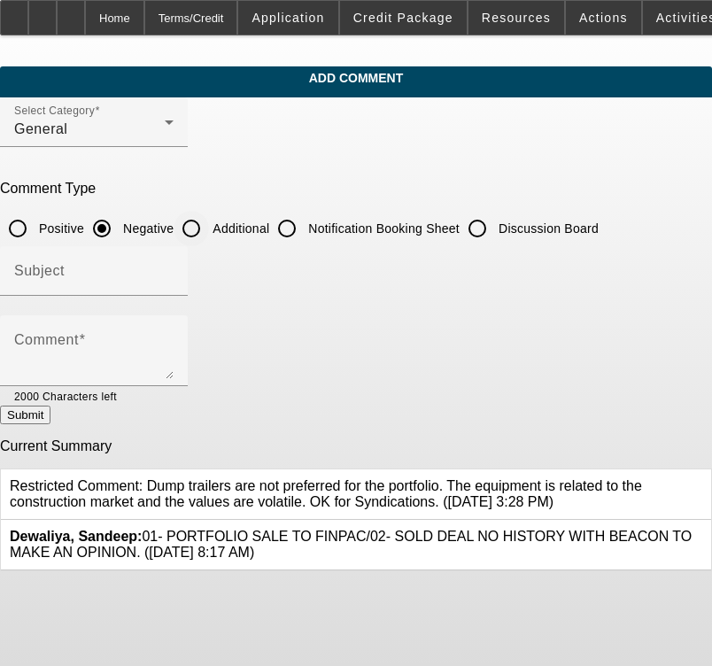
click at [209, 226] on input "Additional" at bounding box center [191, 228] width 35 height 35
radio input "true"
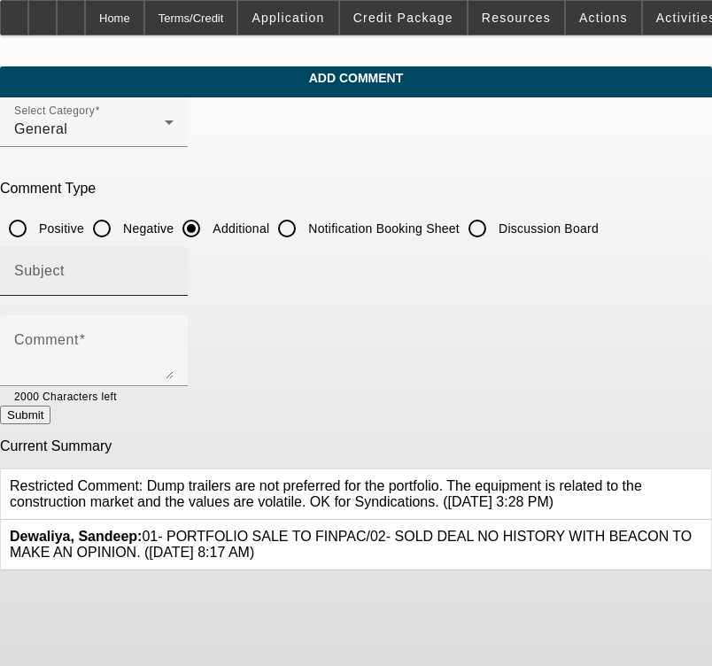
click at [174, 271] on input "Subject" at bounding box center [93, 278] width 159 height 21
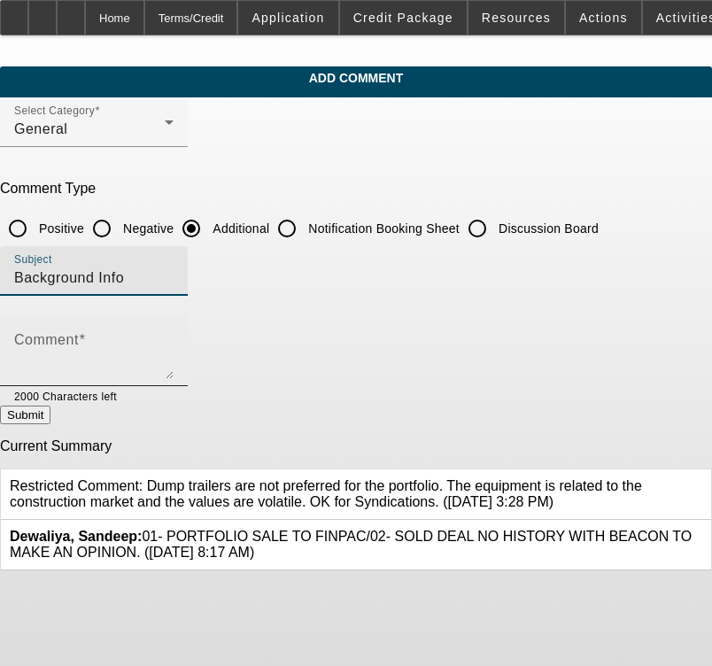
type input "Background Info"
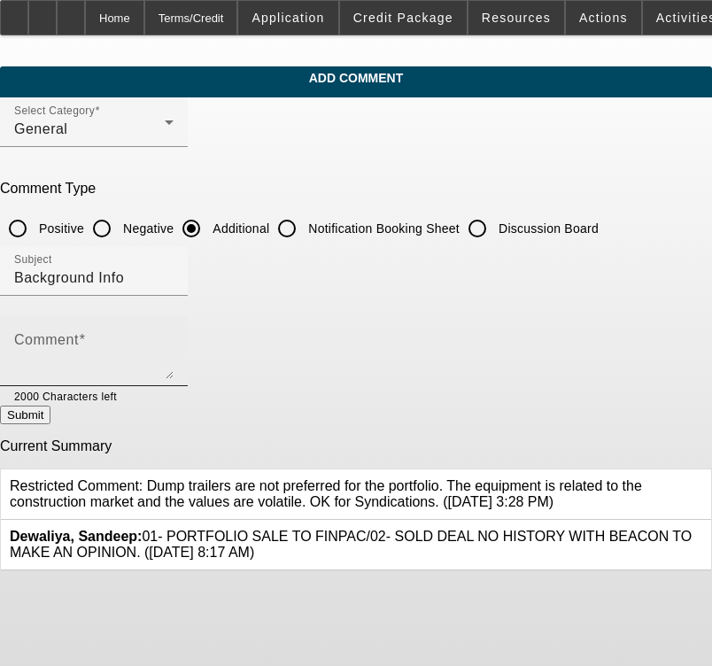
click at [166, 329] on div "Comment" at bounding box center [93, 350] width 159 height 71
paste textarea "[PERSON_NAME] Trucking LLC has been hauling scrap and stone on a local/regional…"
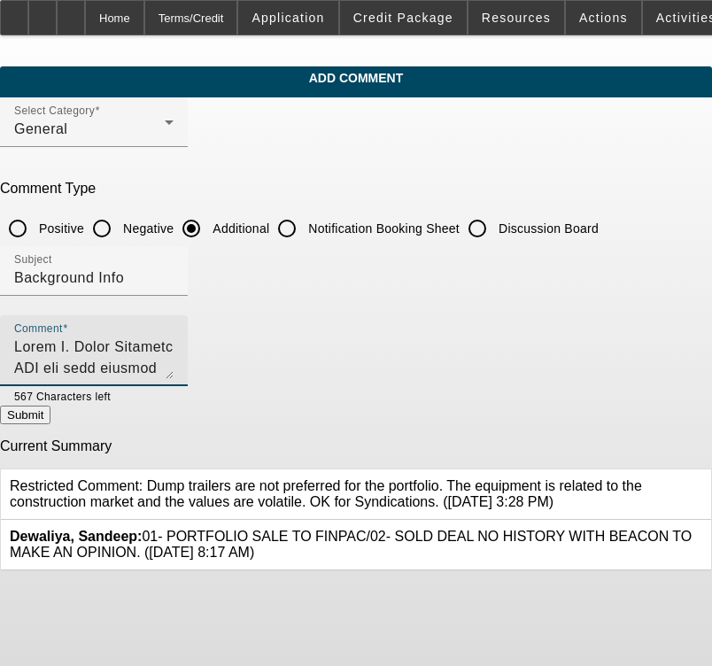
scroll to position [229, 0]
type textarea "[PERSON_NAME] Trucking LLC has been hauling scrap and stone on a local/regional…"
click at [51, 424] on button "Submit" at bounding box center [25, 415] width 51 height 19
radio input "true"
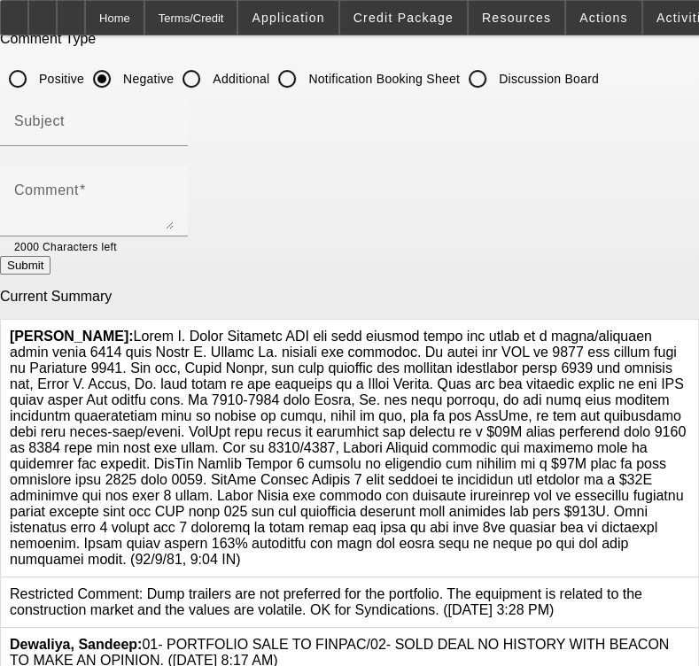
scroll to position [174, 0]
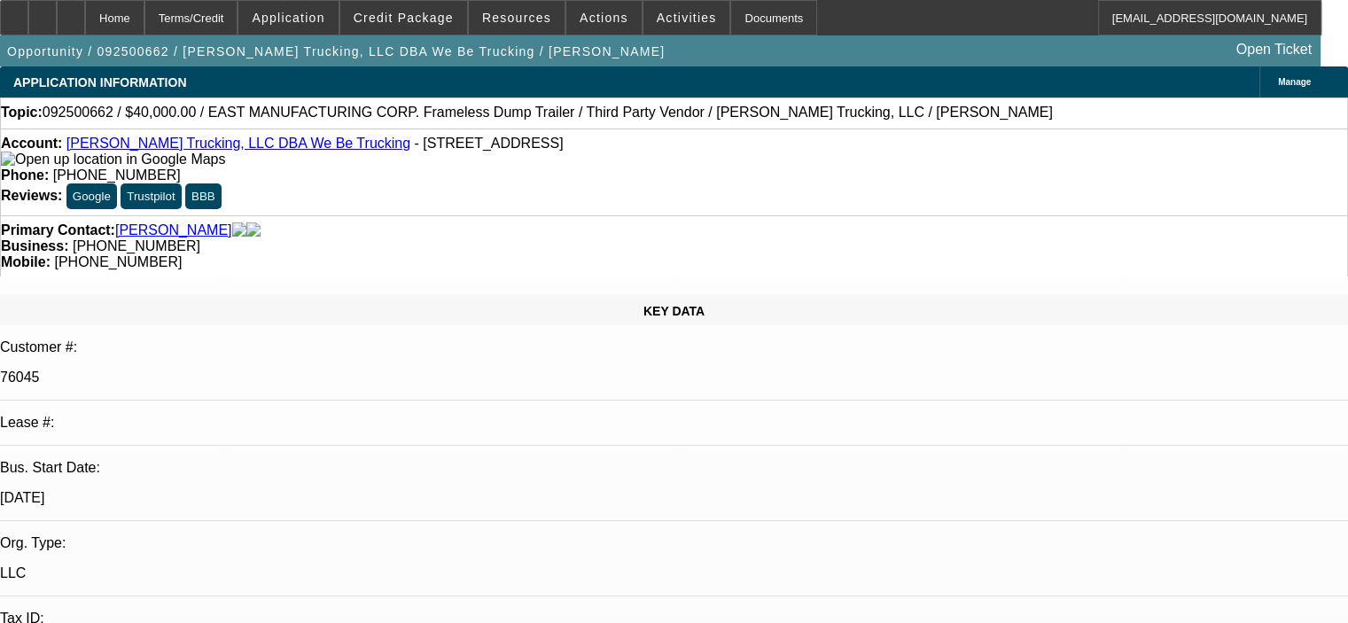
select select "0"
select select "6"
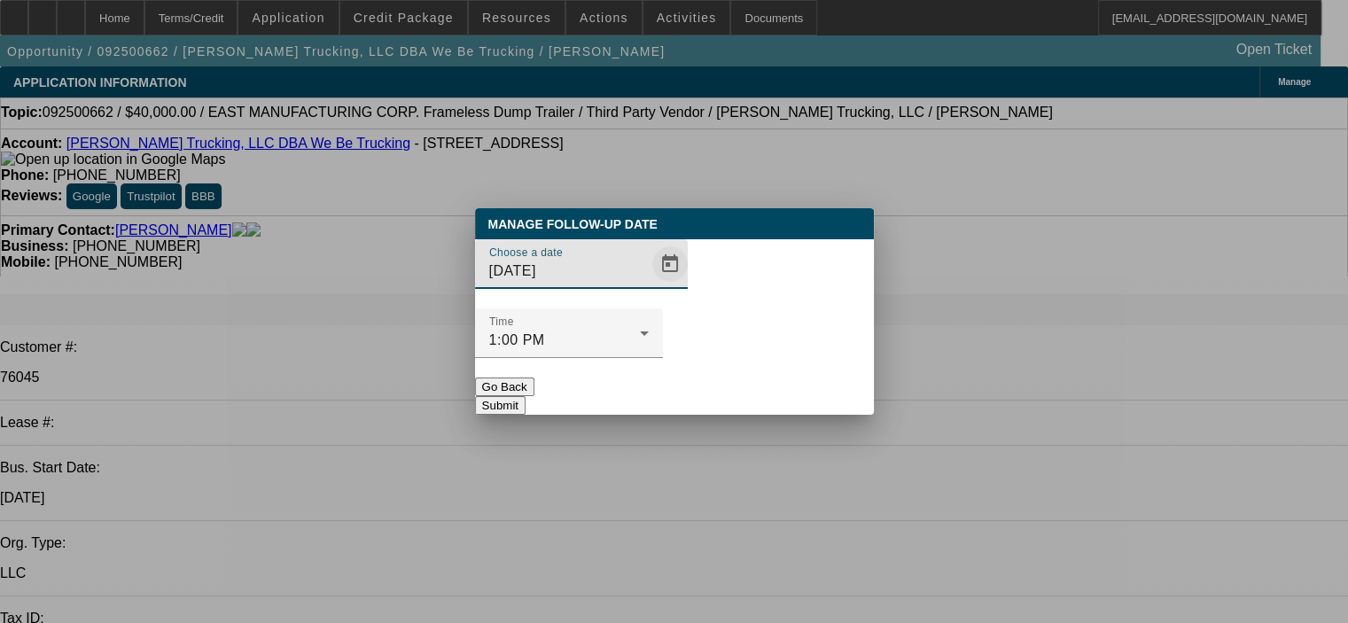
click at [649, 285] on span "Open calendar" at bounding box center [670, 264] width 43 height 43
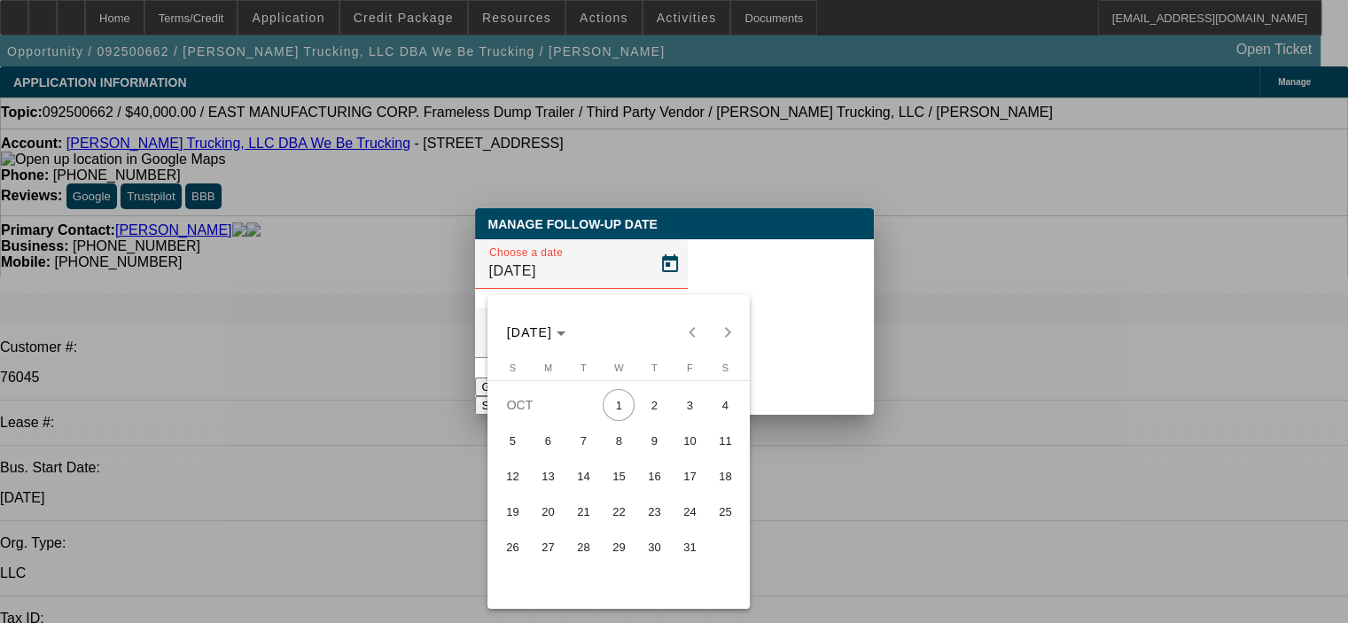
click at [624, 431] on span "8" at bounding box center [618, 440] width 32 height 32
type input "[DATE]"
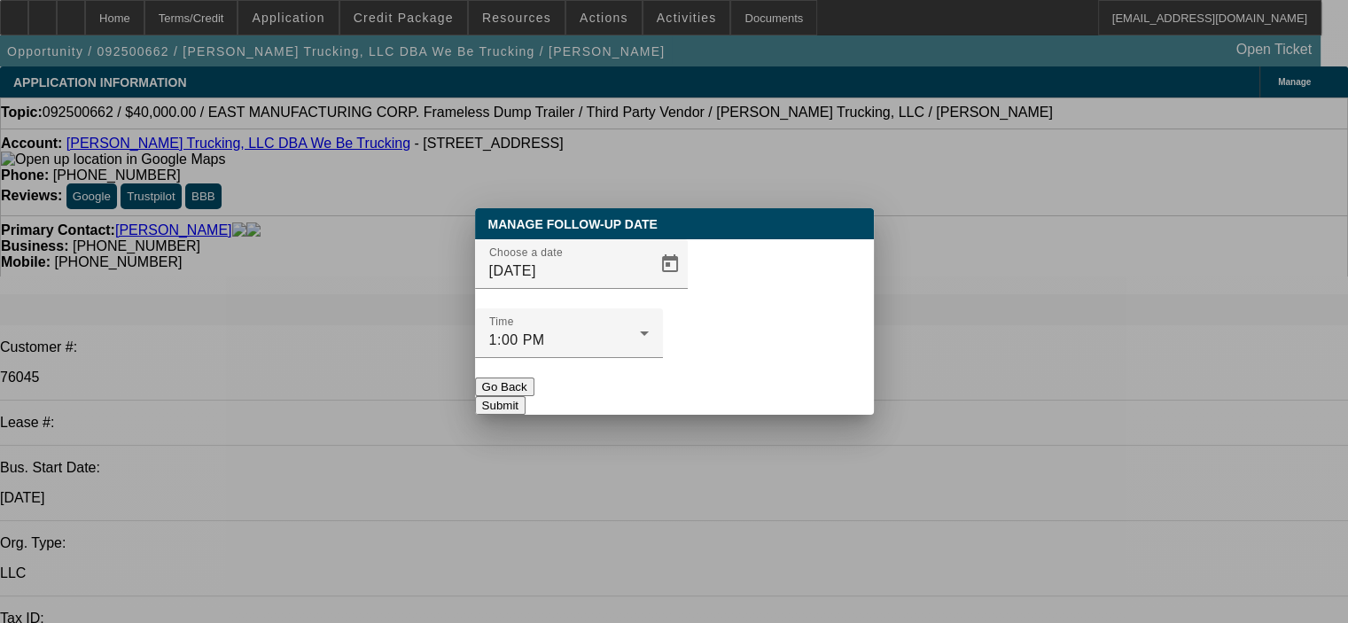
click at [525, 396] on button "Submit" at bounding box center [500, 405] width 51 height 19
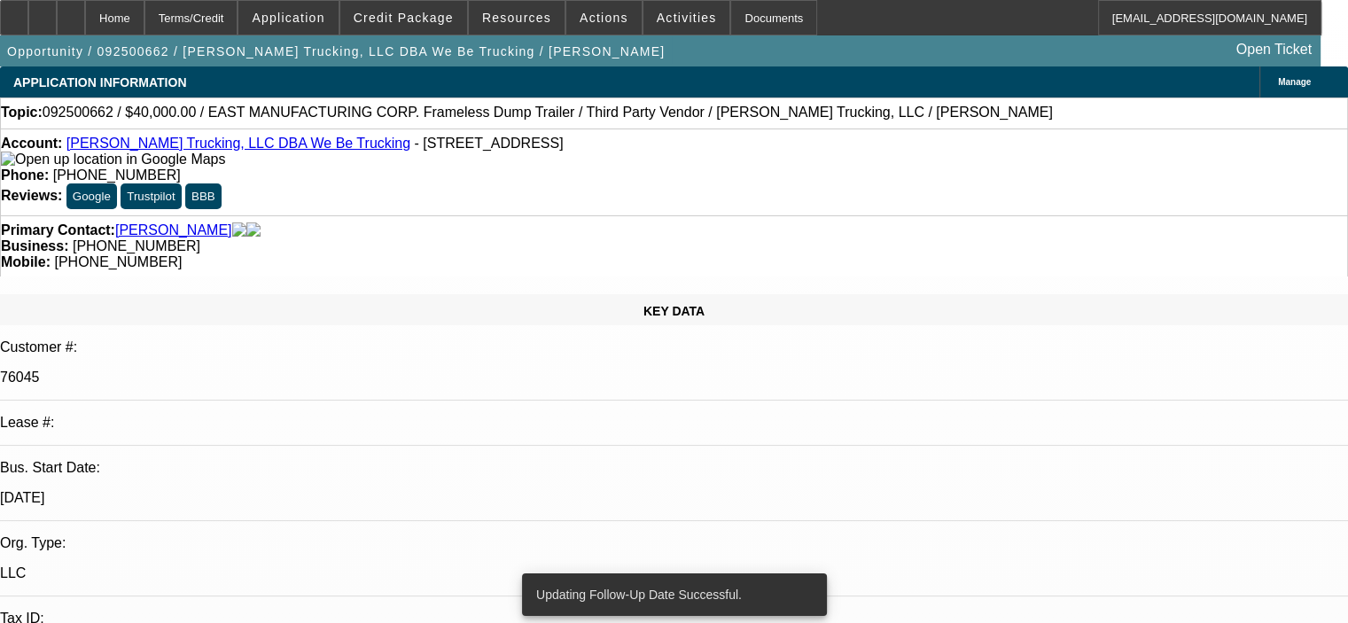
click at [579, 19] on span "Actions" at bounding box center [603, 18] width 49 height 14
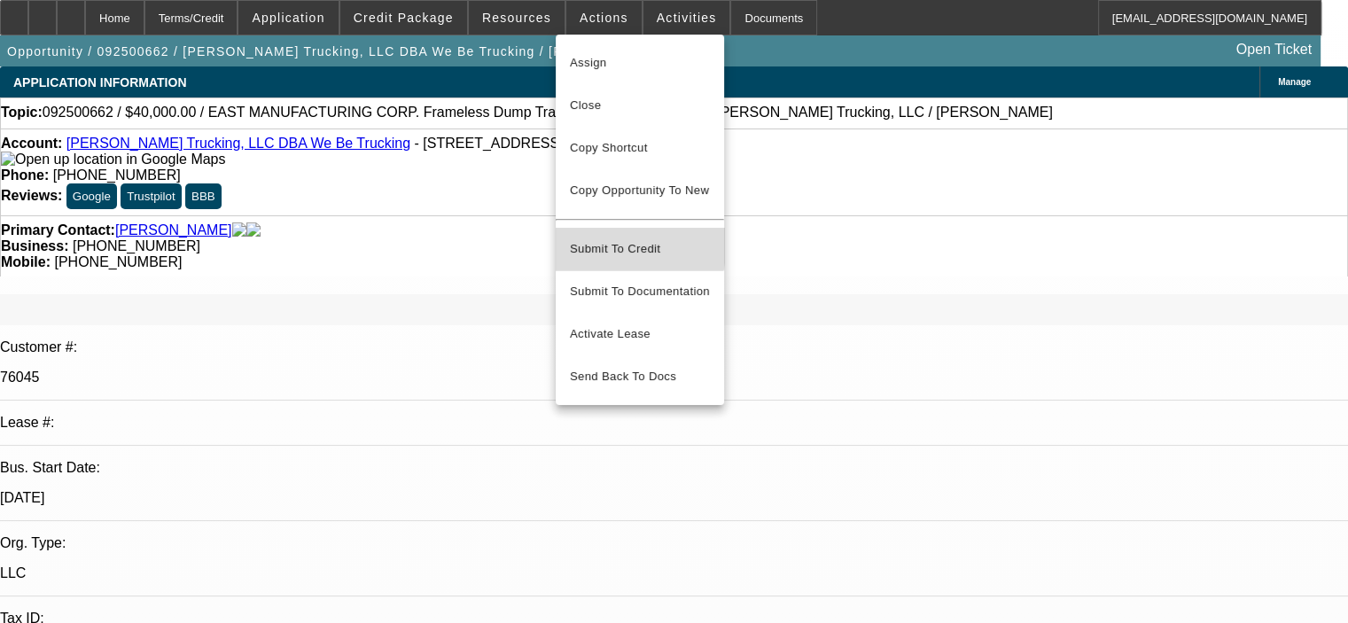
click at [588, 238] on span "Submit To Credit" at bounding box center [640, 248] width 140 height 21
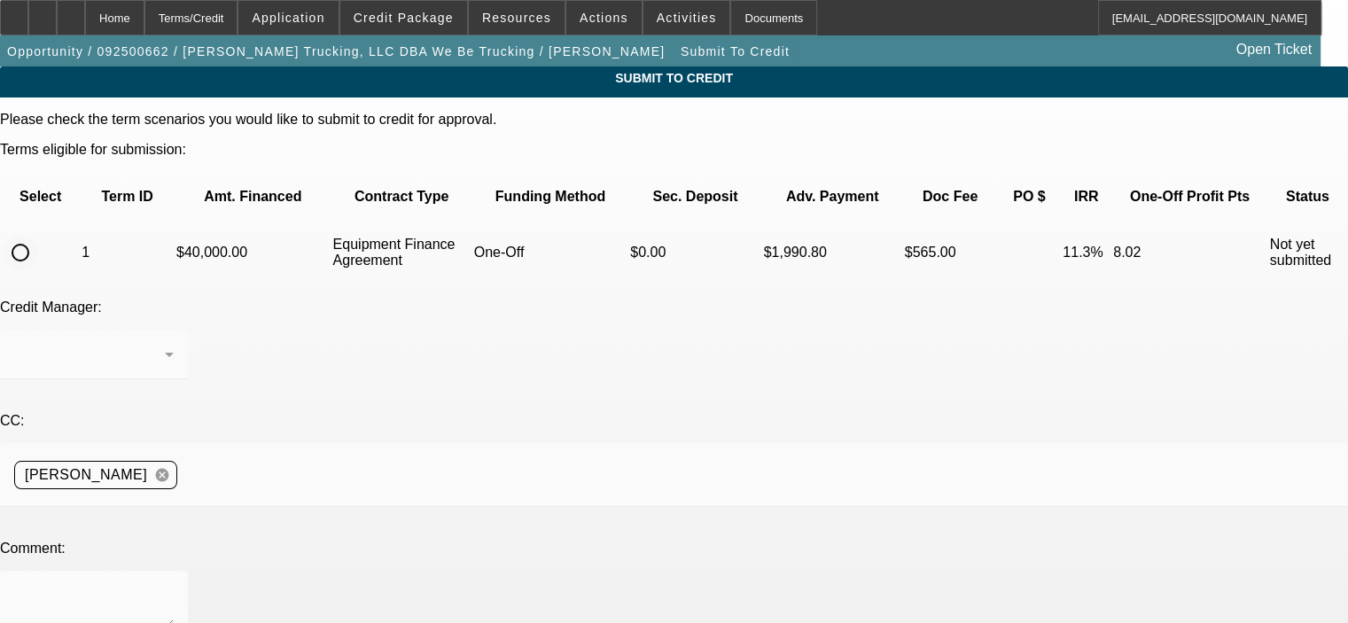
click at [38, 235] on input "radio" at bounding box center [20, 252] width 35 height 35
radio input "true"
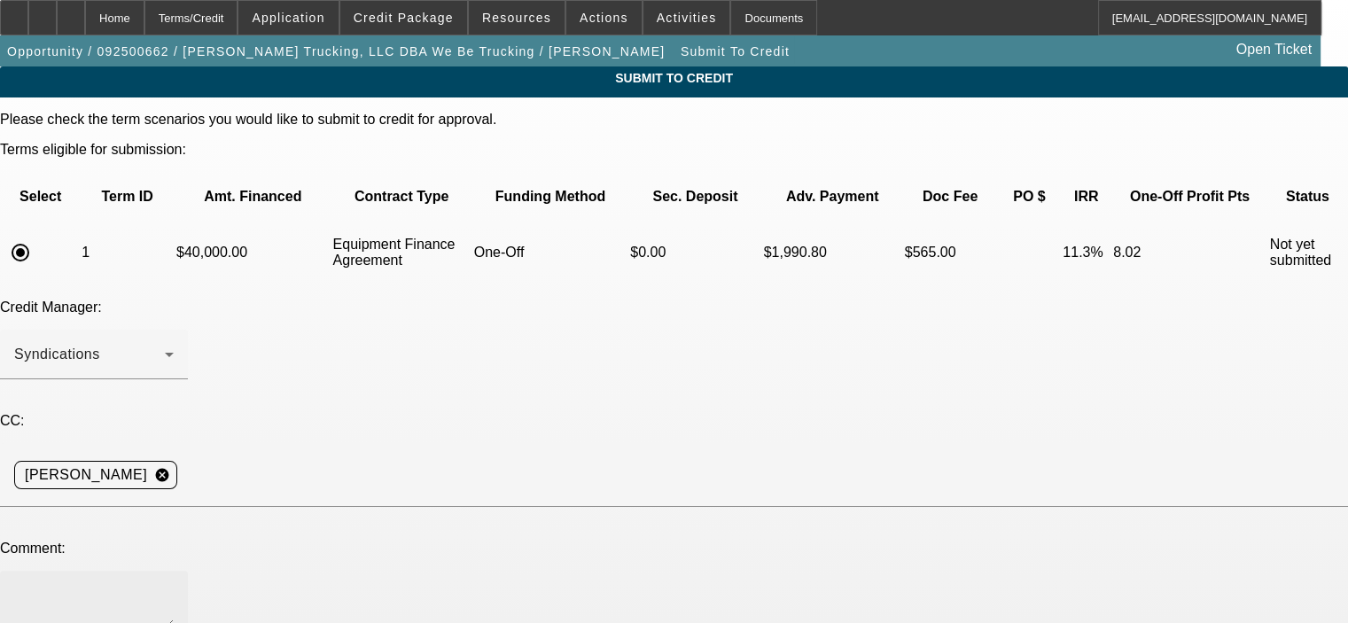
click at [174, 571] on div at bounding box center [93, 606] width 159 height 71
paste textarea "[PERSON_NAME] Trucking LLC has been hauling scrap and stone on a local/regional…"
type textarea "[PERSON_NAME] Trucking LLC has been hauling scrap and stone on a local/regional…"
click at [604, 299] on div "Credit Manager: Syndications" at bounding box center [674, 348] width 1348 height 99
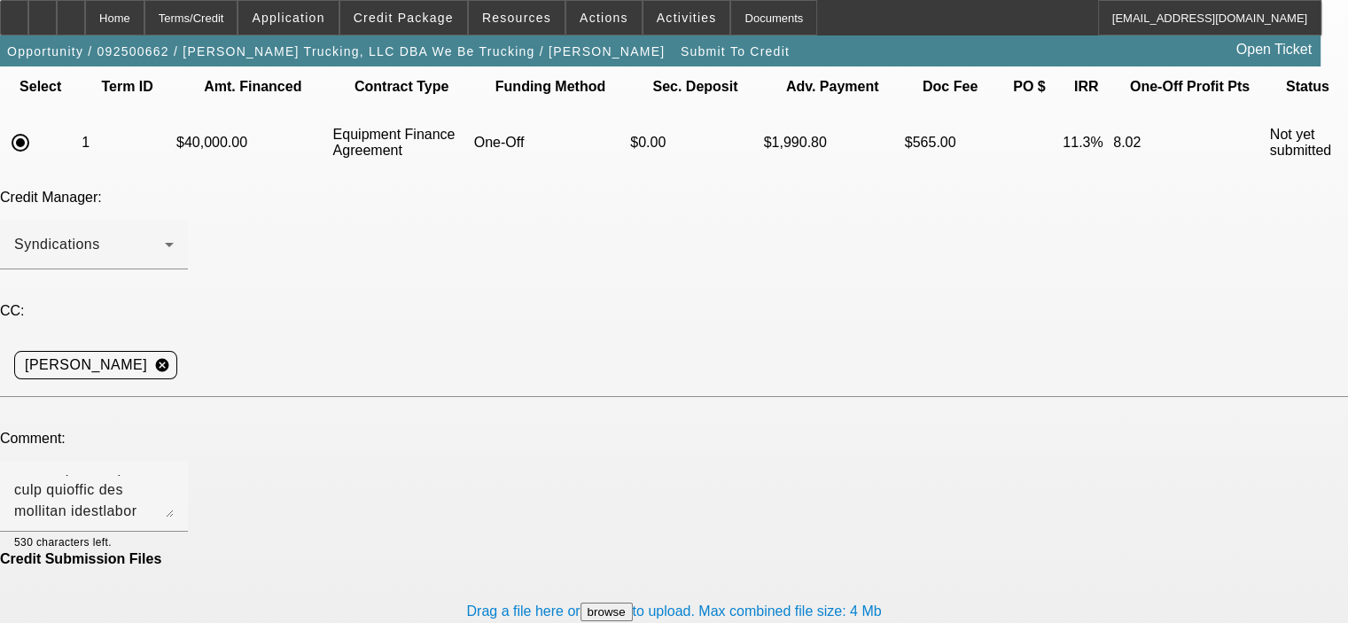
scroll to position [128, 0]
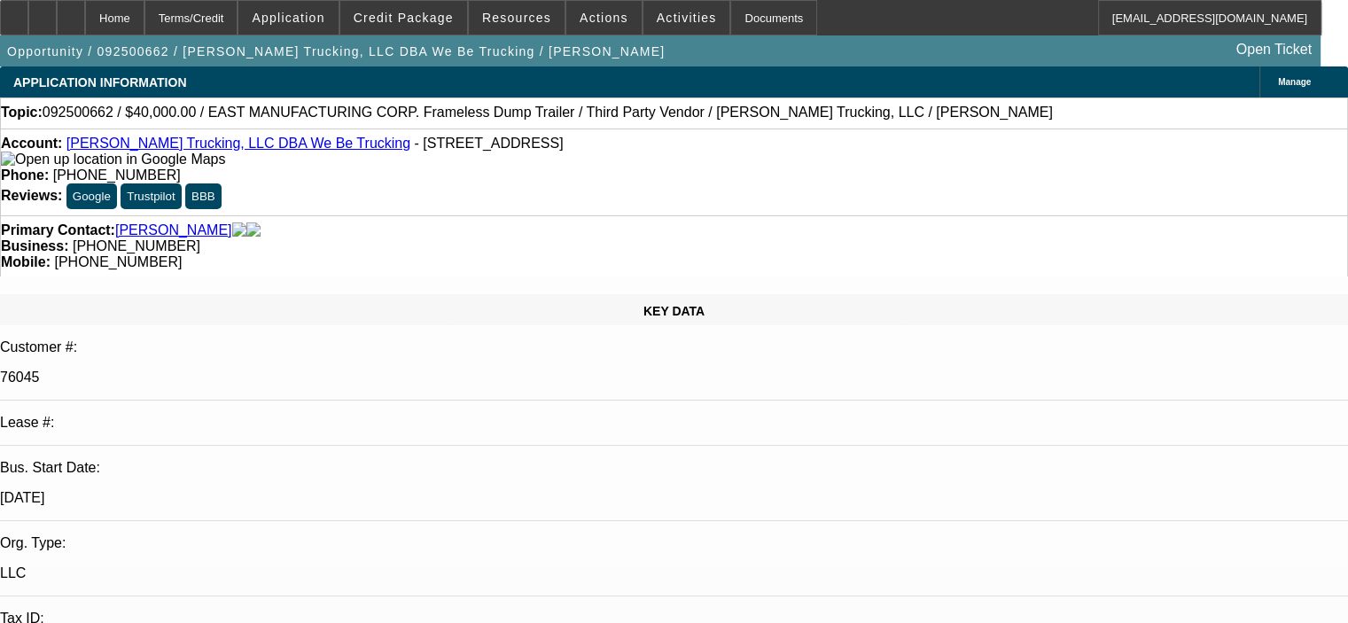
select select "0"
select select "6"
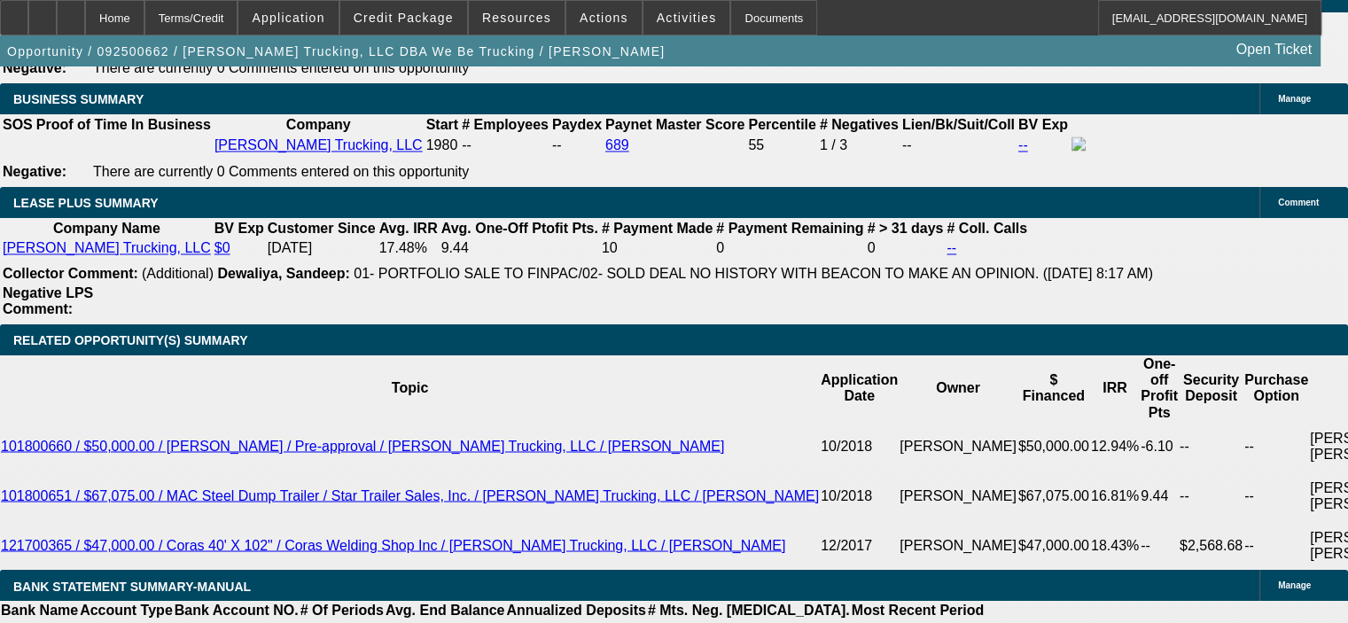
scroll to position [2951, 0]
